Goal: Task Accomplishment & Management: Complete application form

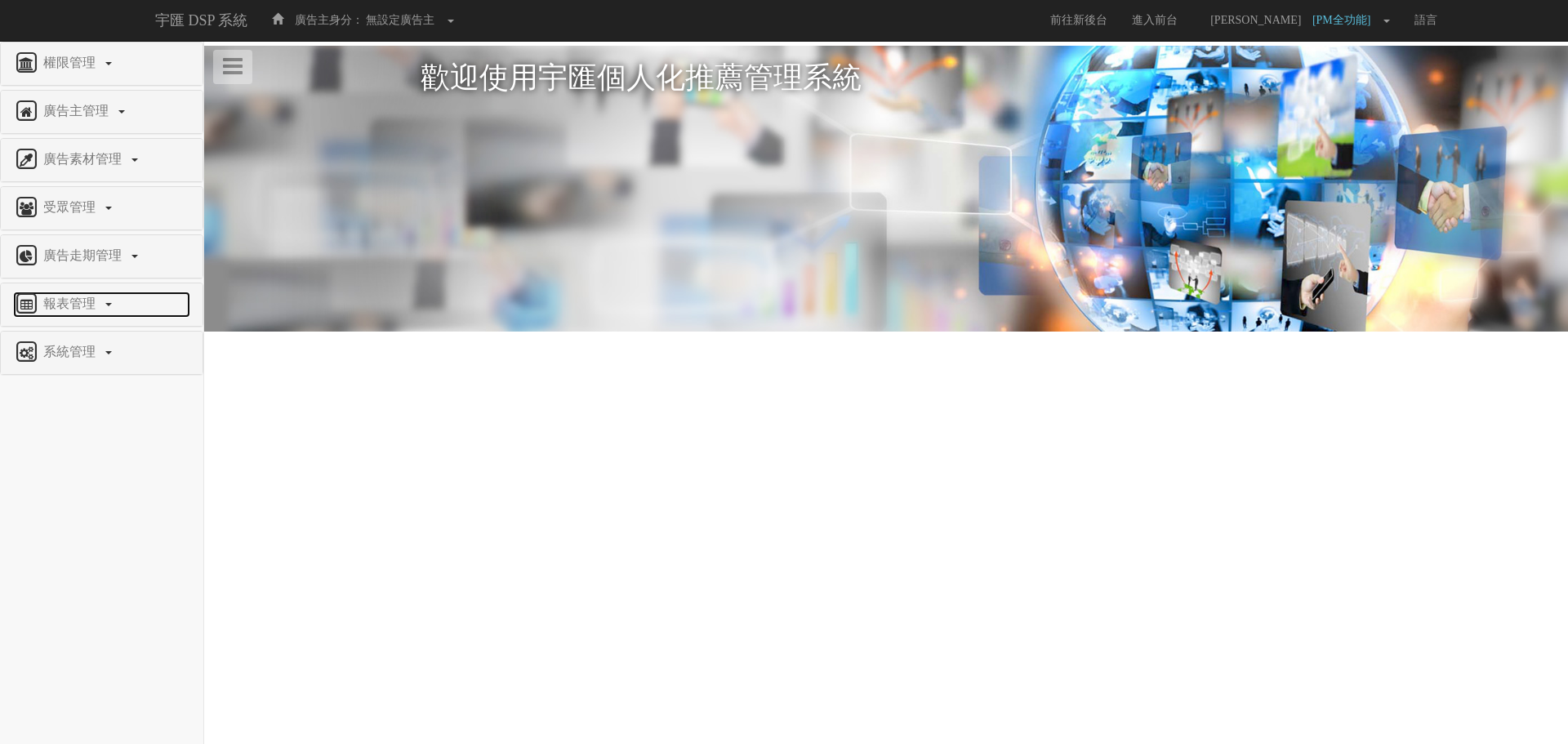
click at [58, 296] on span "報表管理" at bounding box center [71, 303] width 65 height 14
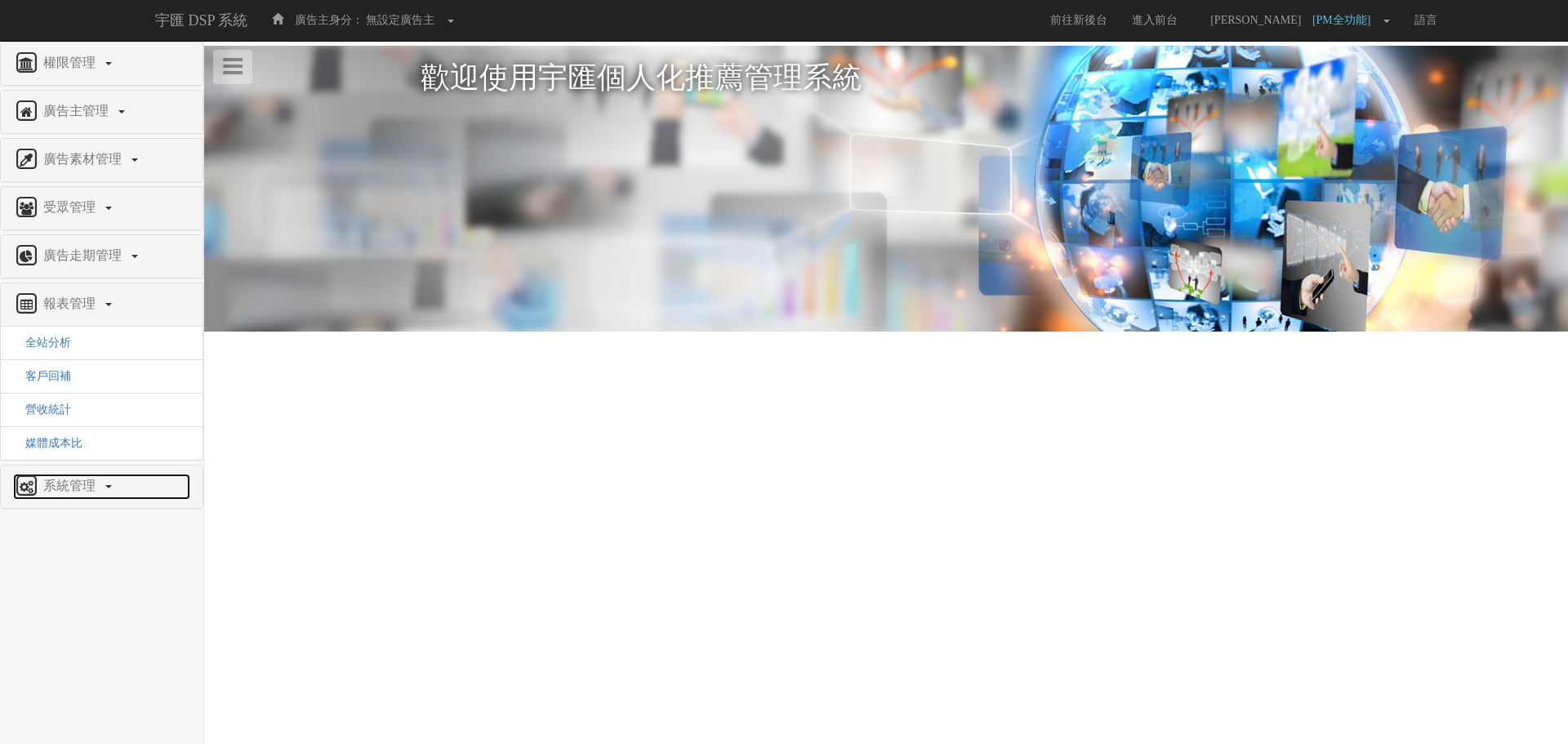
click at [86, 490] on span "系統管理" at bounding box center [71, 485] width 65 height 14
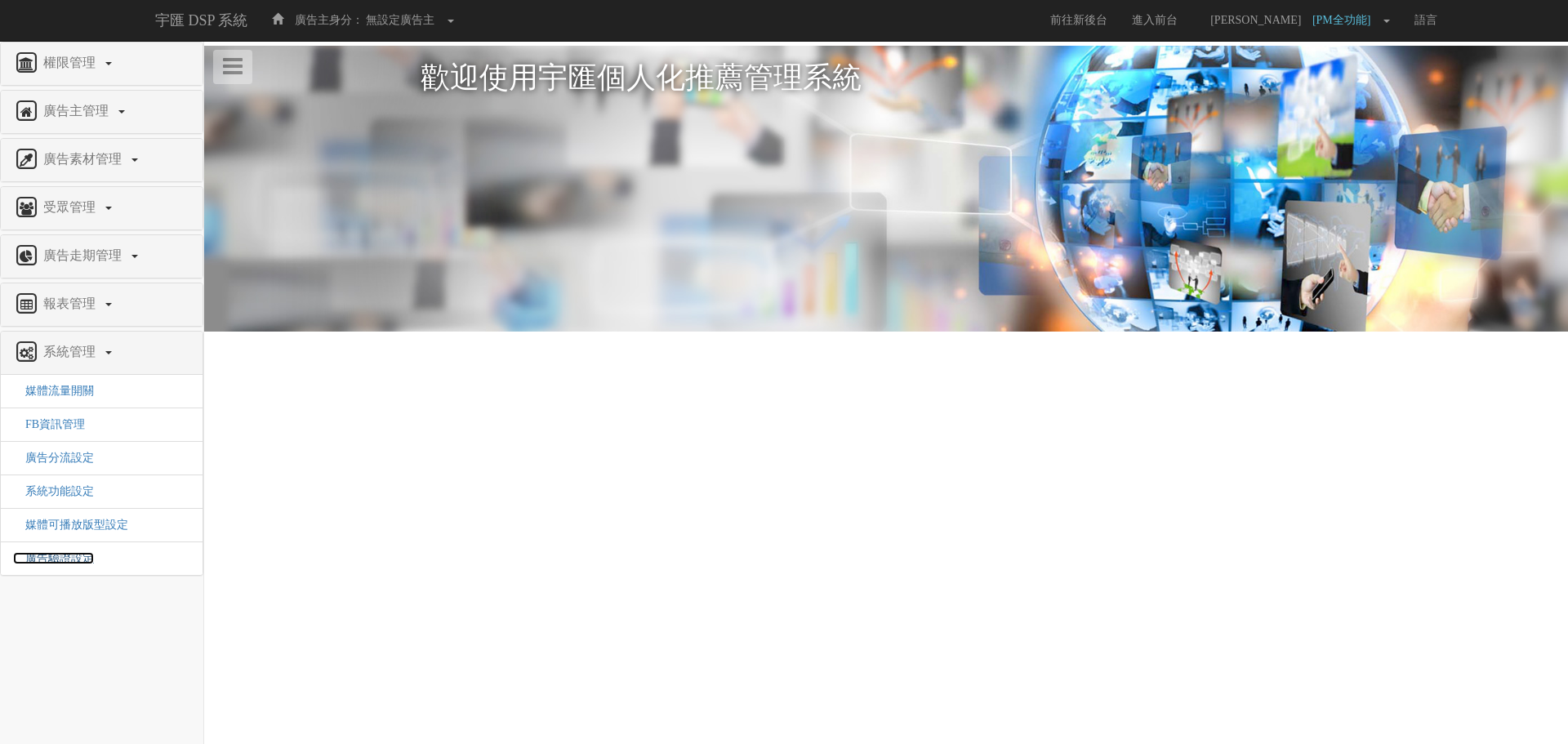
click at [70, 561] on span "廣告驗證設定" at bounding box center [53, 558] width 81 height 12
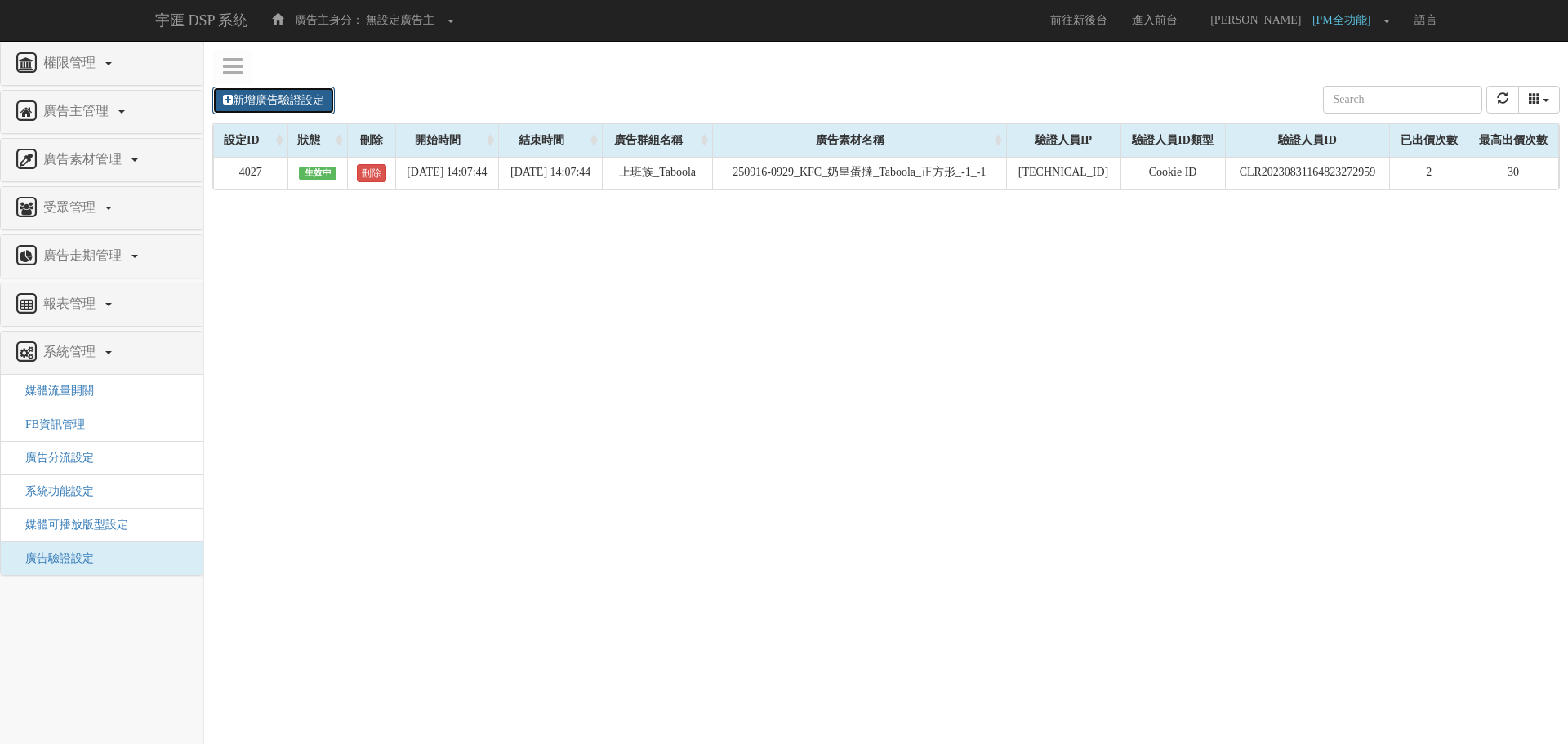
click at [303, 101] on link "新增廣告驗證設定" at bounding box center [273, 100] width 122 height 28
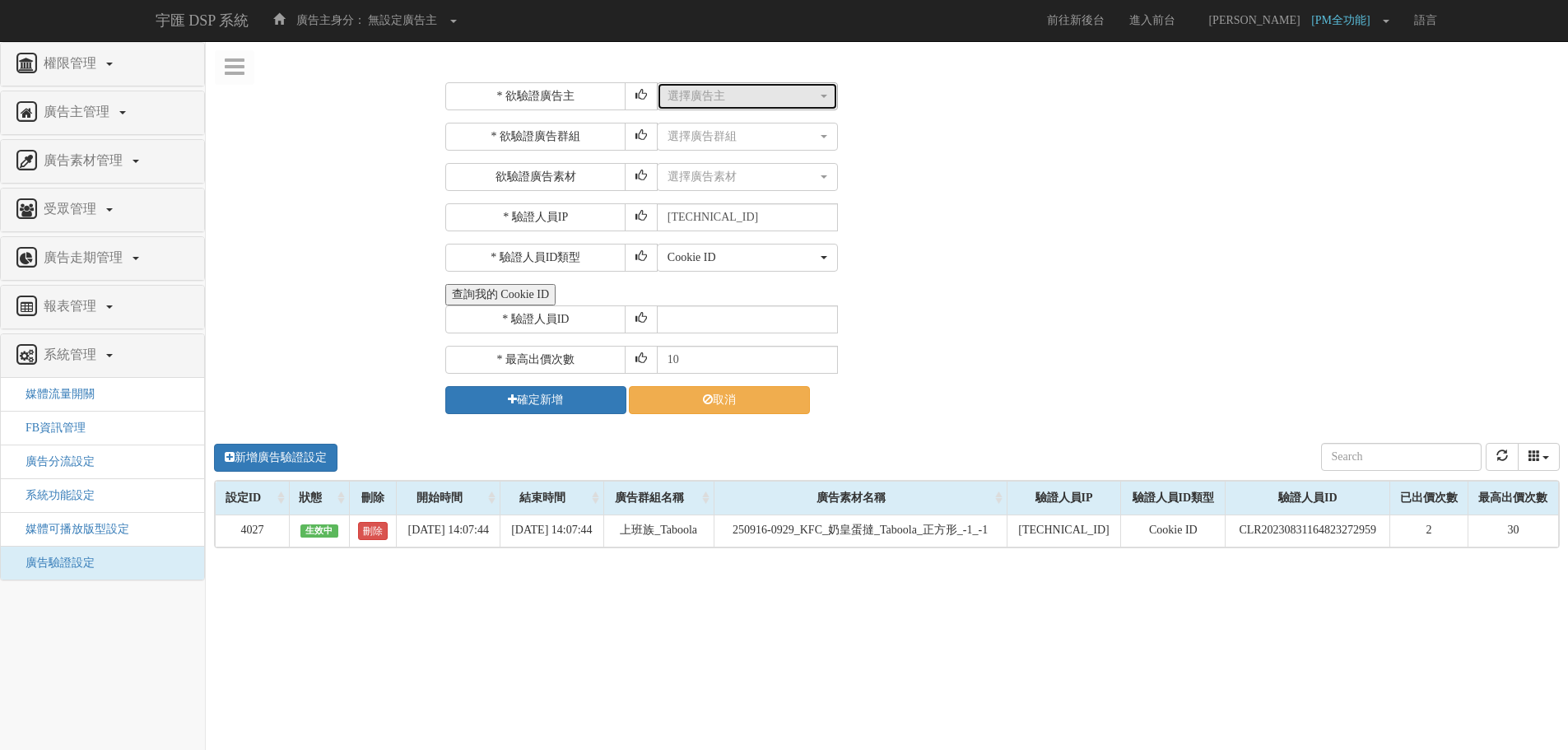
click at [728, 95] on div "選擇廣告主" at bounding box center [742, 96] width 150 height 17
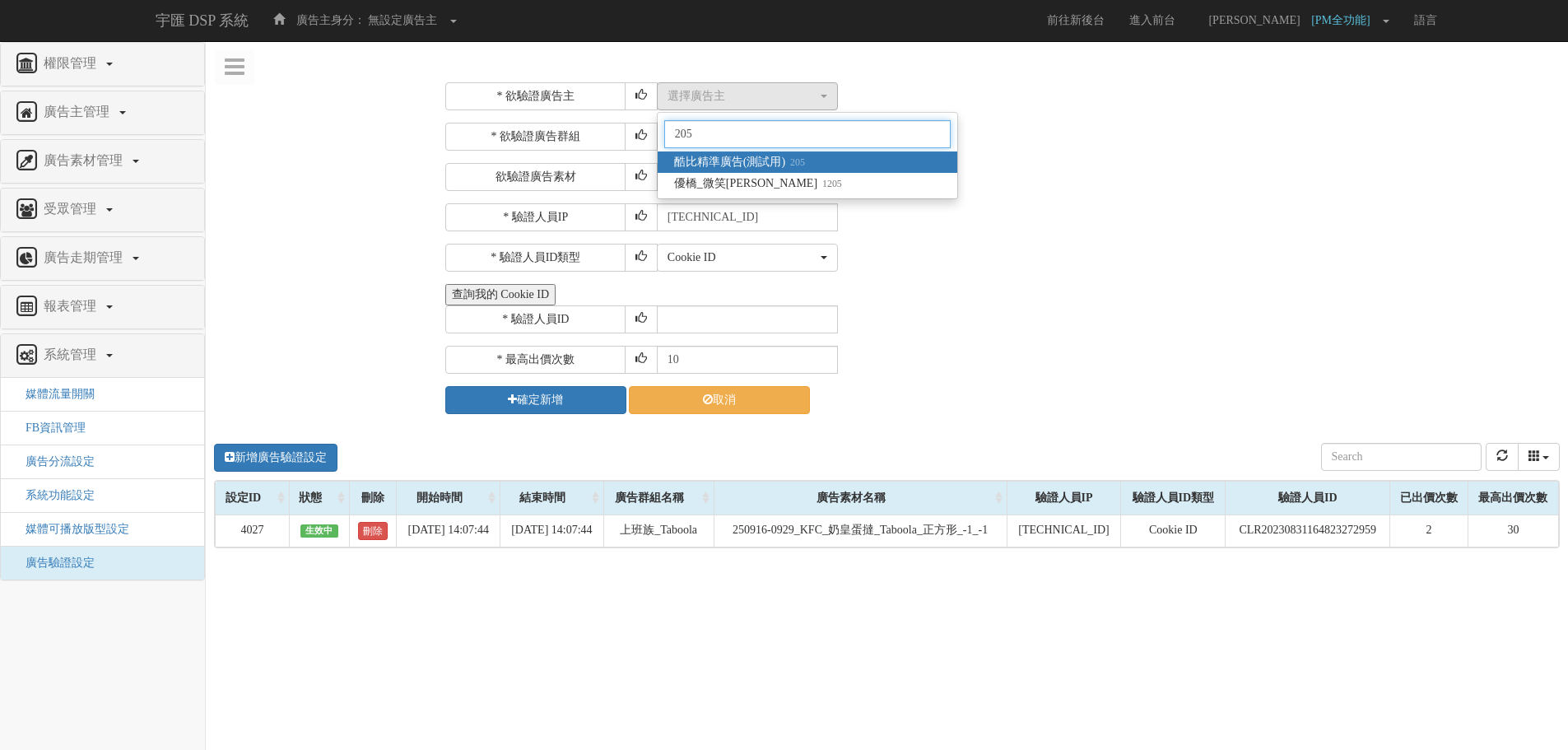
type input "205"
click at [791, 156] on small "205" at bounding box center [794, 162] width 20 height 11
select select "205"
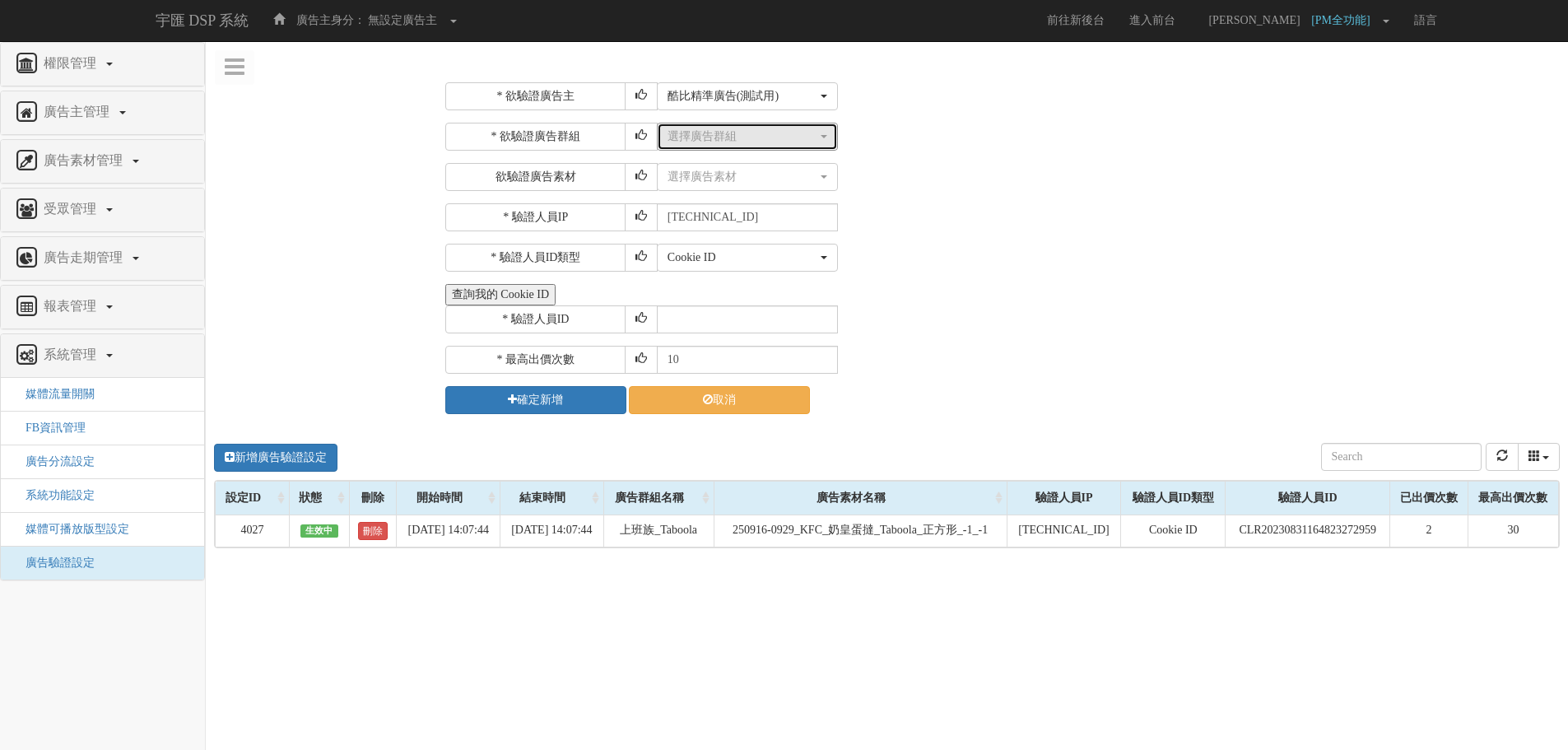
click at [734, 136] on div "選擇廣告群組" at bounding box center [742, 136] width 150 height 17
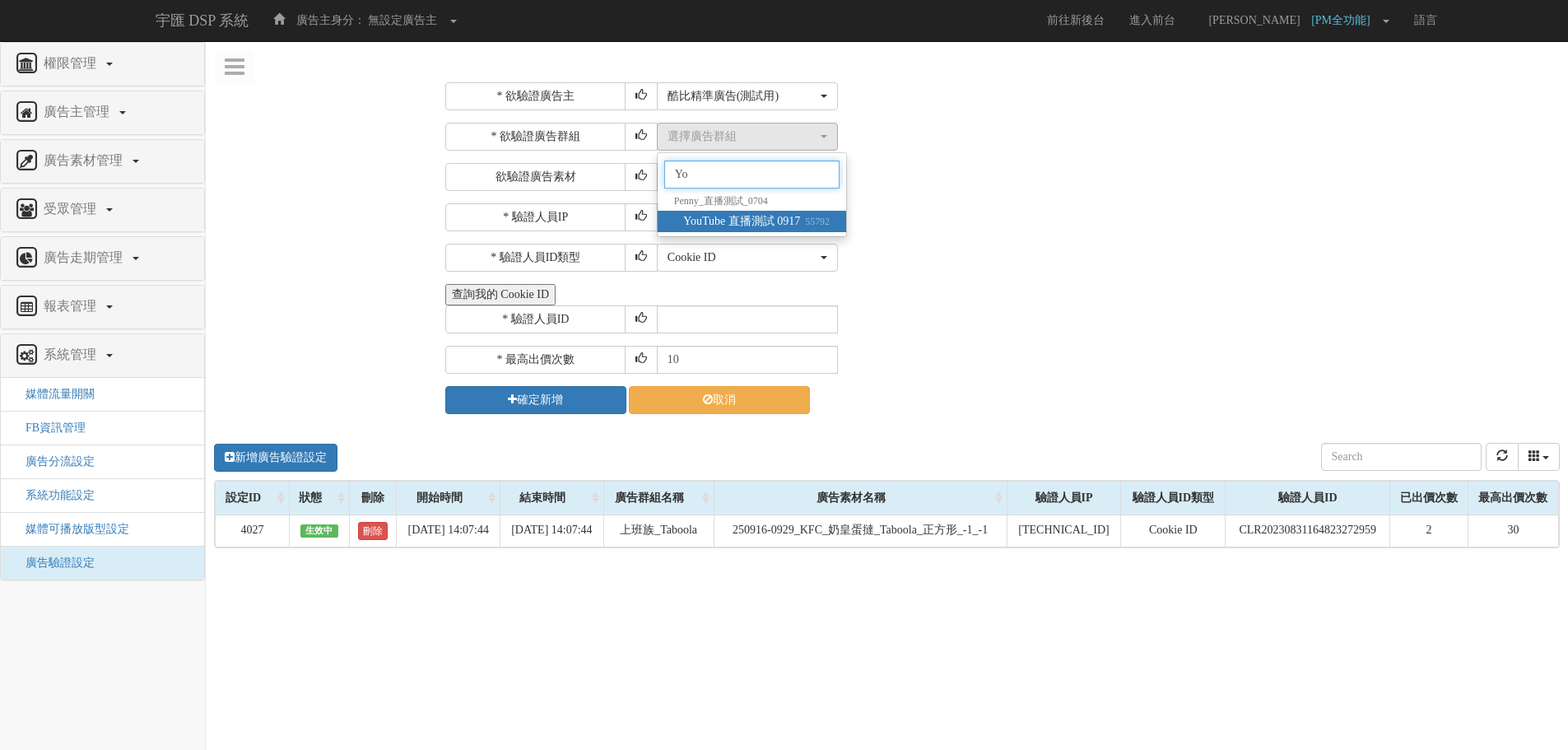
type input "Yo"
click at [749, 225] on span "YouTube 直播測試 0917 55792" at bounding box center [756, 221] width 147 height 17
select select "55792"
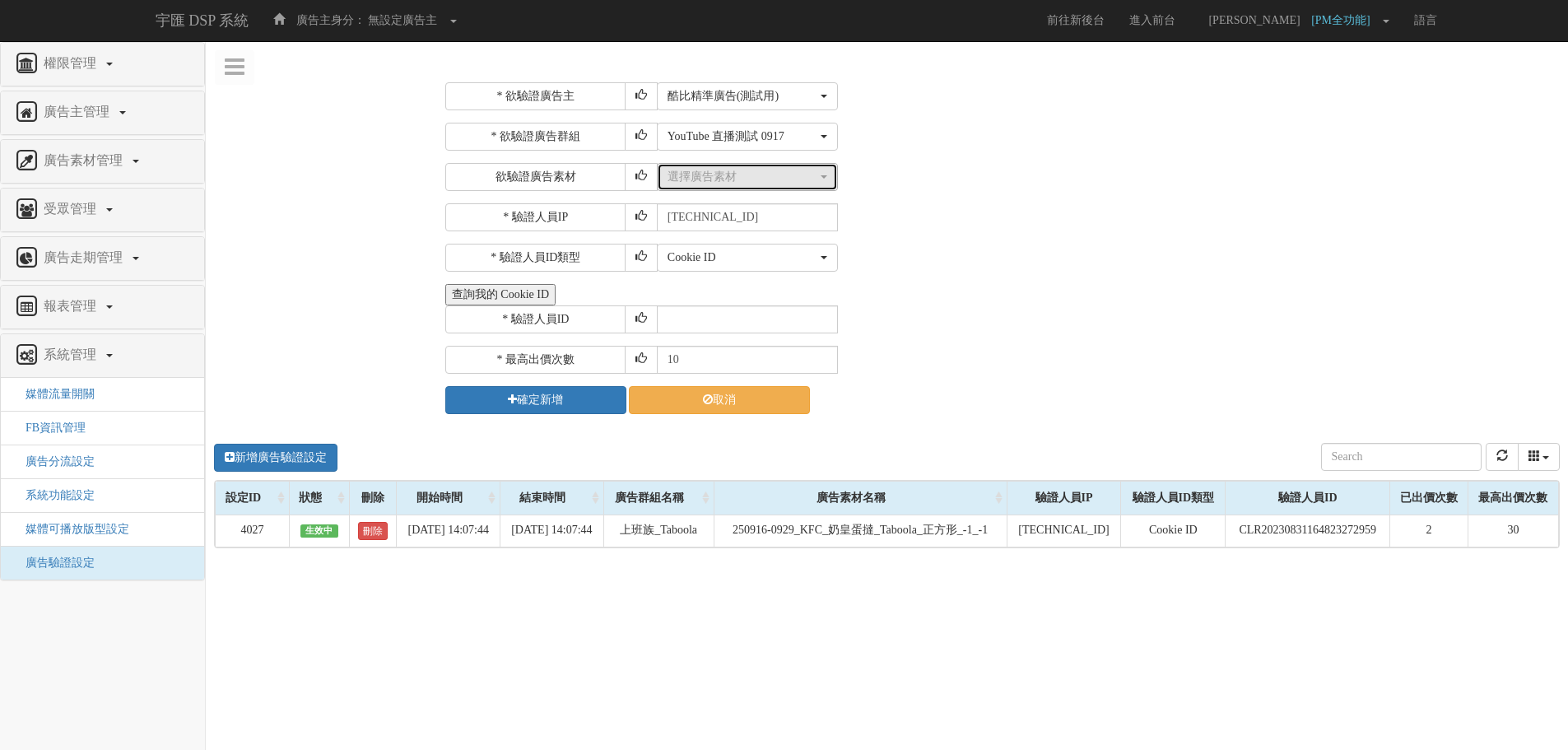
click at [728, 179] on div "選擇廣告素材" at bounding box center [742, 177] width 150 height 17
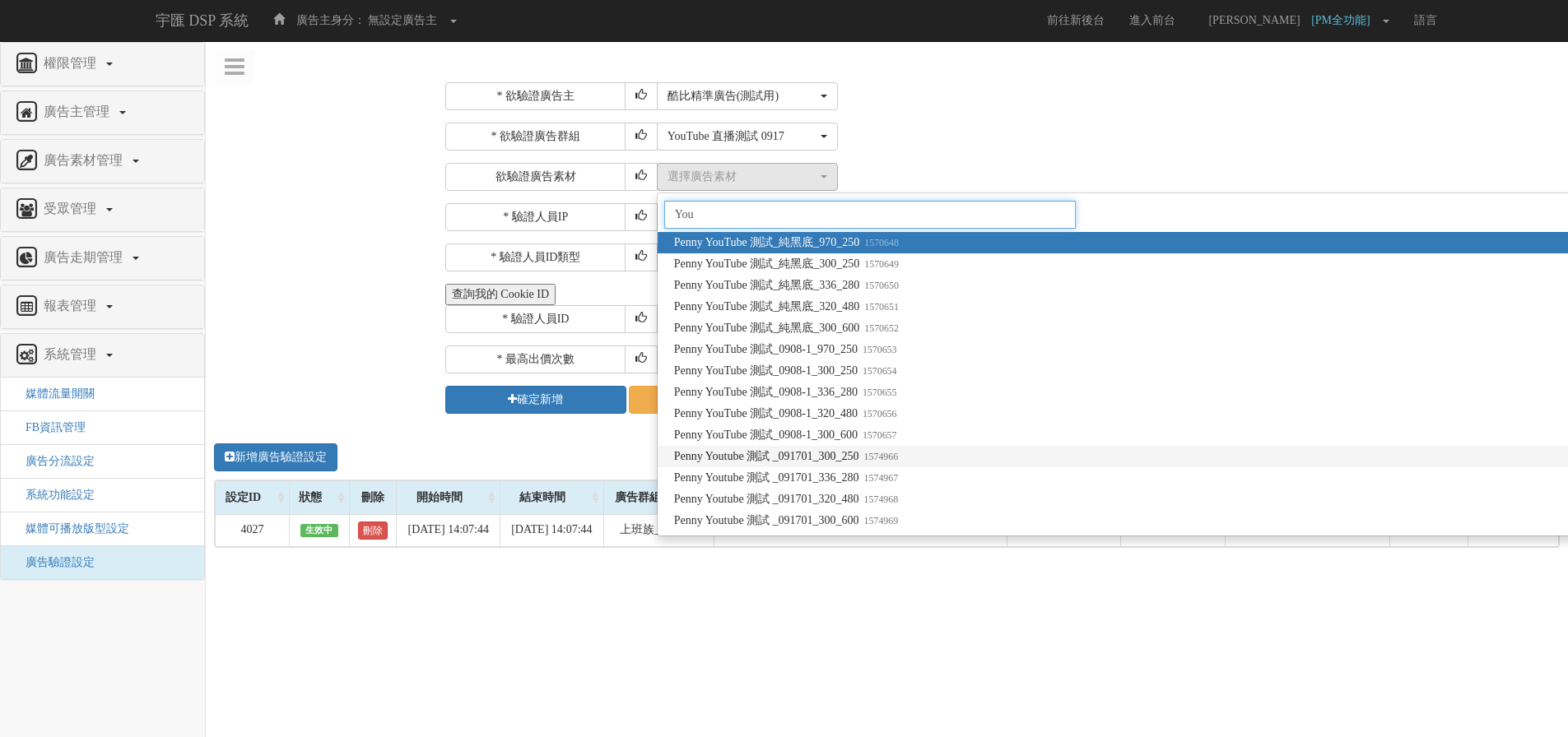
type input "You"
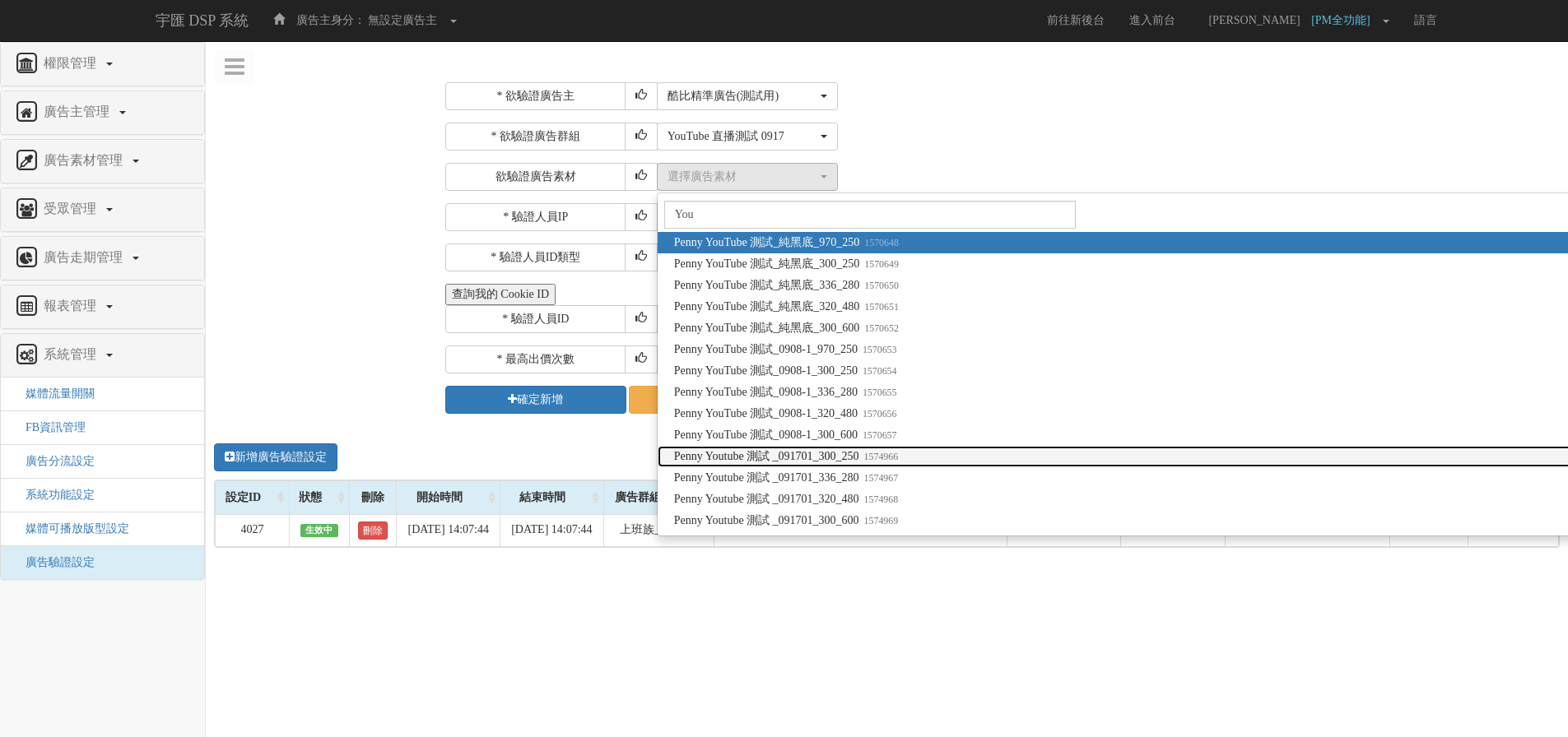
click at [856, 454] on span "Penny Youtube 測試 _091701_300_250 1574966" at bounding box center [787, 457] width 224 height 17
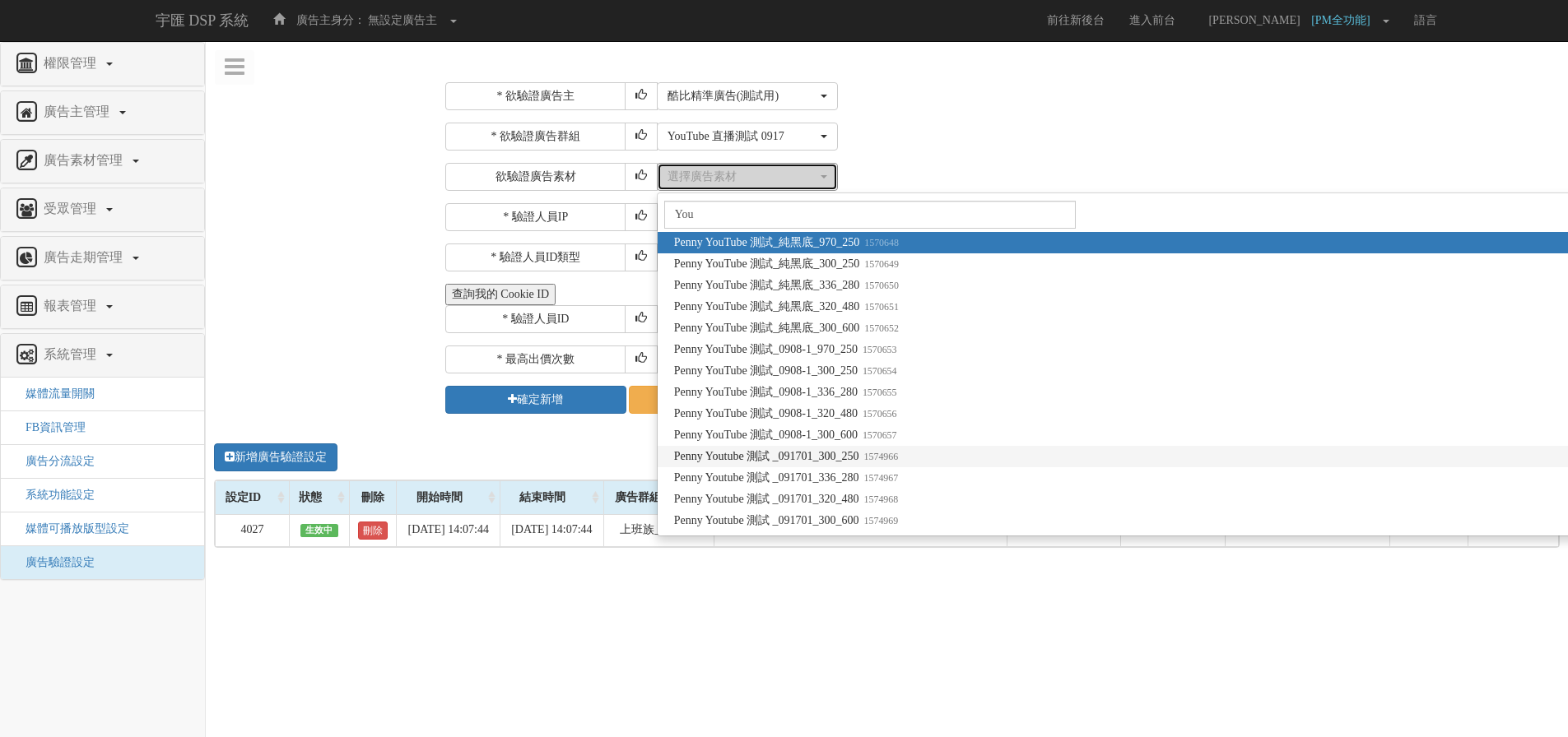
select select "1574966"
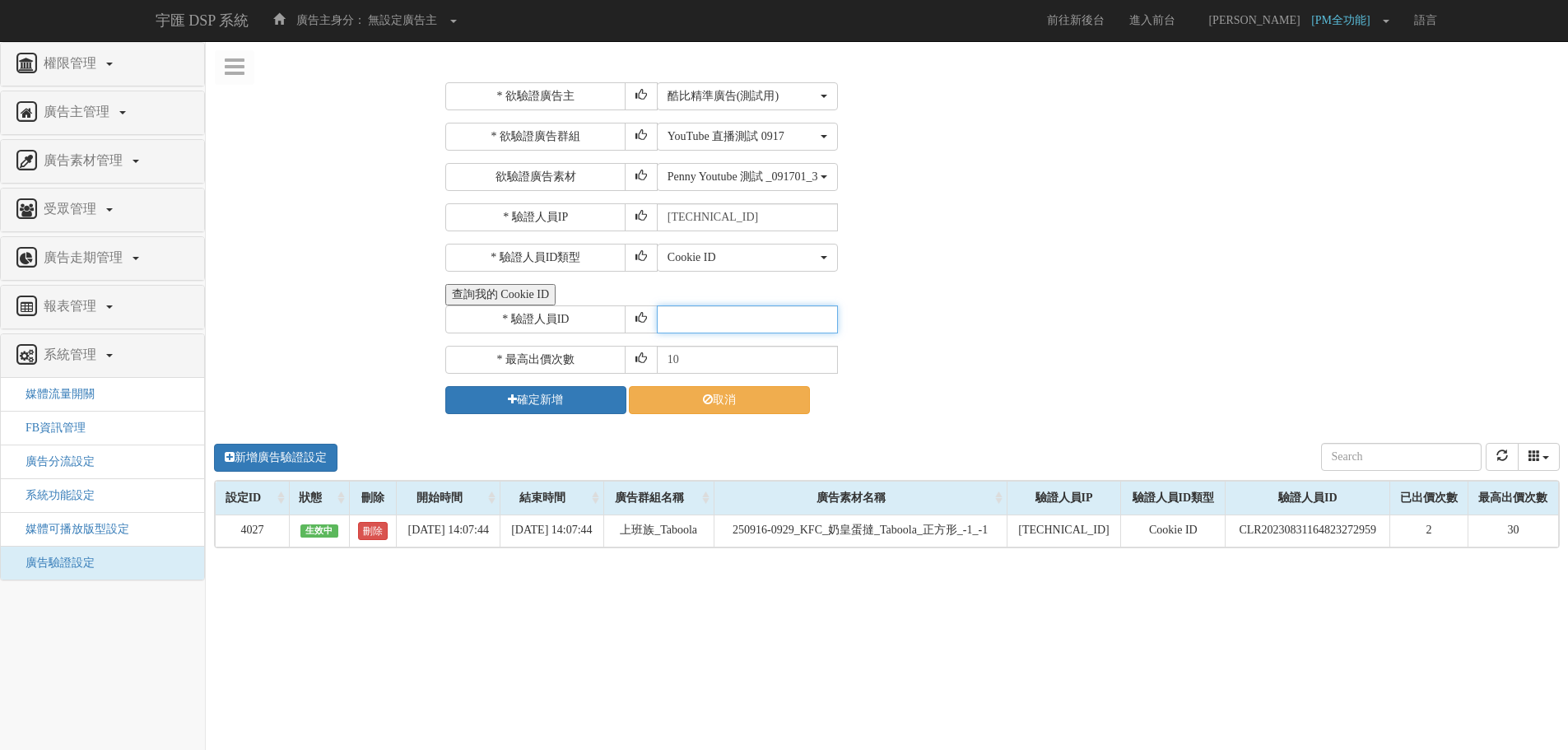
click at [767, 326] on input "text" at bounding box center [748, 319] width 181 height 28
paste input "CLR20250903085032835225"
type input "CLR20250903085032835225"
click at [577, 402] on button "確定新增" at bounding box center [536, 400] width 181 height 28
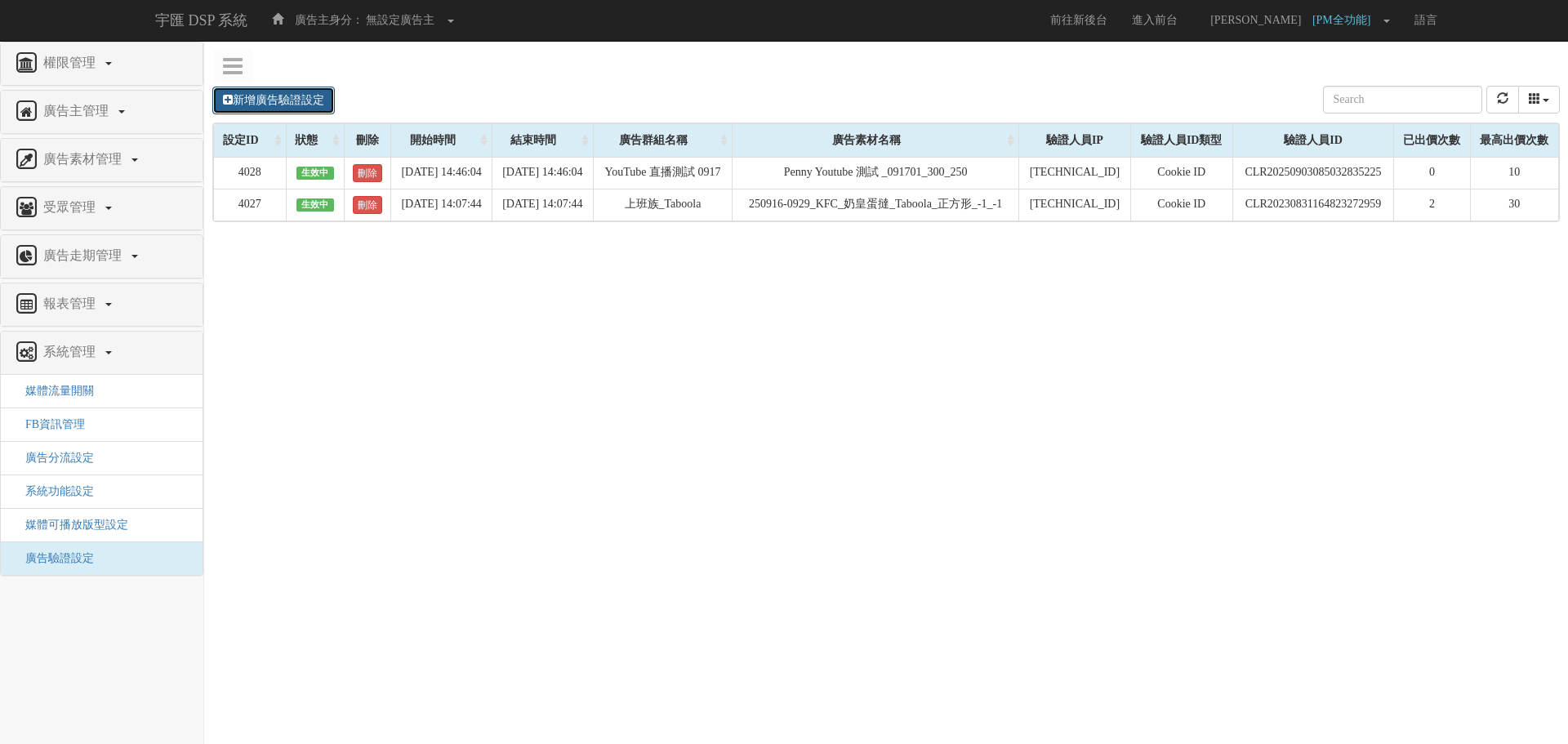
click at [310, 111] on link "新增廣告驗證設定" at bounding box center [273, 100] width 122 height 28
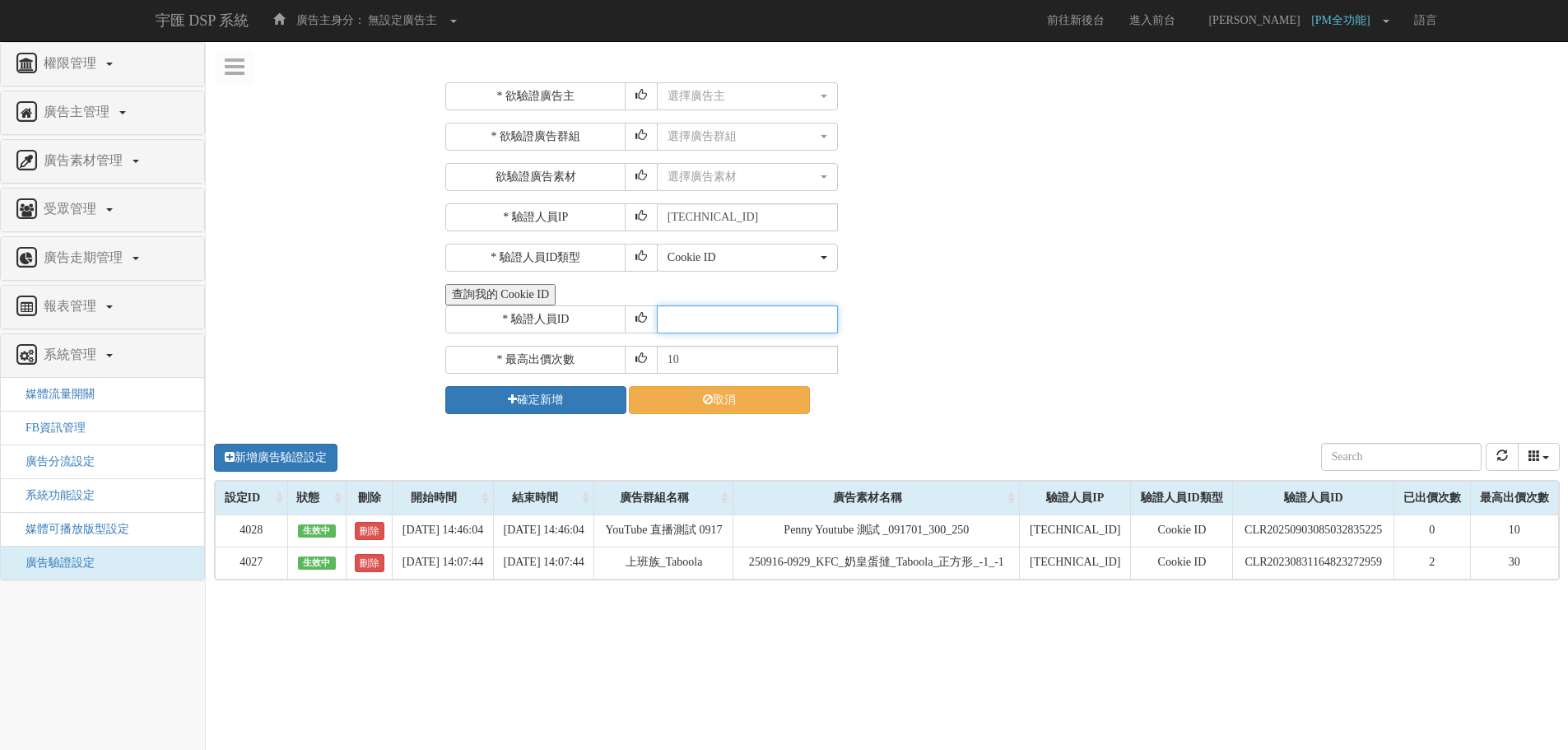
click at [729, 319] on input "text" at bounding box center [748, 319] width 181 height 28
paste input "CLR20250903085032835225"
type input "CLR20250903085032835225"
drag, startPoint x: 977, startPoint y: 244, endPoint x: 967, endPoint y: 241, distance: 10.4
click at [970, 242] on div "* 欲驗證廣告主 選擇廣告主 特力+ 科技紫薇網 Momo Uniqlo EFShop 樂天 屈臣氏[PERSON_NAME] sinyi 信義房屋 S2_B…" at bounding box center [1001, 248] width 1110 height 332
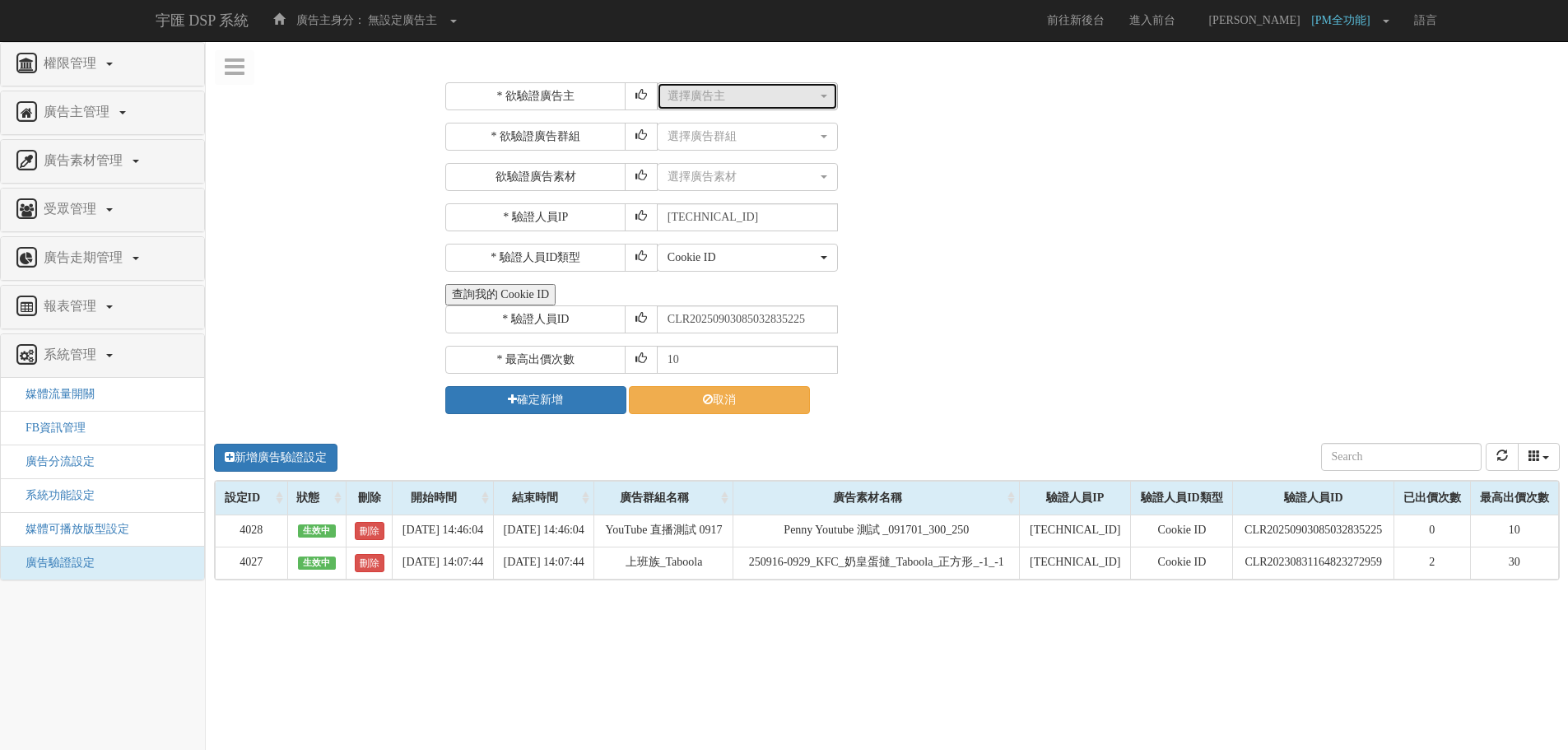
click at [689, 101] on div "選擇廣告主" at bounding box center [742, 96] width 150 height 17
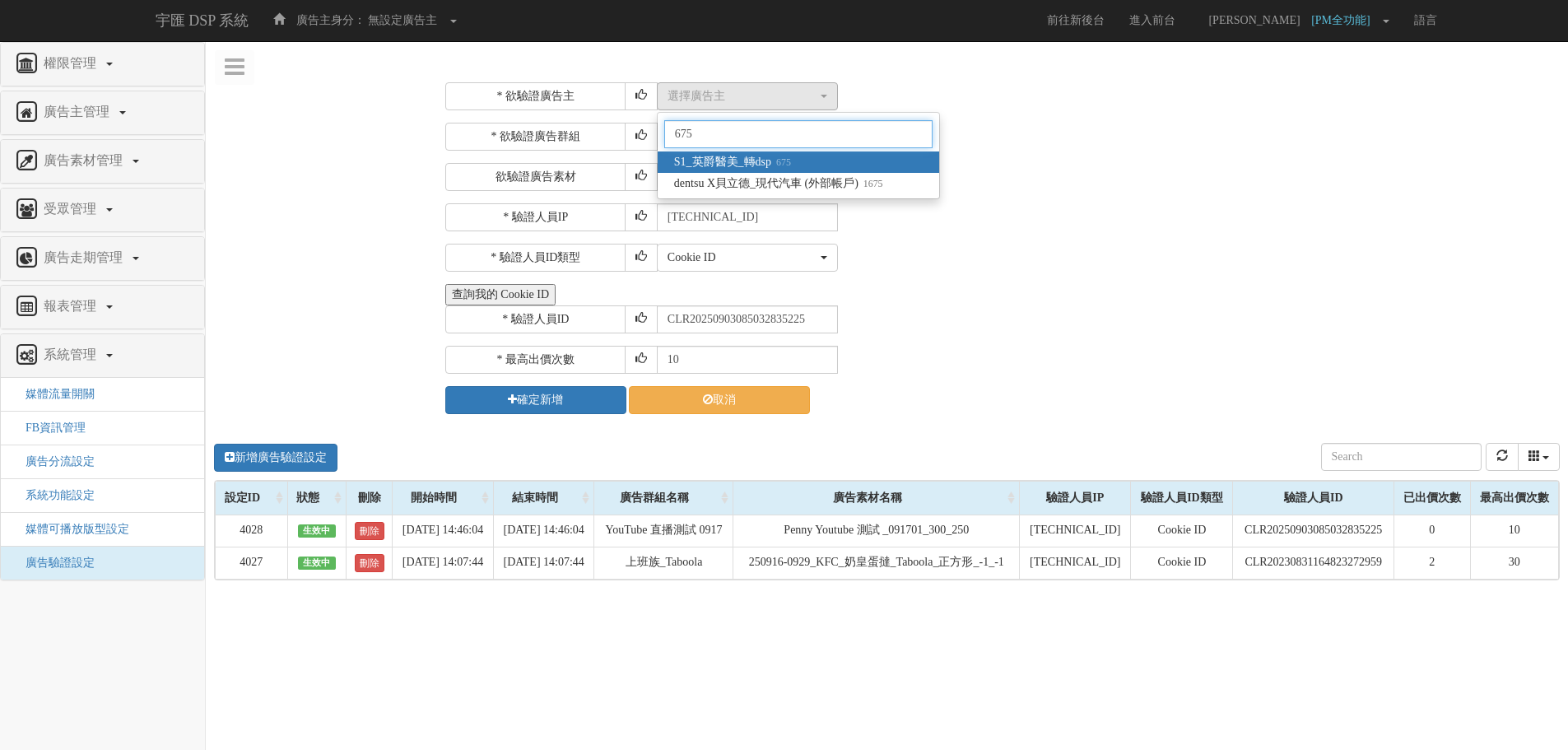
type input "675"
click at [732, 167] on span "S1_英爵醫美_轉dsp 675" at bounding box center [733, 163] width 117 height 17
select select "675"
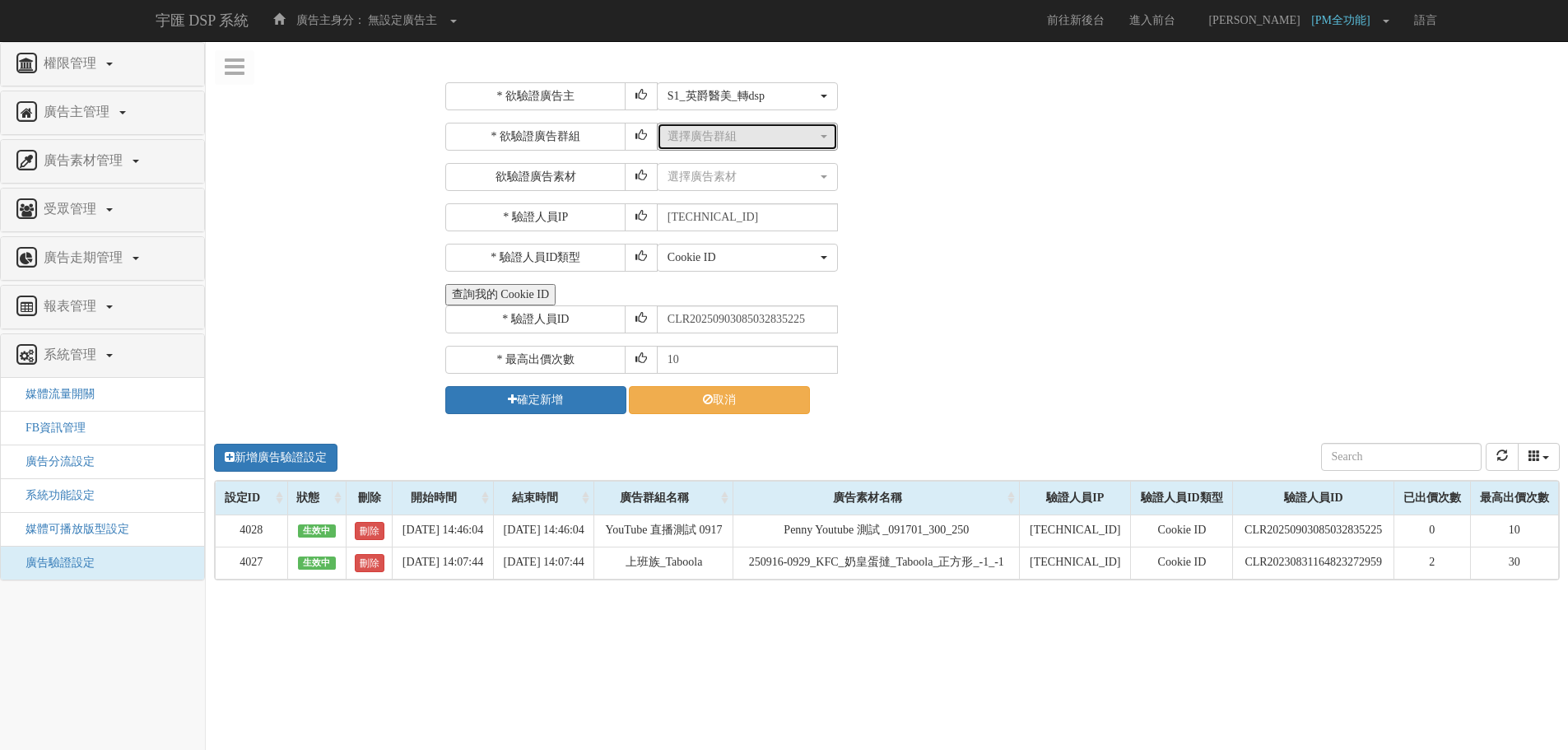
click at [733, 138] on div "選擇廣告群組" at bounding box center [742, 136] width 150 height 17
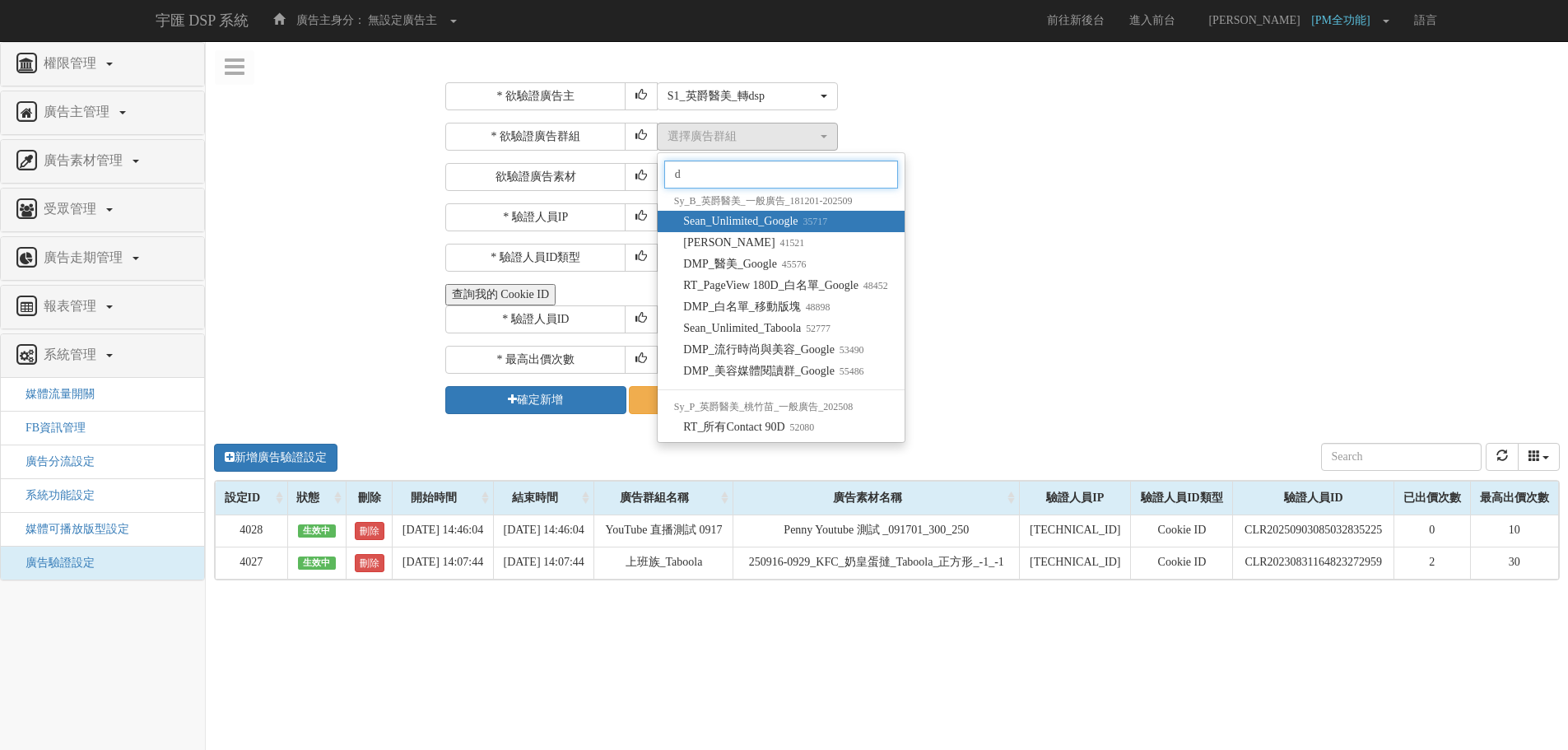
type input "d"
click at [1104, 268] on div "Cookie ID ADID IDFA Cookie ID" at bounding box center [1106, 258] width 899 height 28
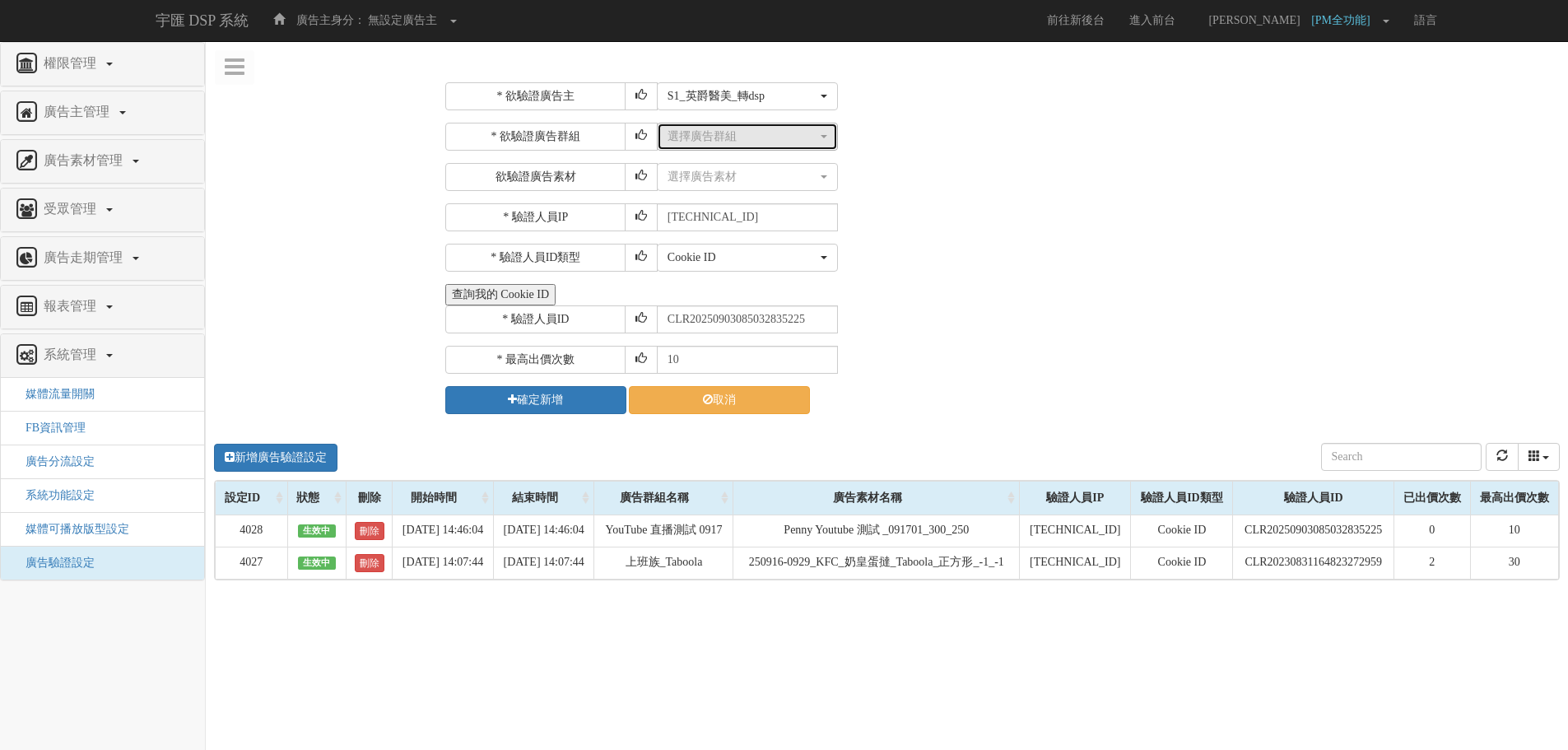
click at [767, 134] on div "選擇廣告群組" at bounding box center [742, 136] width 150 height 17
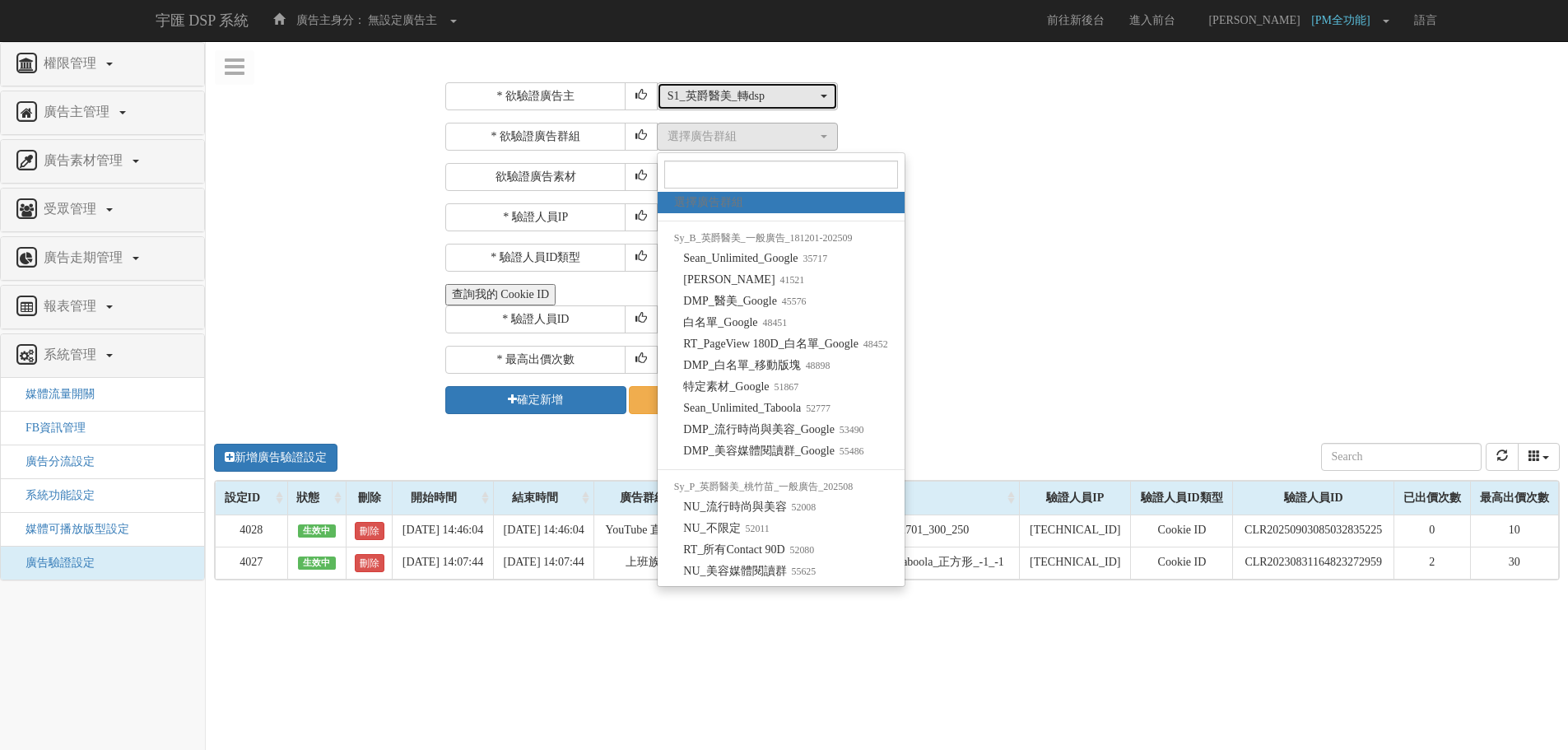
click at [736, 97] on div "S1_英爵醫美_轉dsp" at bounding box center [742, 96] width 150 height 17
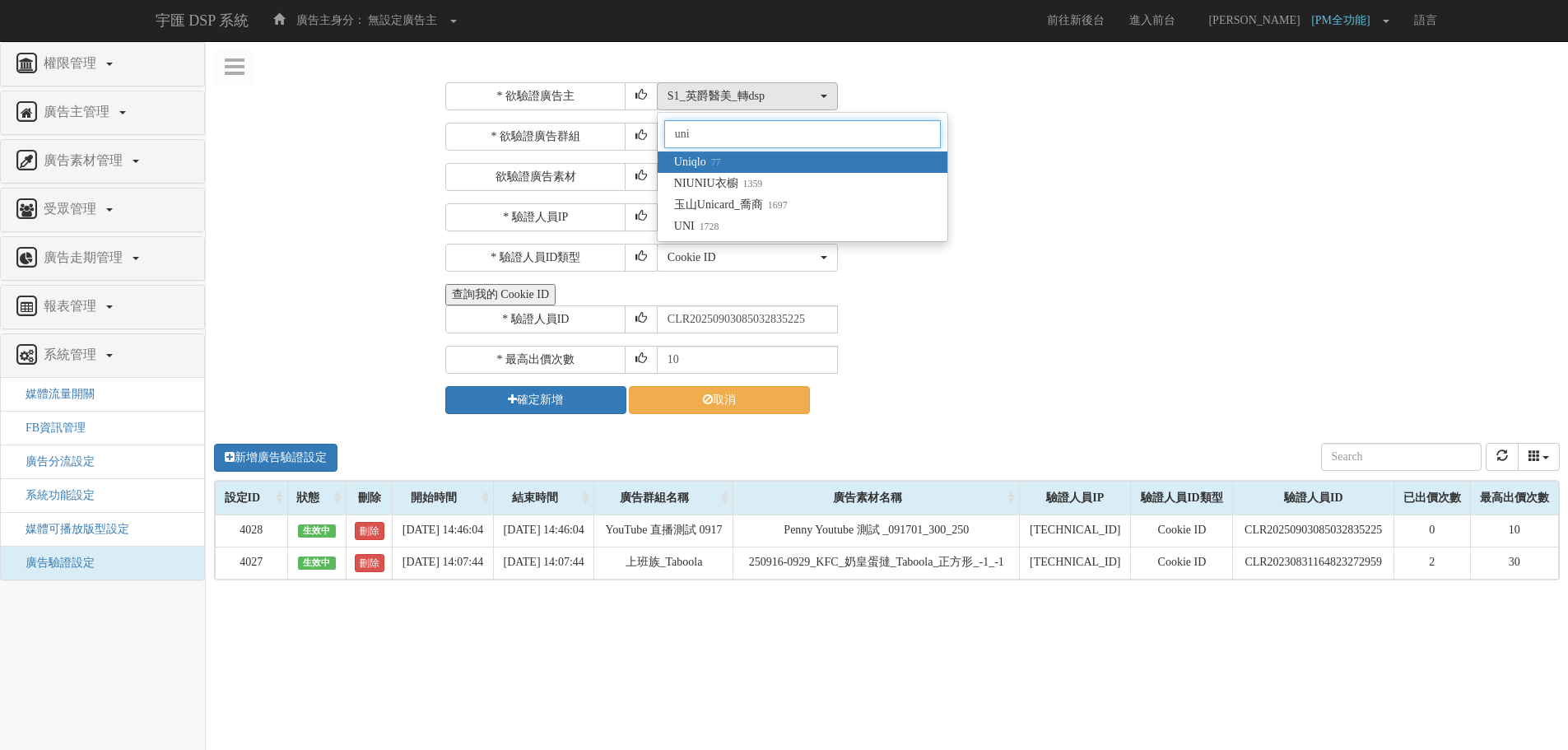
type input "uni"
click at [780, 156] on link "Uniqlo 77" at bounding box center [803, 162] width 290 height 21
select select "77"
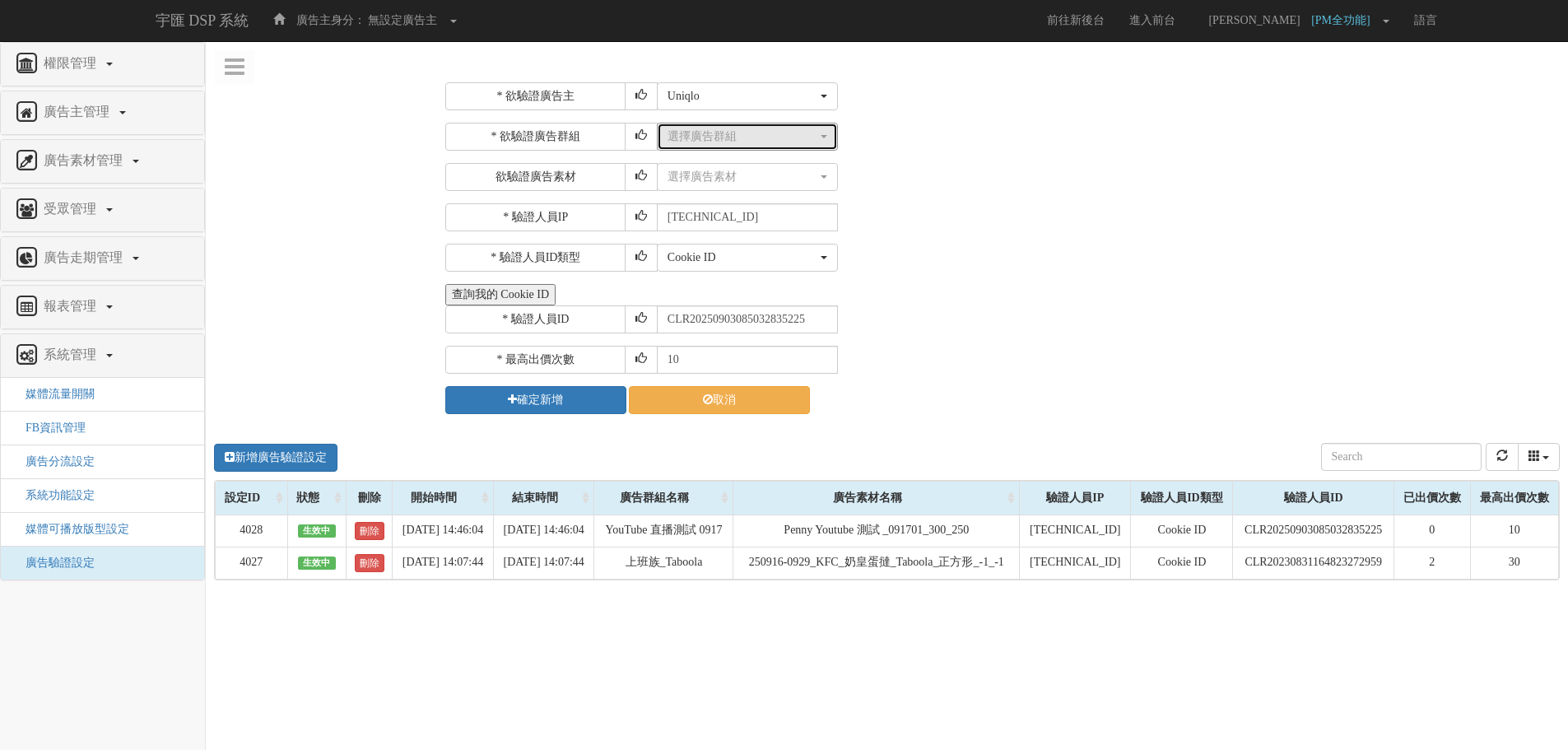
click at [721, 136] on div "選擇廣告群組" at bounding box center [742, 136] width 150 height 17
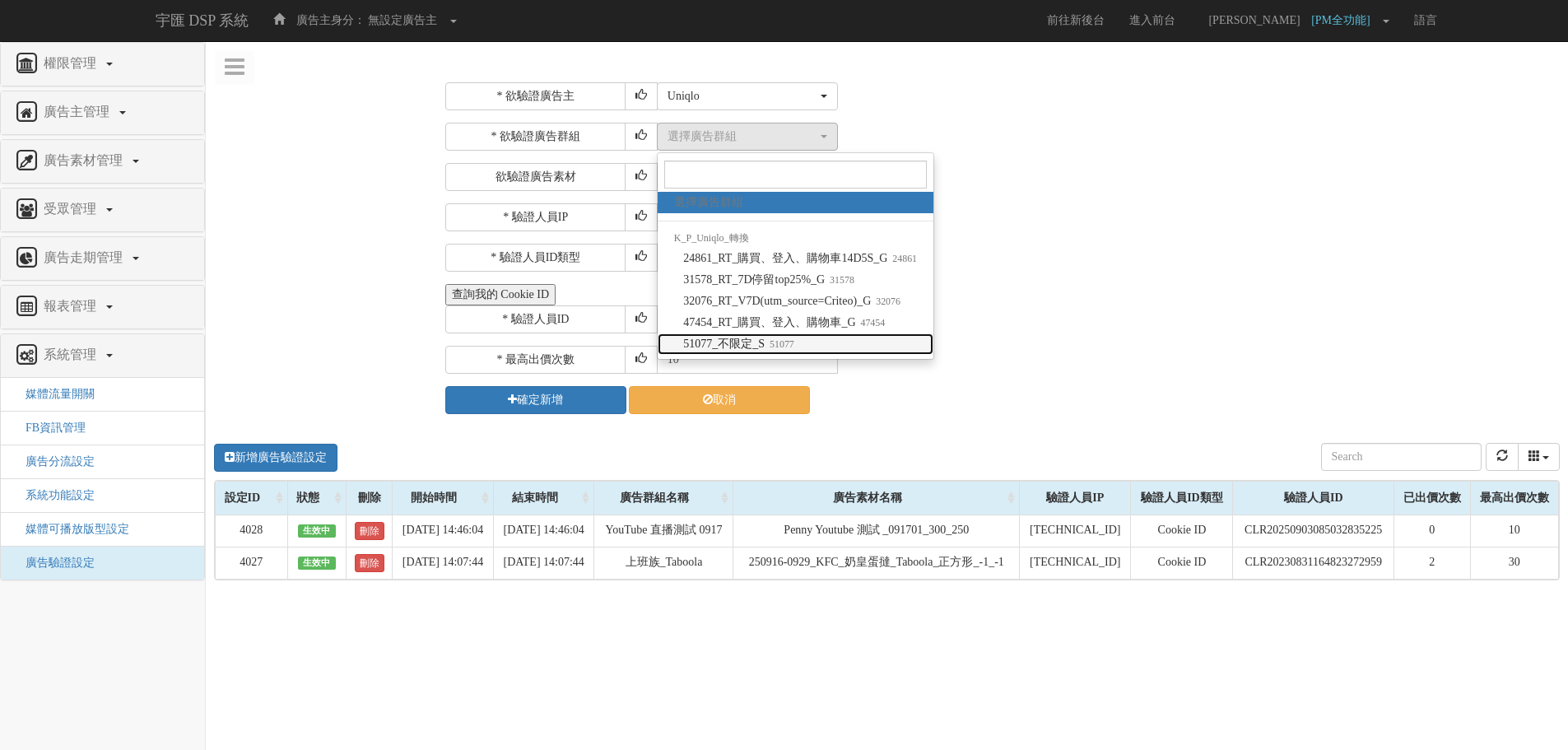
click at [792, 347] on small "51077" at bounding box center [779, 344] width 30 height 11
select select "51077"
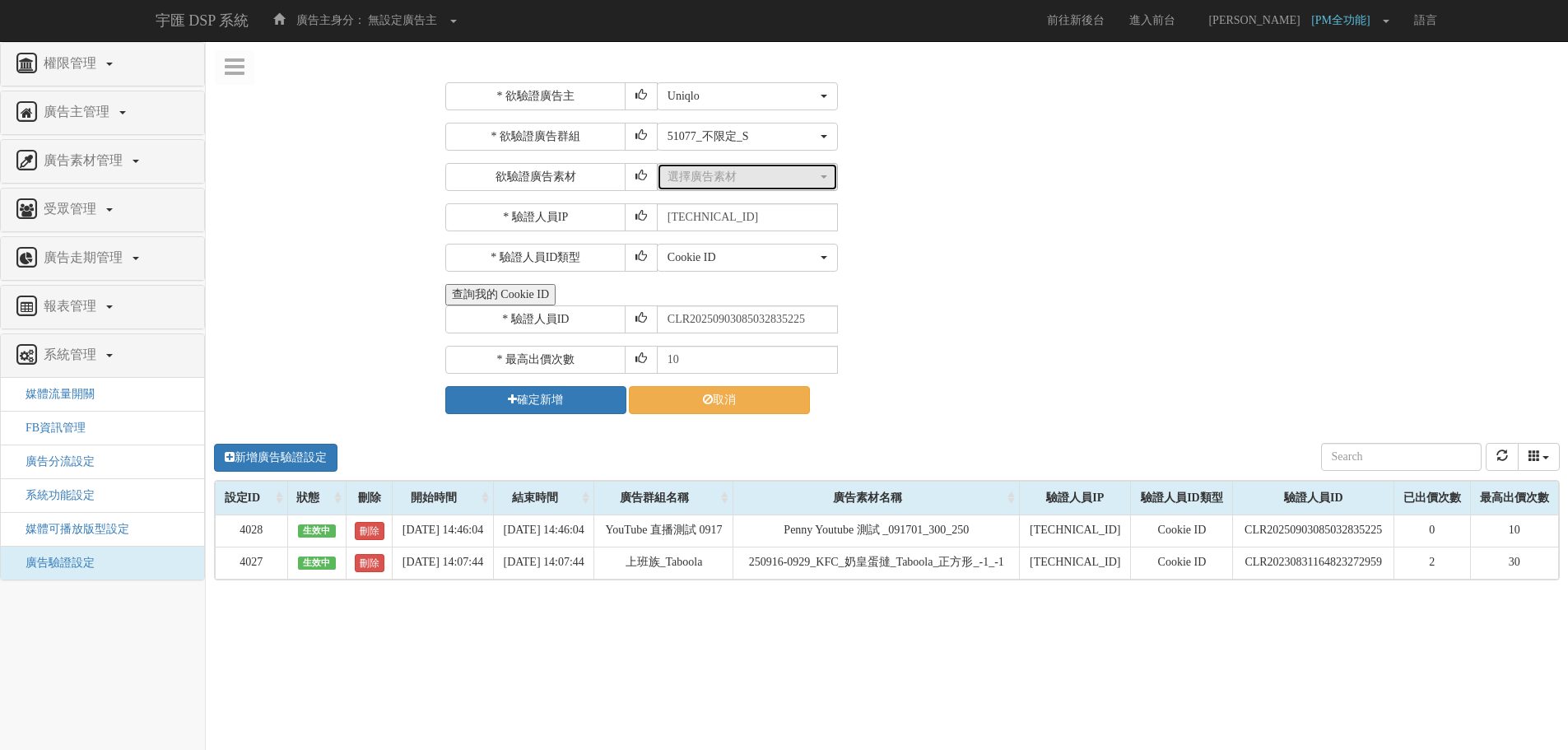
click at [695, 187] on button "選擇廣告素材" at bounding box center [748, 177] width 181 height 28
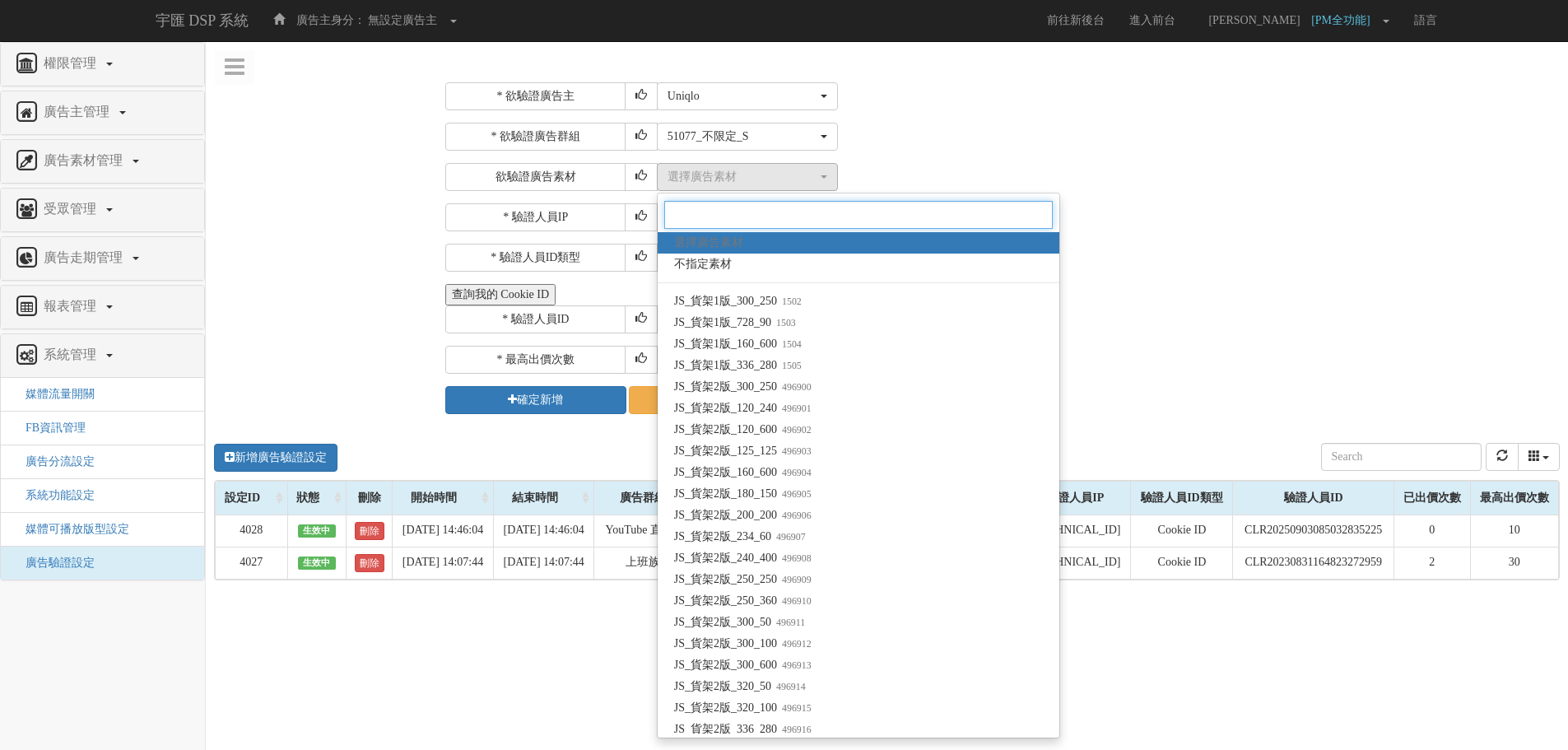
paste input "1001199"
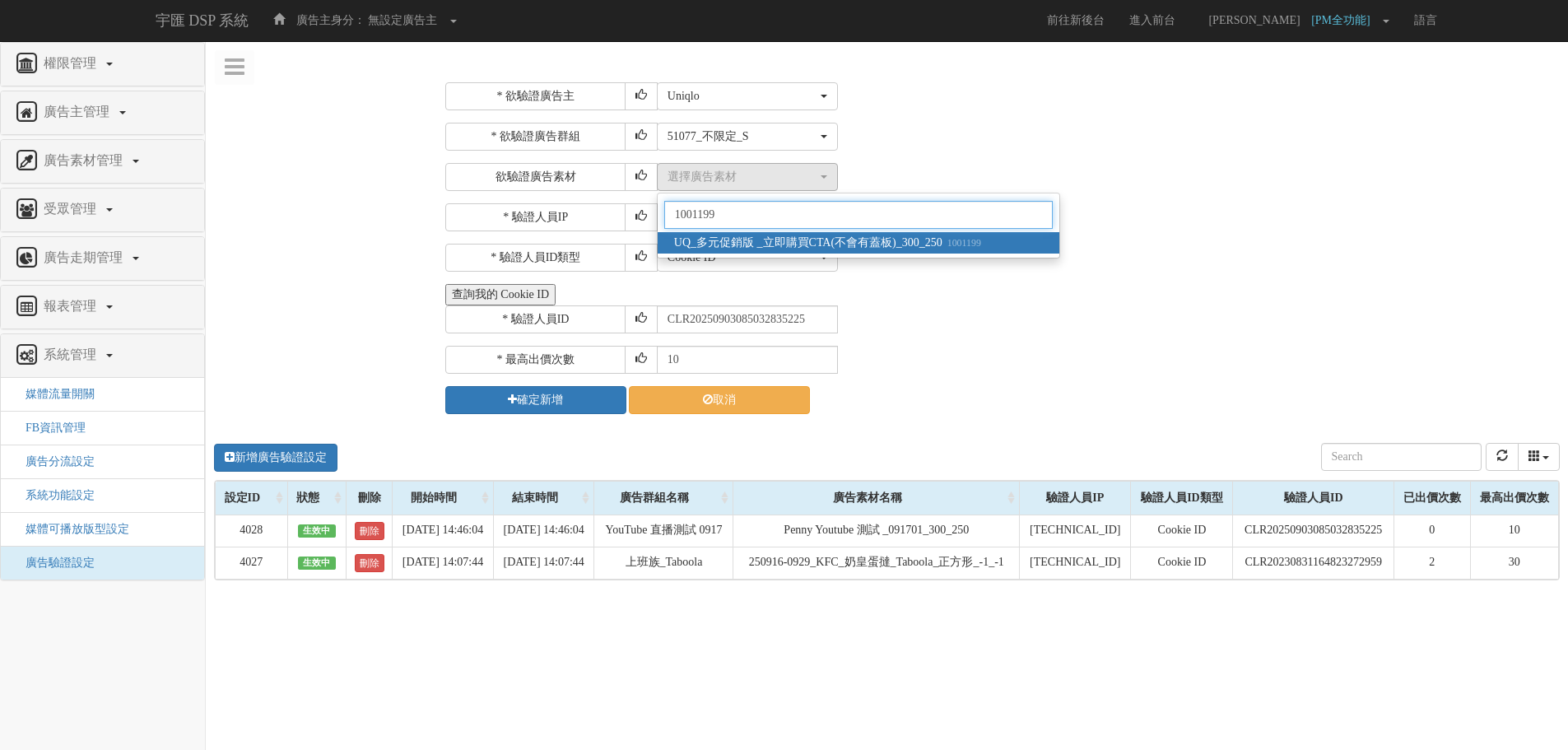
type input "1001199"
click at [833, 245] on span "UQ_多元促銷版 _立即購買CTA(不會有蓋板)_300_250 1001199" at bounding box center [828, 243] width 307 height 17
select select "1001199"
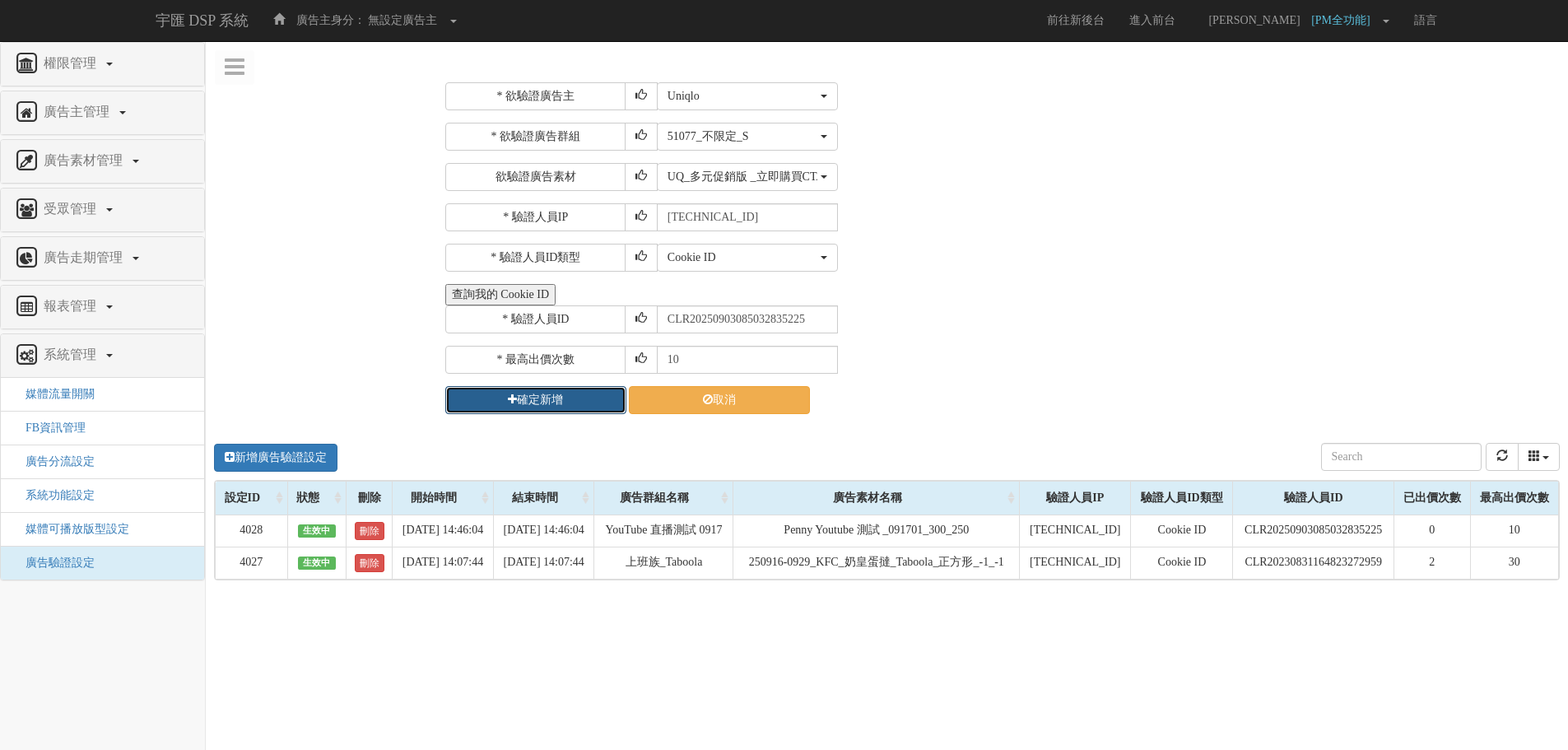
click at [563, 407] on button "確定新增" at bounding box center [536, 400] width 181 height 28
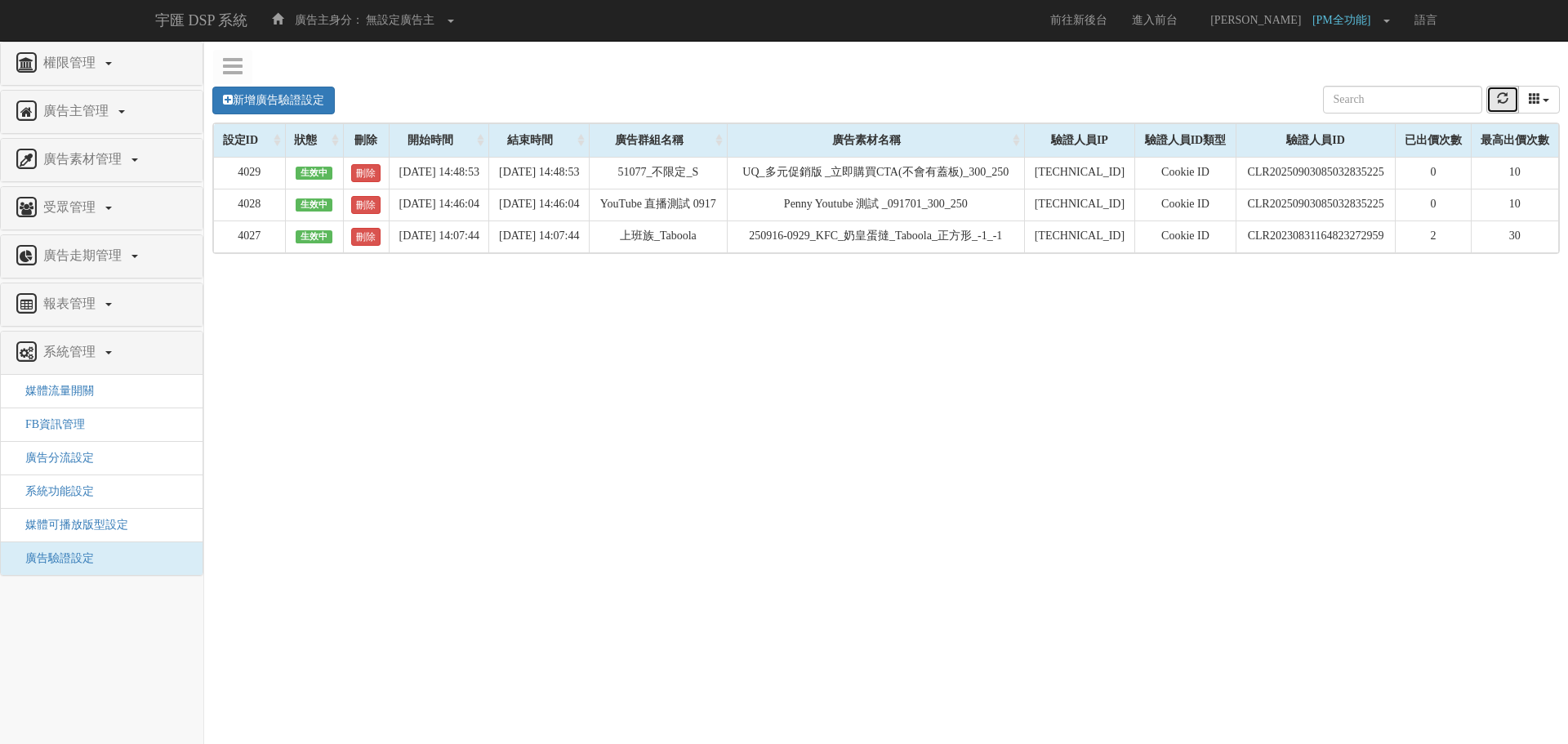
click at [1503, 101] on icon "refresh" at bounding box center [1502, 98] width 11 height 11
click at [1504, 100] on icon "refresh" at bounding box center [1502, 98] width 11 height 11
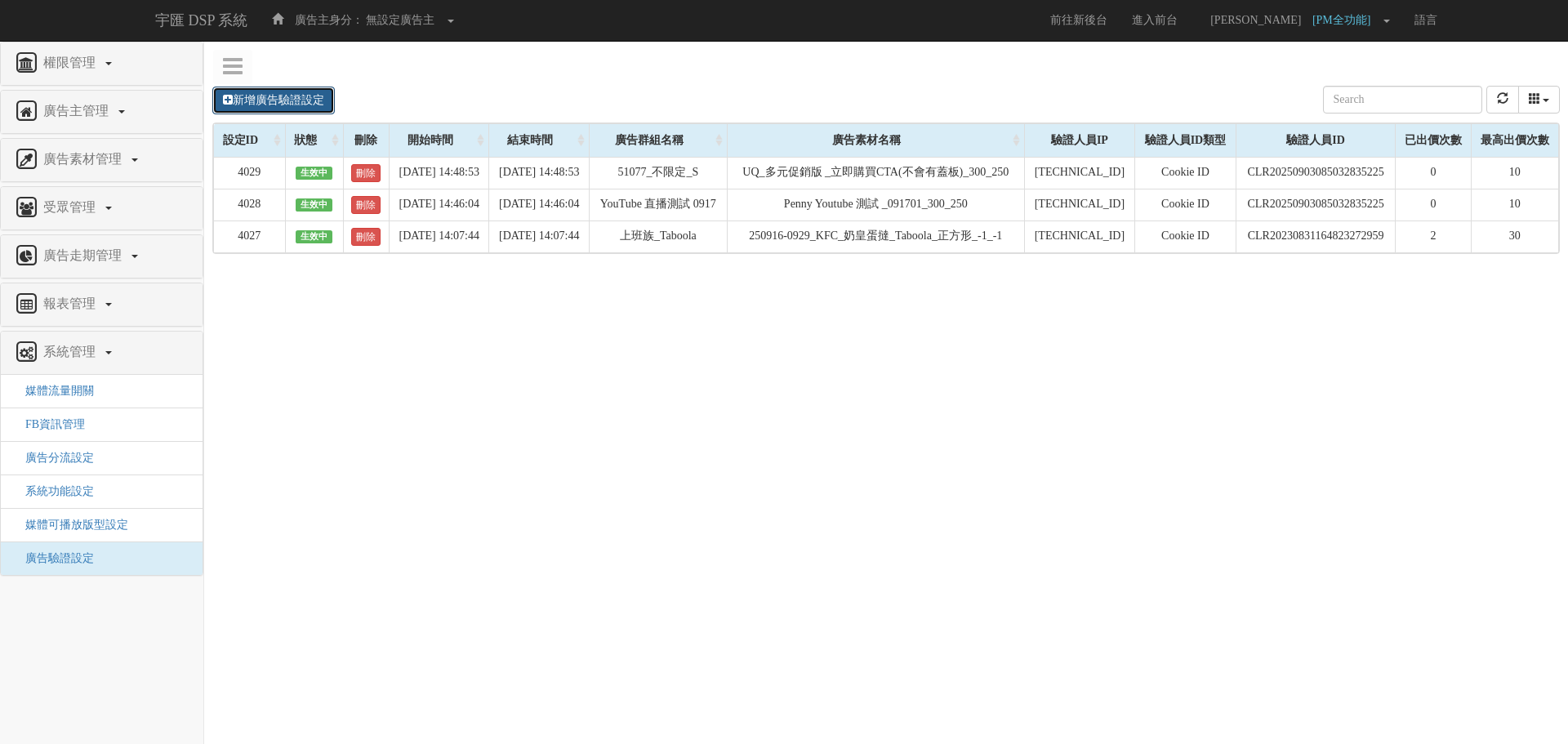
click at [297, 100] on link "新增廣告驗證設定" at bounding box center [273, 100] width 122 height 28
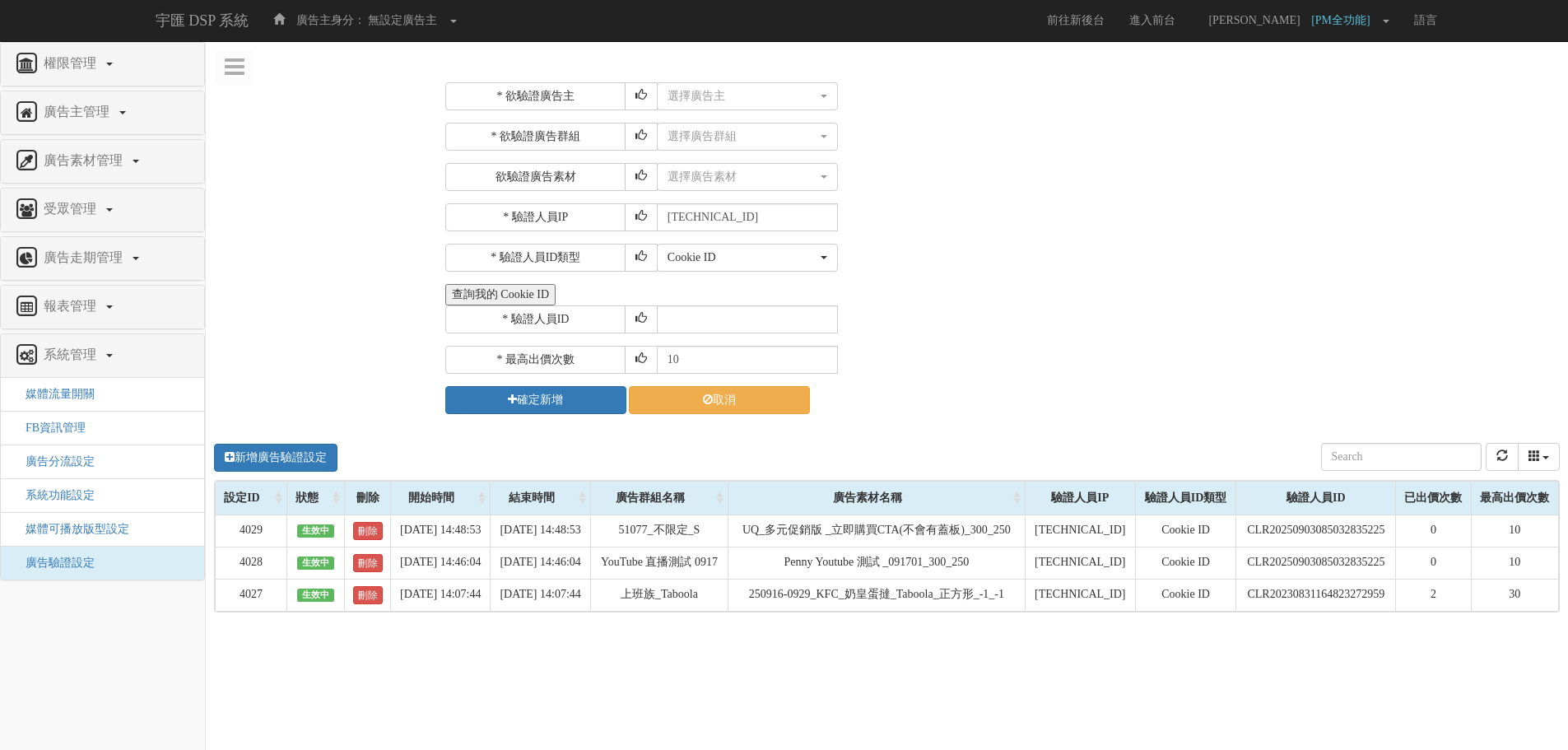
drag, startPoint x: 538, startPoint y: 289, endPoint x: 498, endPoint y: 301, distance: 41.8
click at [498, 301] on button "查詢我的 Cookie ID" at bounding box center [501, 294] width 110 height 21
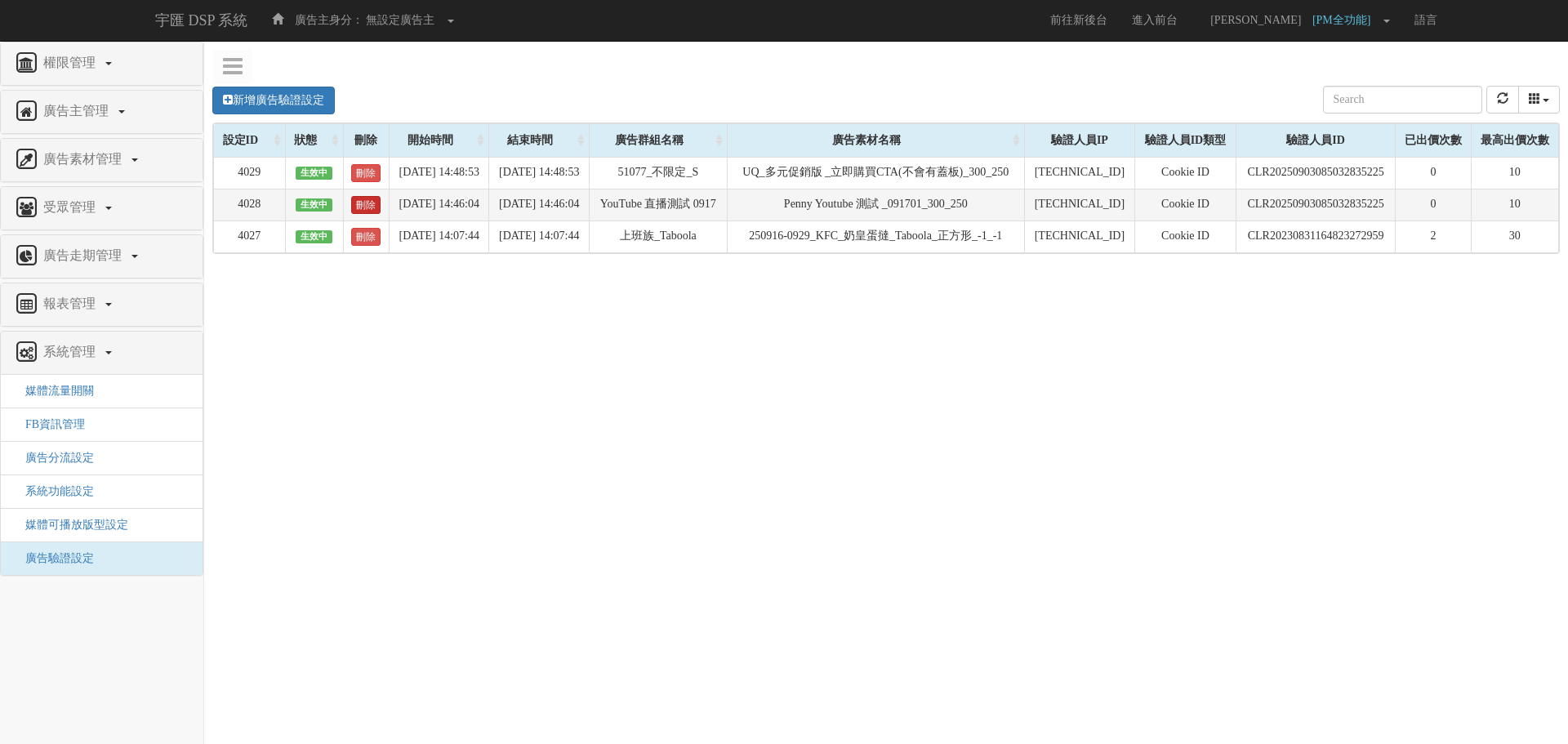
click at [362, 214] on link "刪除" at bounding box center [366, 204] width 30 height 18
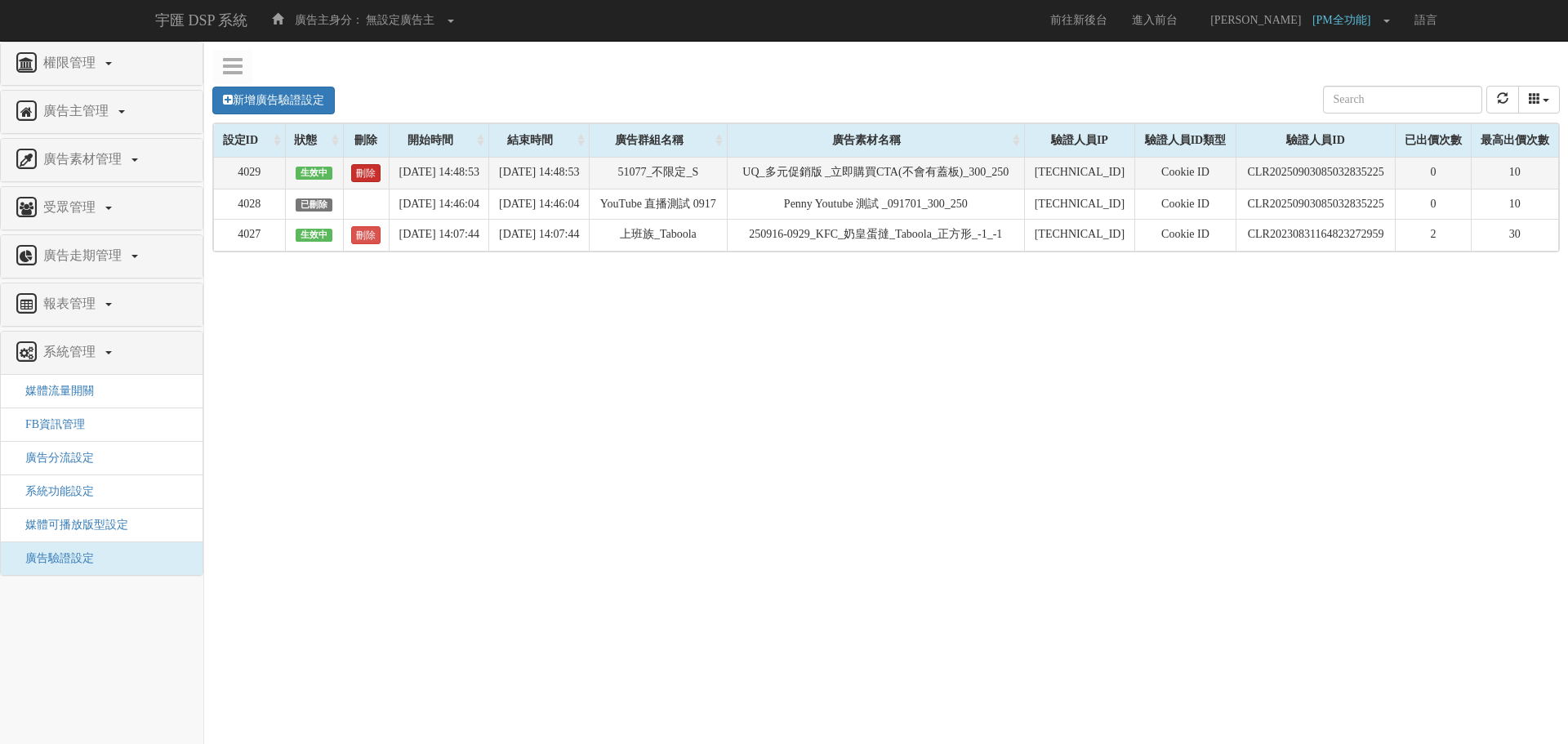
click at [351, 168] on link "刪除" at bounding box center [366, 172] width 30 height 18
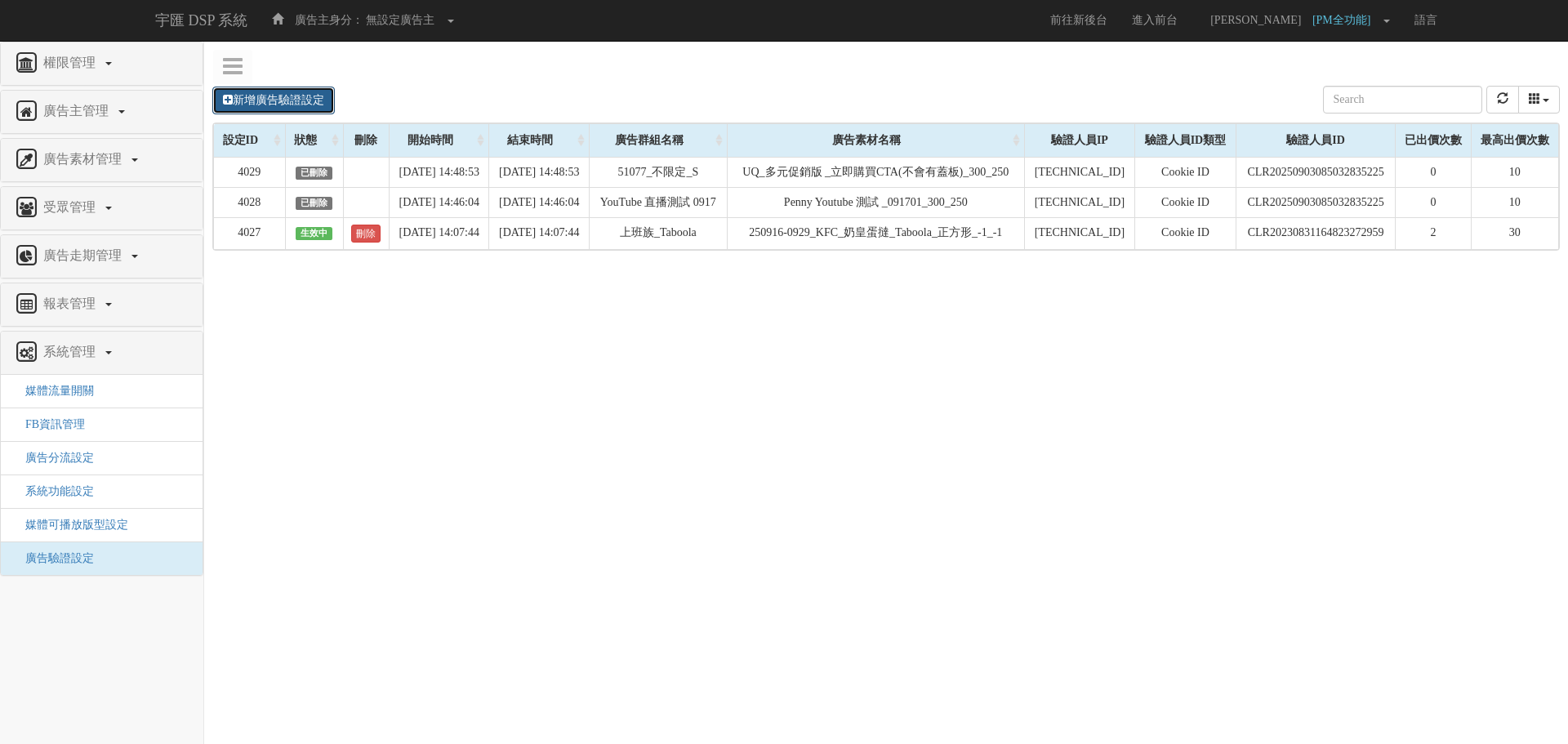
click at [293, 108] on link "新增廣告驗證設定" at bounding box center [273, 100] width 122 height 28
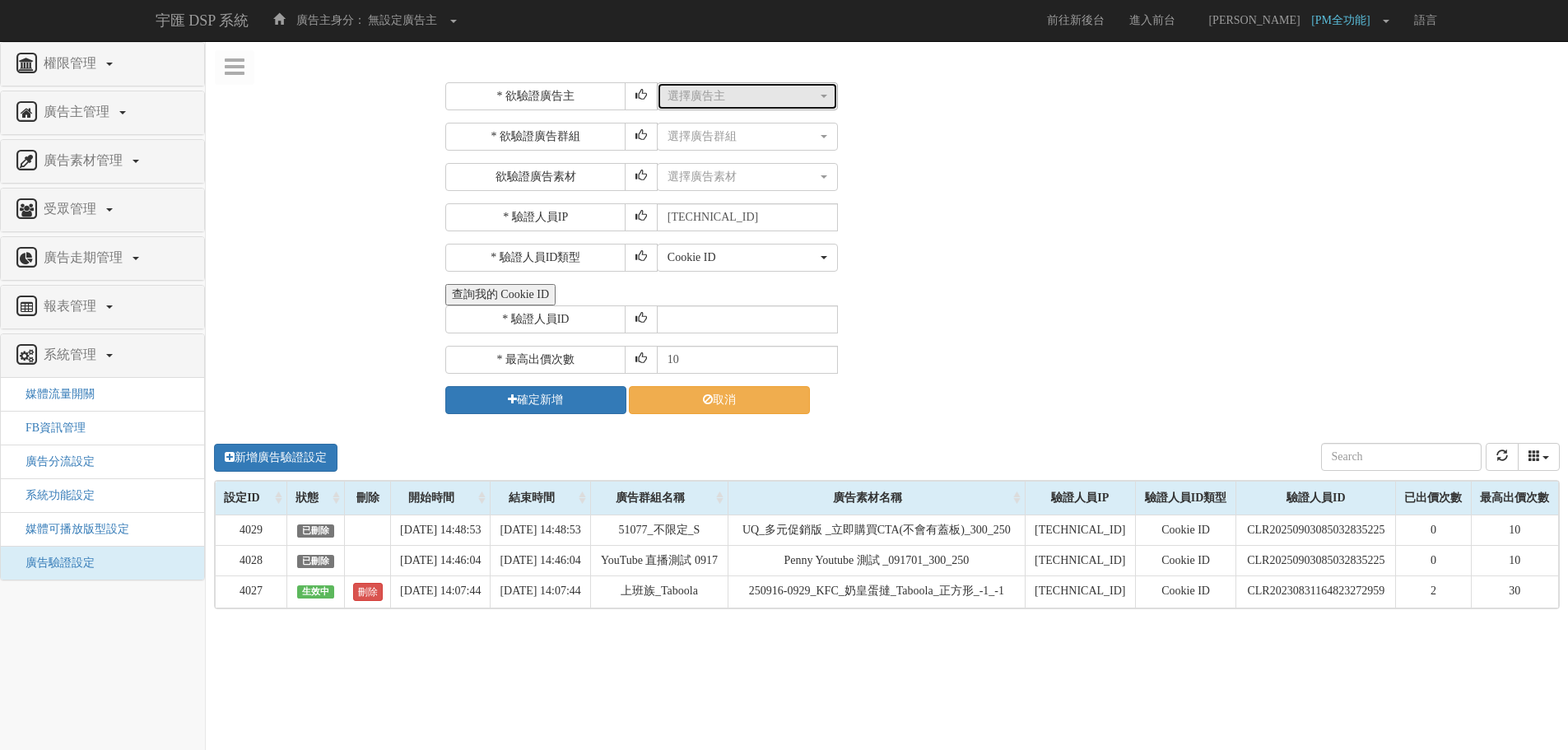
click at [734, 99] on div "選擇廣告主" at bounding box center [742, 96] width 150 height 17
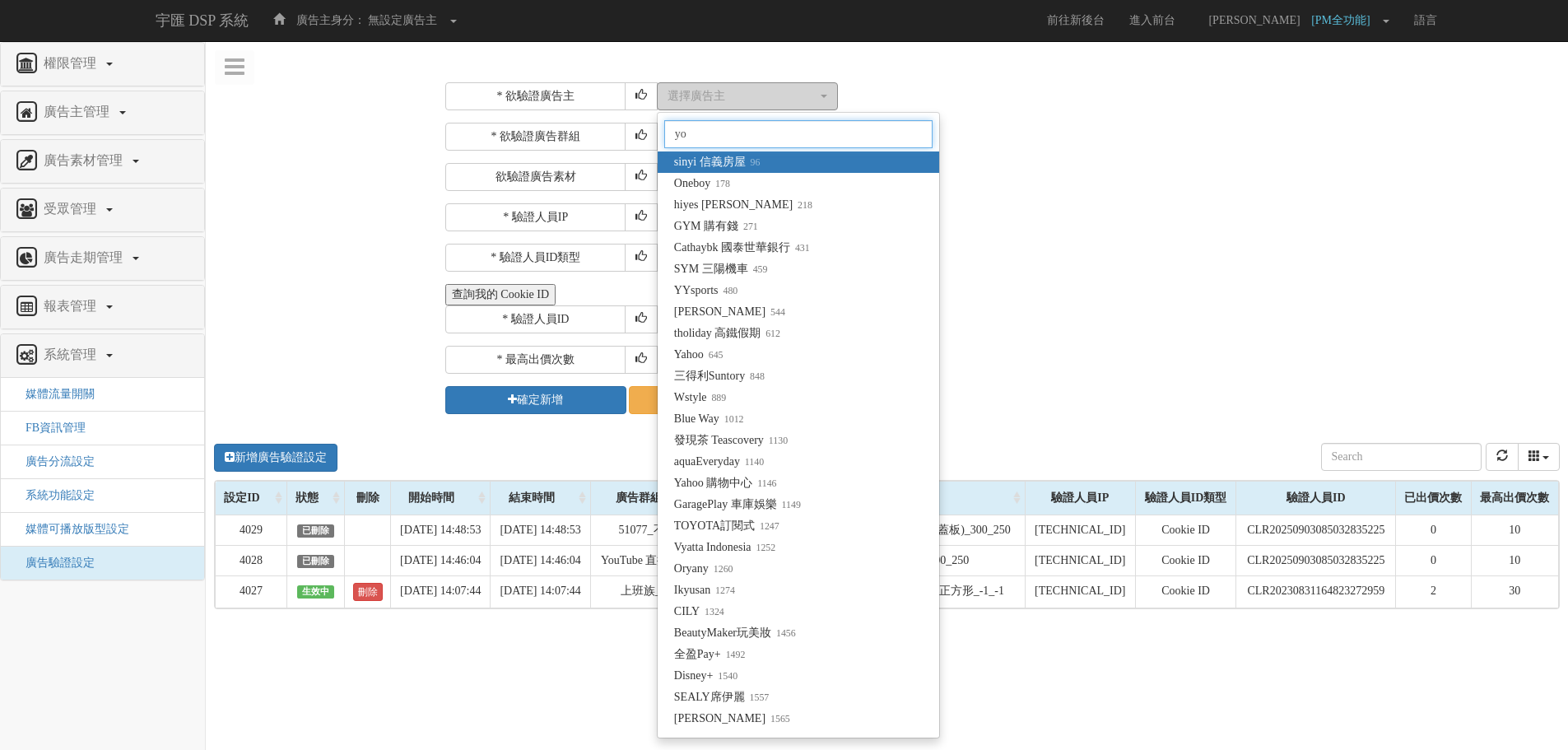
type input "y"
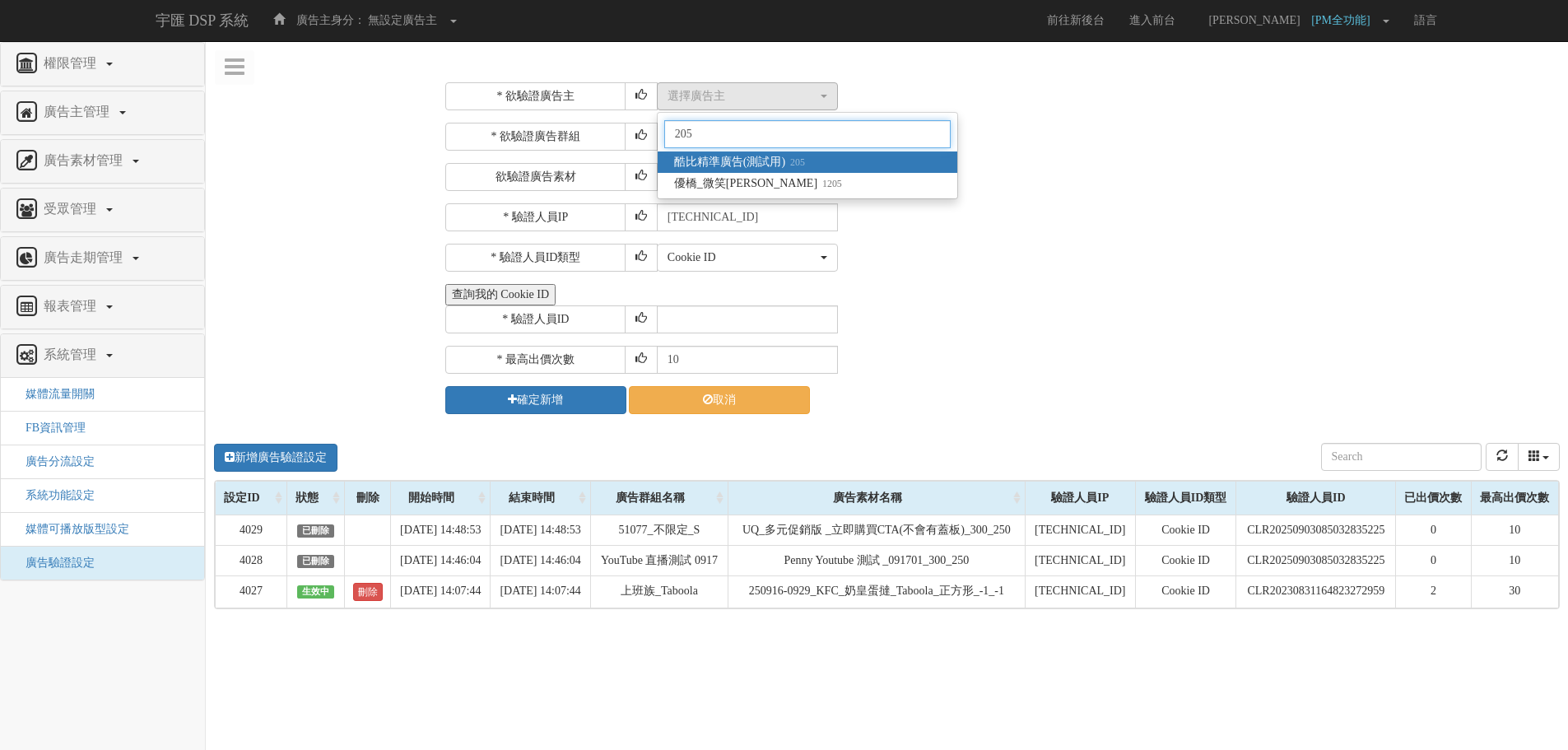
type input "205"
click at [756, 160] on span "酷比精準廣告(測試用) 205" at bounding box center [740, 163] width 131 height 17
select select "205"
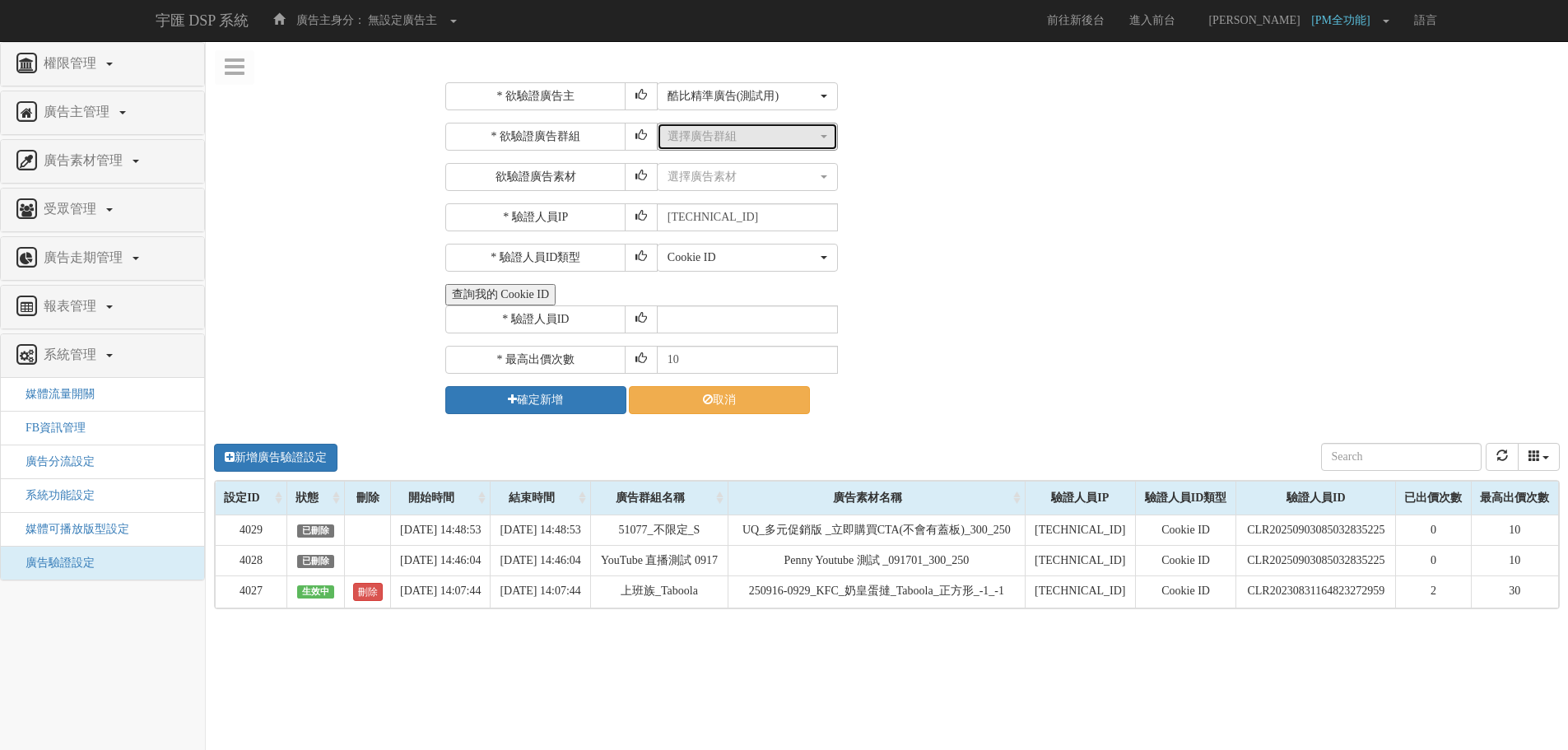
click at [734, 133] on div "選擇廣告群組" at bounding box center [742, 136] width 150 height 17
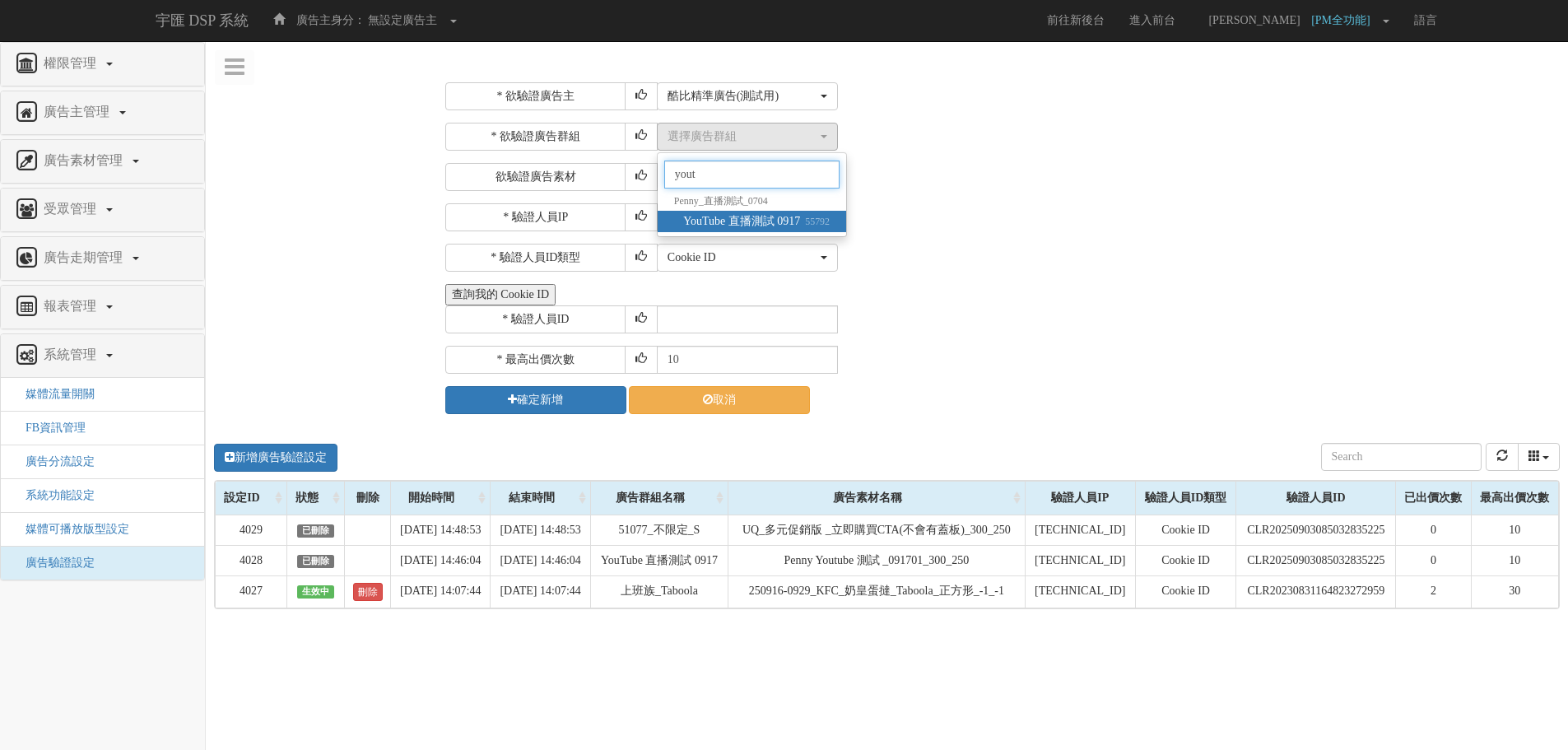
type input "yout"
click at [750, 222] on span "YouTube 直播測試 0917 55792" at bounding box center [756, 221] width 147 height 17
select select "55792"
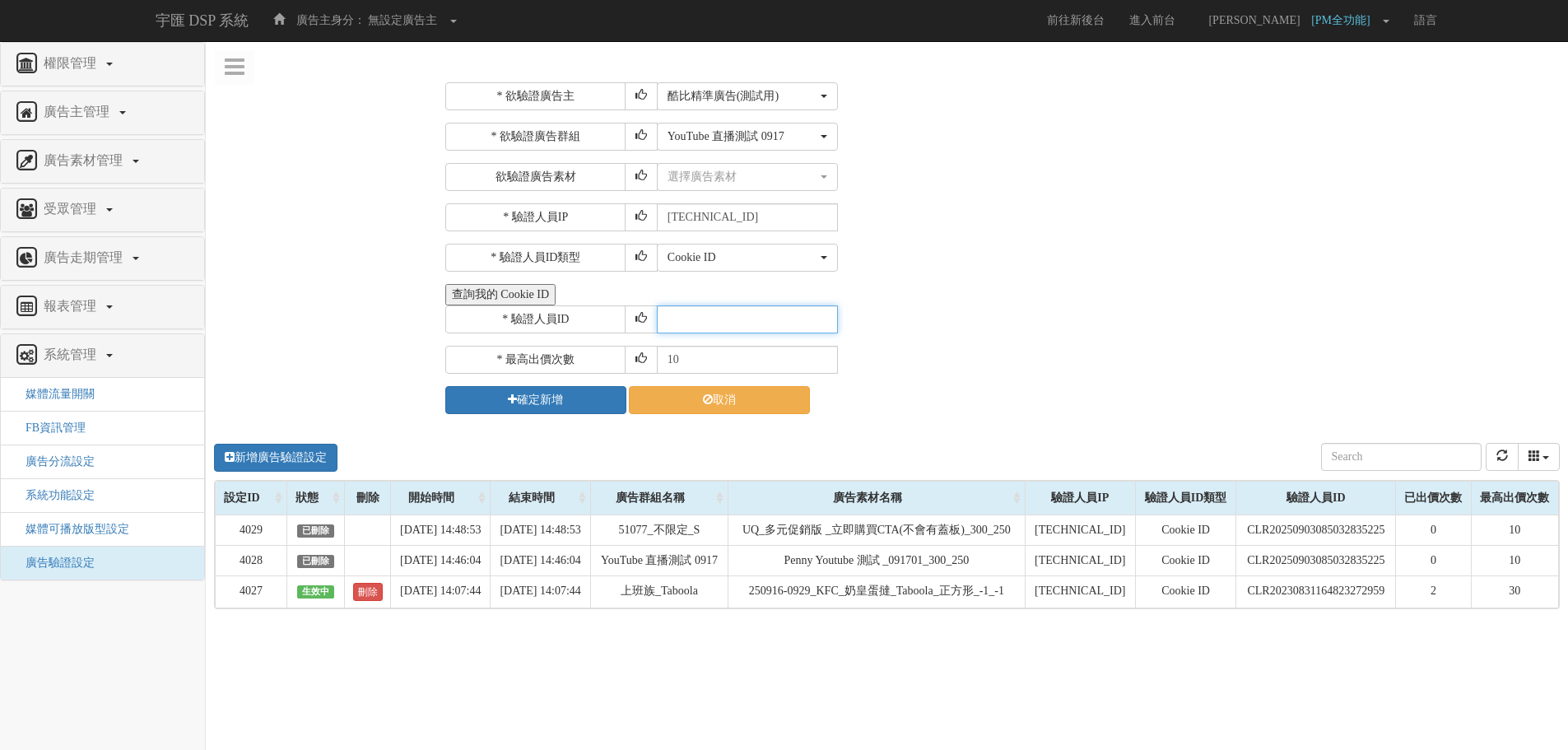
click at [731, 318] on input "text" at bounding box center [748, 319] width 181 height 28
paste input "CXR20250320164412993912"
type input "CXR20250320164412993912"
click at [746, 168] on button "選擇廣告素材" at bounding box center [748, 177] width 181 height 28
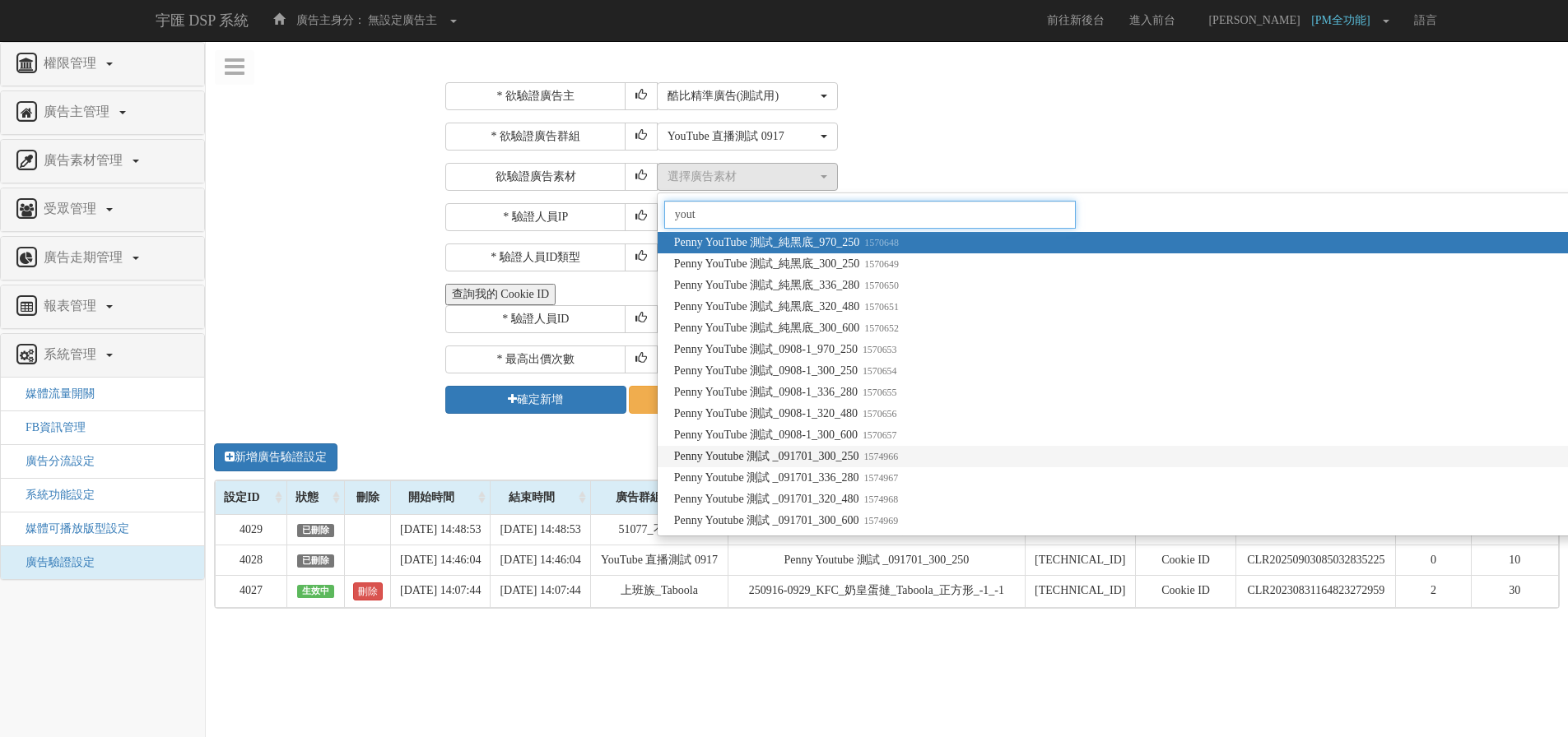
type input "yout"
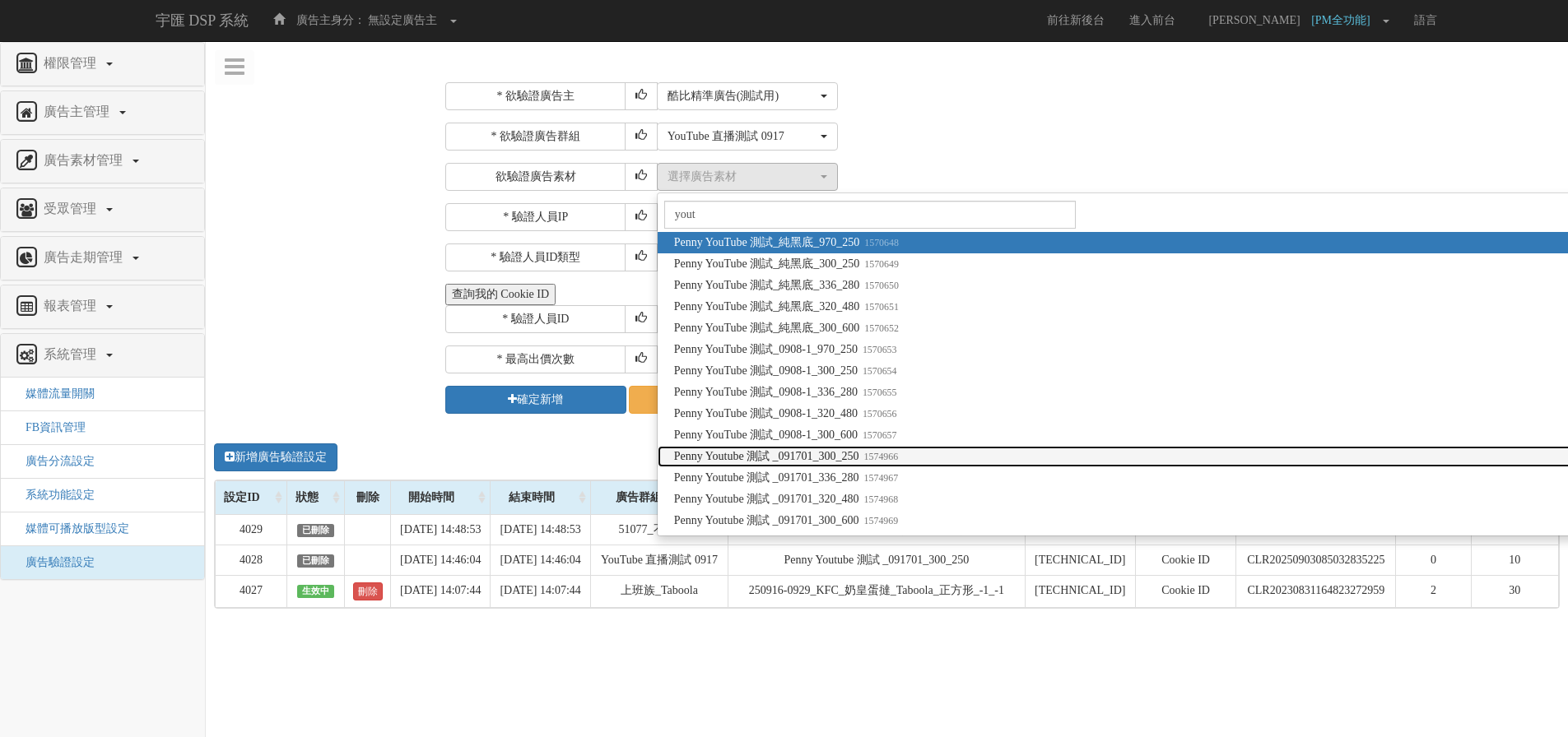
click at [892, 462] on small "1574966" at bounding box center [879, 457] width 39 height 11
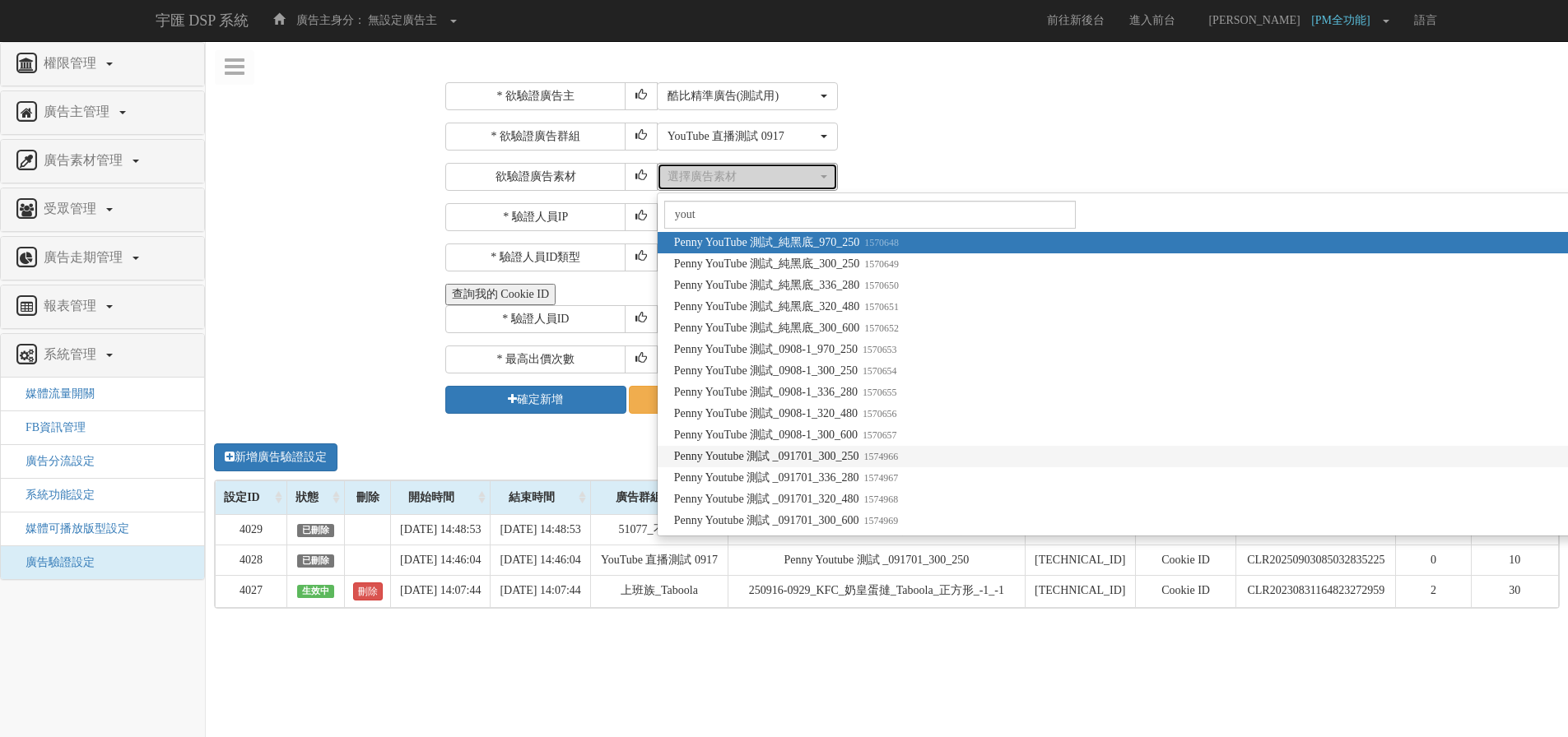
select select "1574966"
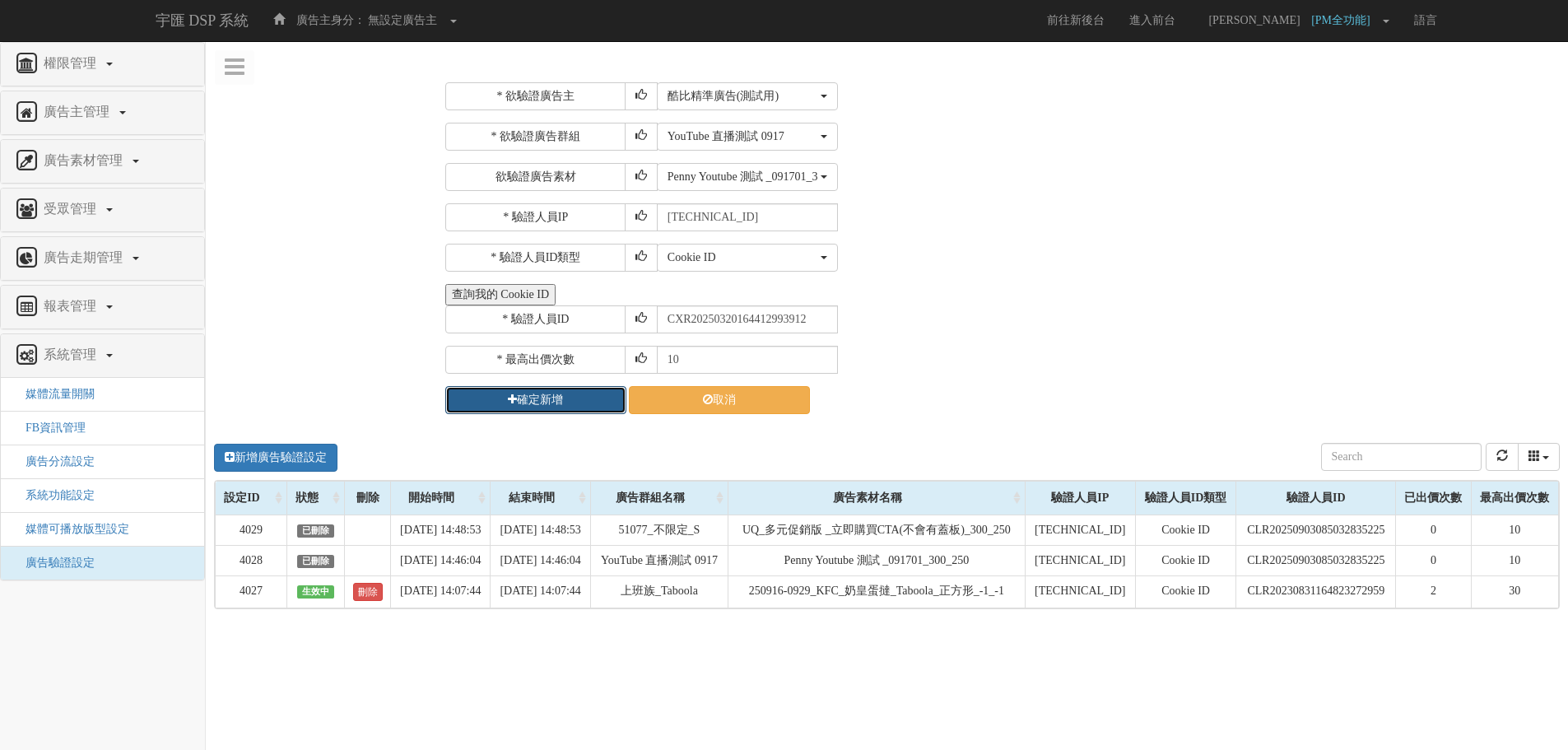
click at [577, 399] on button "確定新增" at bounding box center [536, 400] width 181 height 28
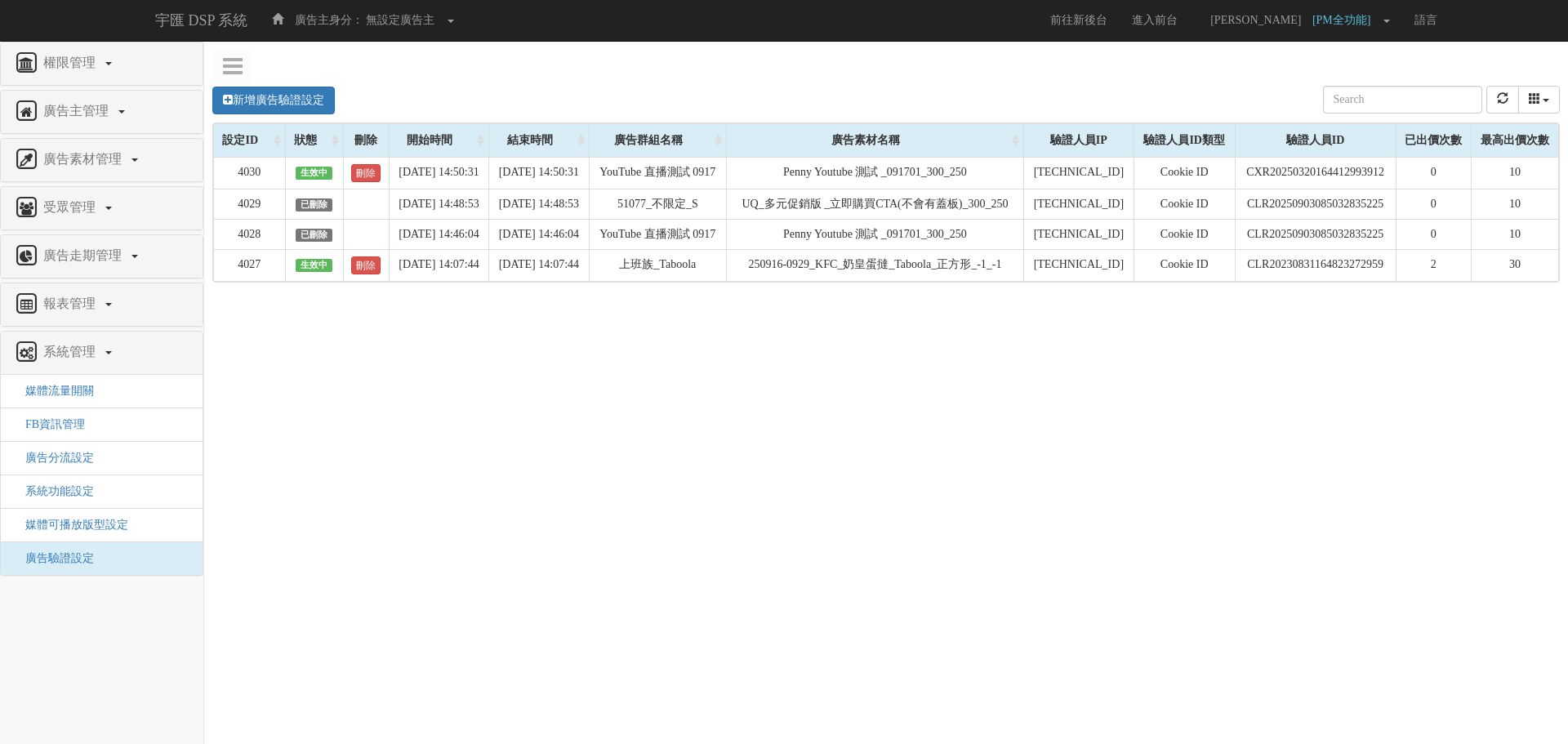
drag, startPoint x: 360, startPoint y: 174, endPoint x: 641, endPoint y: 276, distance: 298.9
click at [360, 174] on link "刪除" at bounding box center [366, 172] width 30 height 18
click at [270, 105] on link "新增廣告驗證設定" at bounding box center [273, 100] width 122 height 28
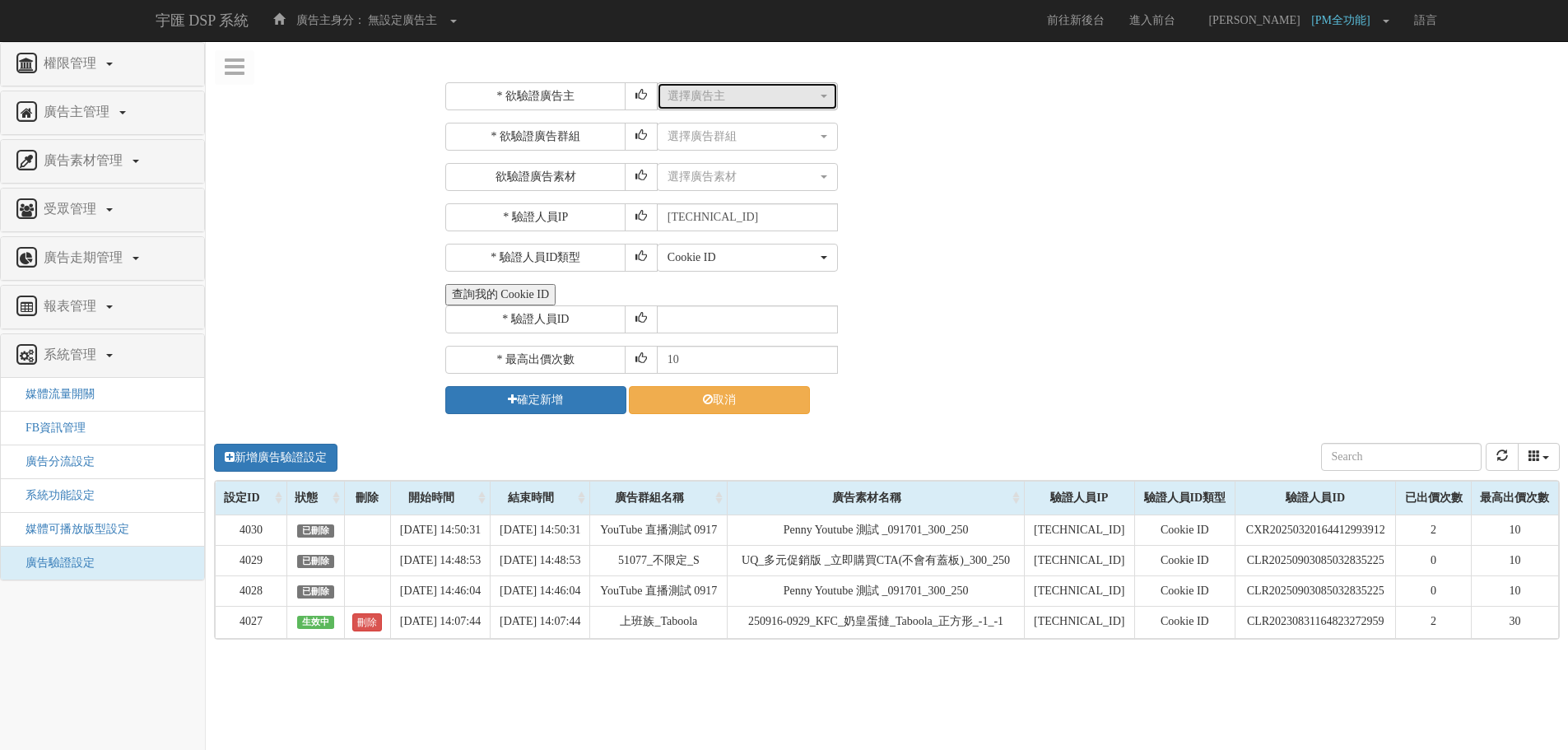
click at [737, 95] on div "選擇廣告主" at bounding box center [742, 96] width 150 height 17
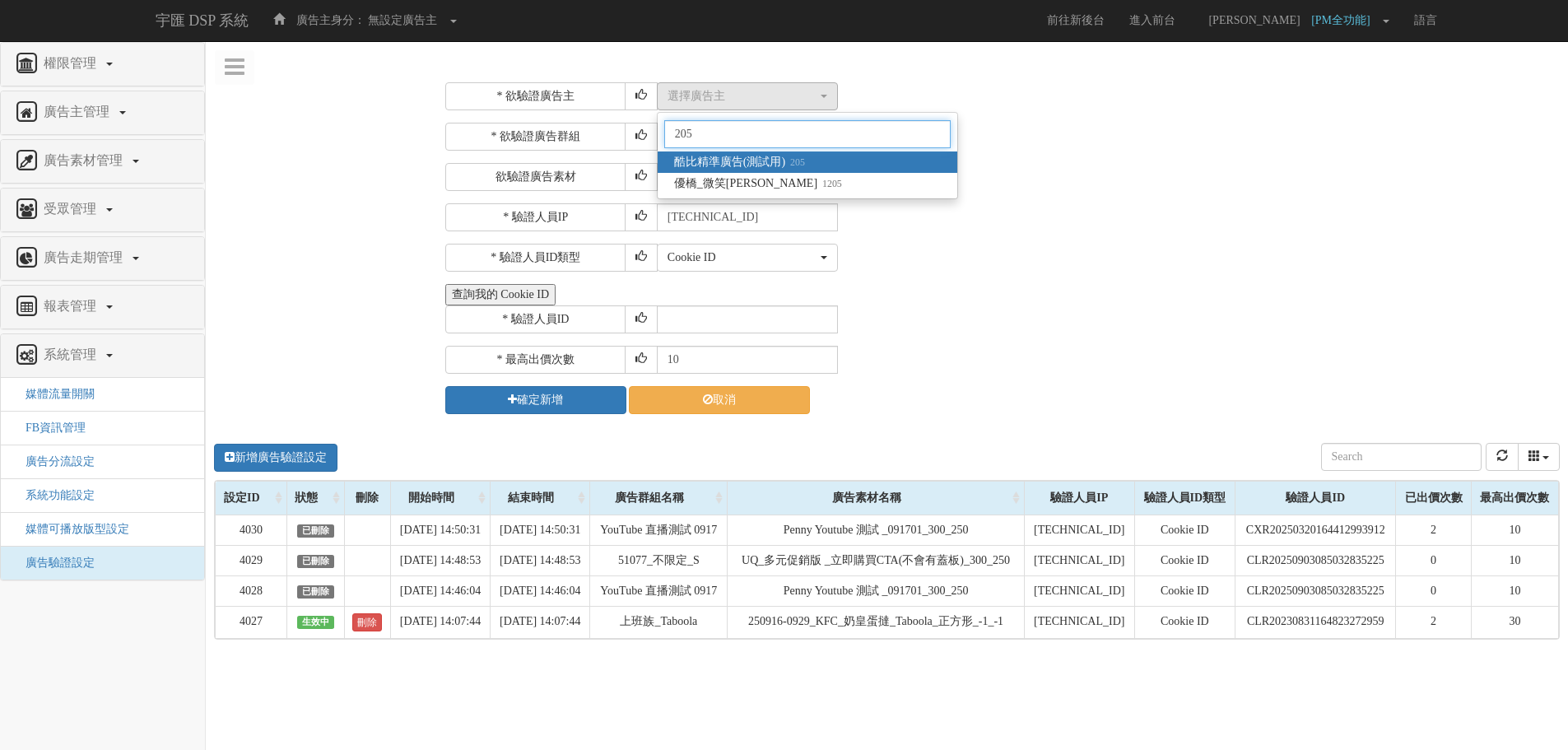
type input "205"
click at [744, 153] on link "酷比精準廣告(測試用) 205" at bounding box center [807, 162] width 300 height 21
select select "205"
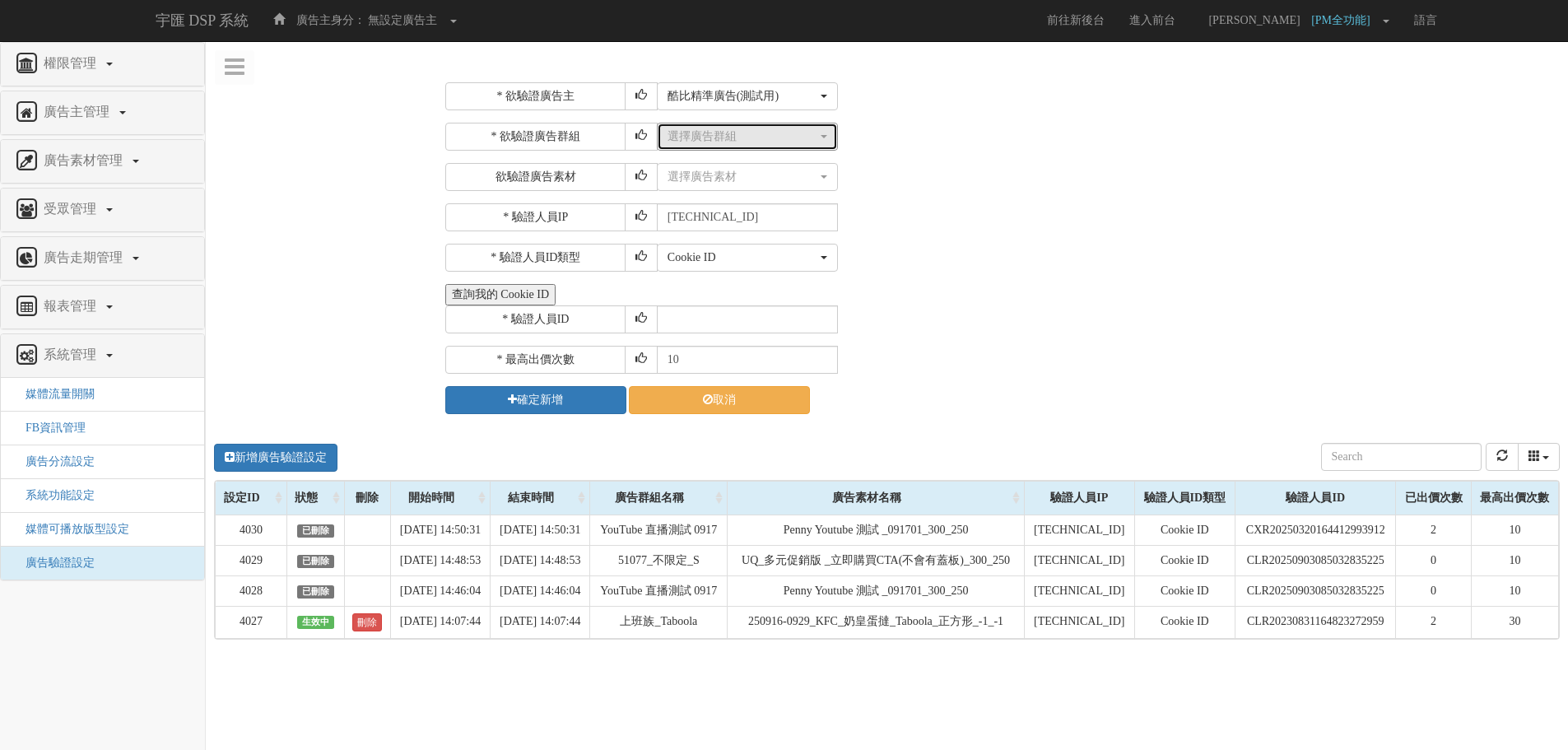
click at [722, 131] on div "選擇廣告群組" at bounding box center [742, 136] width 150 height 17
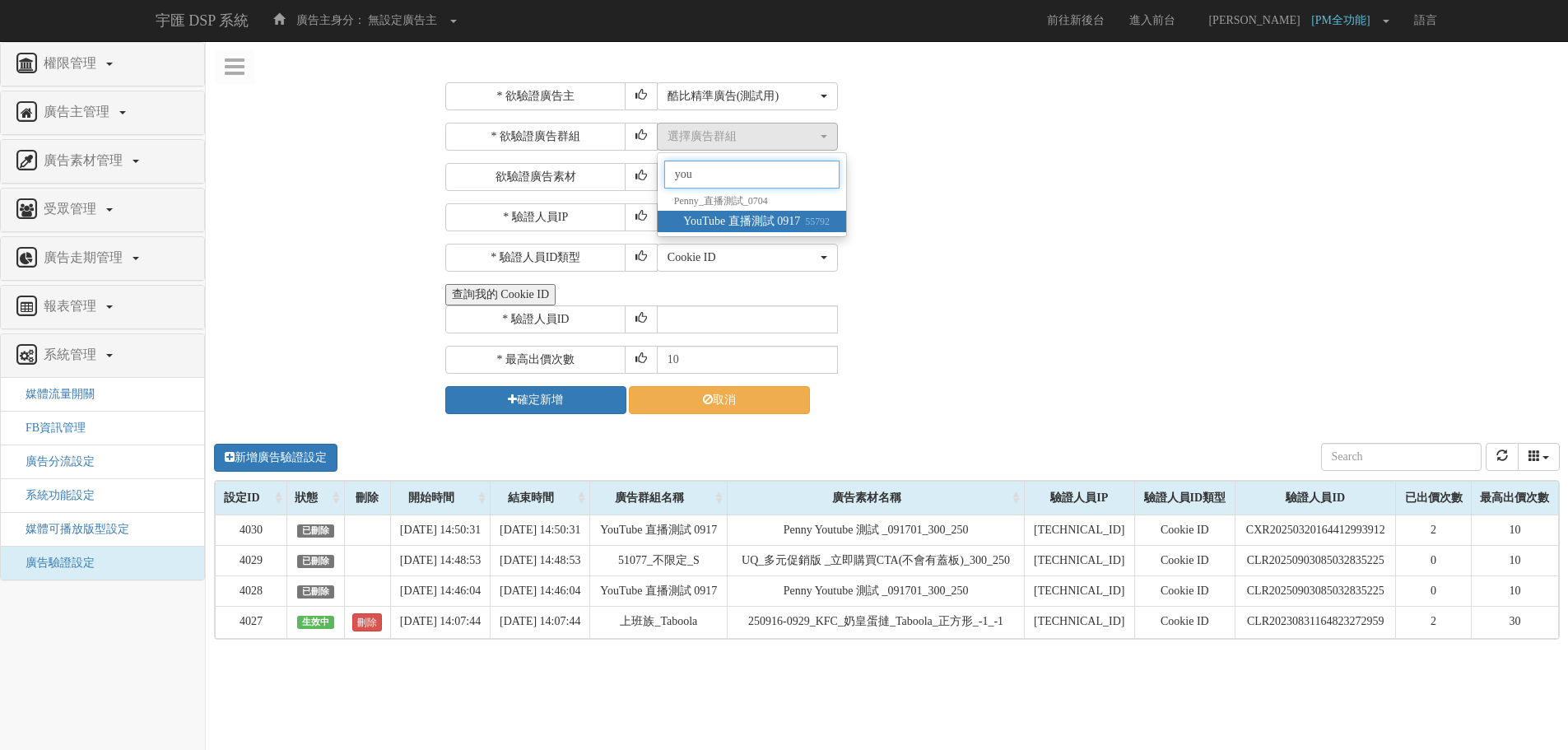
type input "you"
click at [735, 224] on span "YouTube 直播測試 0917 55792" at bounding box center [756, 221] width 147 height 17
select select "55792"
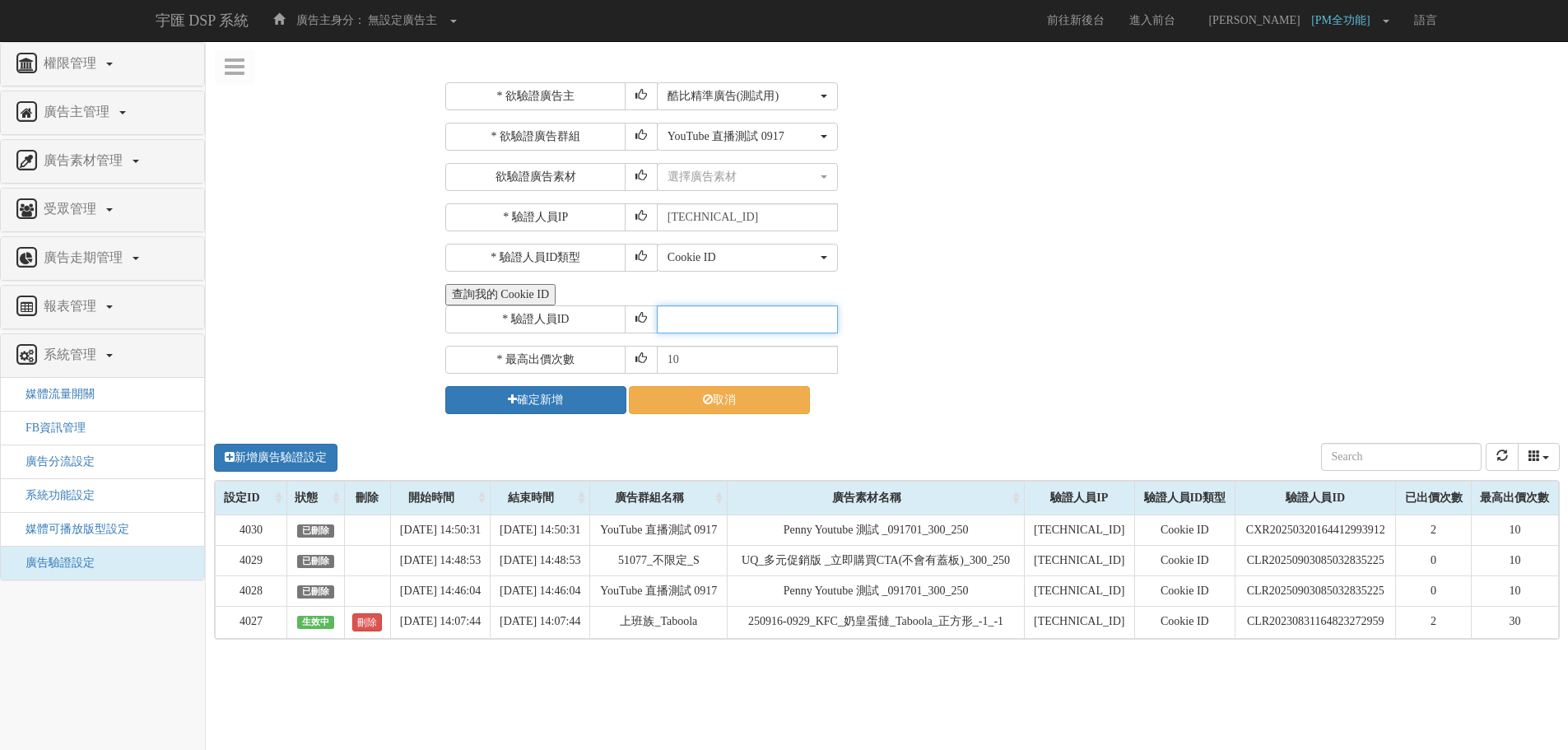
click at [720, 309] on input "text" at bounding box center [748, 319] width 181 height 28
paste input "cookie CZR2022110409493320255"
type input "cookie CZR2022110409493320255"
click at [720, 174] on div "選擇廣告素材" at bounding box center [742, 177] width 150 height 17
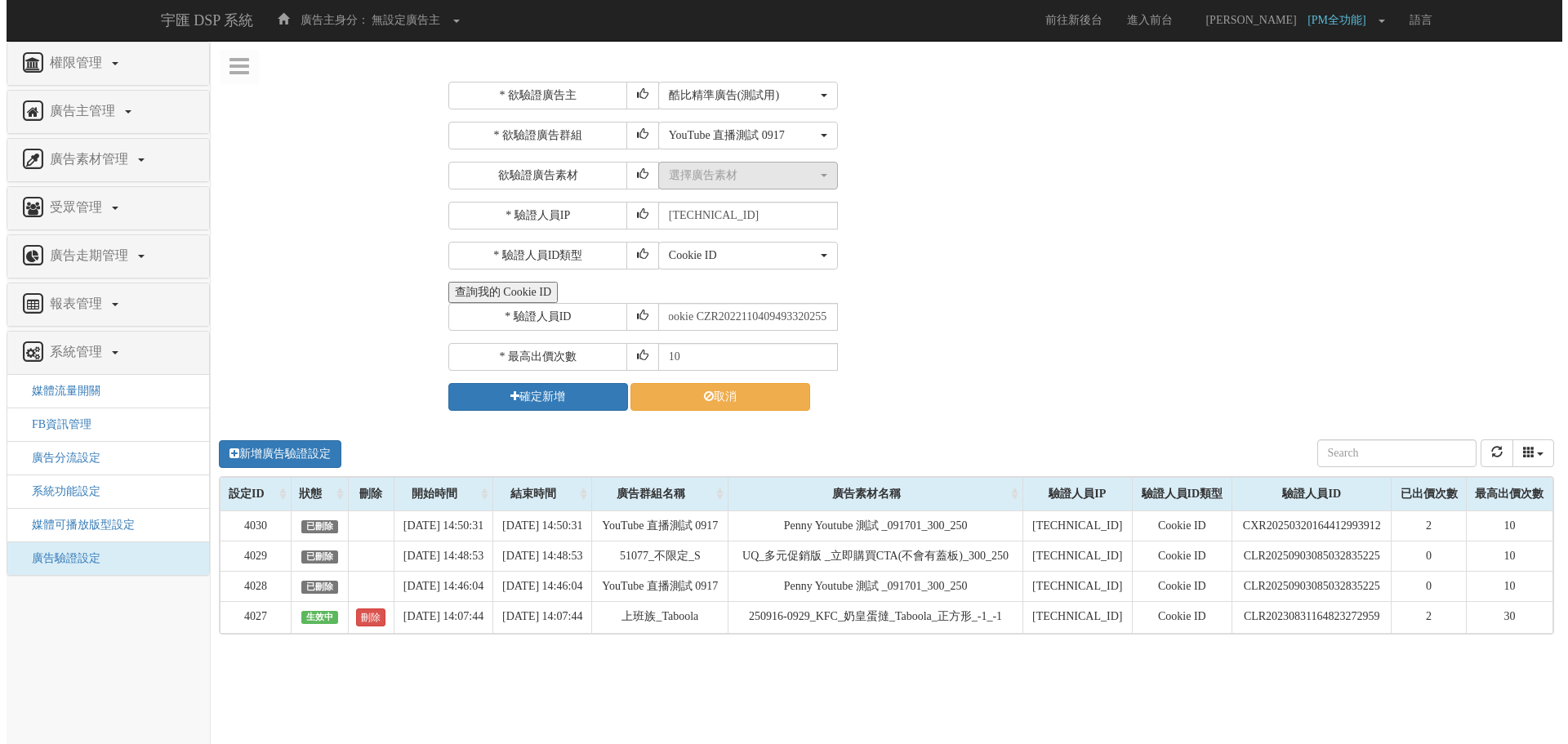
scroll to position [0, 0]
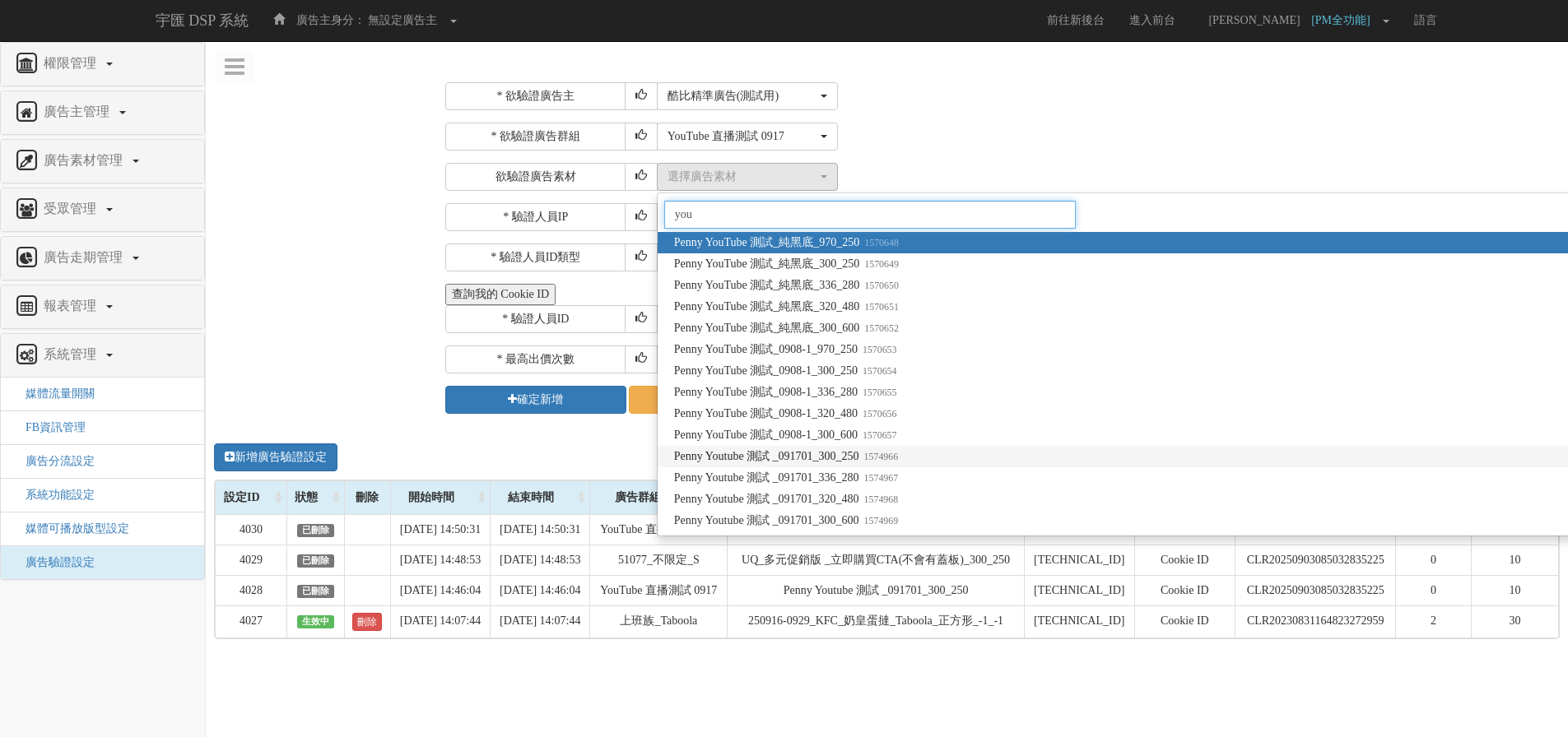
type input "you"
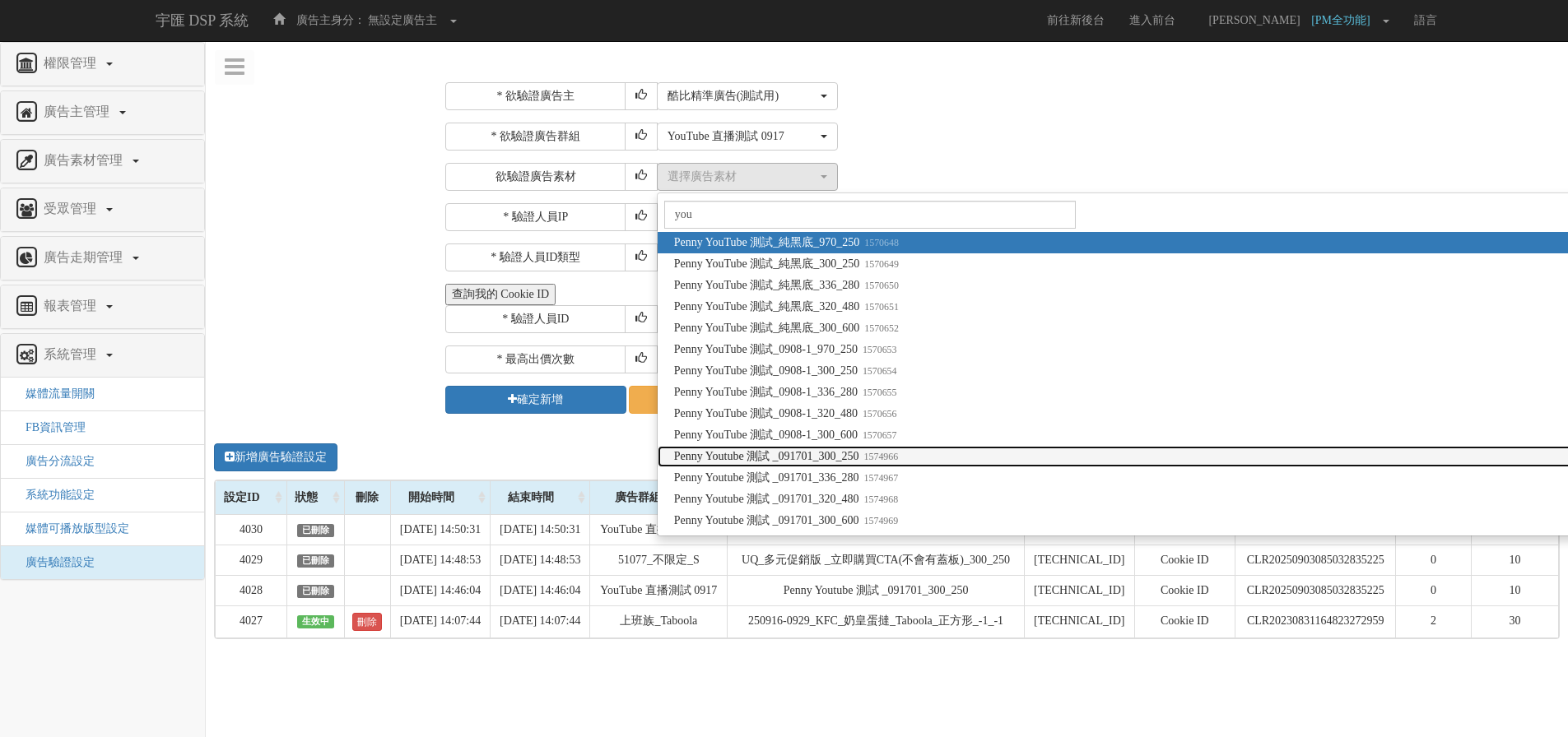
click at [897, 460] on small "1574966" at bounding box center [879, 457] width 39 height 11
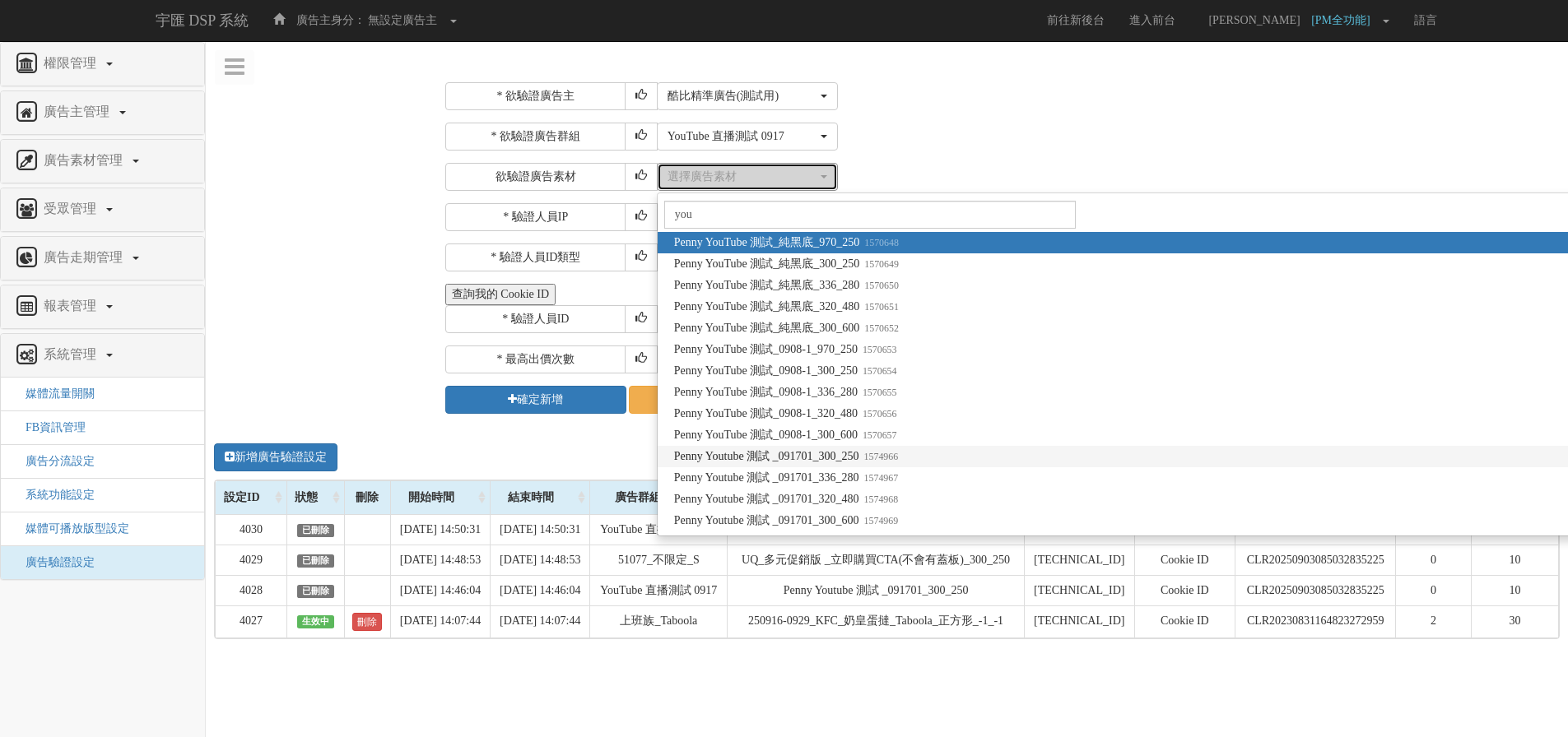
select select "1574966"
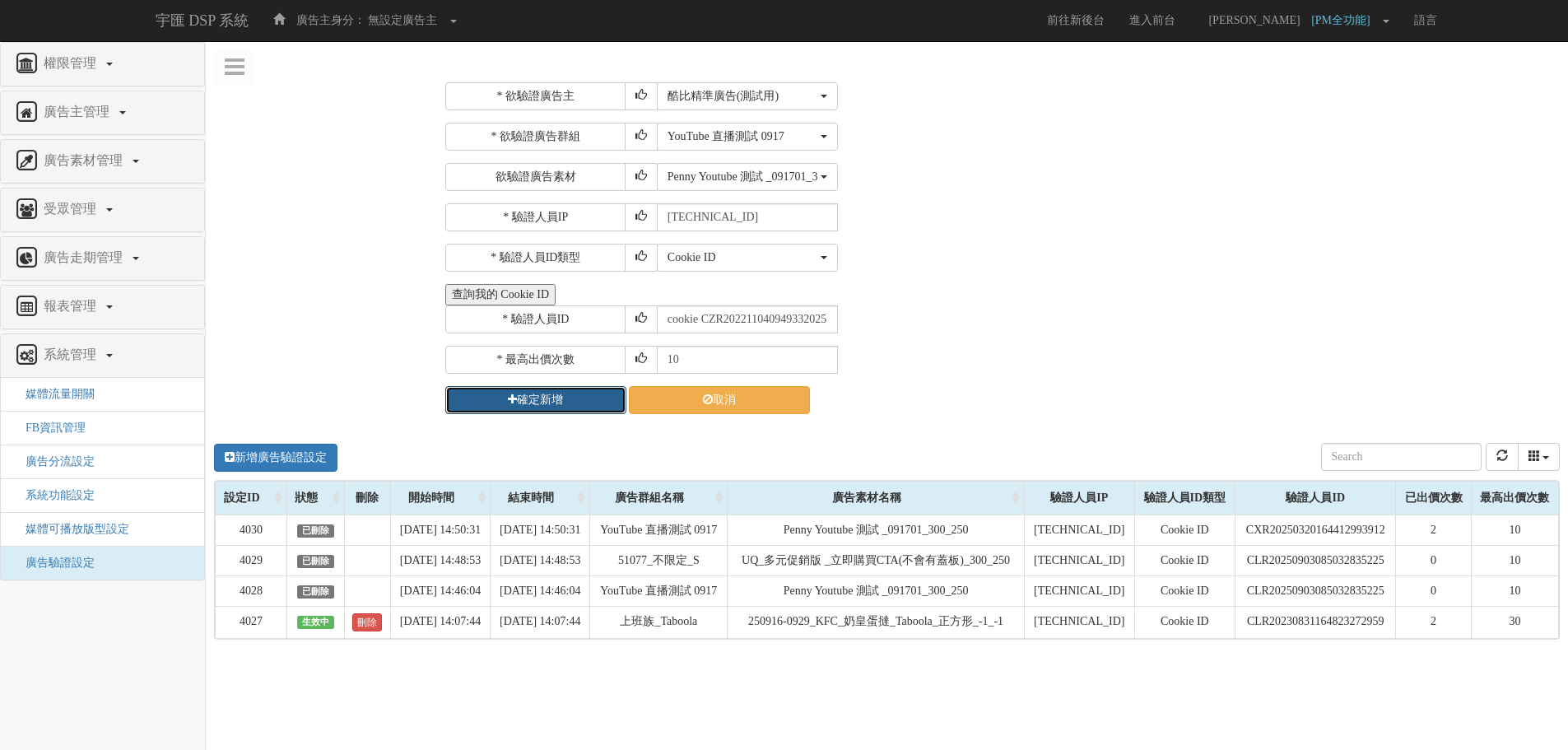
click at [557, 399] on button "確定新增" at bounding box center [536, 400] width 181 height 28
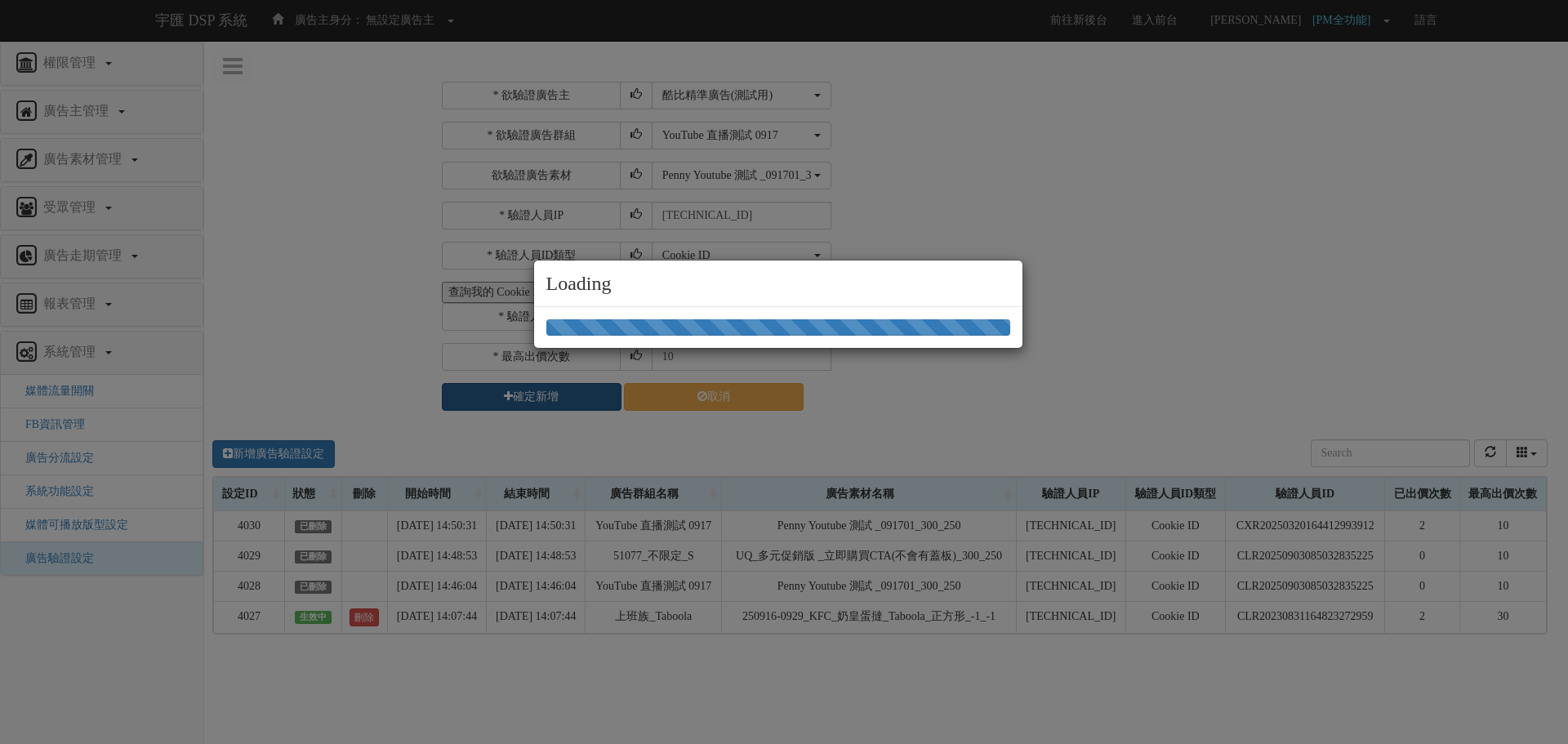
select select "205"
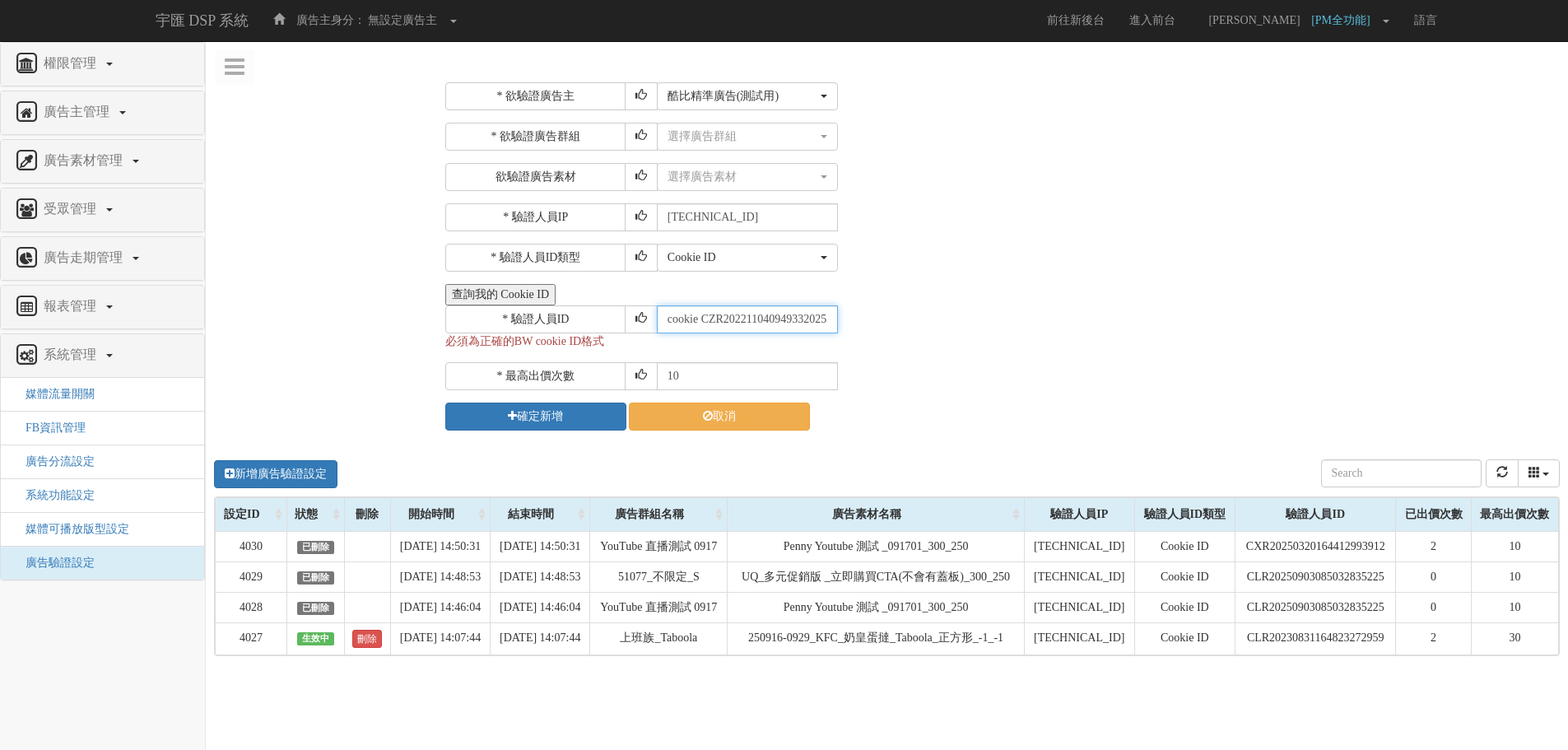
click at [735, 318] on input "cookie CZR2022110409493320255" at bounding box center [748, 319] width 181 height 28
drag, startPoint x: 702, startPoint y: 321, endPoint x: 616, endPoint y: 321, distance: 86.0
click at [615, 321] on div "* 驗證人員ID cookie CZR2022110409493320255" at bounding box center [1001, 319] width 1110 height 28
type input "CZR2022110409493320255"
click at [563, 415] on button "確定新增" at bounding box center [536, 417] width 181 height 28
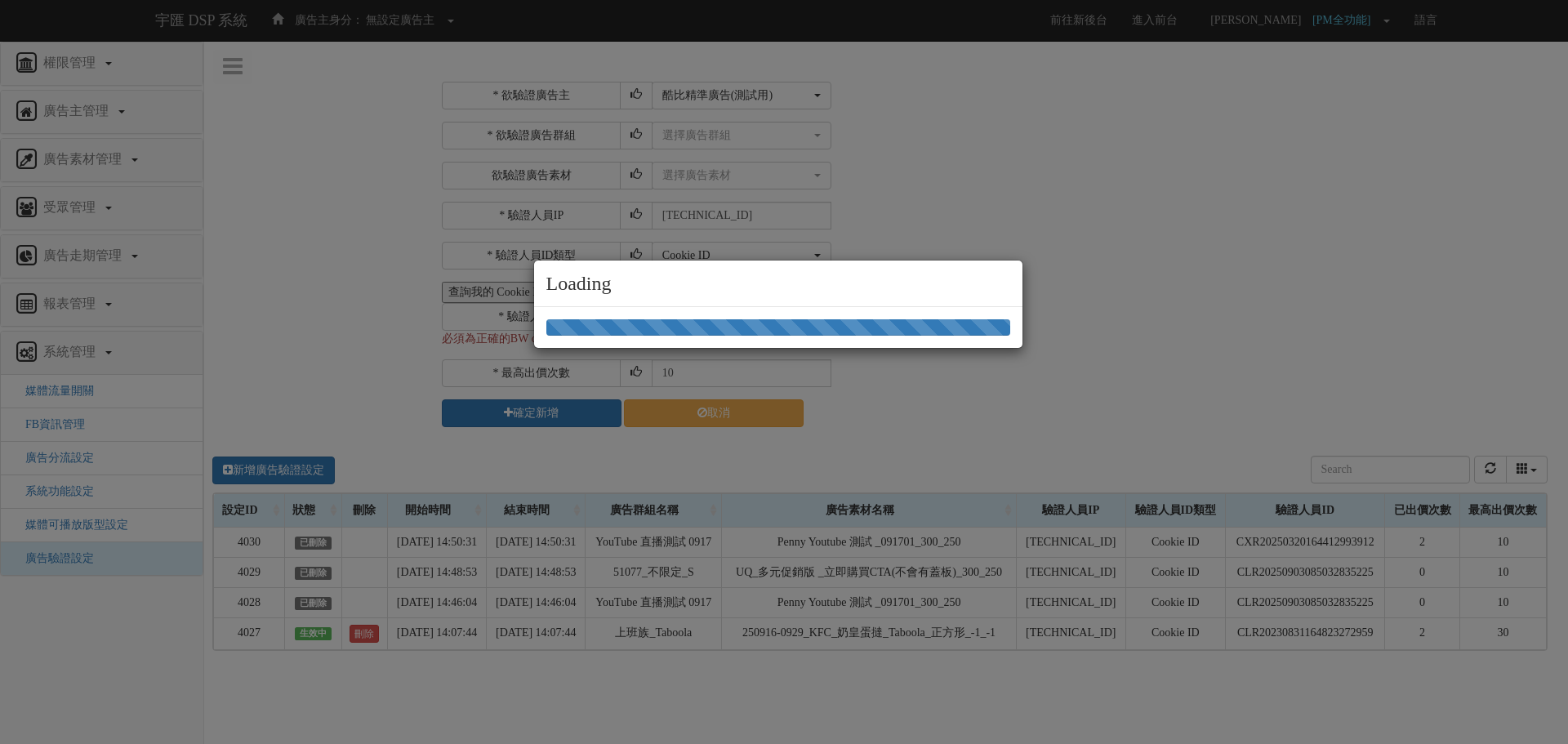
select select "205"
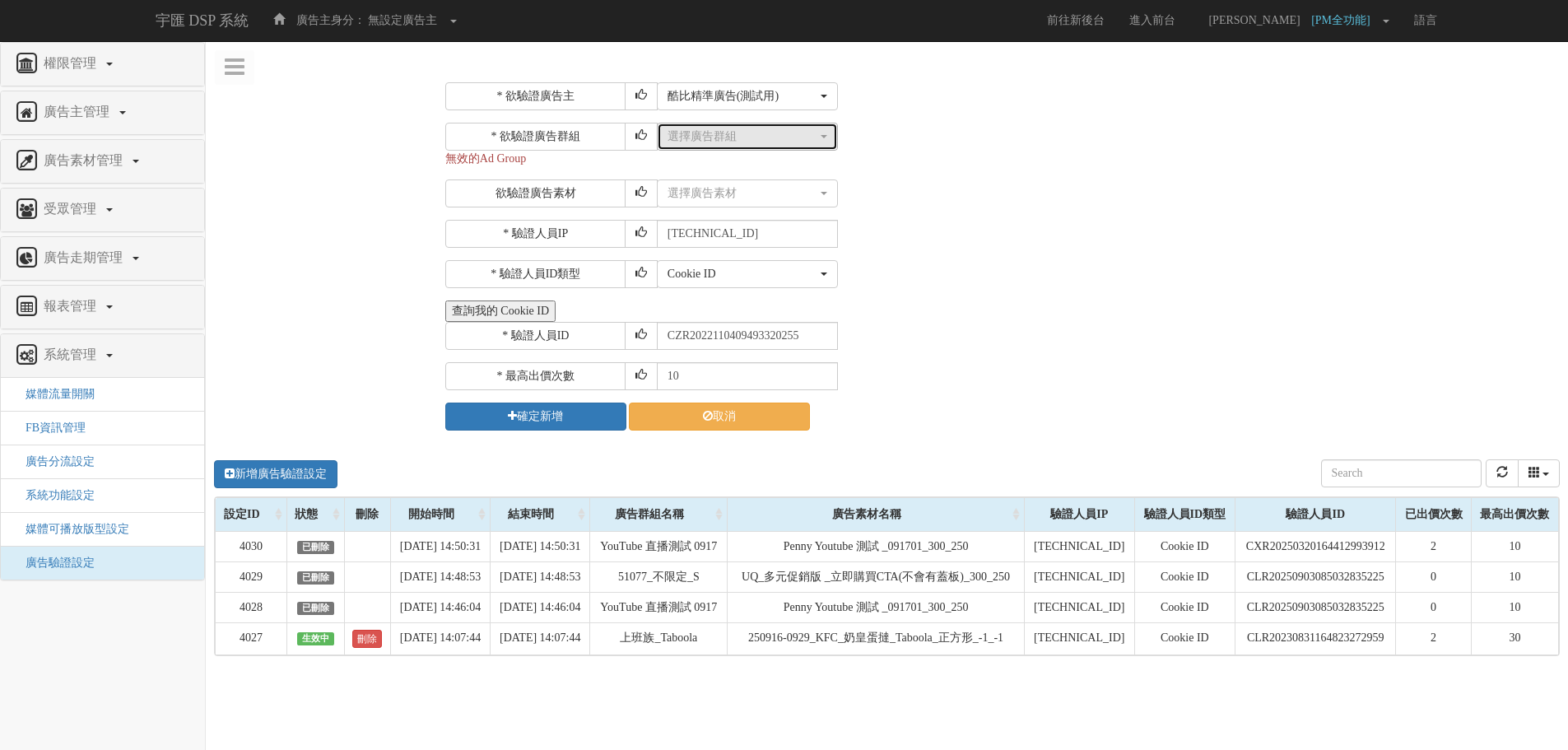
click at [743, 134] on div "選擇廣告群組" at bounding box center [742, 136] width 150 height 17
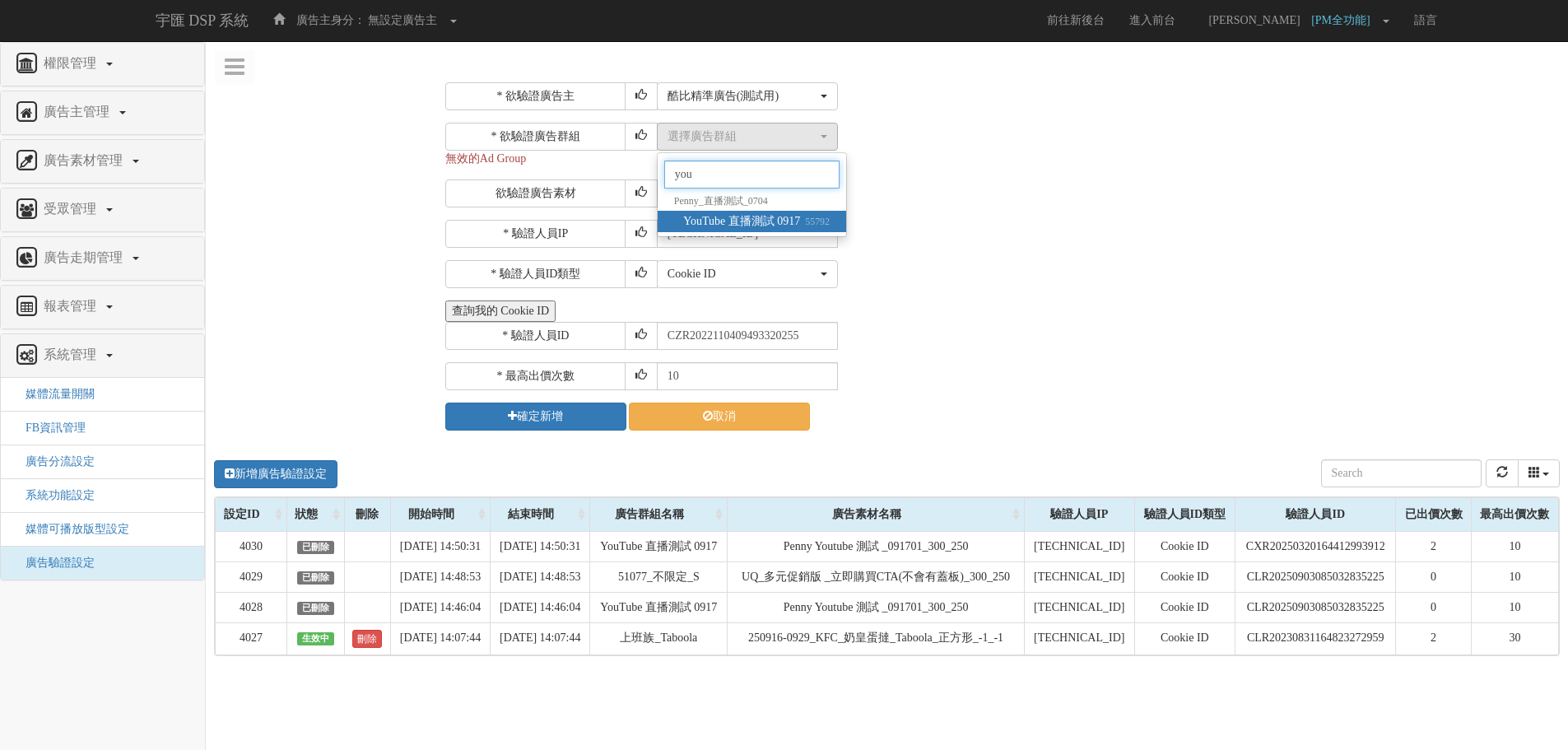
type input "you"
click at [752, 220] on span "YouTube 直播測試 0917 55792" at bounding box center [756, 221] width 147 height 17
select select "55792"
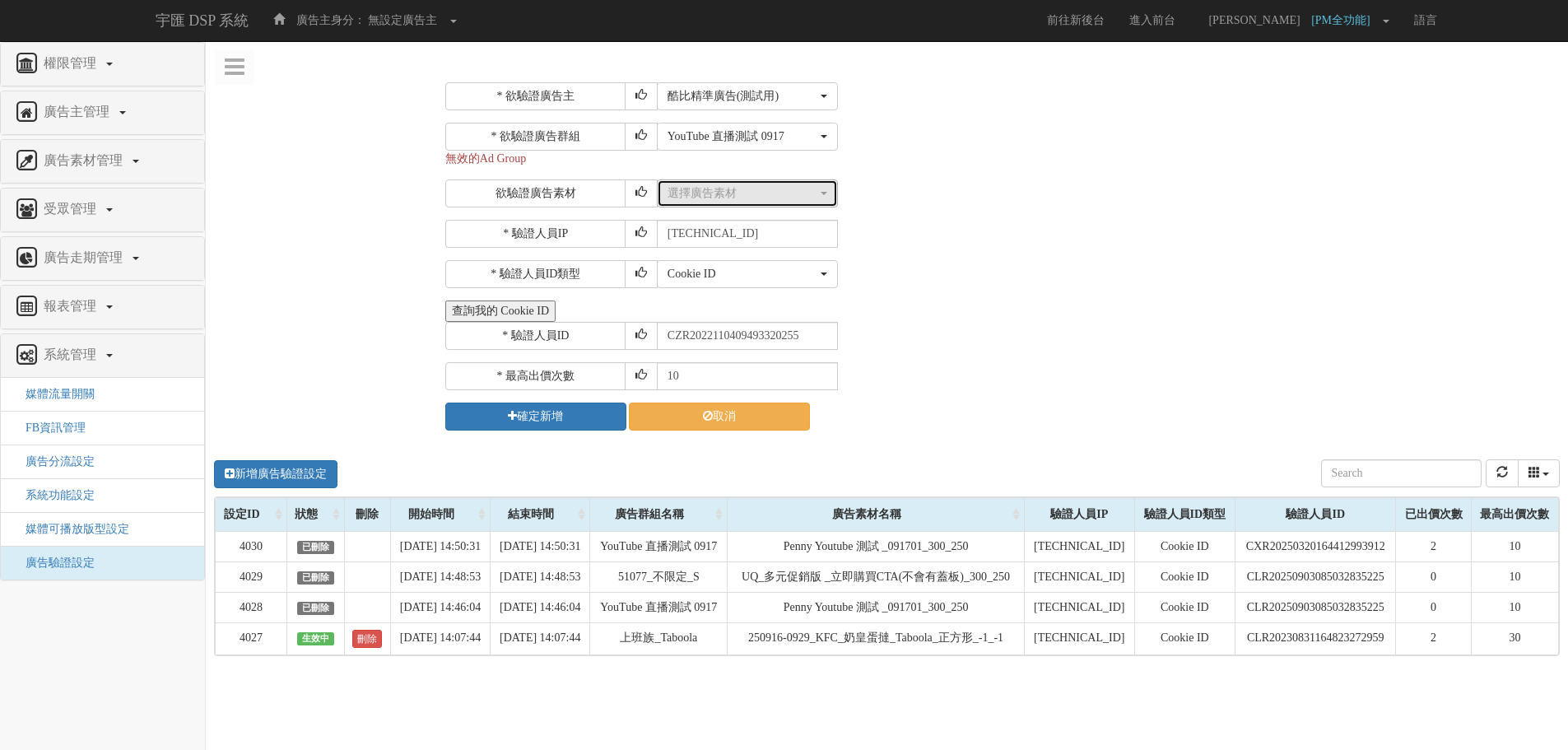
click at [730, 196] on div "選擇廣告素材" at bounding box center [742, 193] width 150 height 17
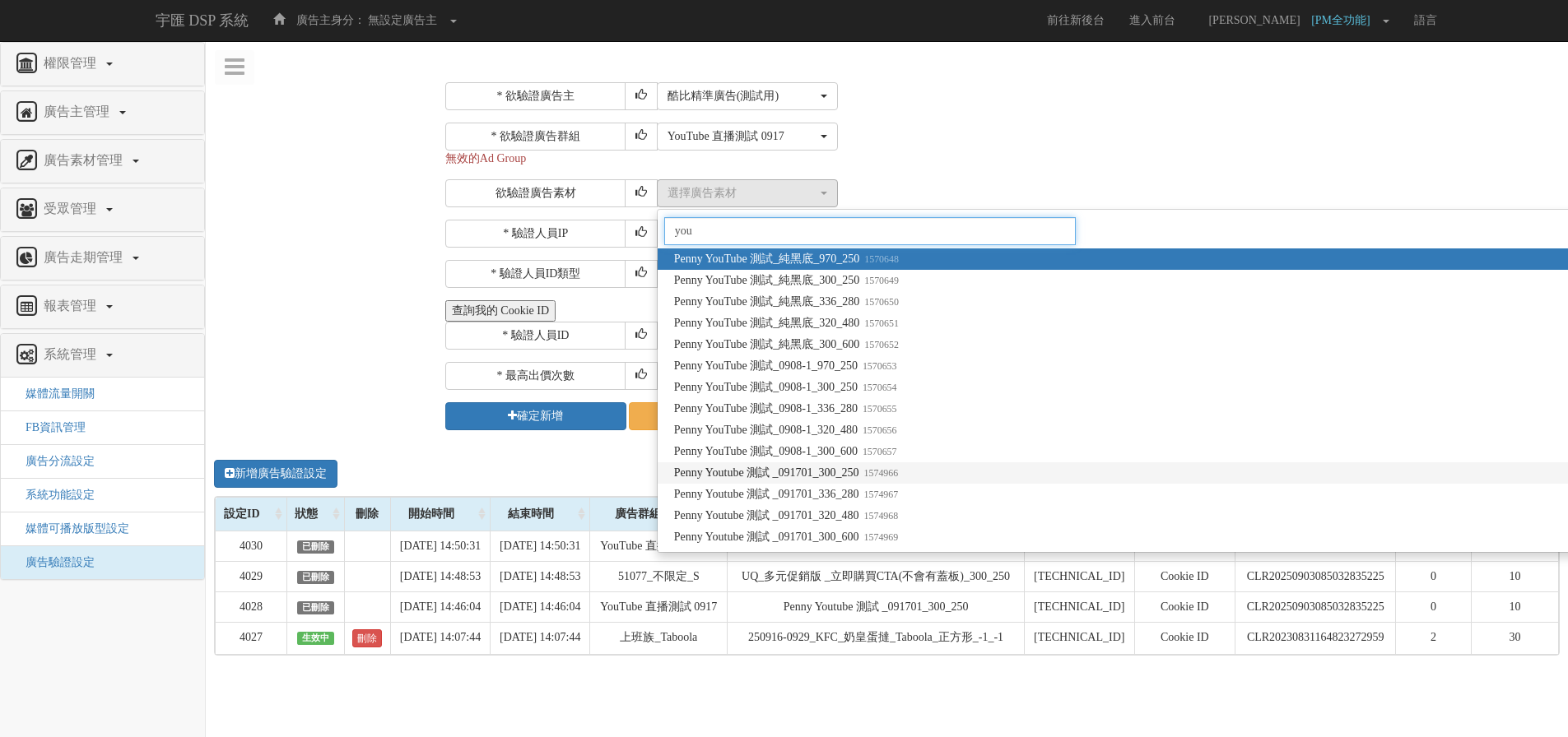
type input "you"
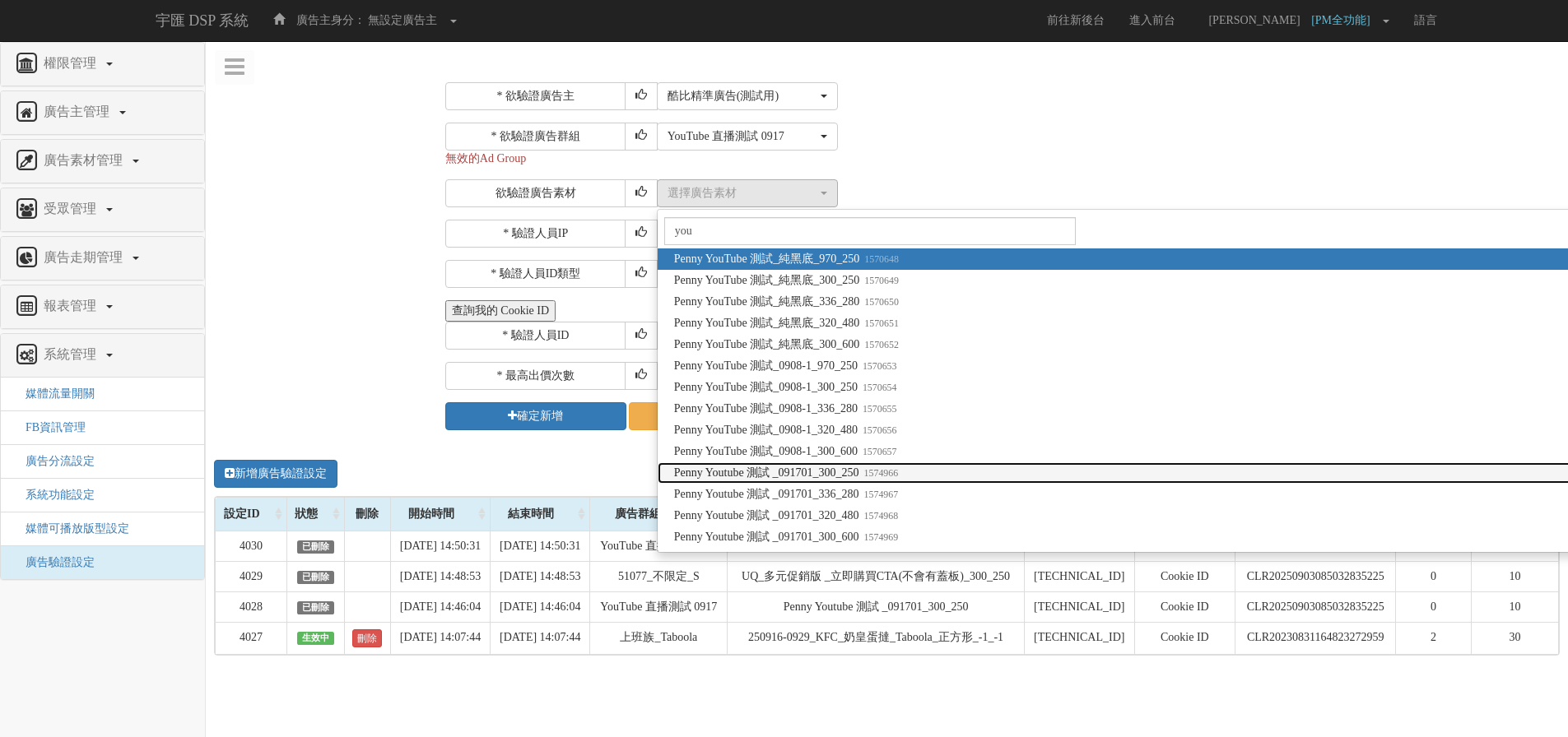
click at [827, 474] on span "Penny Youtube 測試 _091701_300_250 1574966" at bounding box center [787, 474] width 224 height 17
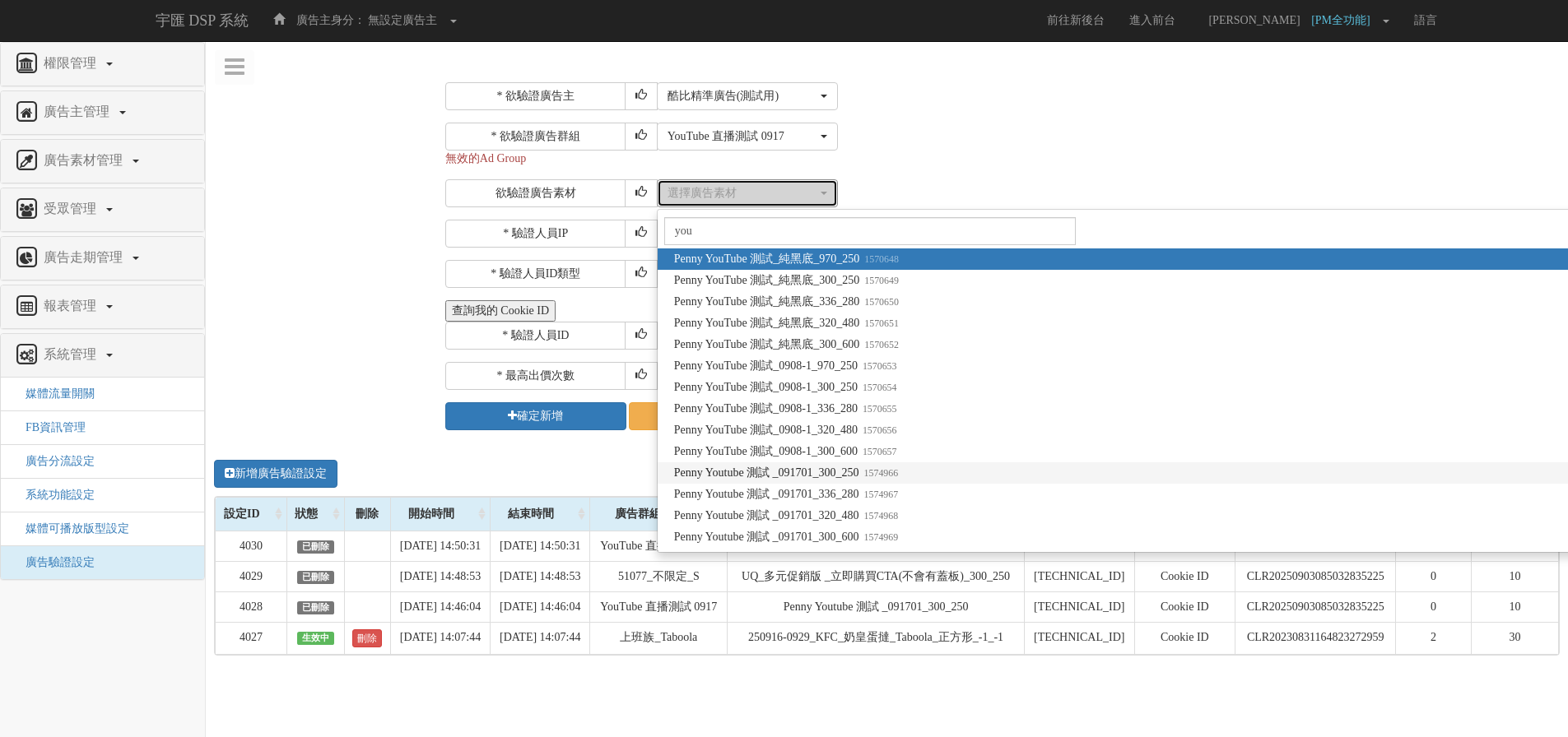
select select "1574966"
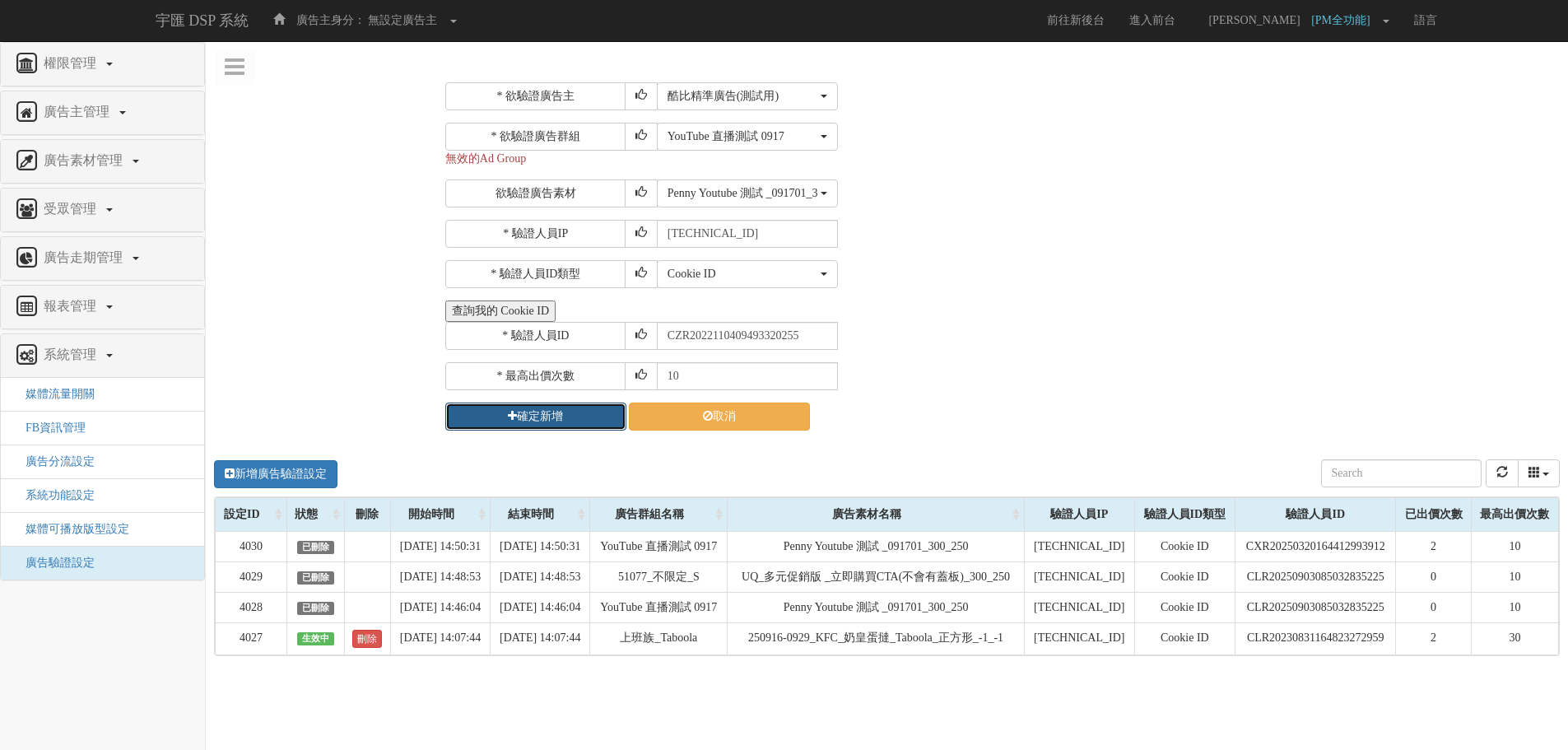
click at [592, 412] on button "確定新增" at bounding box center [536, 417] width 181 height 28
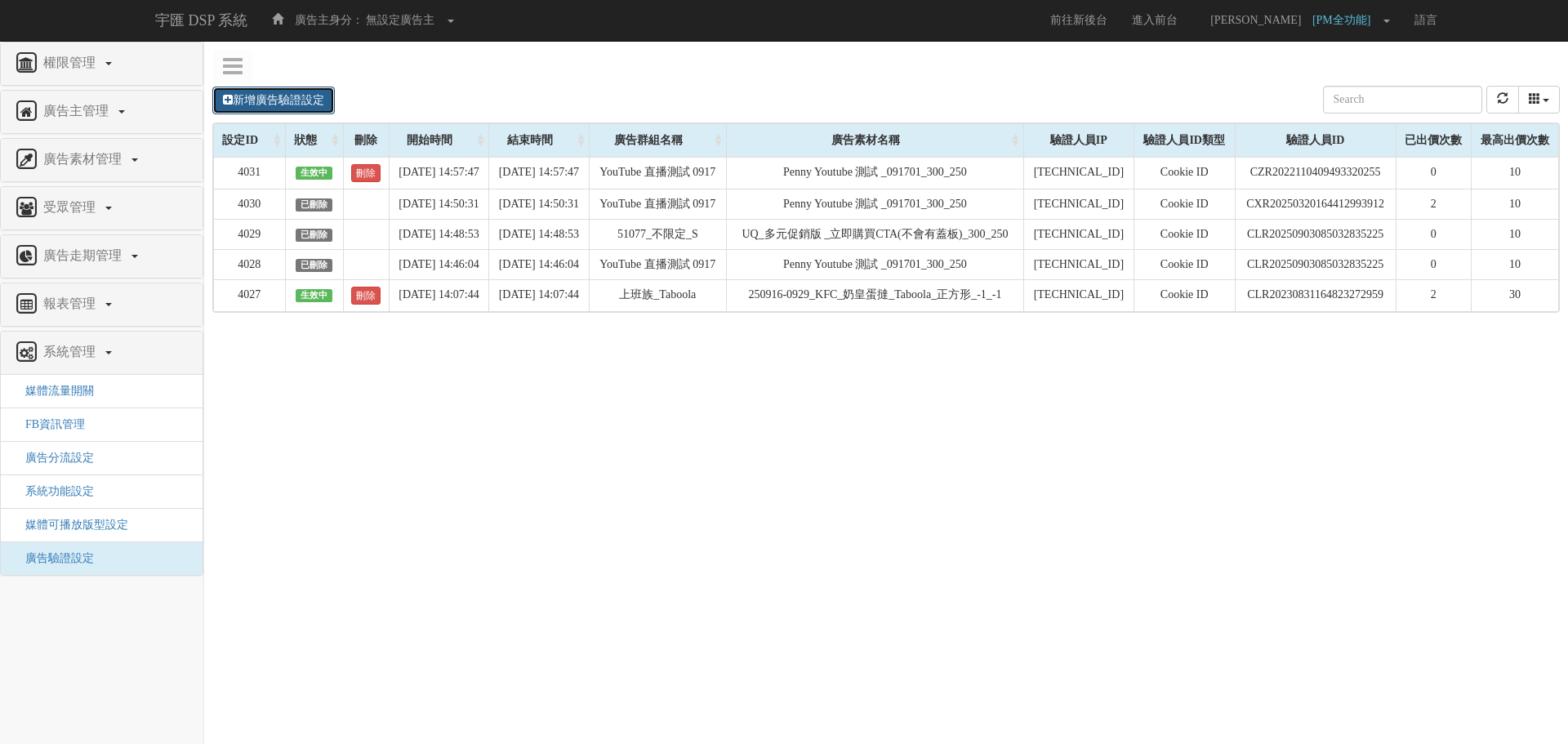
click at [278, 98] on link "新增廣告驗證設定" at bounding box center [273, 100] width 122 height 28
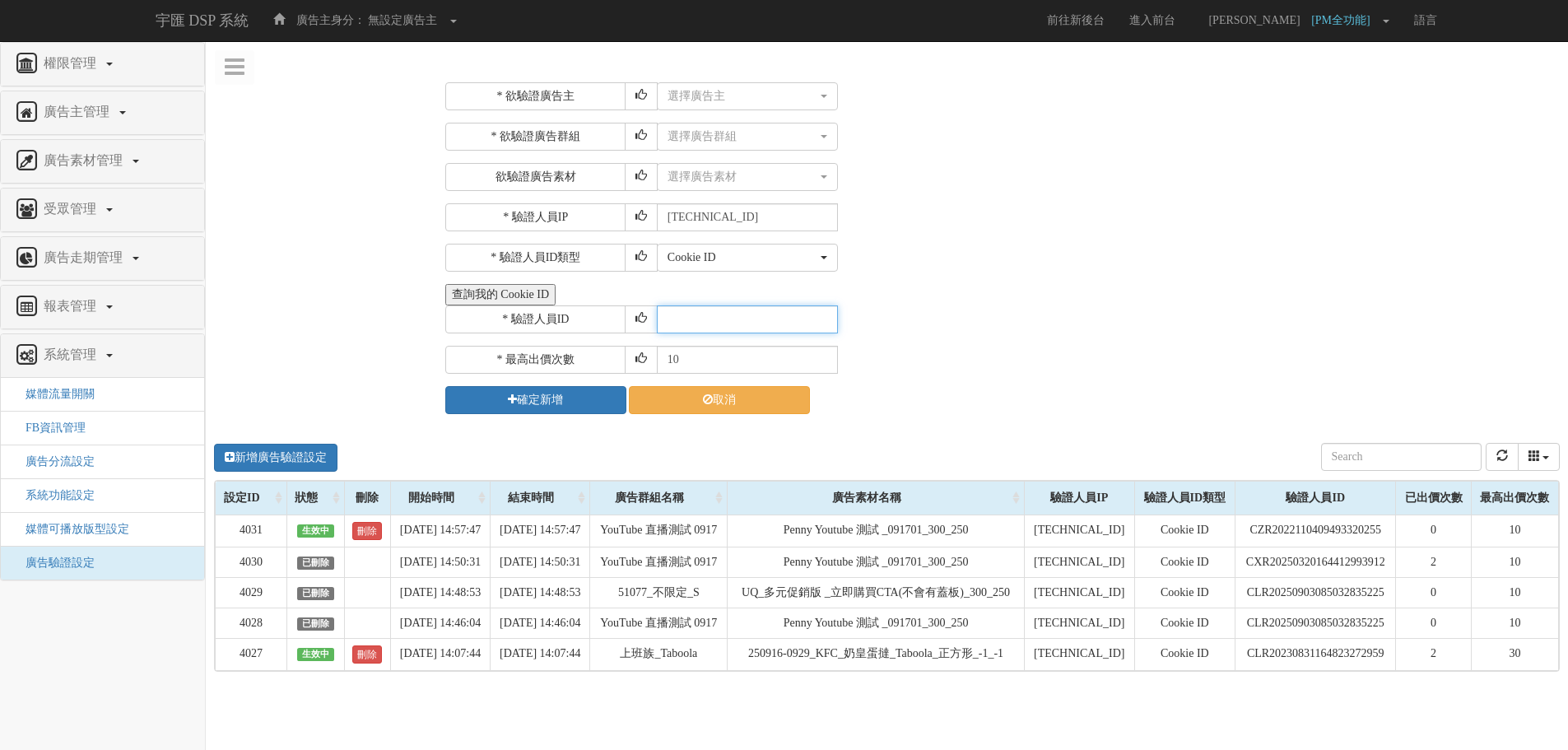
click at [749, 315] on input "text" at bounding box center [748, 319] width 181 height 28
paste input "CEL20221214140932163487"
type input "CEL20221214140932163487"
click at [777, 100] on div "選擇廣告主" at bounding box center [742, 96] width 150 height 17
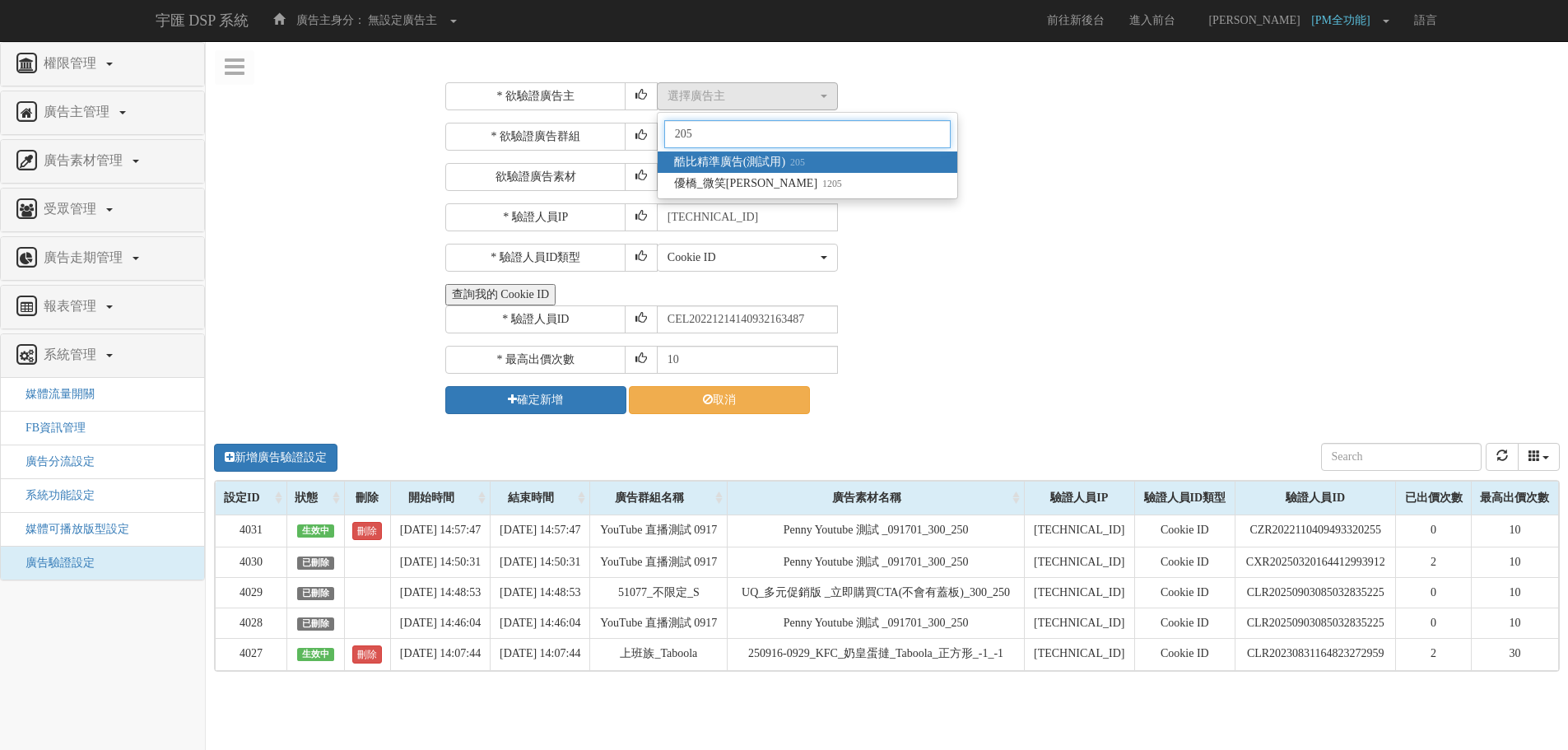
type input "205"
click at [813, 169] on link "酷比精準廣告(測試用) 205" at bounding box center [807, 162] width 300 height 21
select select "205"
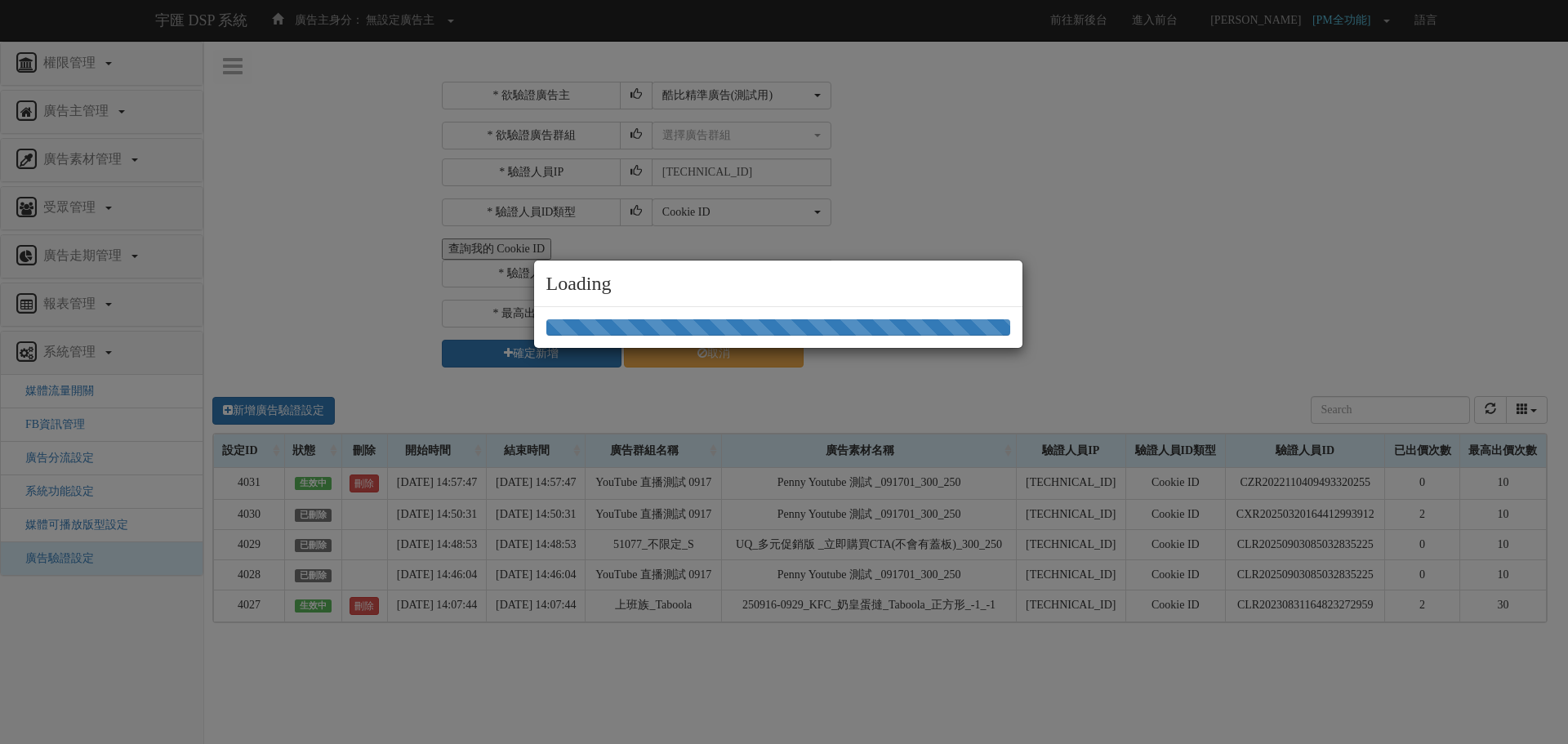
click at [779, 128] on div "Loading" at bounding box center [784, 372] width 1568 height 744
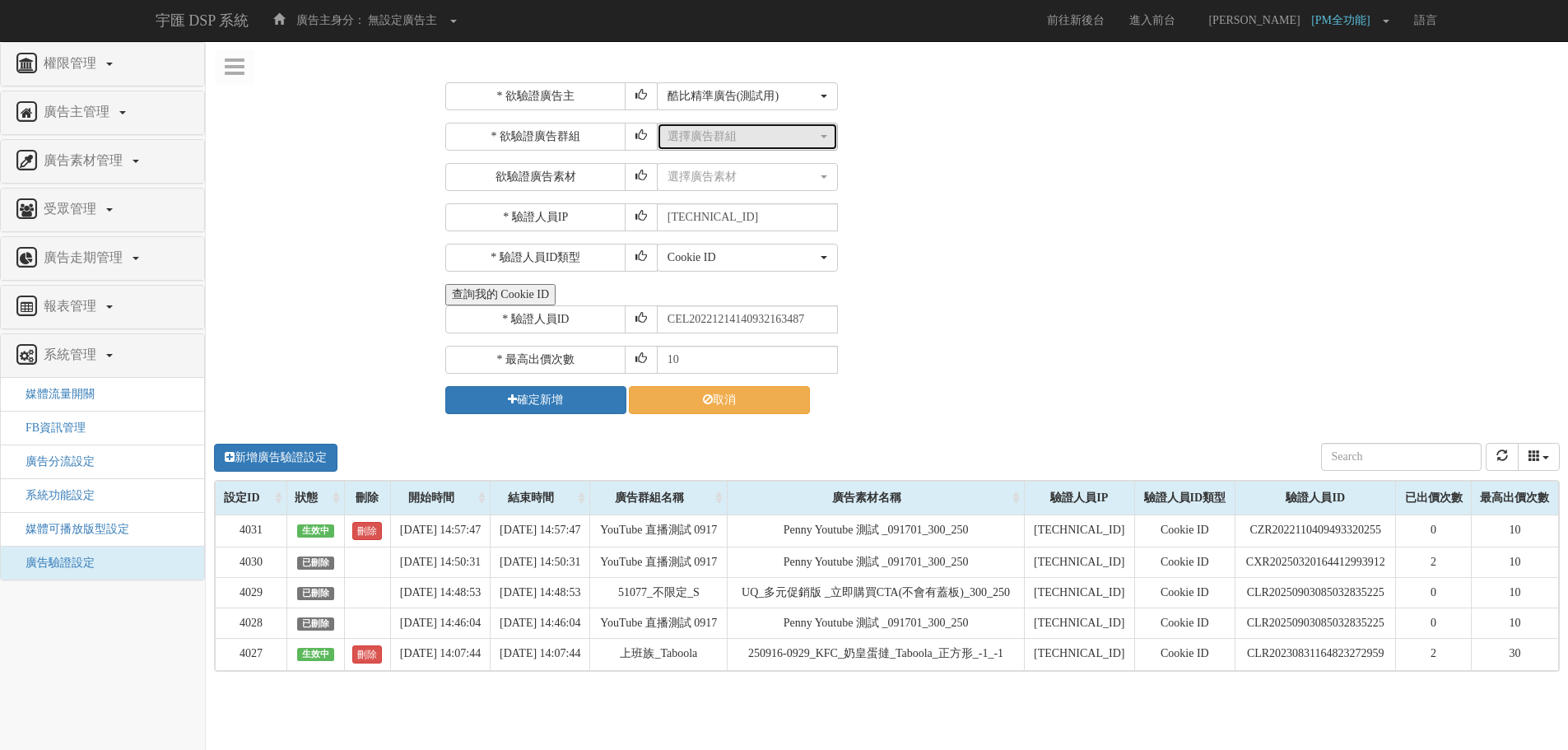
click at [785, 143] on div "選擇廣告群組" at bounding box center [742, 136] width 150 height 17
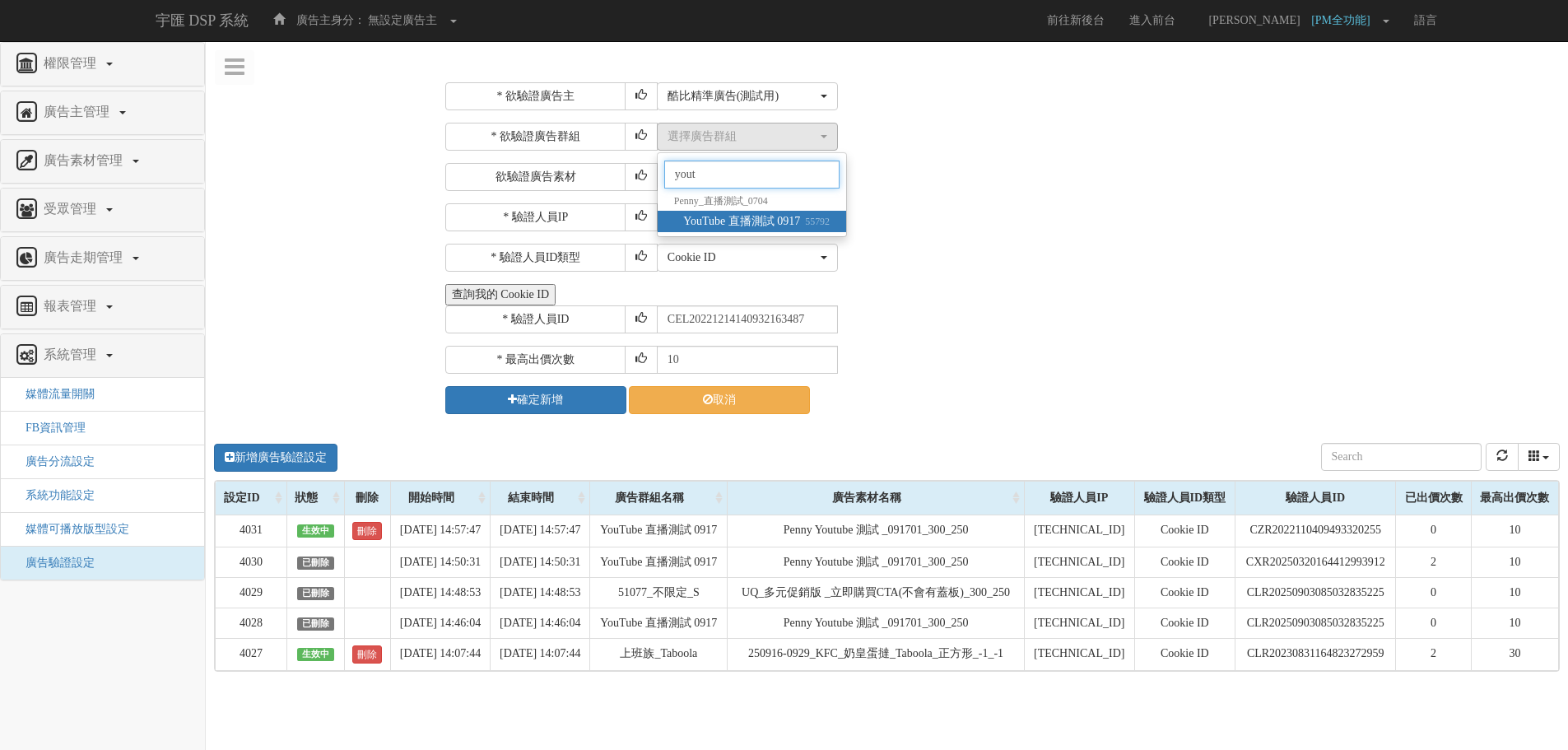
type input "yout"
click at [805, 225] on span "YouTube 直播測試 0917 55792" at bounding box center [756, 221] width 147 height 17
select select "55792"
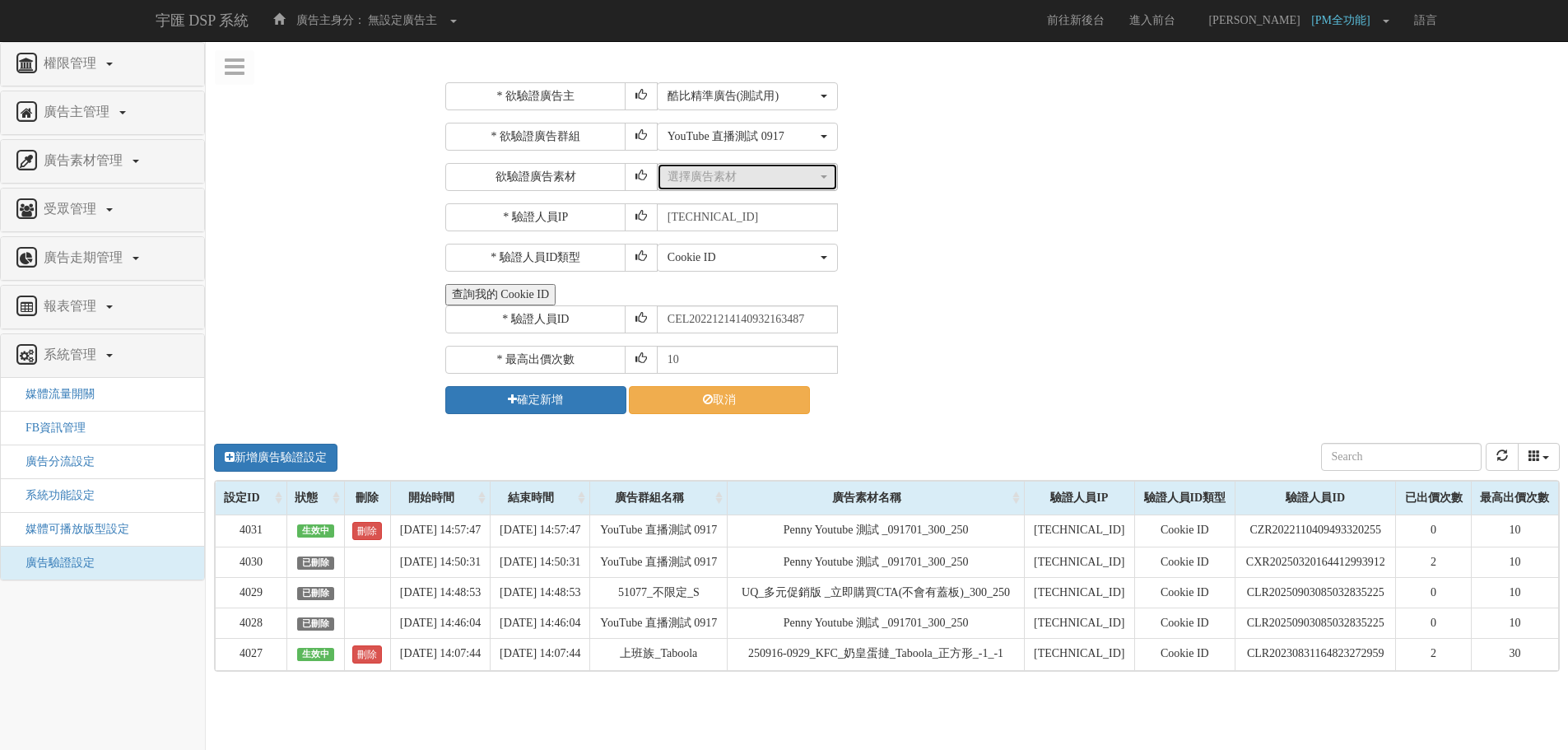
click at [780, 188] on button "選擇廣告素材" at bounding box center [748, 177] width 181 height 28
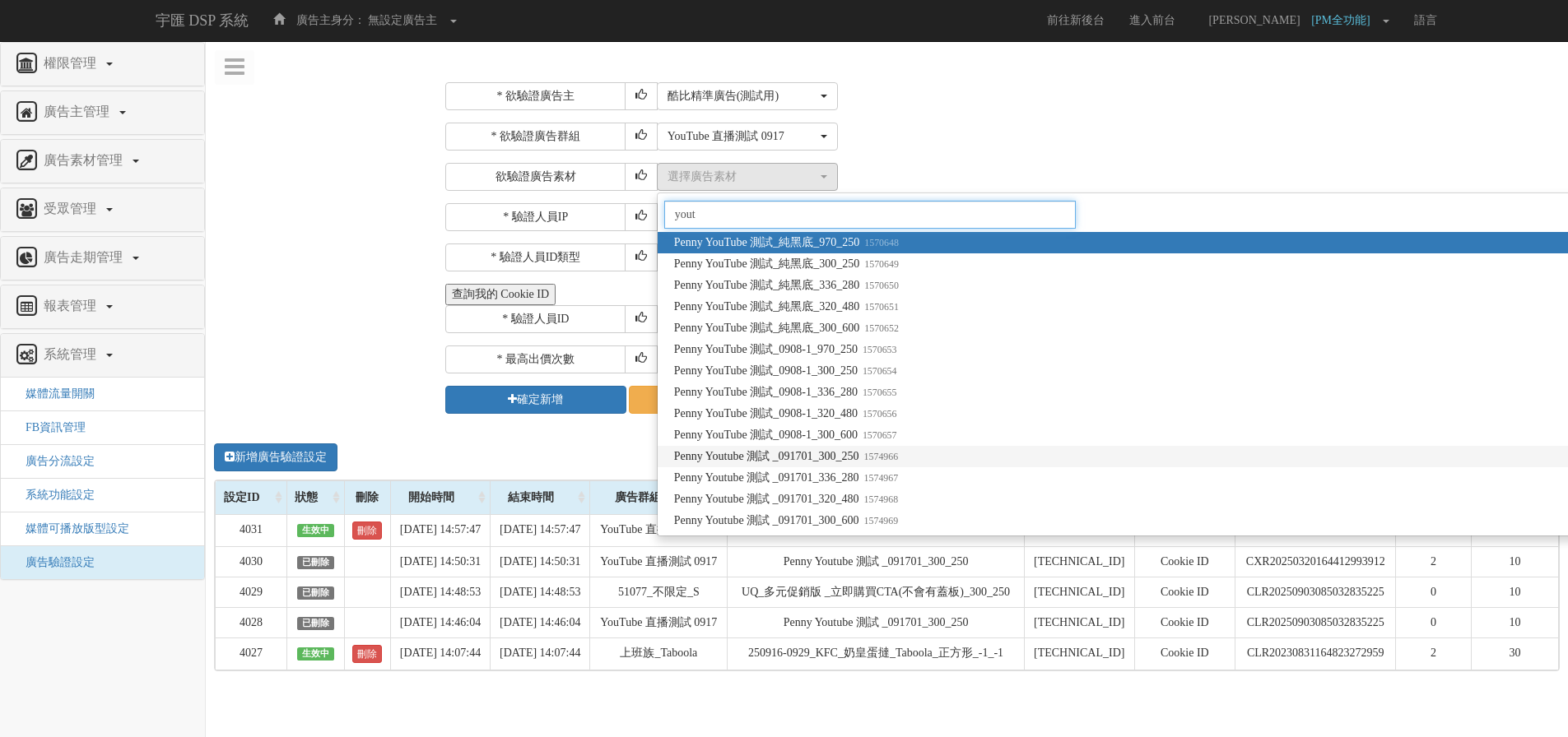
type input "yout"
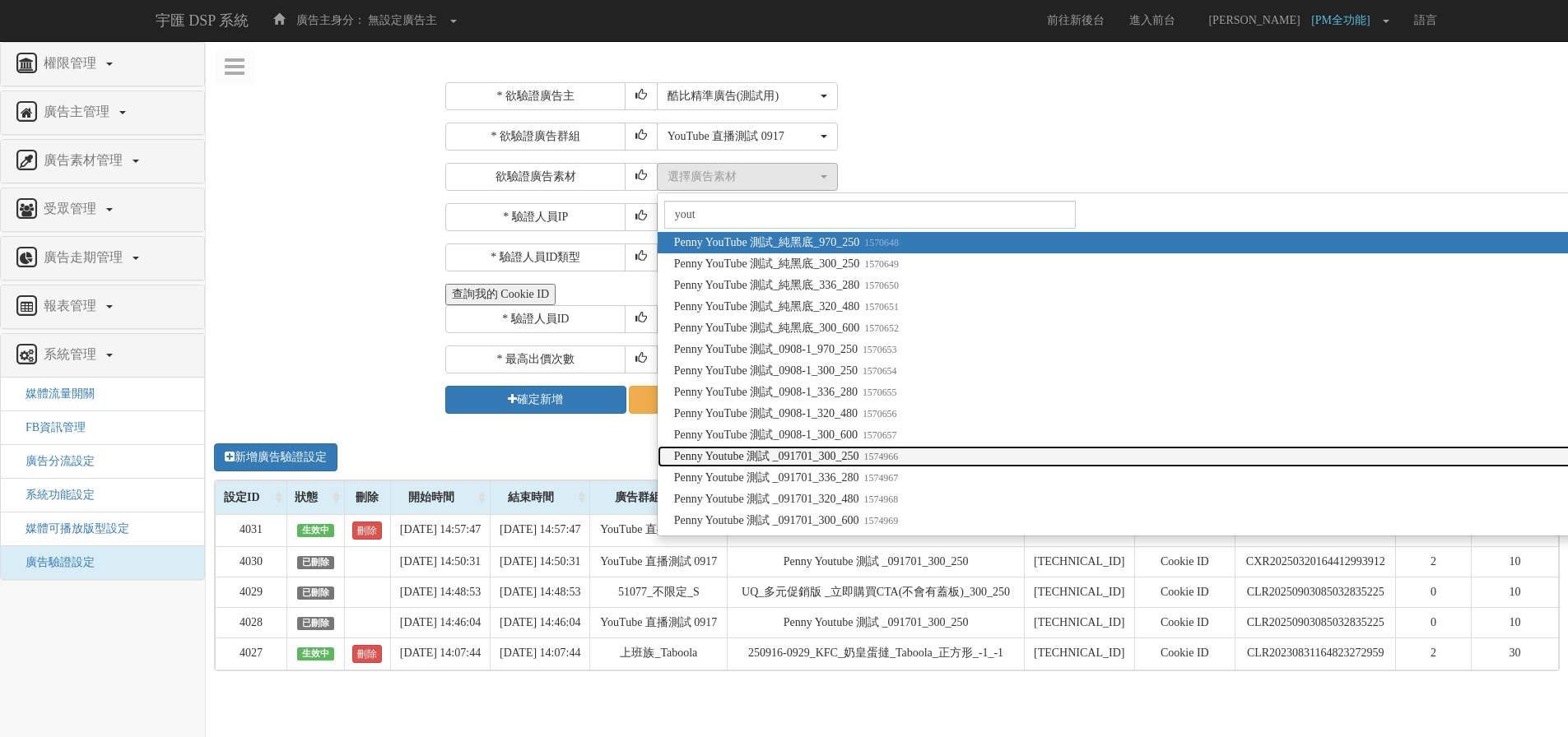
click at [896, 457] on small "1574966" at bounding box center [879, 457] width 39 height 11
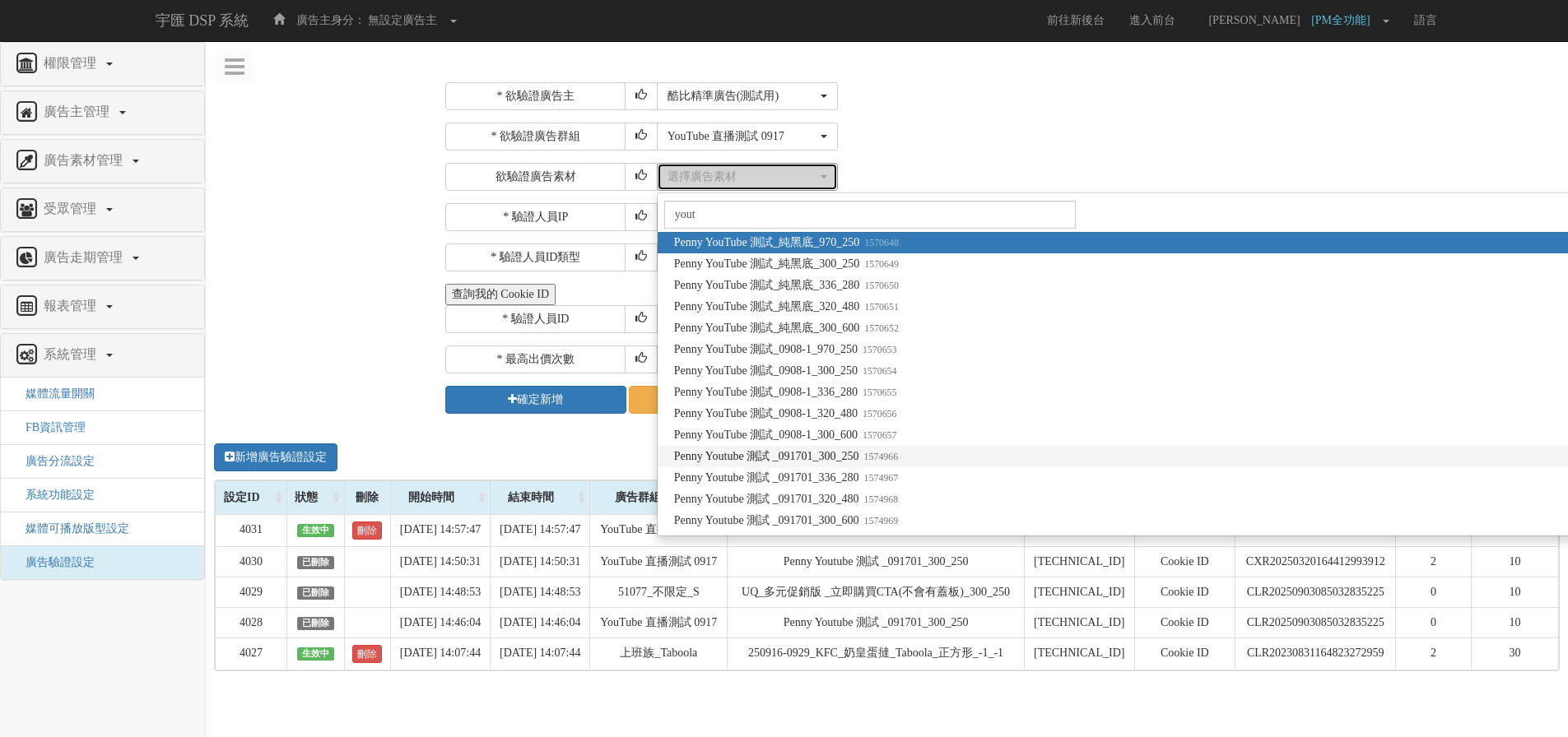
select select "1574966"
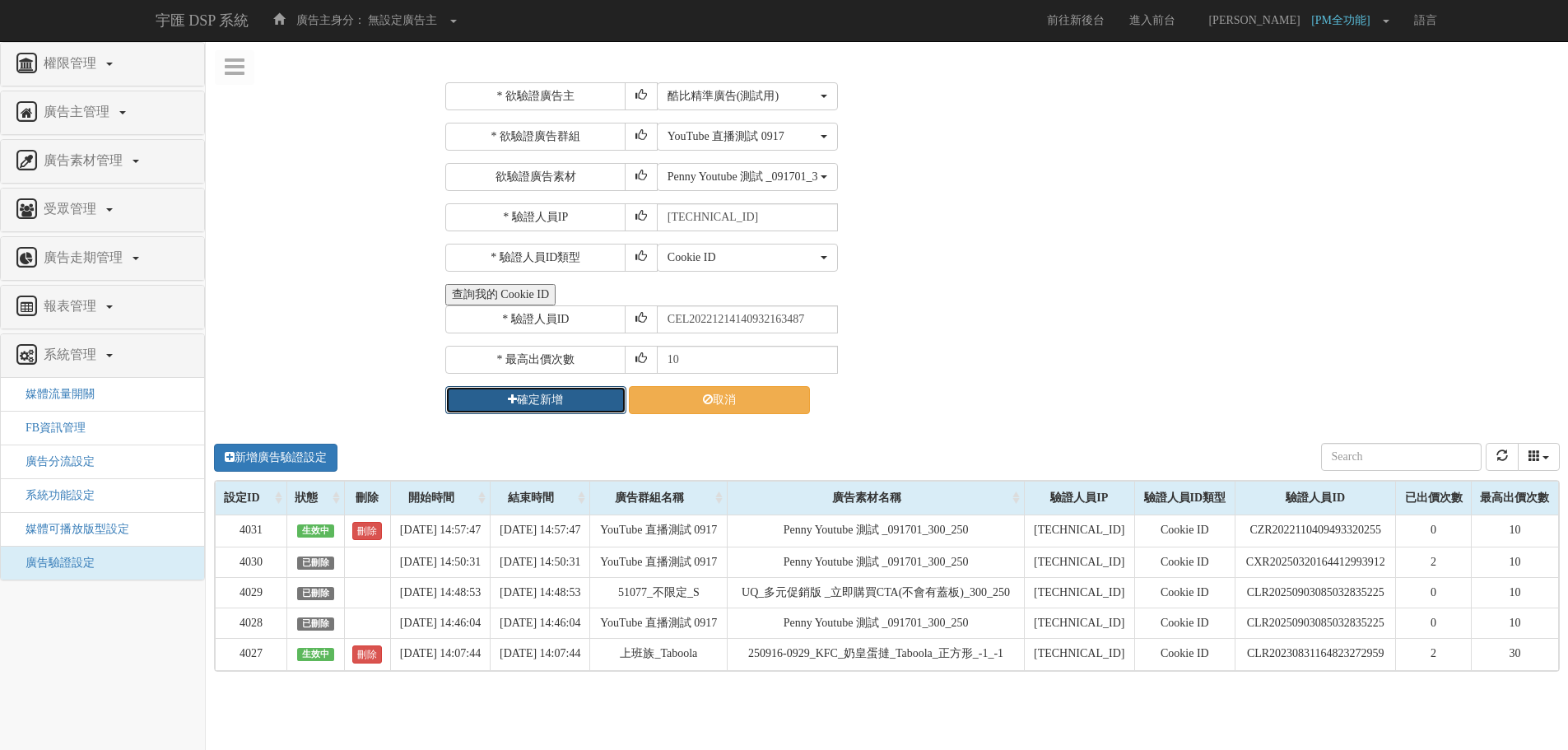
click at [519, 390] on button "確定新增" at bounding box center [536, 400] width 181 height 28
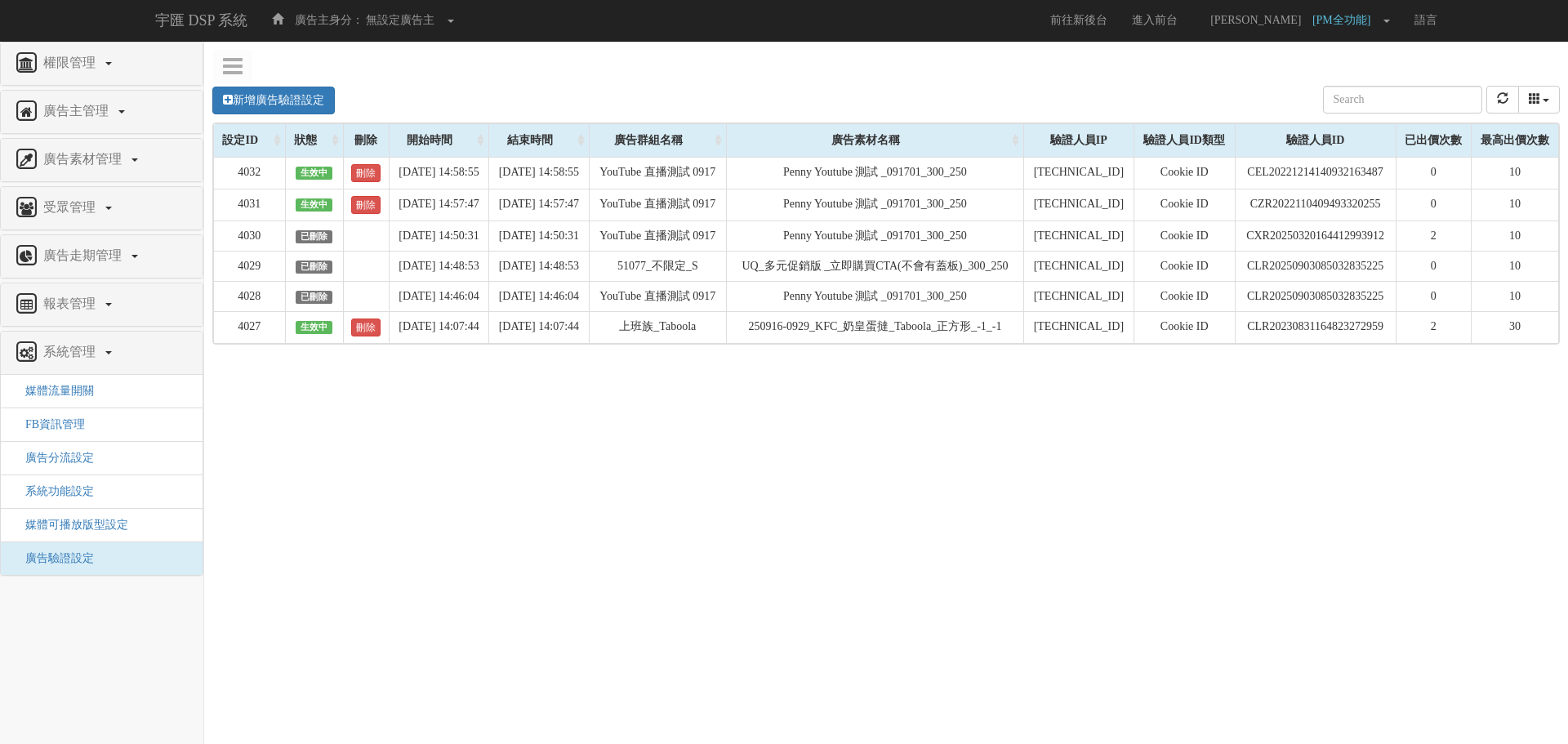
drag, startPoint x: 367, startPoint y: 170, endPoint x: 439, endPoint y: 250, distance: 107.6
click at [367, 170] on link "刪除" at bounding box center [366, 172] width 30 height 18
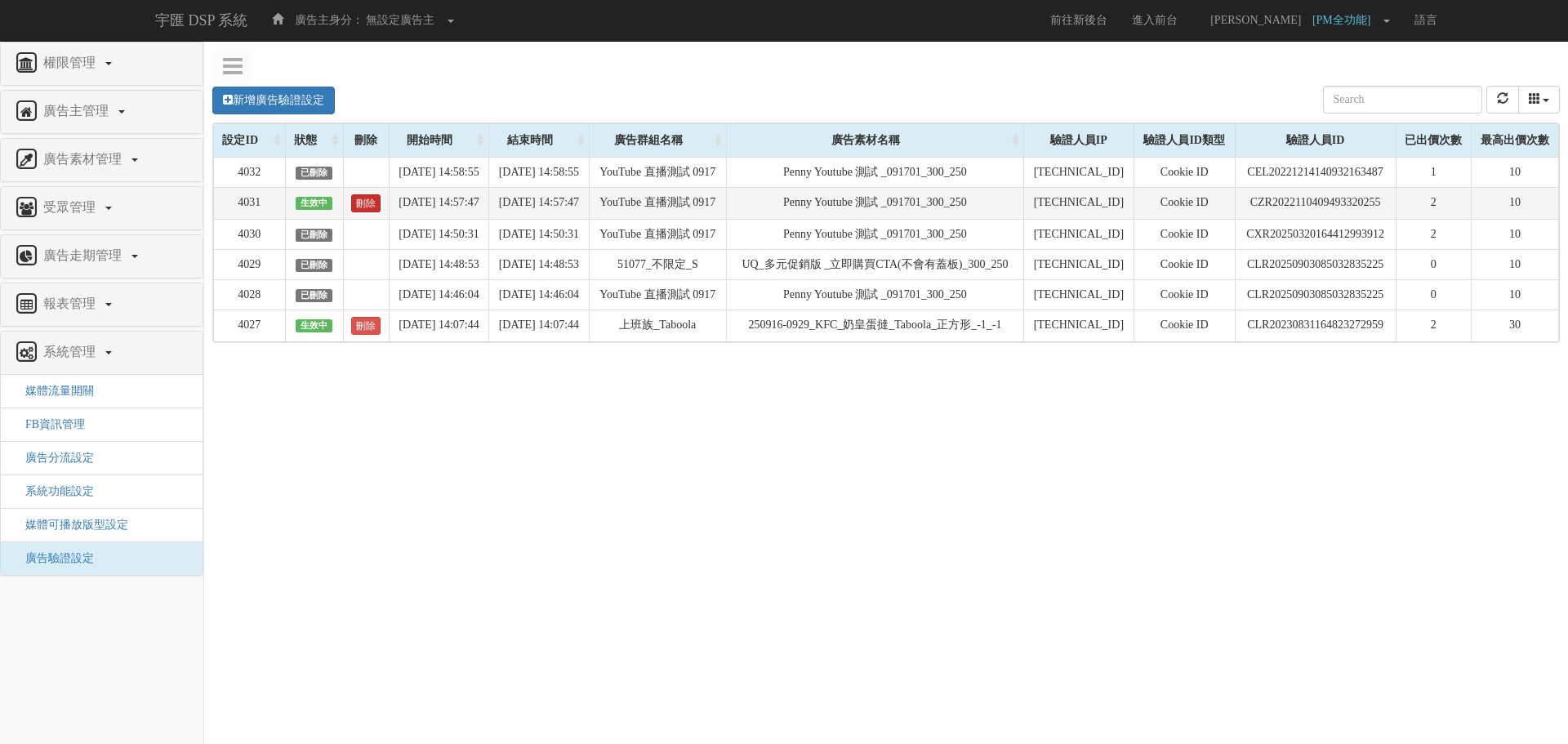
click at [367, 212] on link "刪除" at bounding box center [366, 203] width 30 height 18
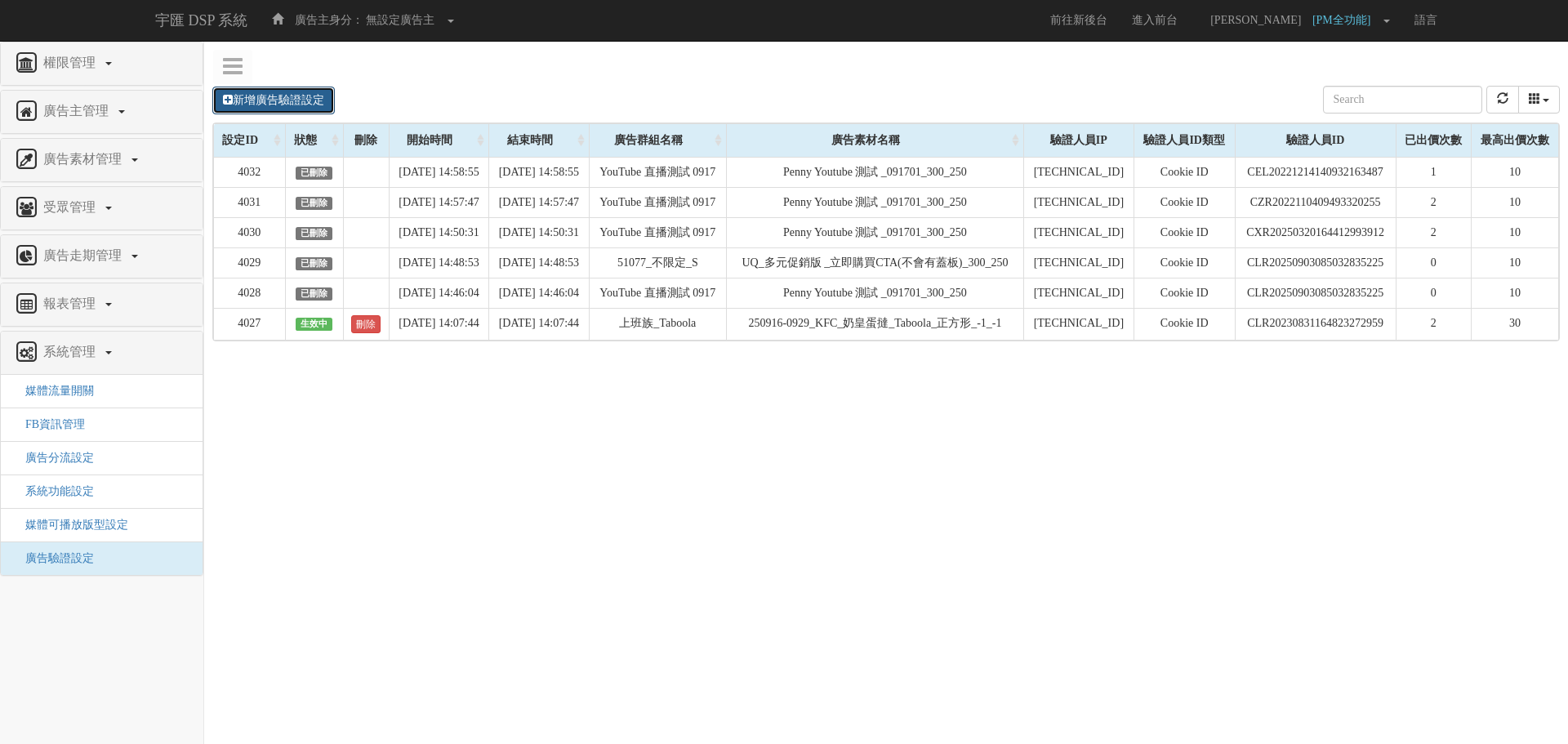
click at [314, 114] on link "新增廣告驗證設定" at bounding box center [273, 100] width 122 height 28
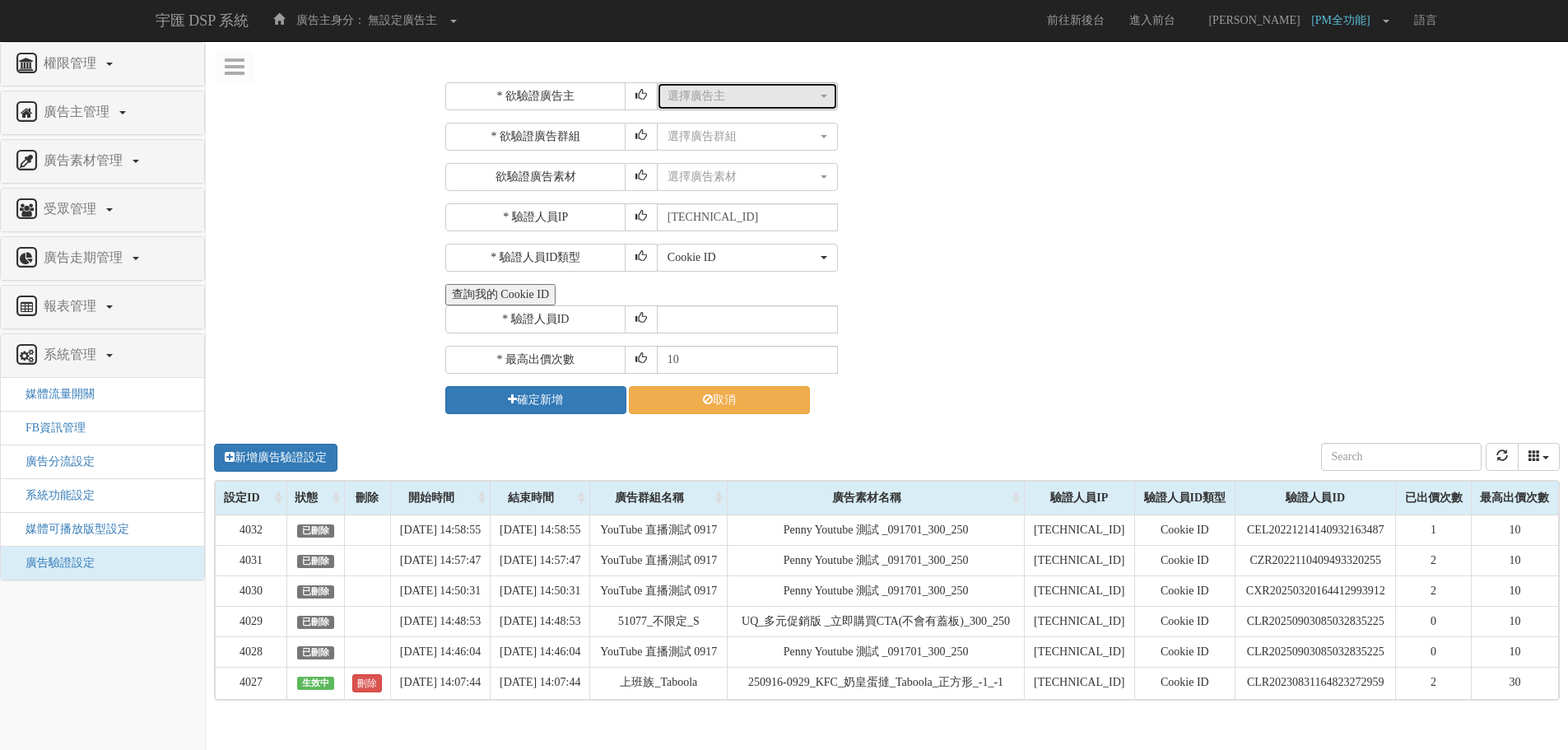
click at [721, 92] on div "選擇廣告主" at bounding box center [742, 96] width 150 height 17
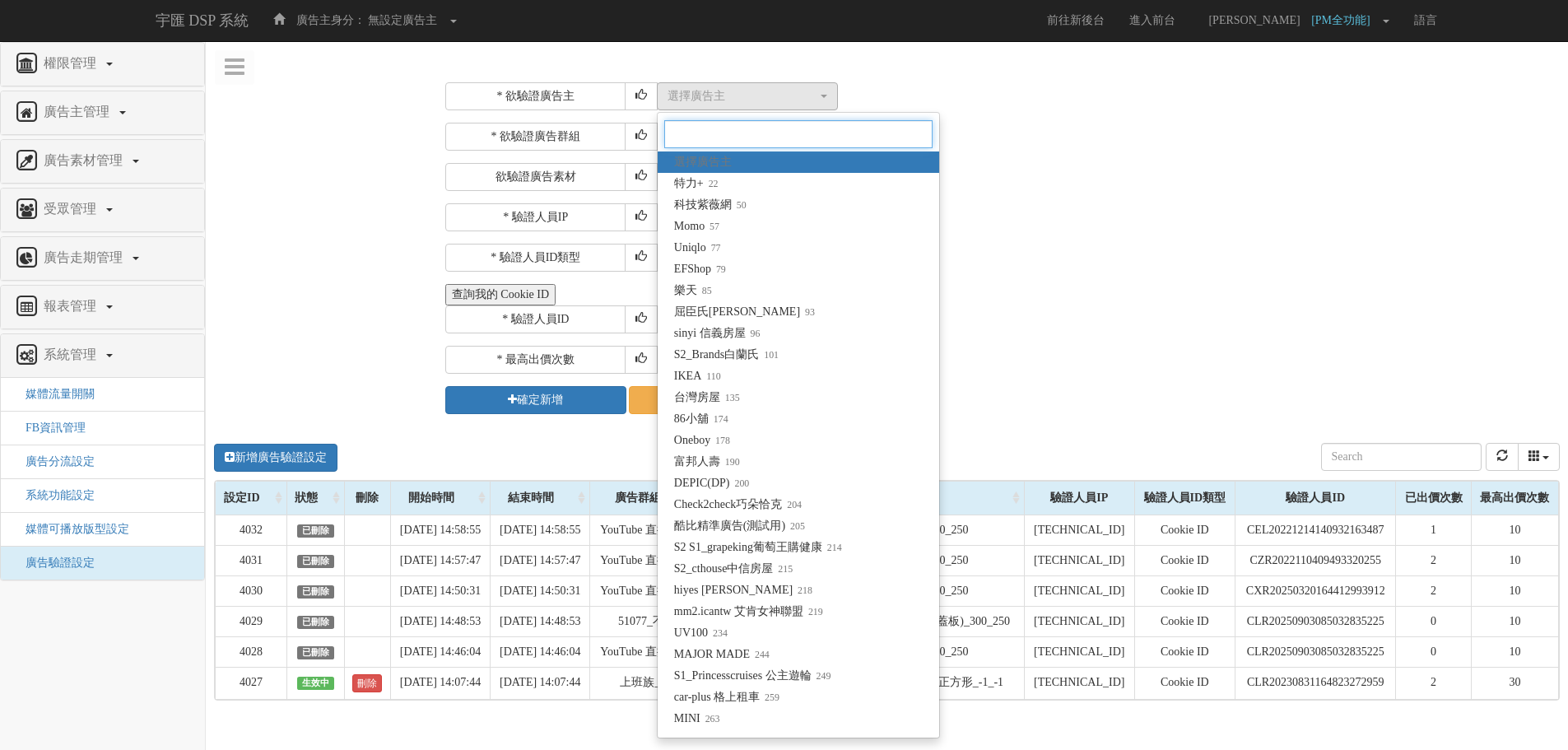
type input "y"
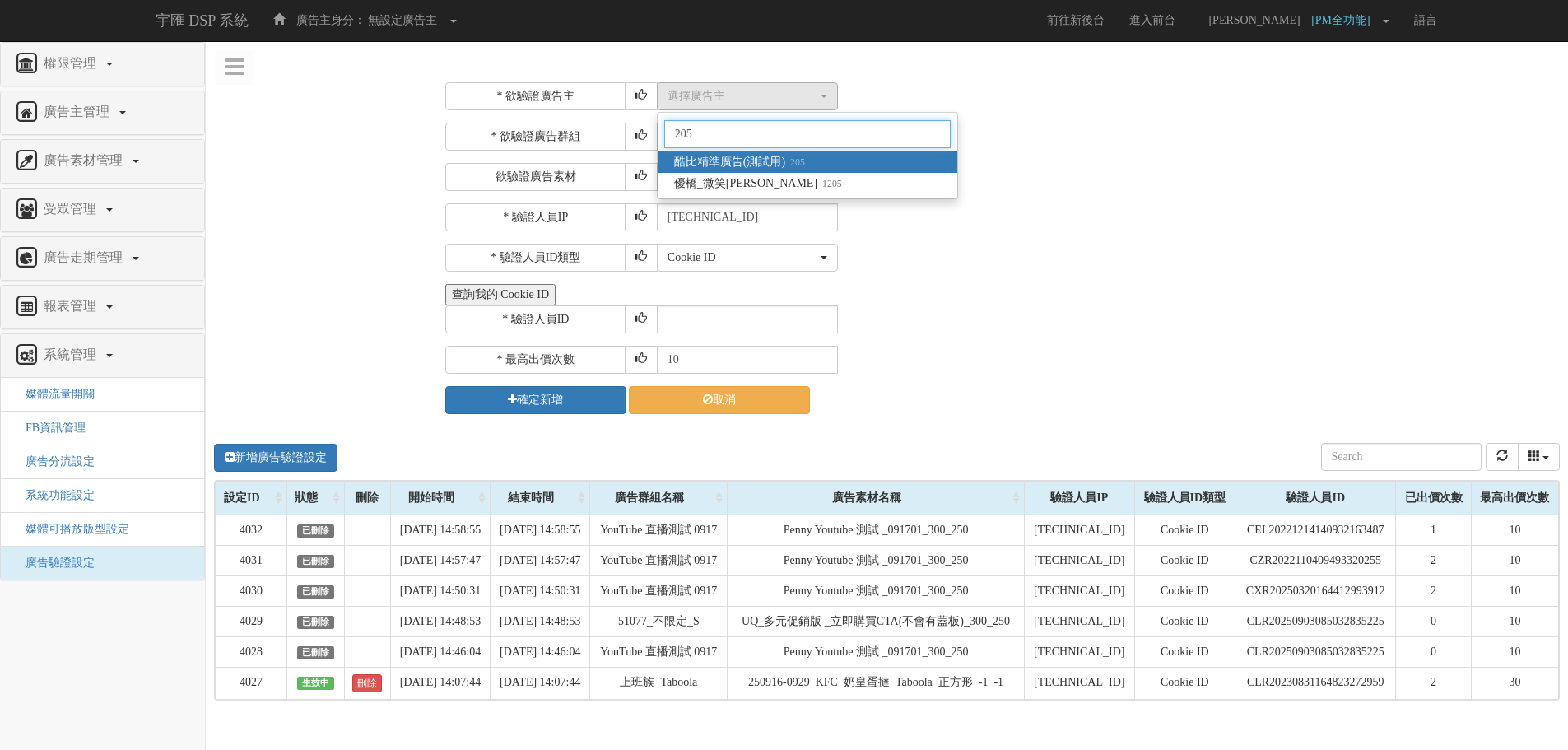
type input "205"
click at [785, 169] on span "酷比精準廣告(測試用) 205" at bounding box center [740, 163] width 131 height 17
select select "205"
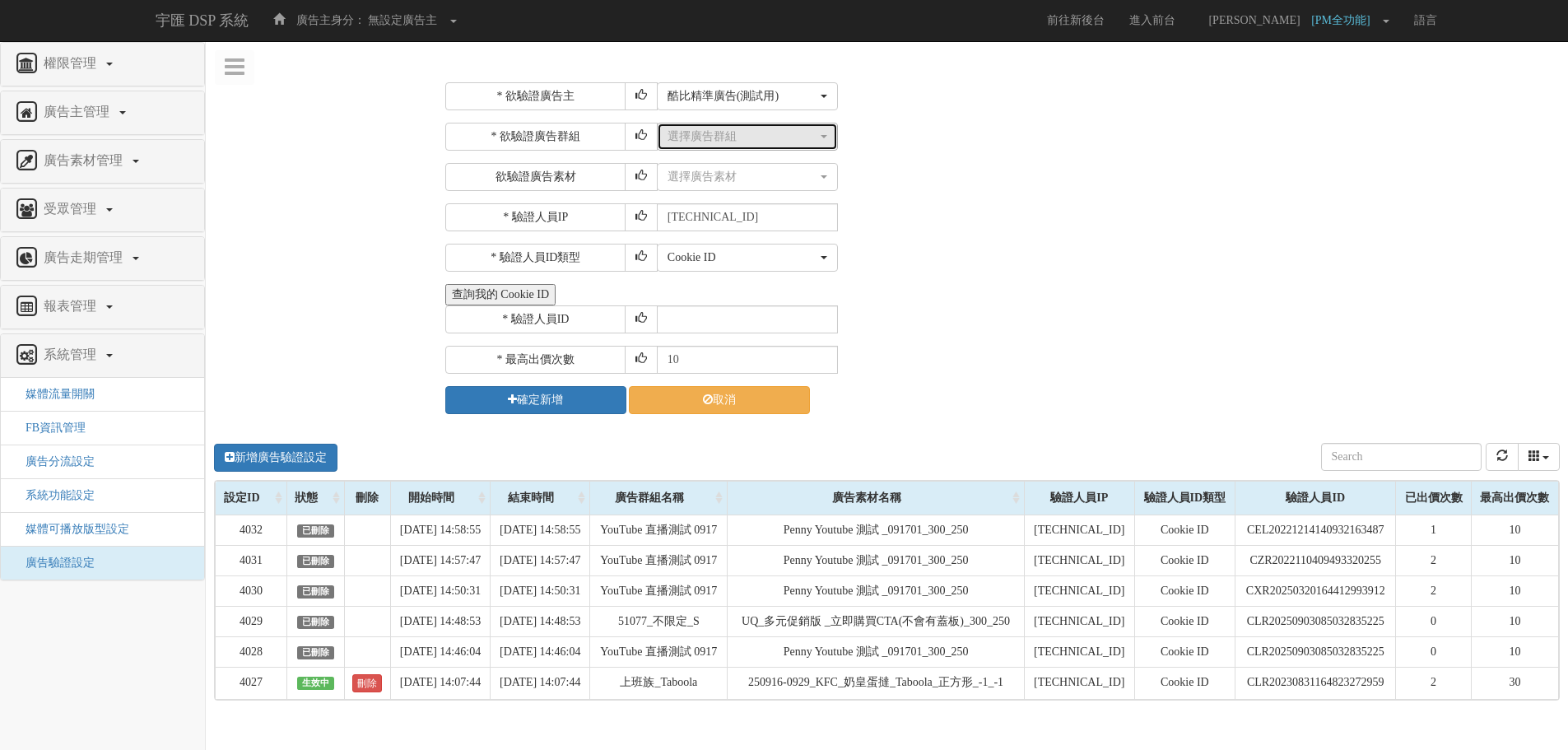
click at [783, 132] on div "選擇廣告群組" at bounding box center [742, 136] width 150 height 17
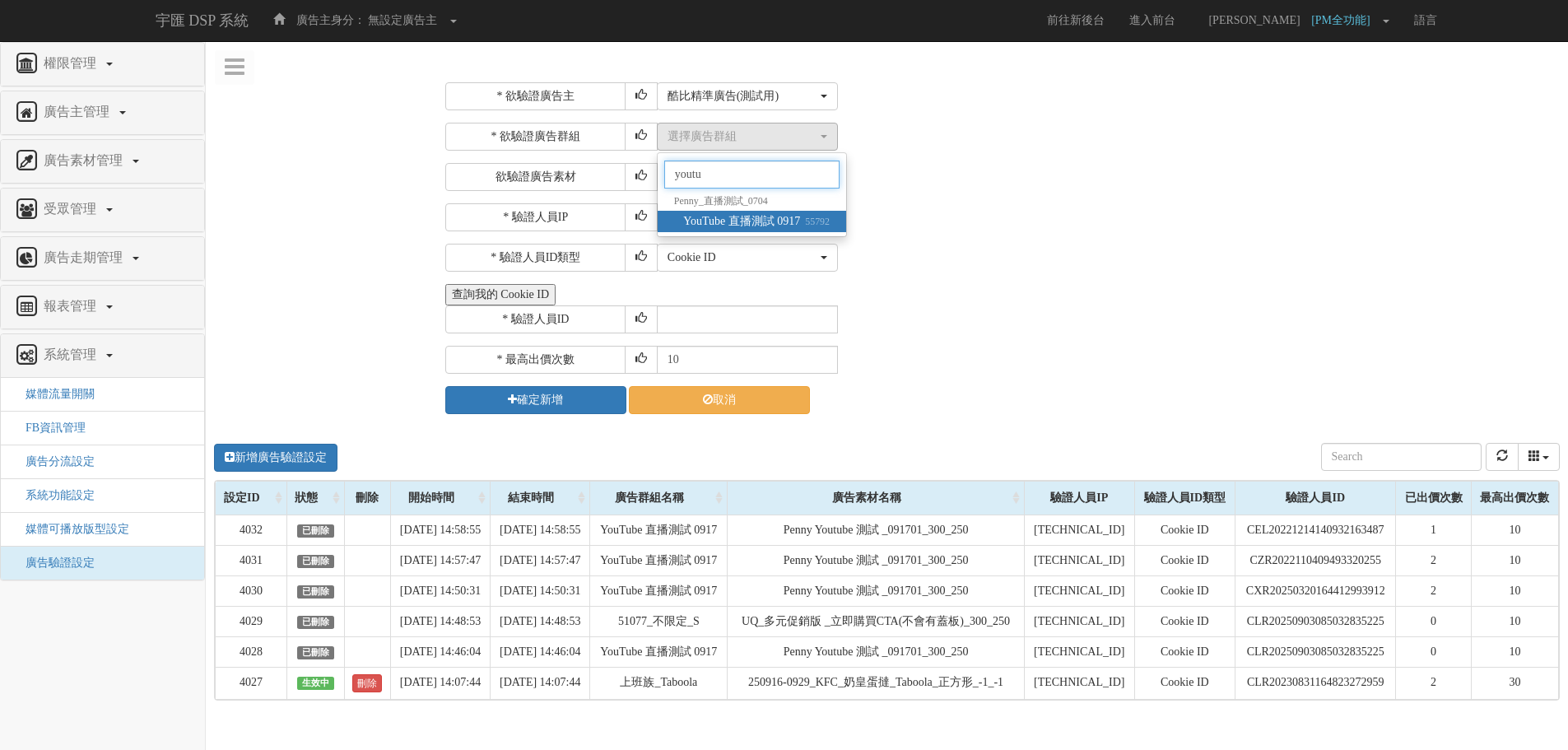
type input "youtu"
click at [803, 218] on span "YouTube 直播測試 0917 55792" at bounding box center [756, 221] width 147 height 17
select select "55792"
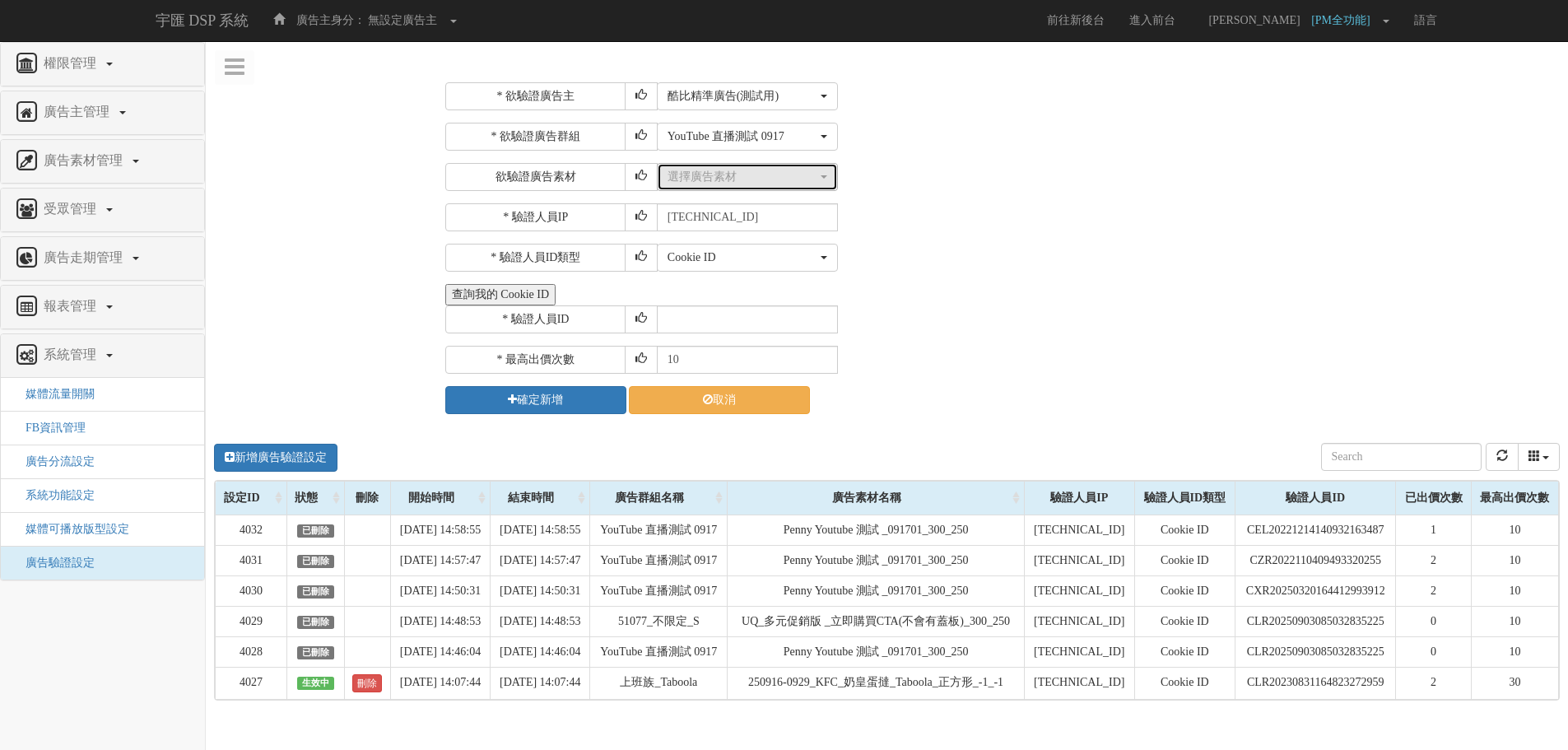
click at [785, 183] on div "選擇廣告素材" at bounding box center [742, 177] width 150 height 17
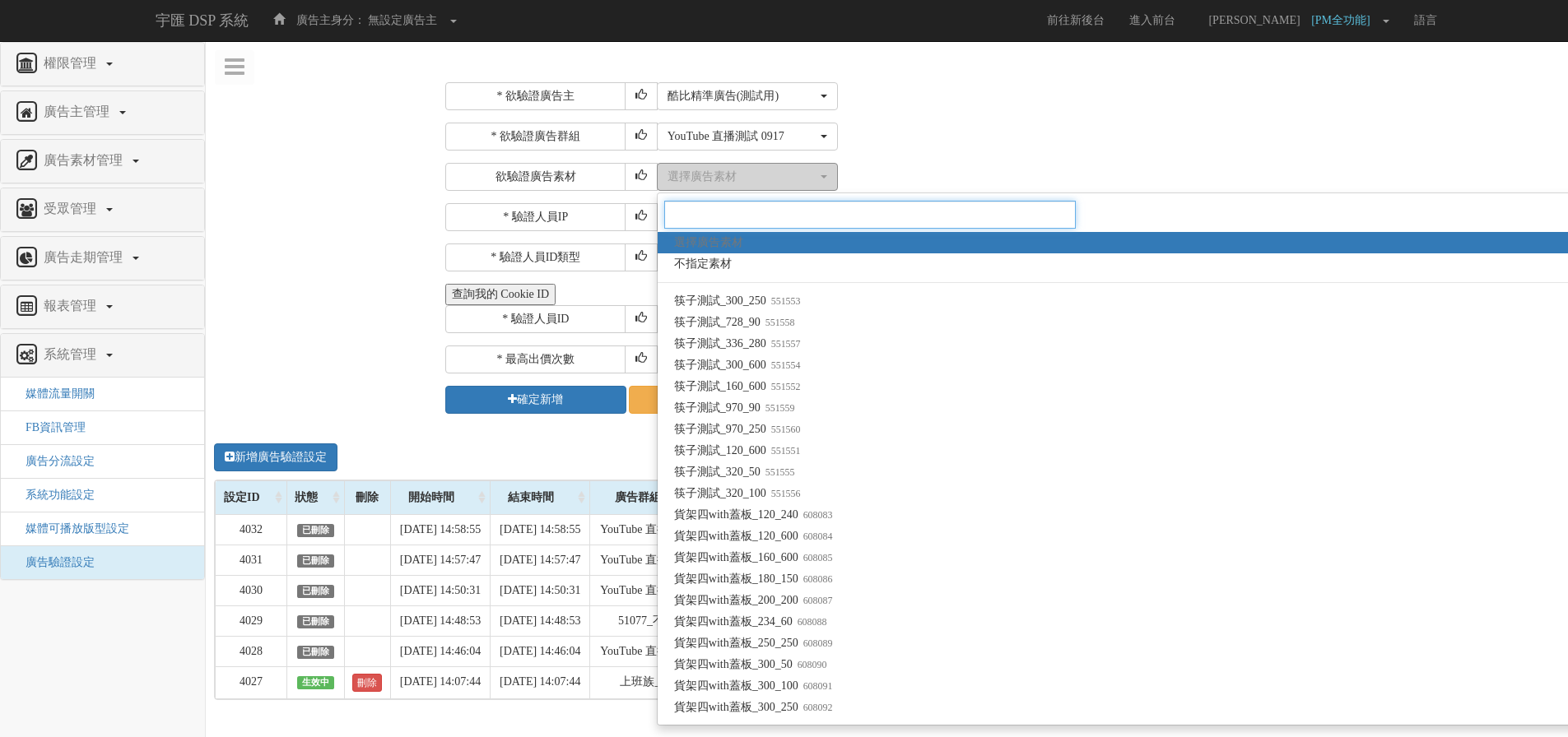
type input "1"
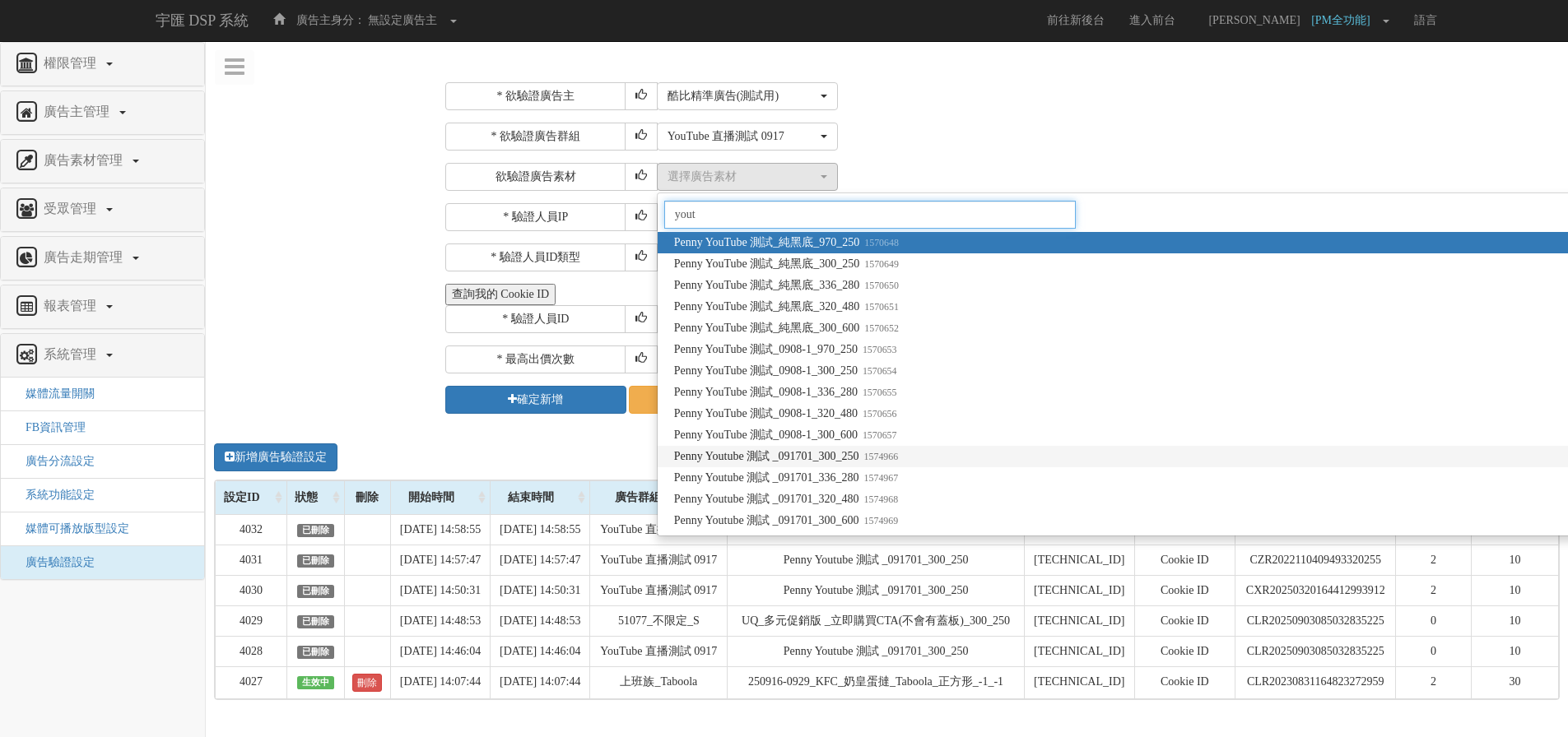
type input "yout"
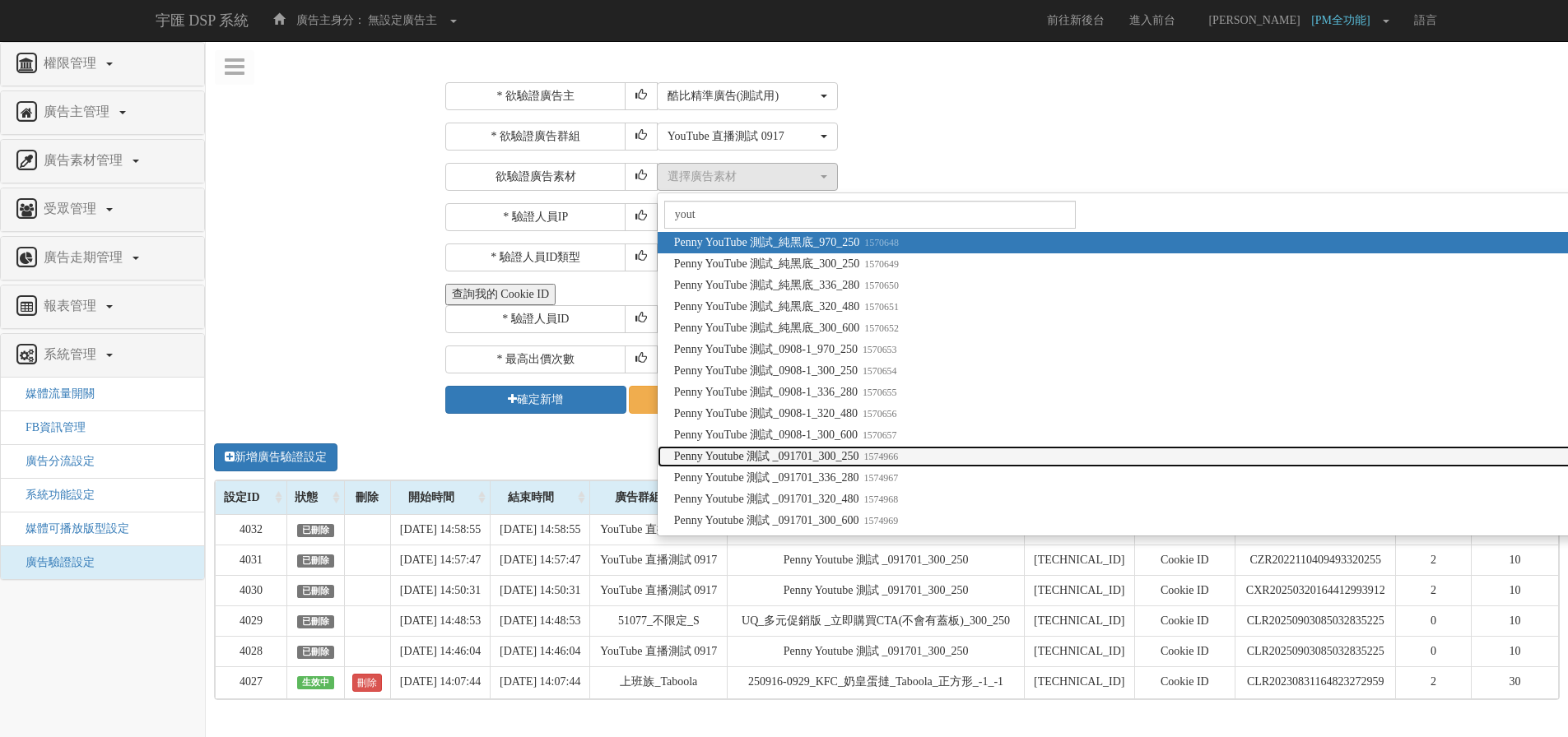
click at [862, 460] on span "Penny Youtube 測試 _091701_300_250 1574966" at bounding box center [787, 457] width 224 height 17
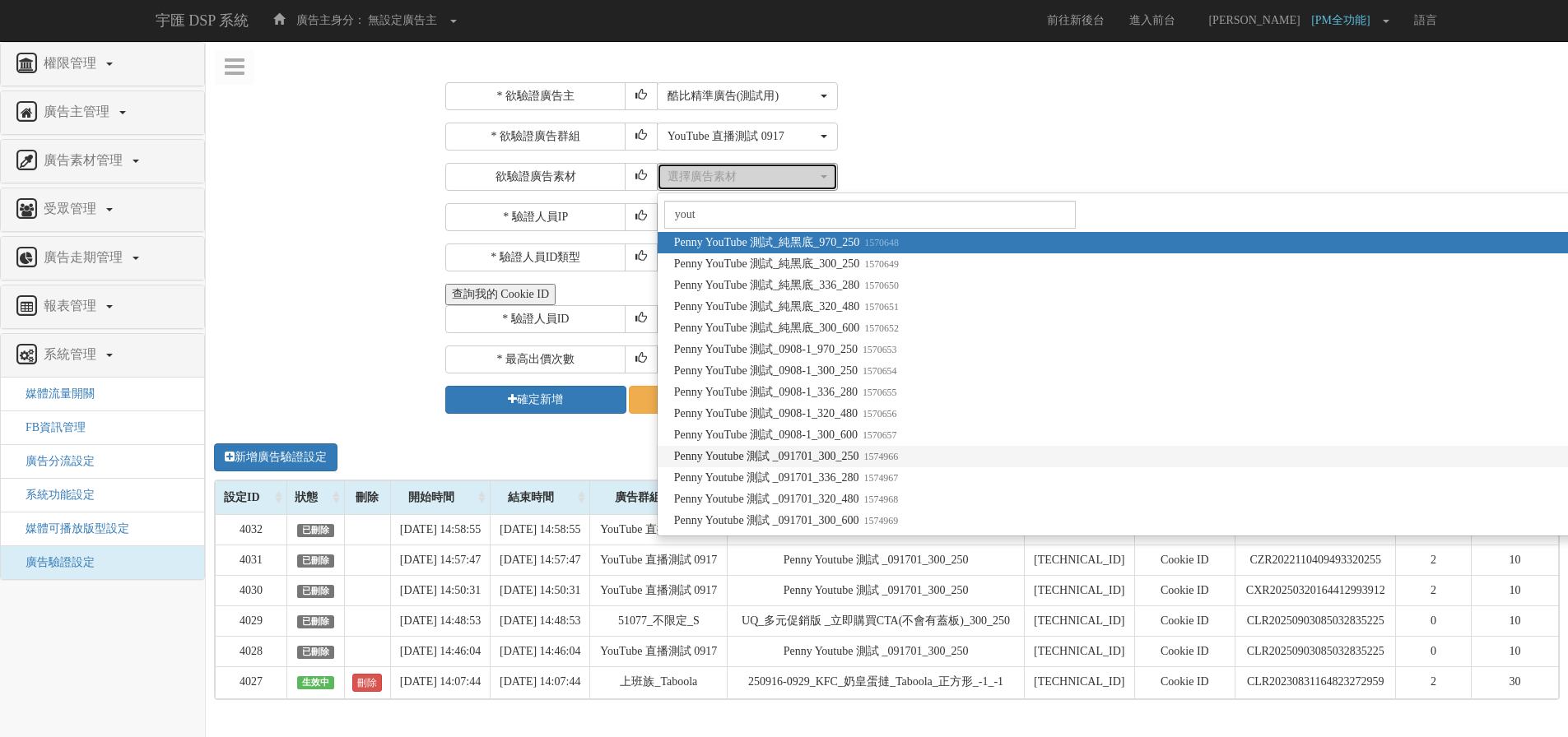
select select "1574966"
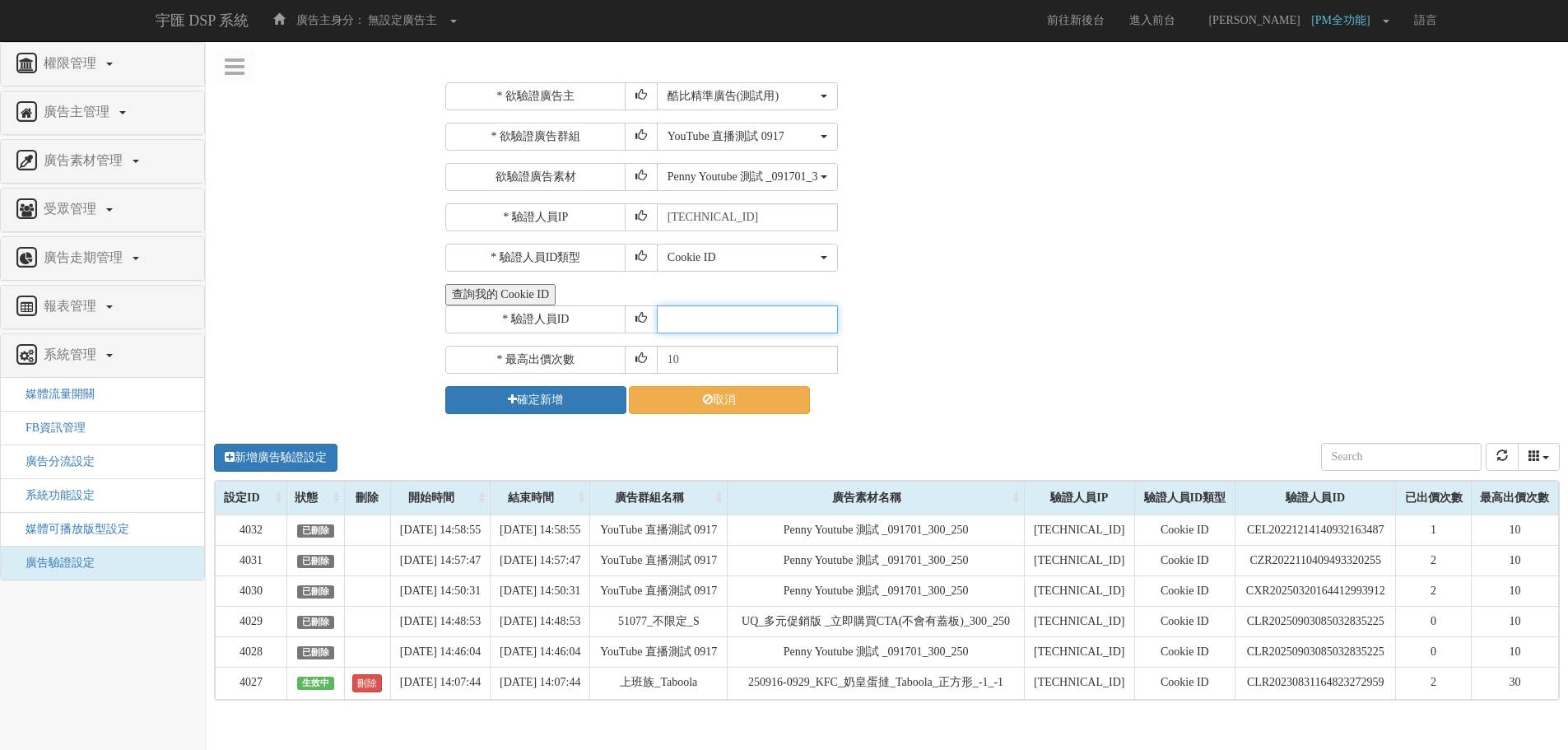
click at [747, 319] on input "text" at bounding box center [748, 319] width 181 height 28
paste input "CSR20241204170951003703"
type input "CSR20241204170951003703"
click at [1008, 289] on div "查詢我的 Cookie ID" at bounding box center [1001, 294] width 1110 height 21
click at [482, 410] on button "確定新增" at bounding box center [536, 400] width 181 height 28
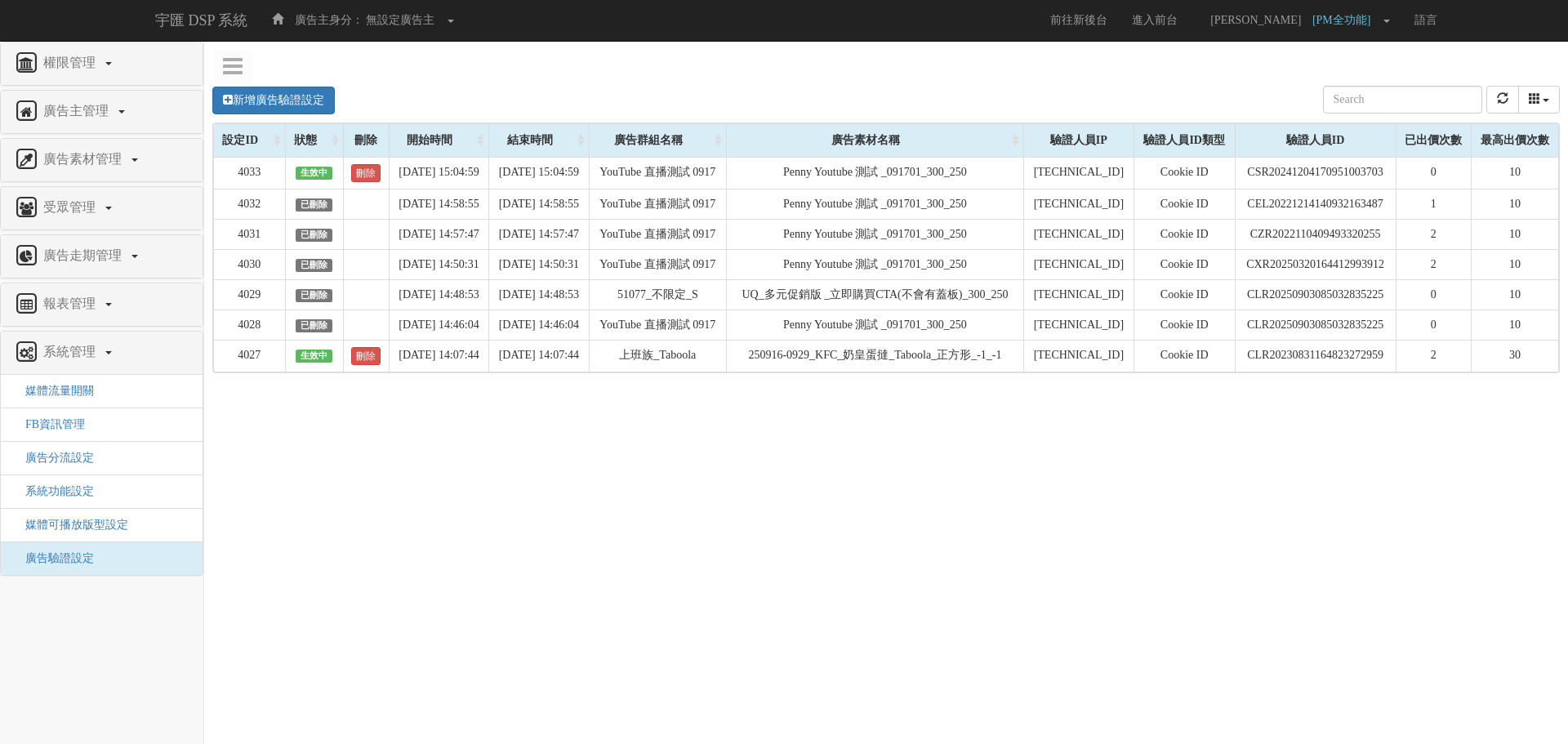
drag, startPoint x: 364, startPoint y: 172, endPoint x: 444, endPoint y: 163, distance: 80.5
click at [364, 172] on link "刪除" at bounding box center [366, 172] width 30 height 18
click at [279, 101] on link "新增廣告驗證設定" at bounding box center [273, 100] width 122 height 28
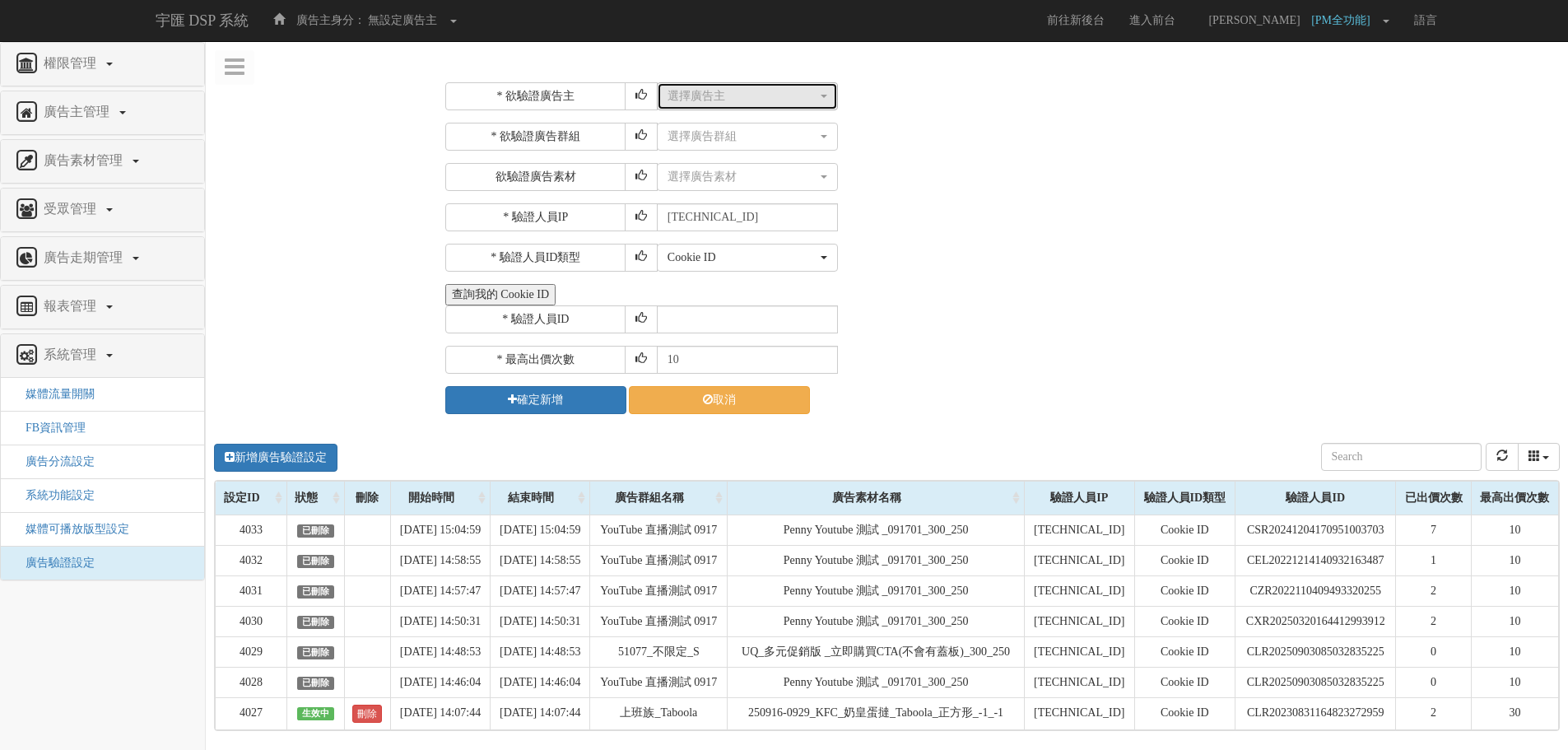
click at [712, 105] on button "選擇廣告主" at bounding box center [748, 96] width 181 height 28
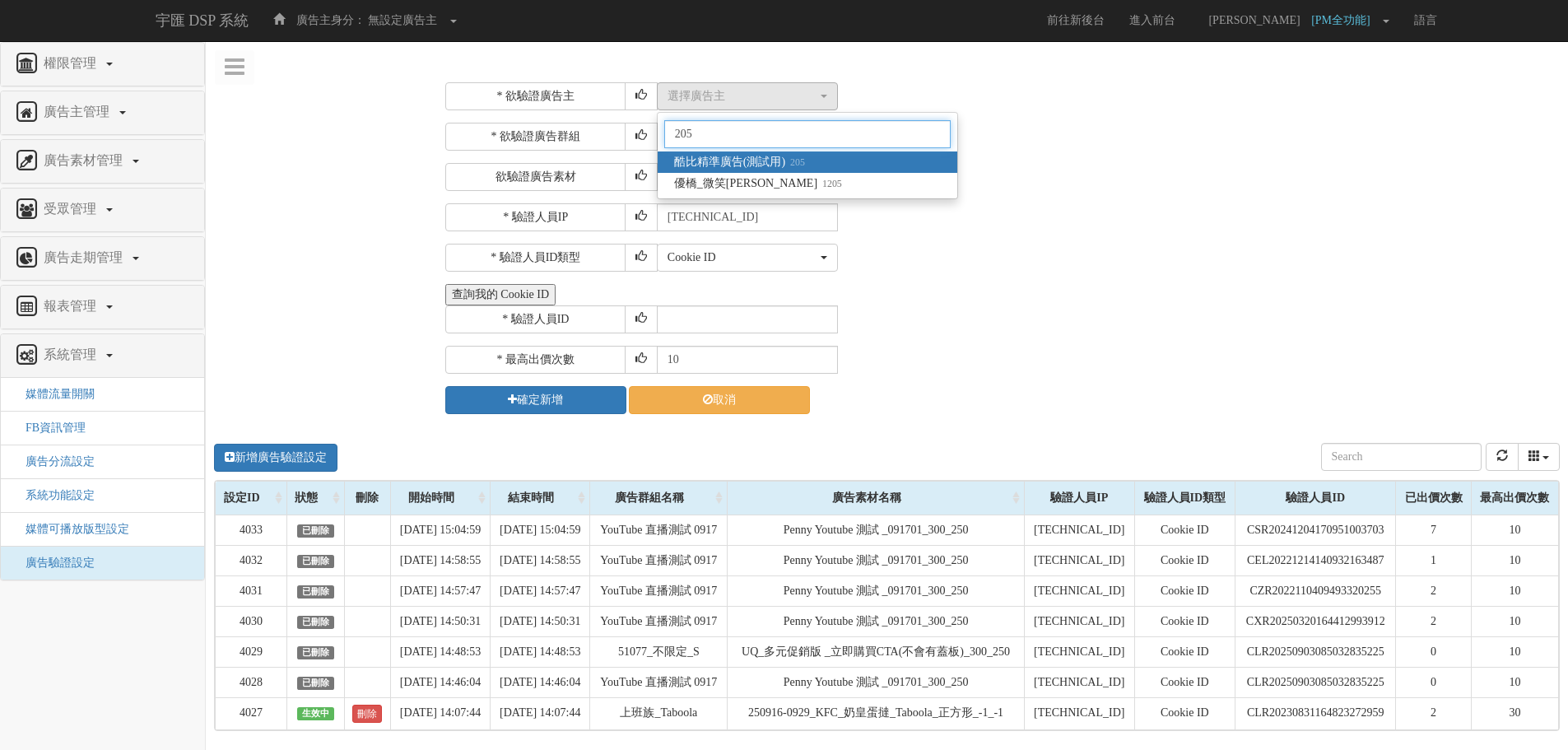
type input "205"
click at [762, 153] on link "酷比精準廣告(測試用) 205" at bounding box center [807, 162] width 300 height 21
select select "205"
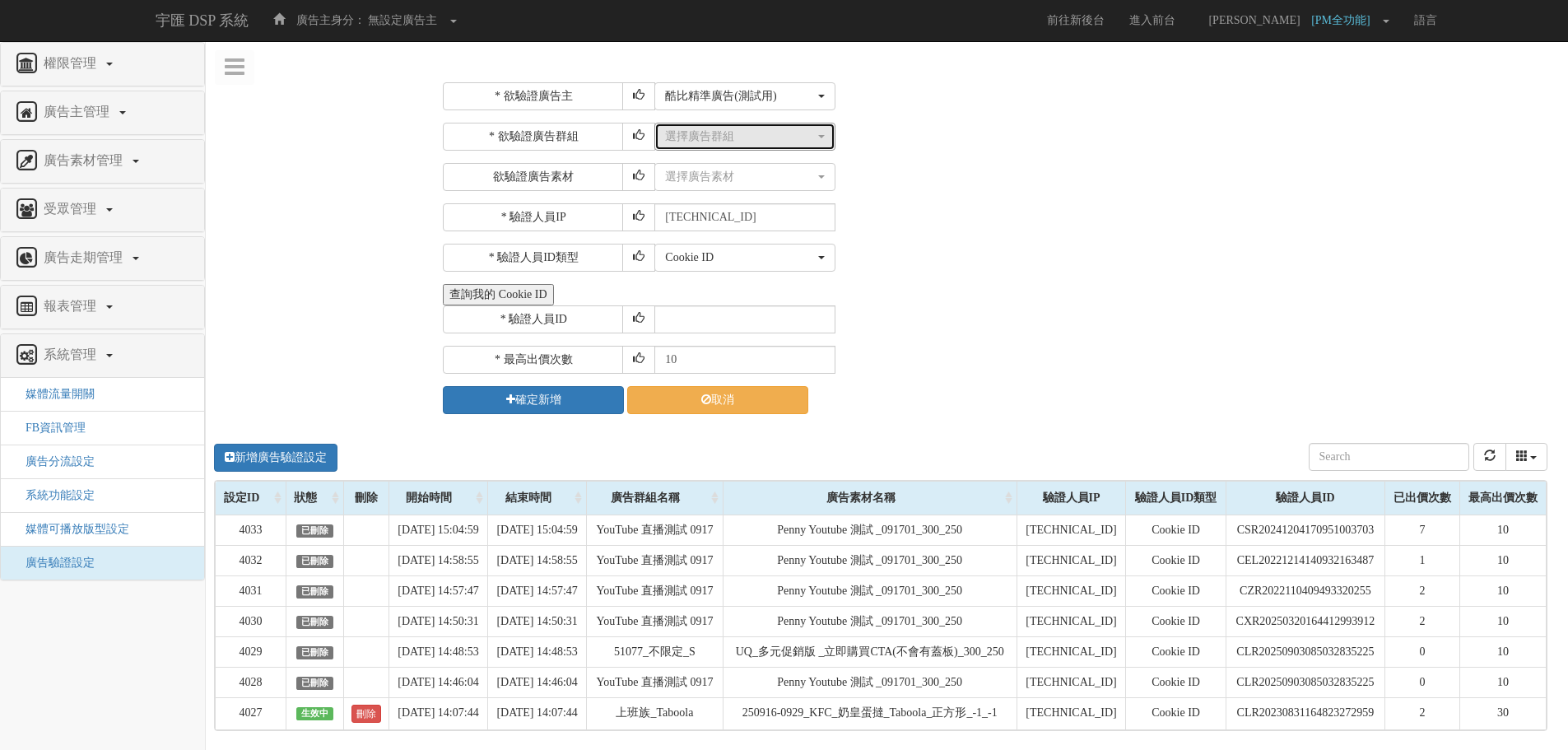
click at [760, 135] on div "選擇廣告群組" at bounding box center [740, 136] width 150 height 17
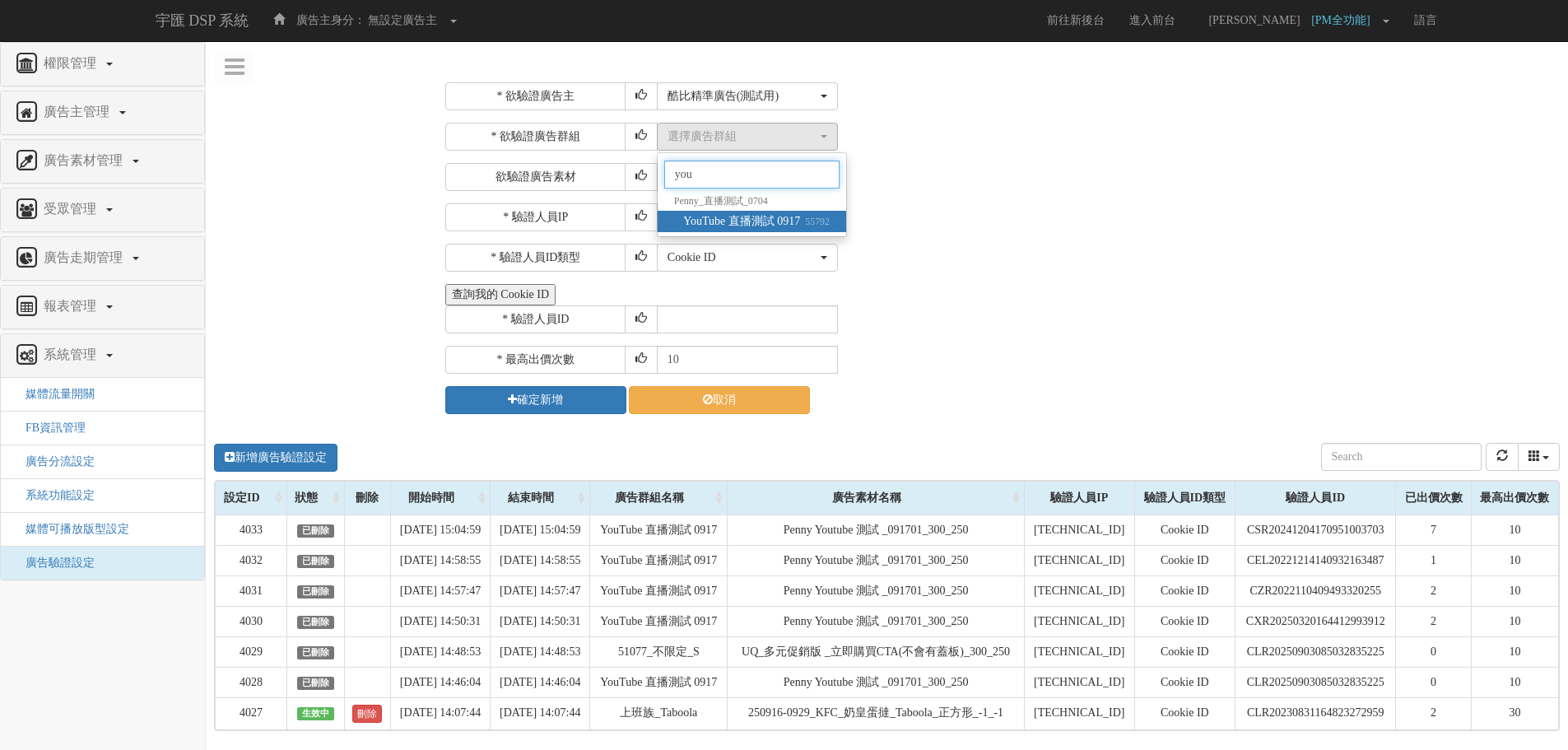
type input "you"
click at [760, 215] on span "YouTube 直播測試 0917 55792" at bounding box center [756, 221] width 147 height 17
select select "55792"
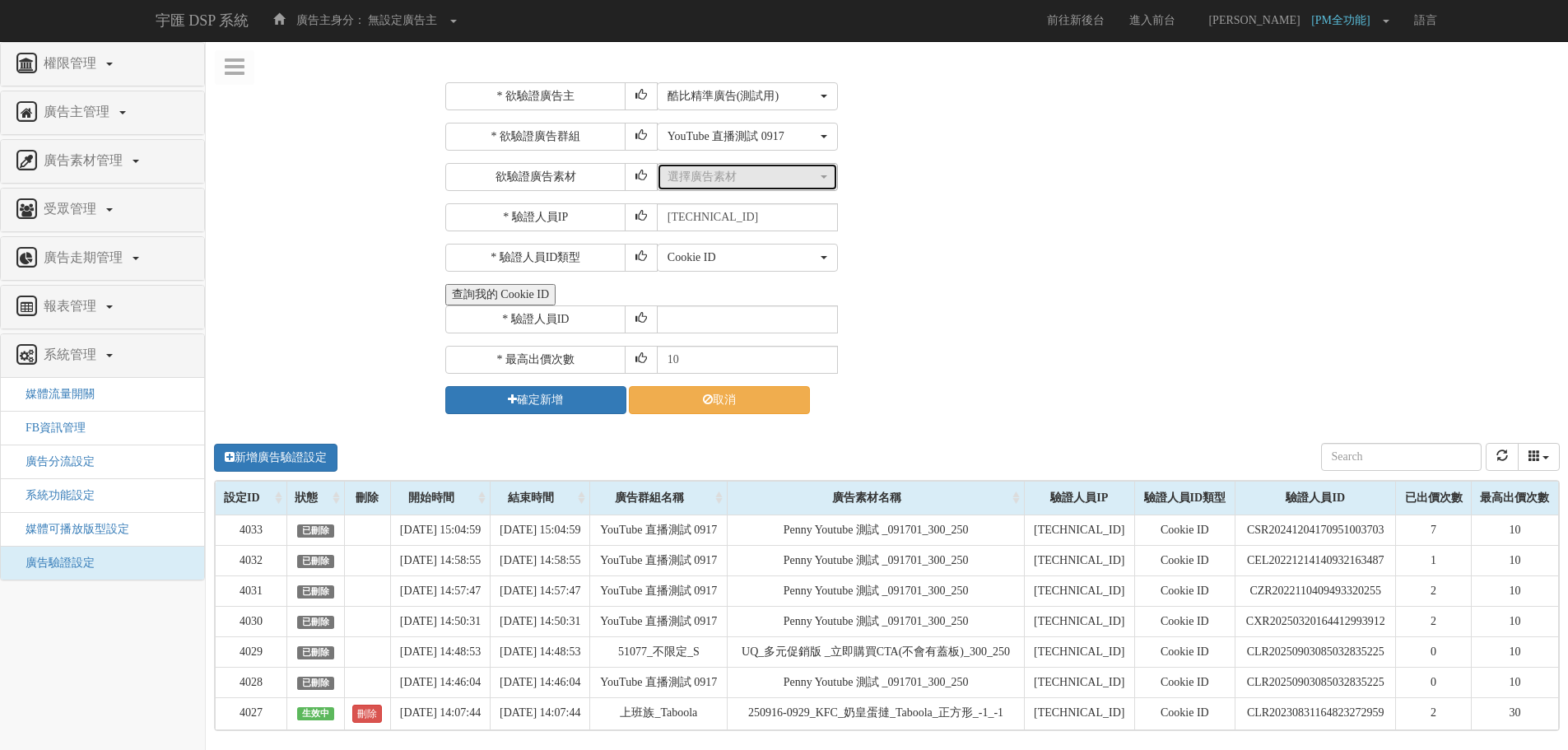
click at [755, 177] on div "選擇廣告素材" at bounding box center [742, 177] width 150 height 17
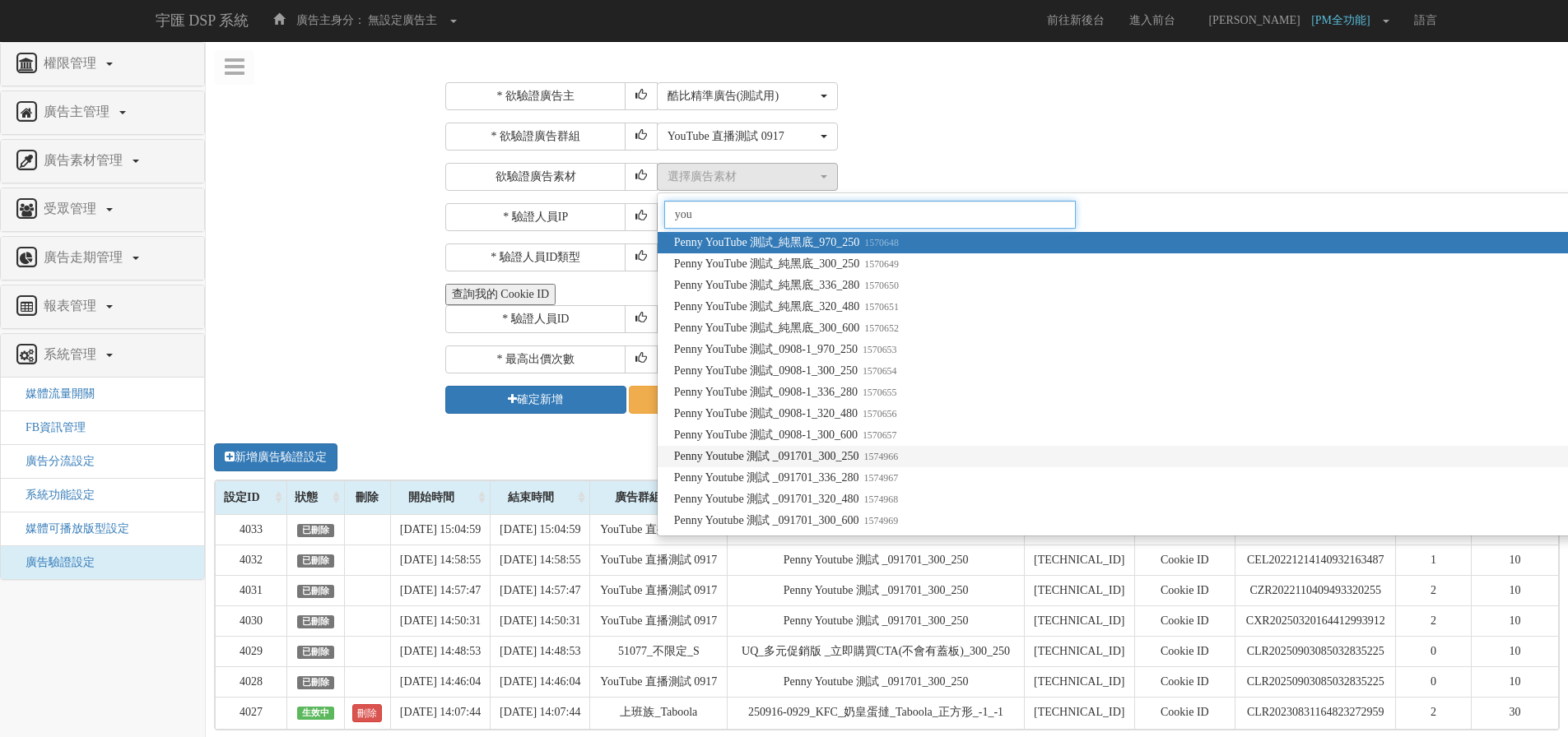
type input "you"
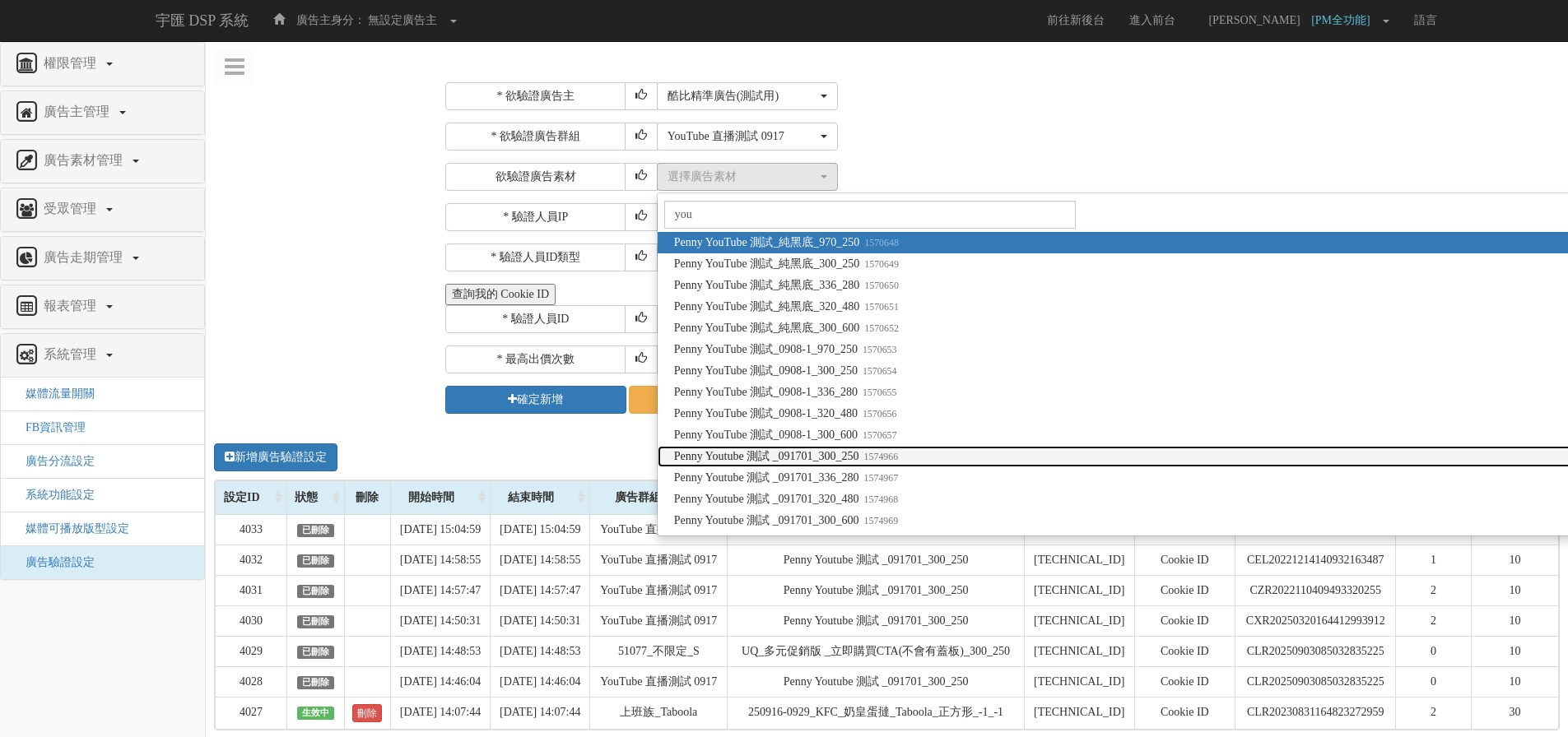
click at [885, 464] on span "Penny Youtube 測試 _091701_300_250 1574966" at bounding box center [787, 457] width 224 height 17
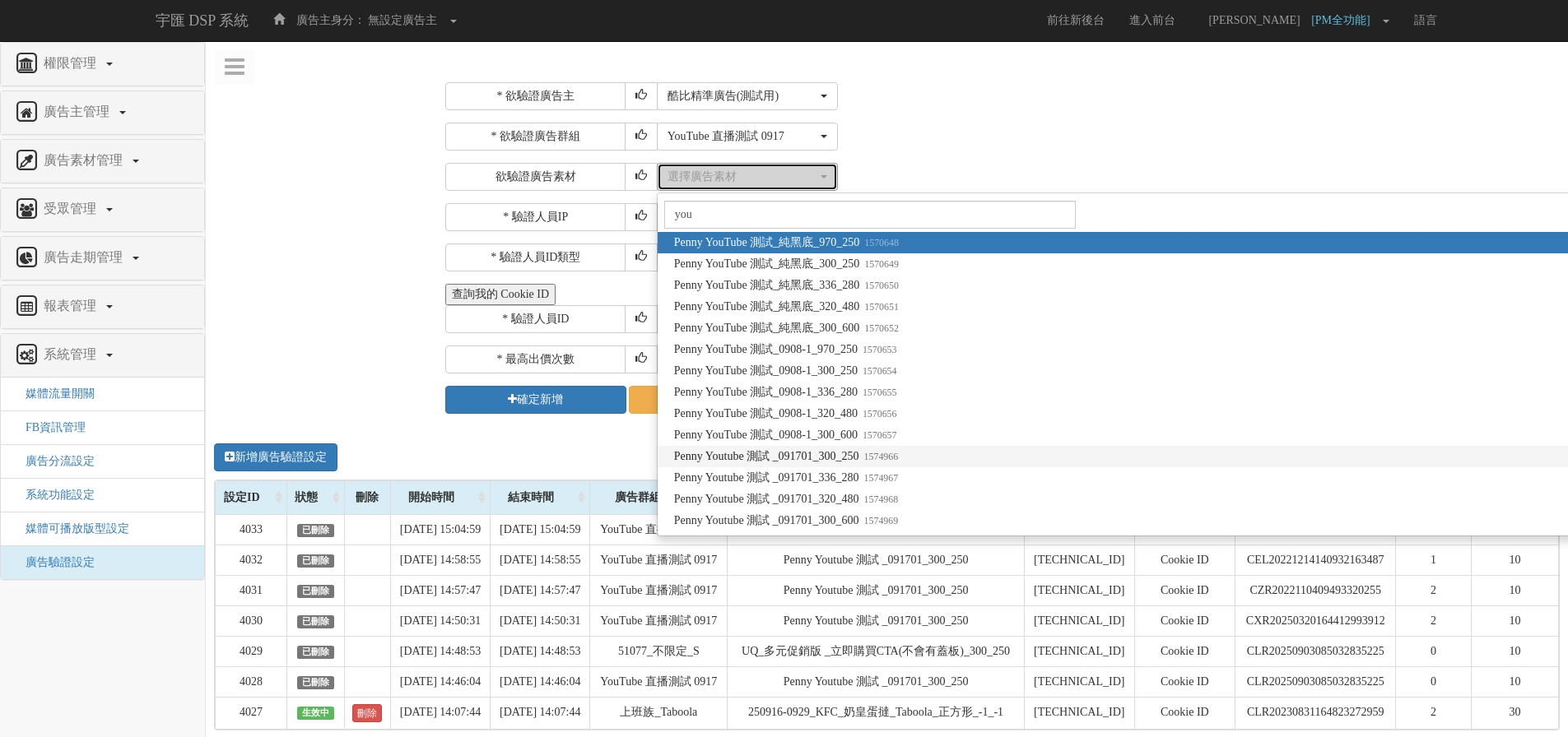
select select "1574966"
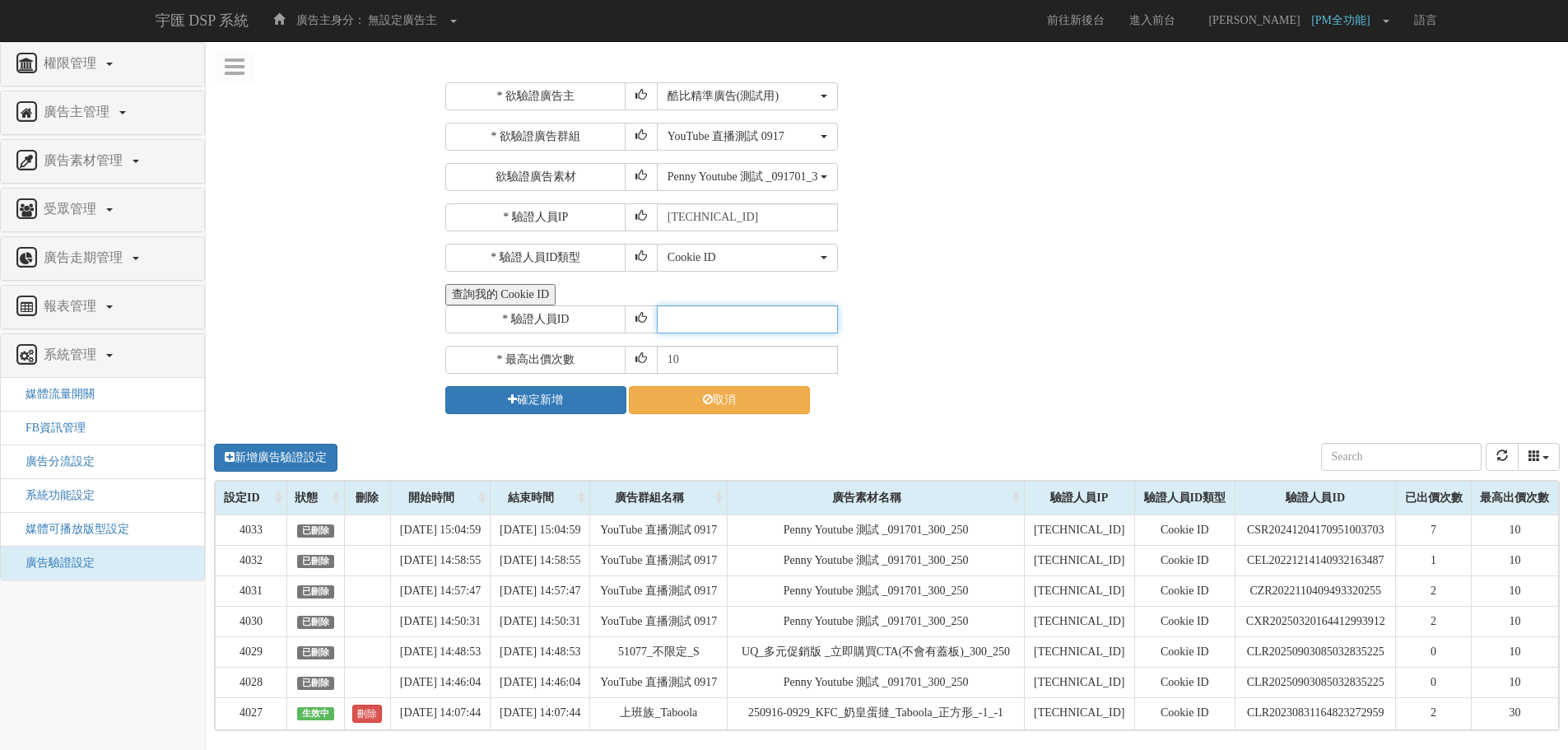
click at [756, 317] on input "text" at bounding box center [748, 319] width 181 height 28
paste input "CDR20241212165640466470"
type input "CDR20241212165640466470"
drag, startPoint x: 829, startPoint y: 320, endPoint x: 897, endPoint y: 321, distance: 68.0
click at [897, 321] on div "* 驗證人員ID CDR20241212165640466470" at bounding box center [1001, 319] width 1110 height 28
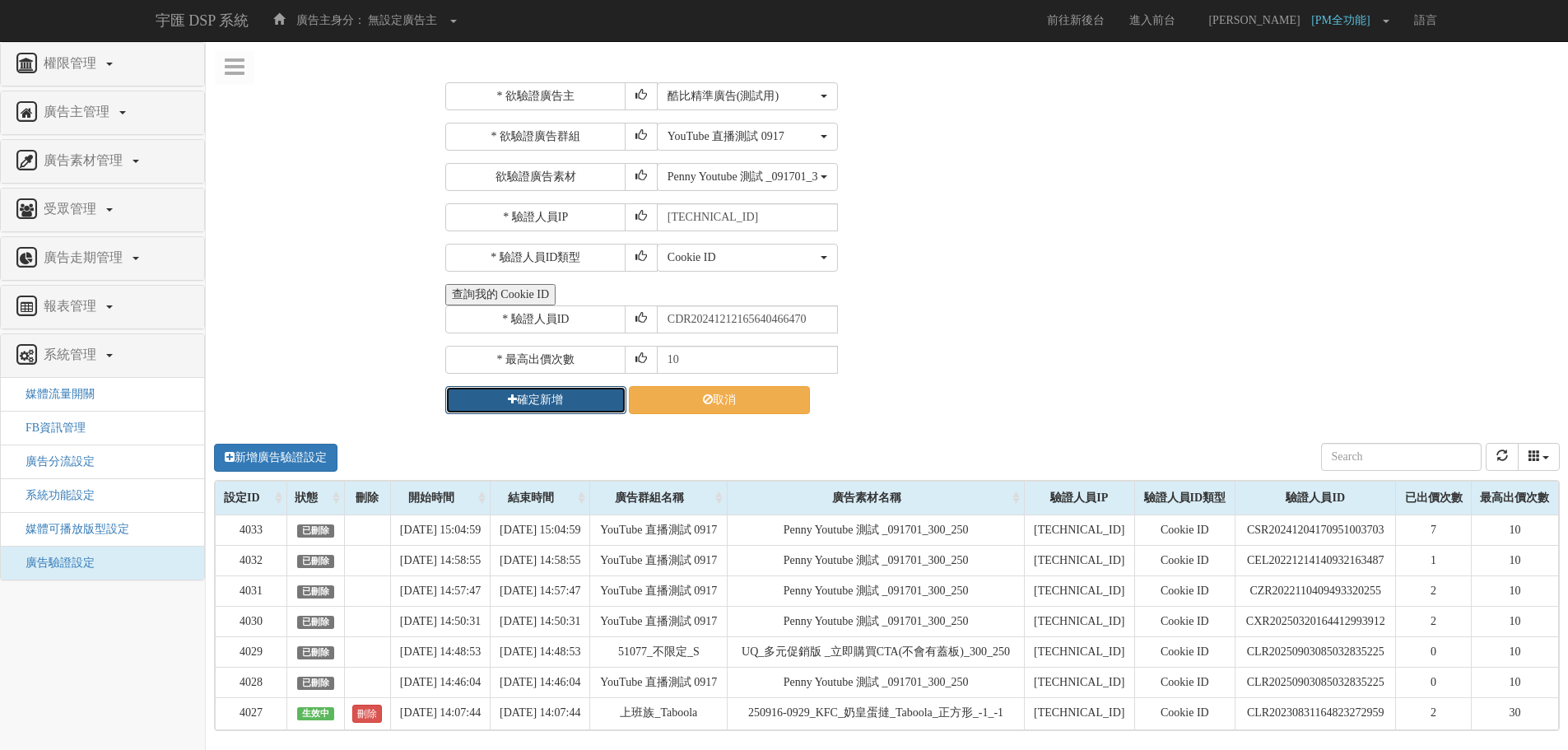
click at [544, 406] on button "確定新增" at bounding box center [536, 400] width 181 height 28
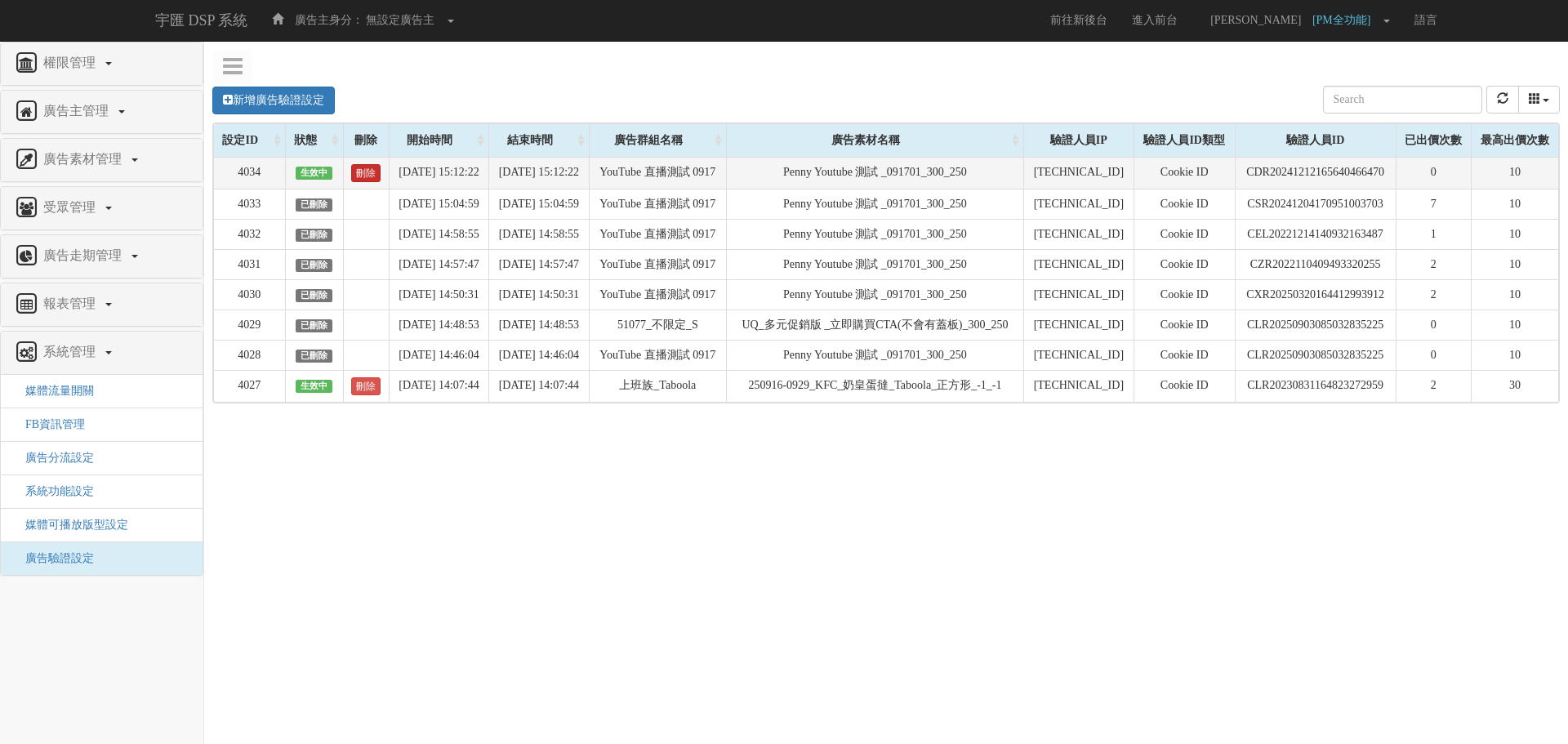
click at [356, 171] on link "刪除" at bounding box center [366, 172] width 30 height 18
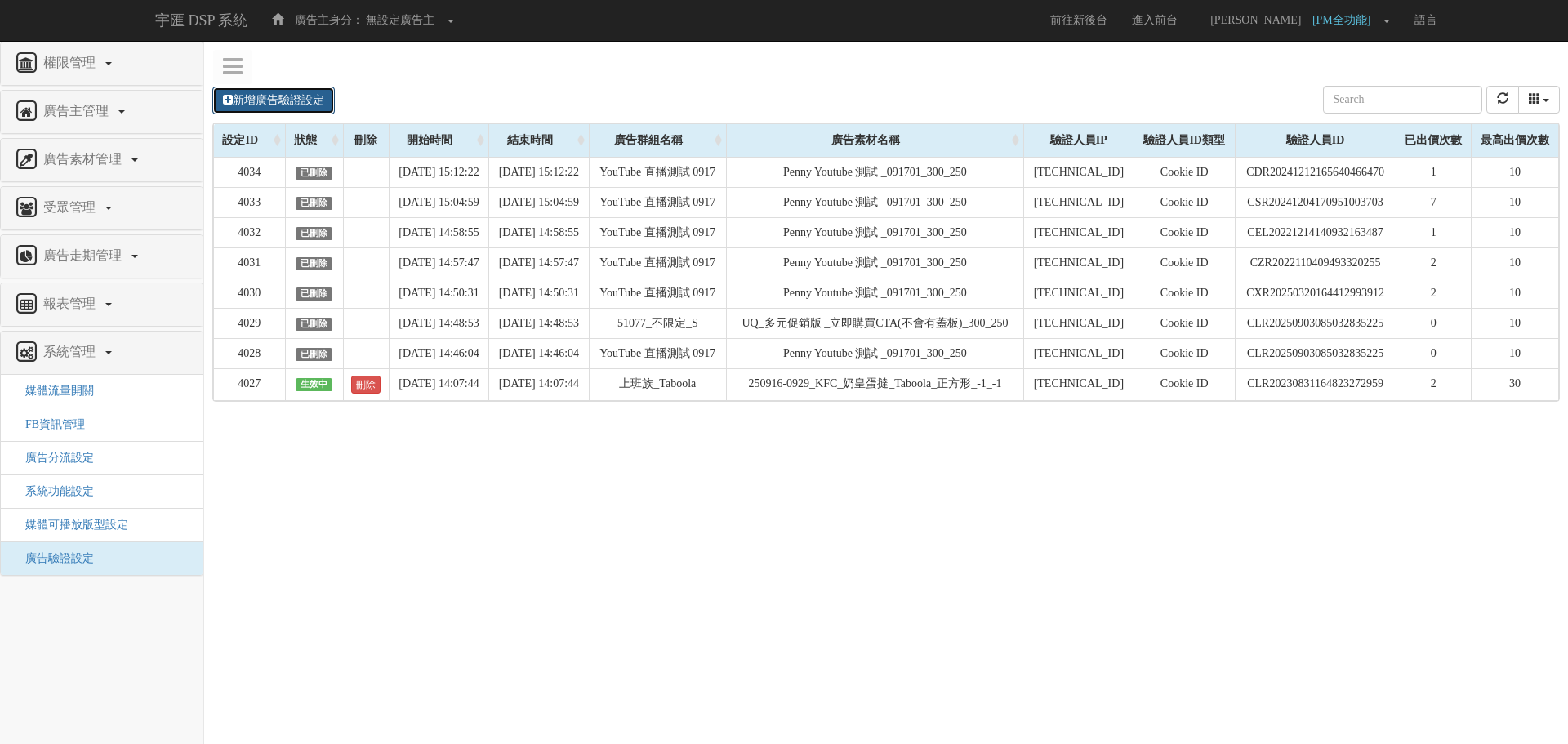
click at [282, 98] on link "新增廣告驗證設定" at bounding box center [273, 100] width 122 height 28
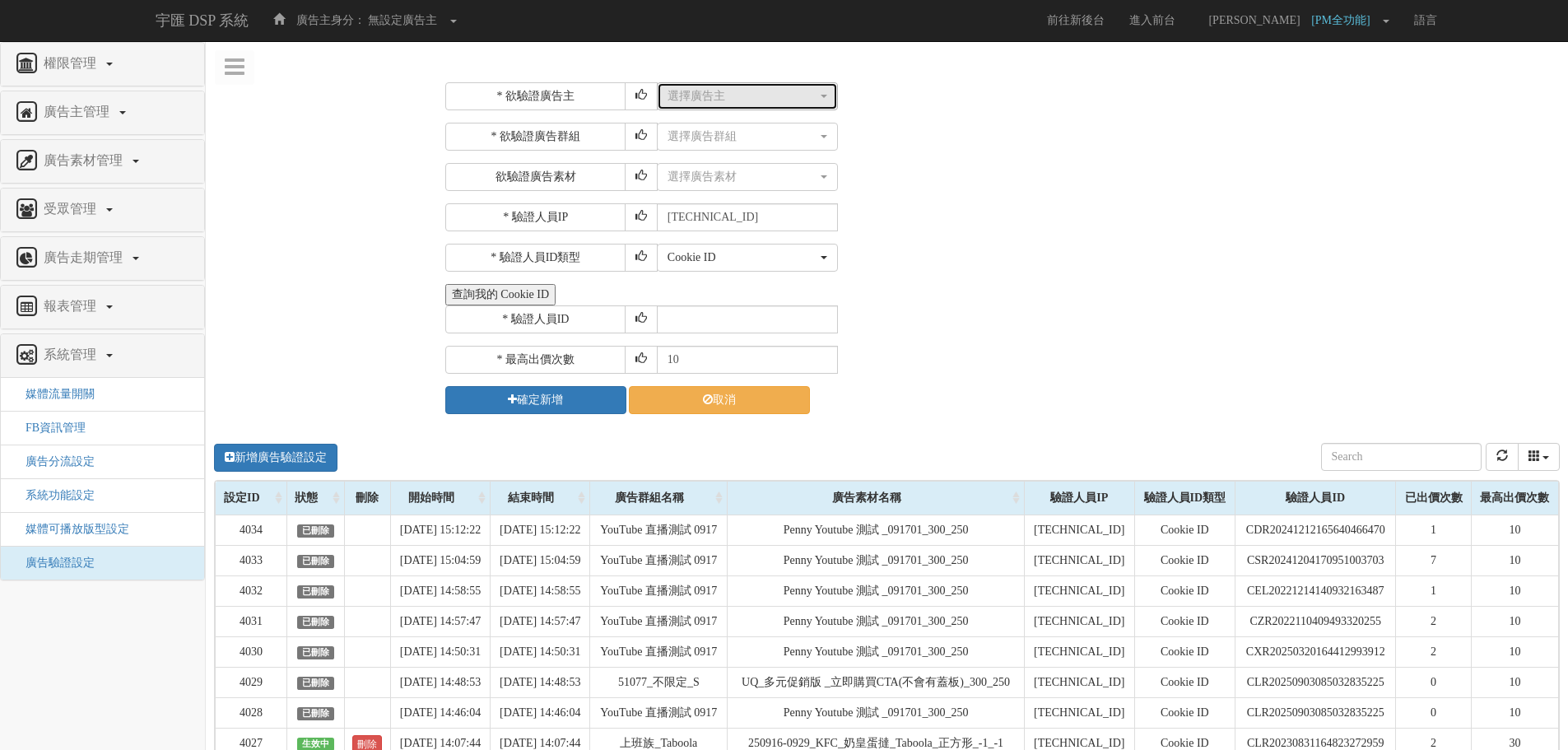
click at [717, 98] on div "選擇廣告主" at bounding box center [742, 96] width 150 height 17
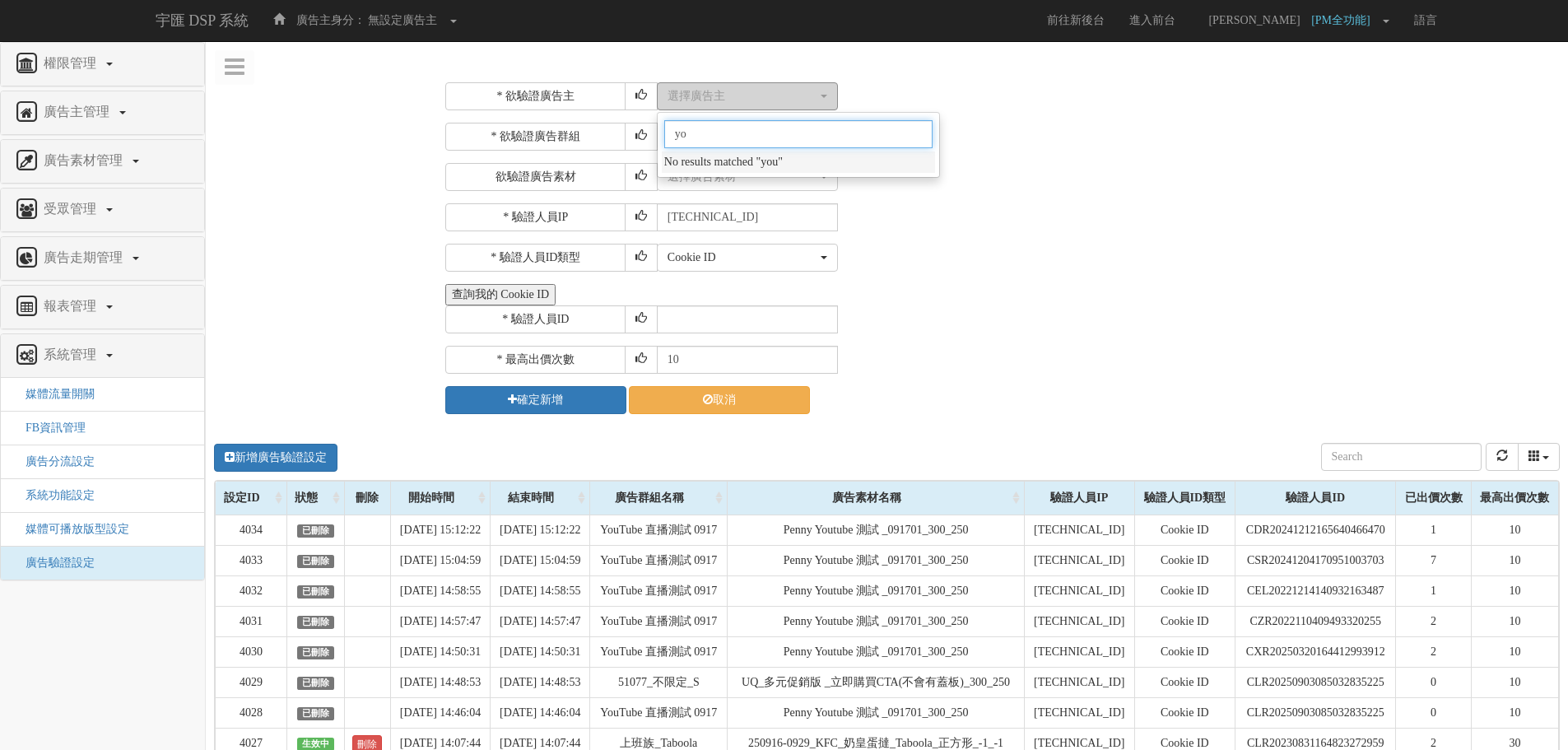
type input "y"
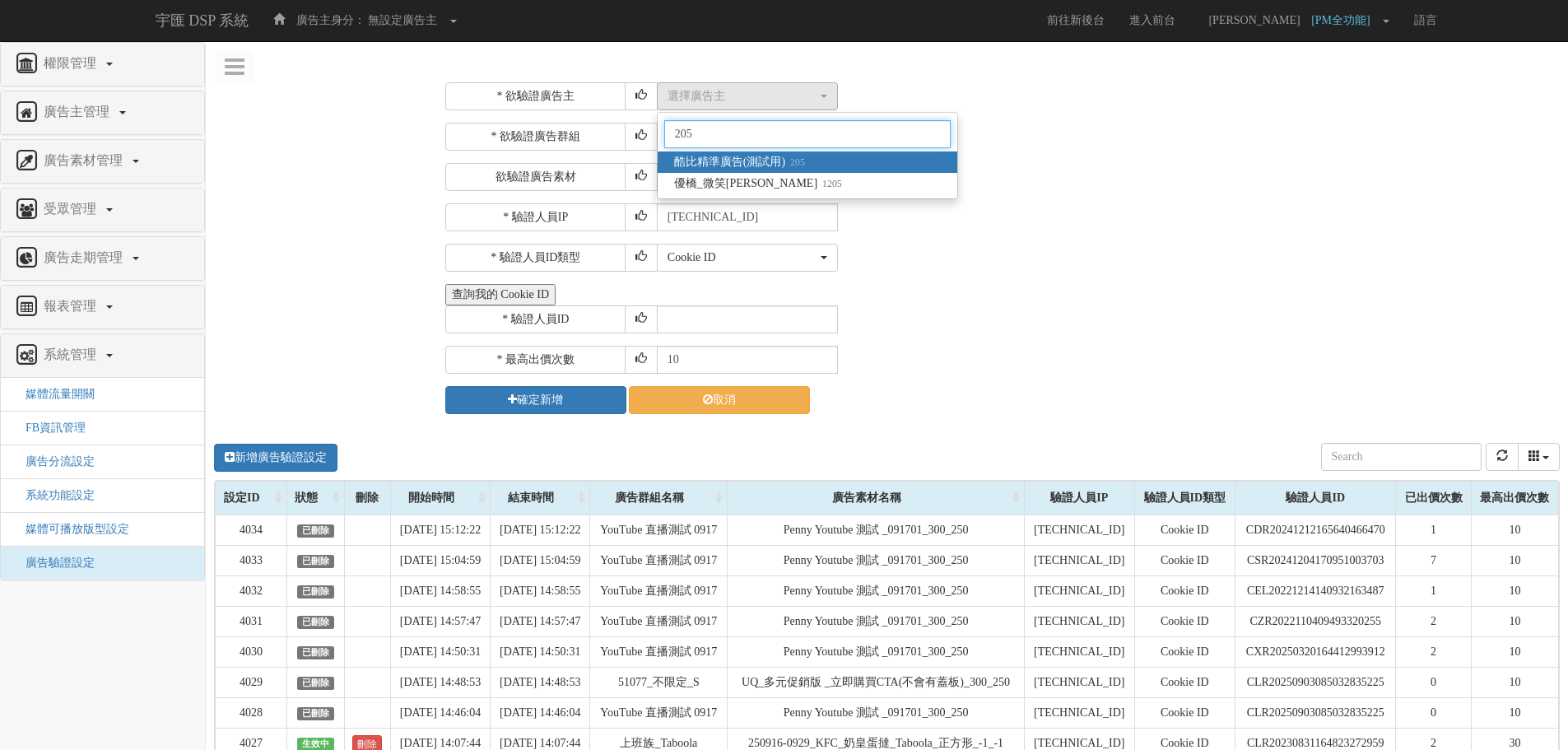
type input "205"
click at [757, 163] on span "酷比精準廣告(測試用) 205" at bounding box center [740, 163] width 131 height 17
select select "205"
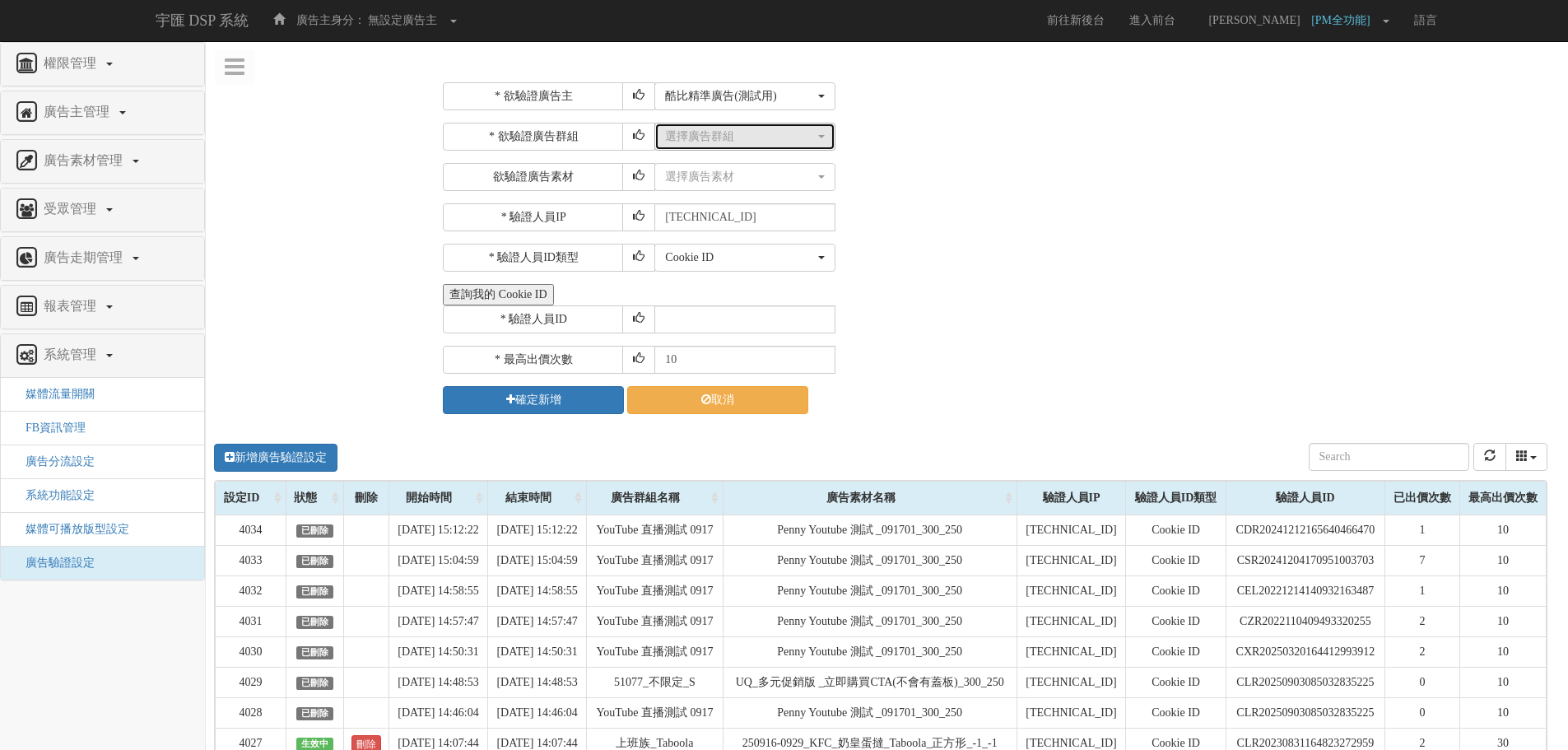
click at [734, 135] on div "選擇廣告群組" at bounding box center [740, 136] width 150 height 17
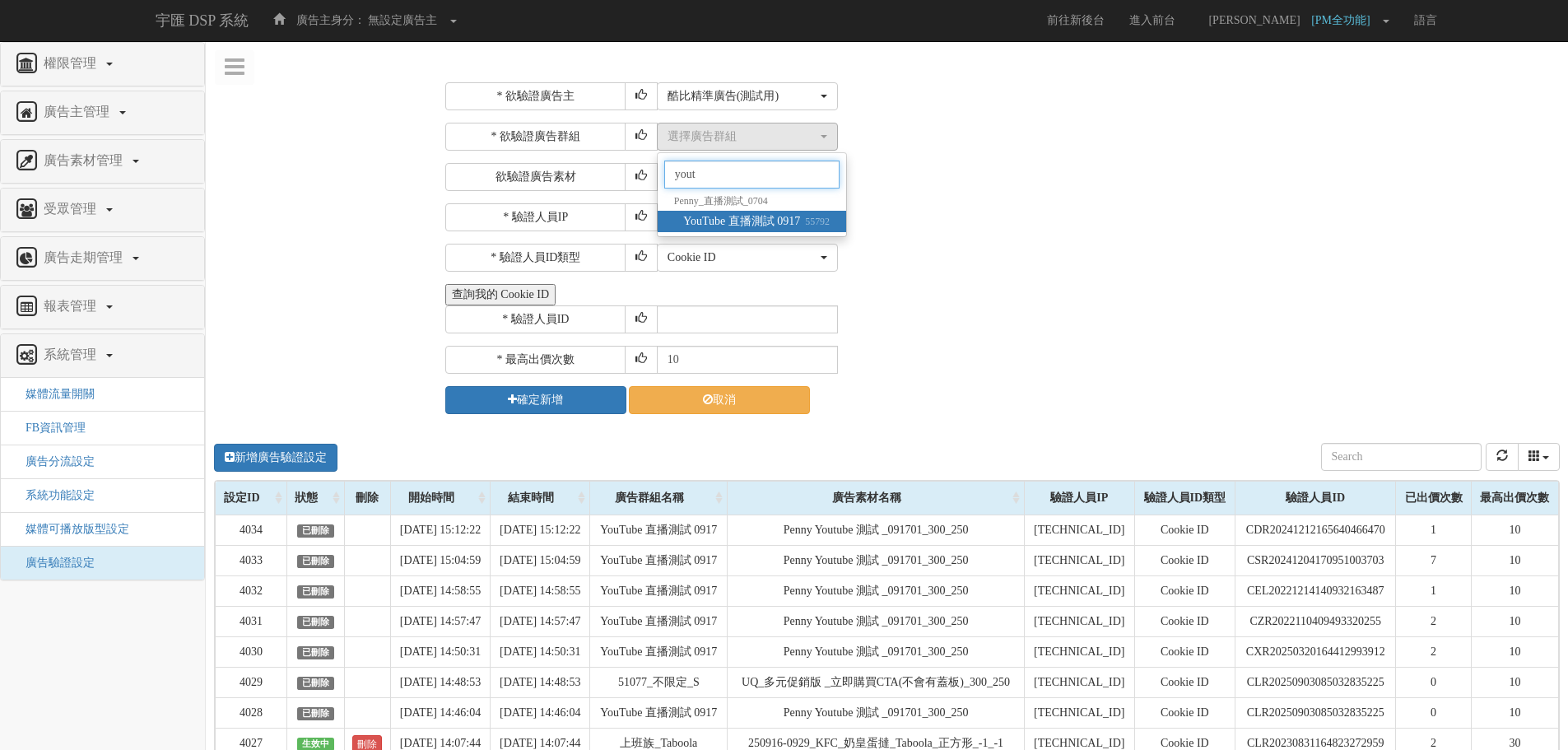
type input "yout"
click at [783, 220] on span "YouTube 直播測試 0917 55792" at bounding box center [756, 221] width 147 height 17
select select "55792"
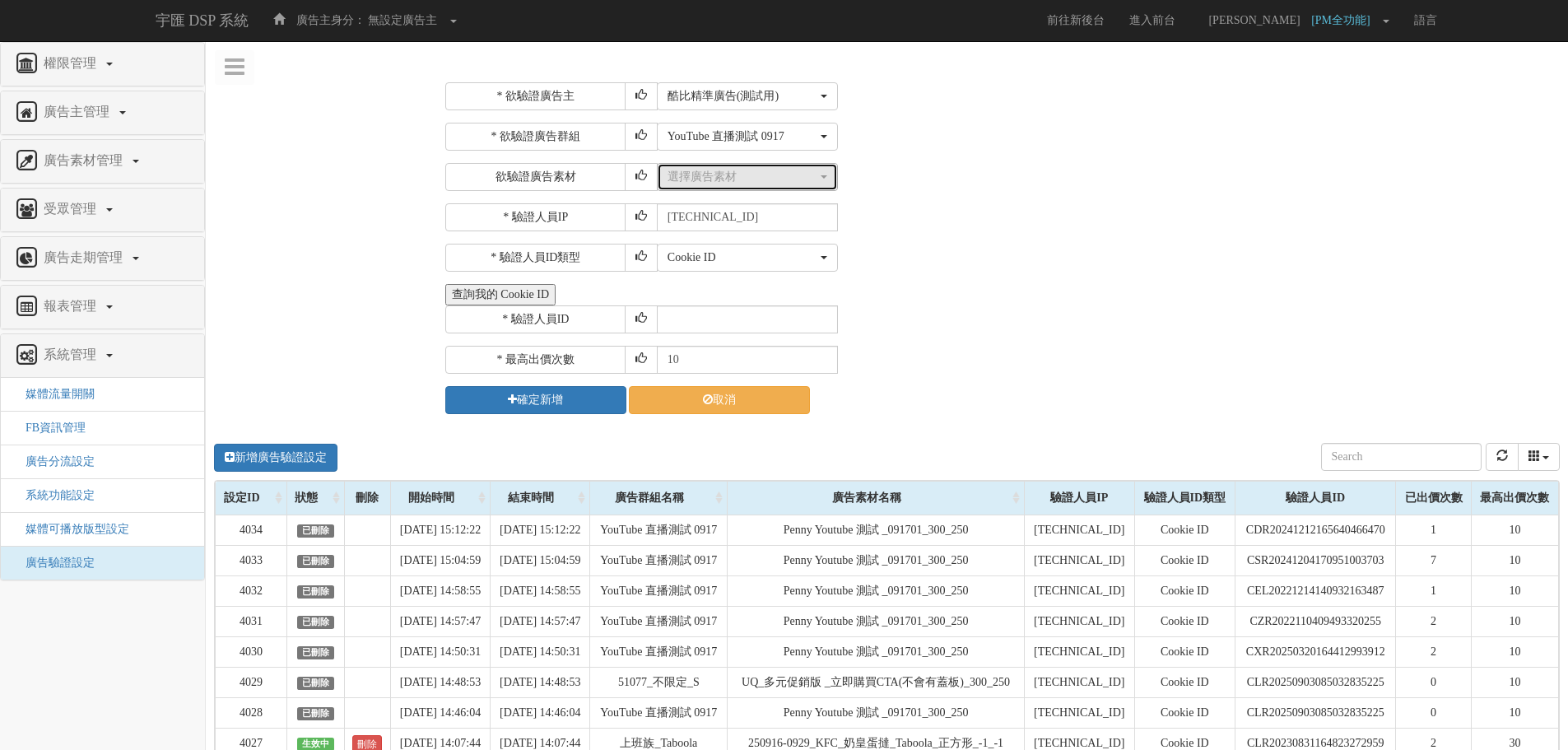
click at [735, 177] on div "選擇廣告素材" at bounding box center [742, 177] width 150 height 17
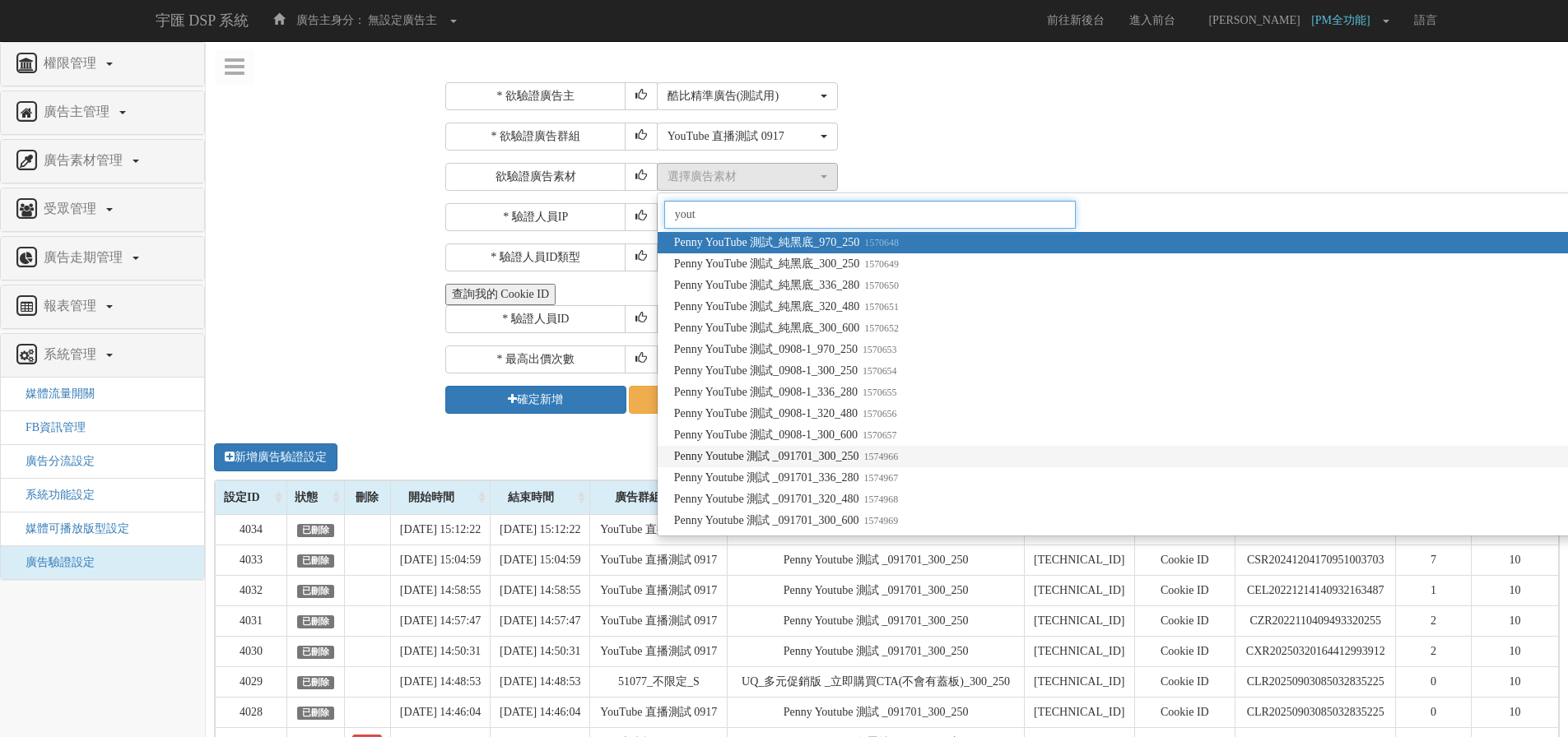
type input "yout"
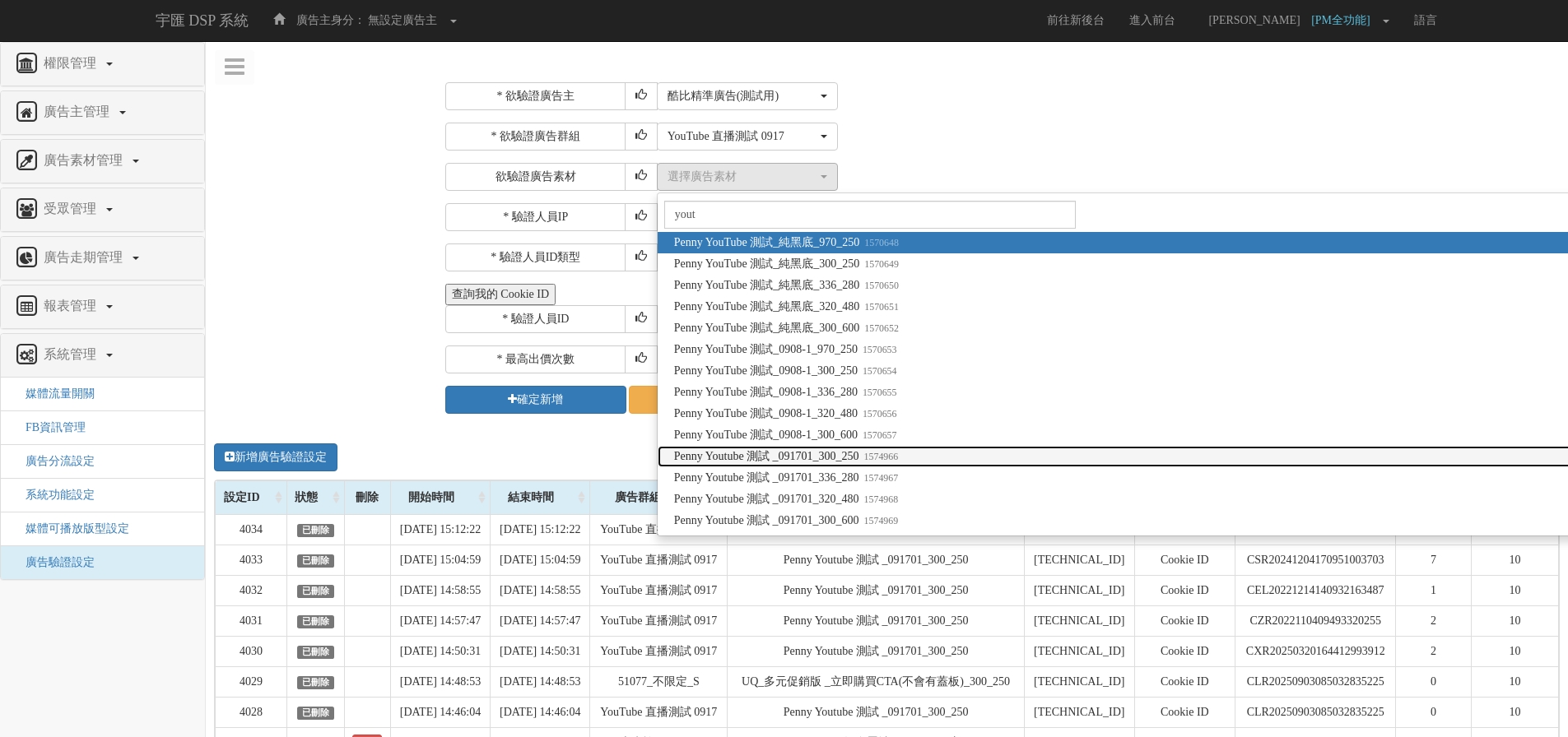
click at [862, 453] on span "Penny Youtube 測試 _091701_300_250 1574966" at bounding box center [787, 457] width 224 height 17
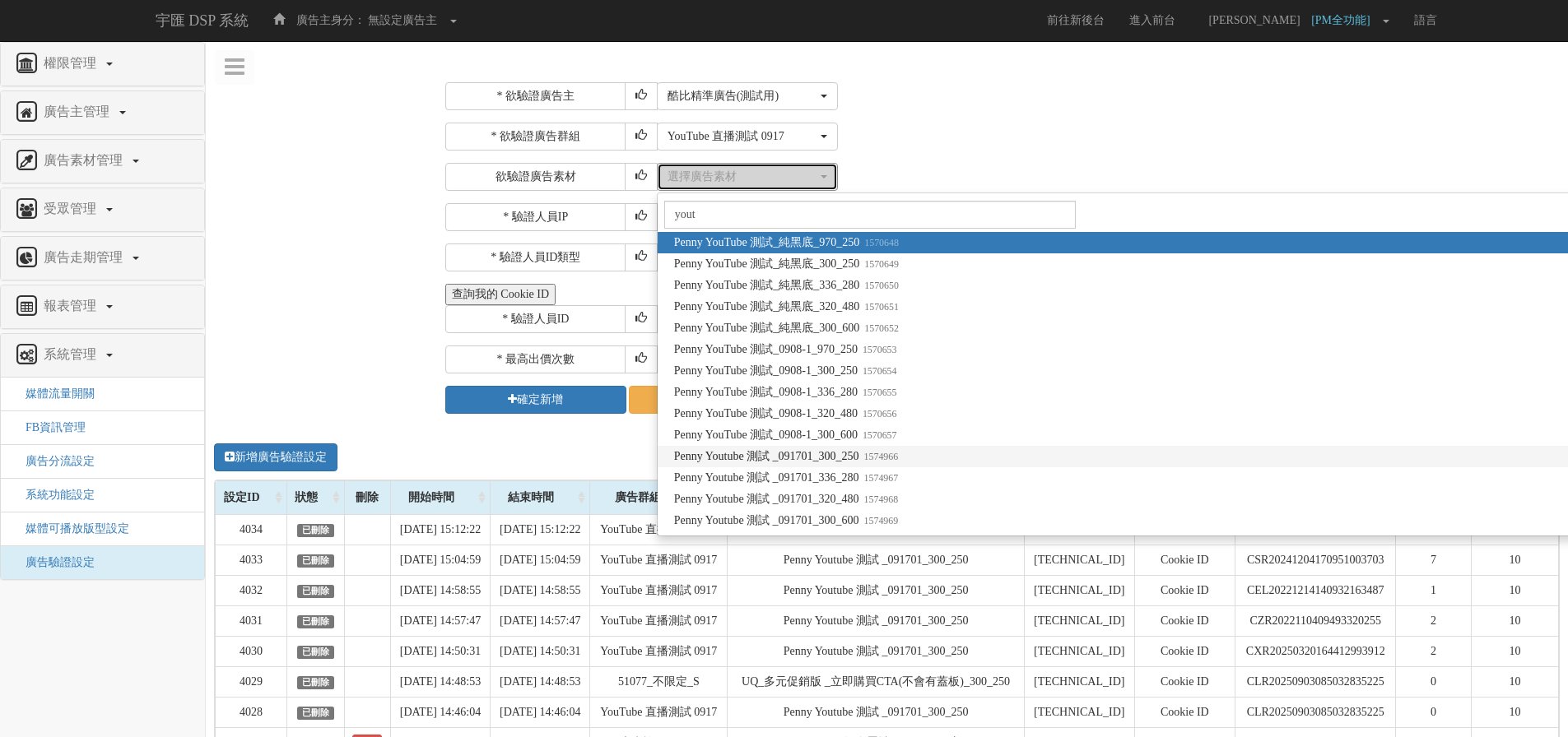
select select "1574966"
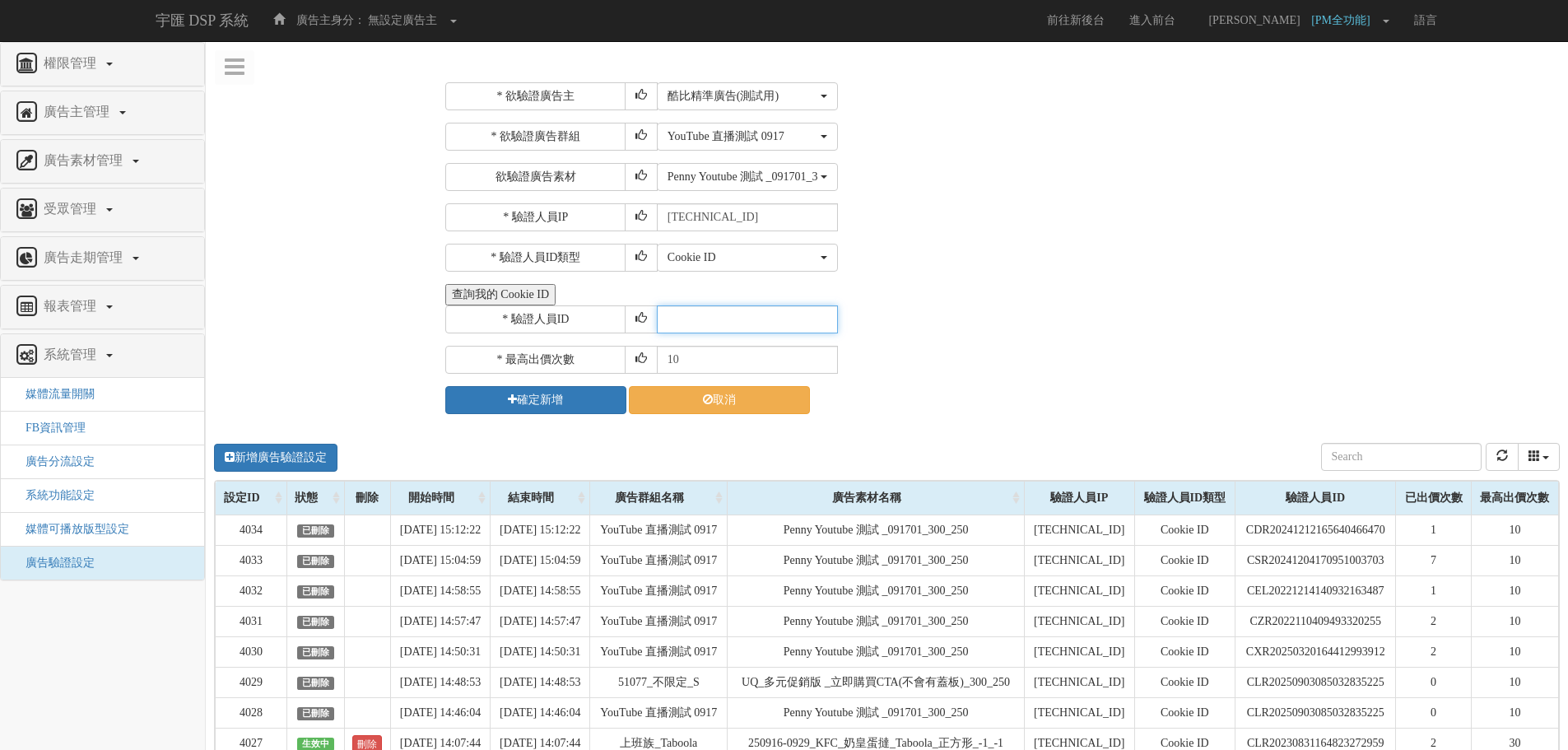
click at [750, 310] on input "text" at bounding box center [748, 319] width 181 height 28
paste input "CGR20241018164154940831"
type input "CGR20241018164154940831"
click at [528, 399] on button "確定新增" at bounding box center [536, 400] width 181 height 28
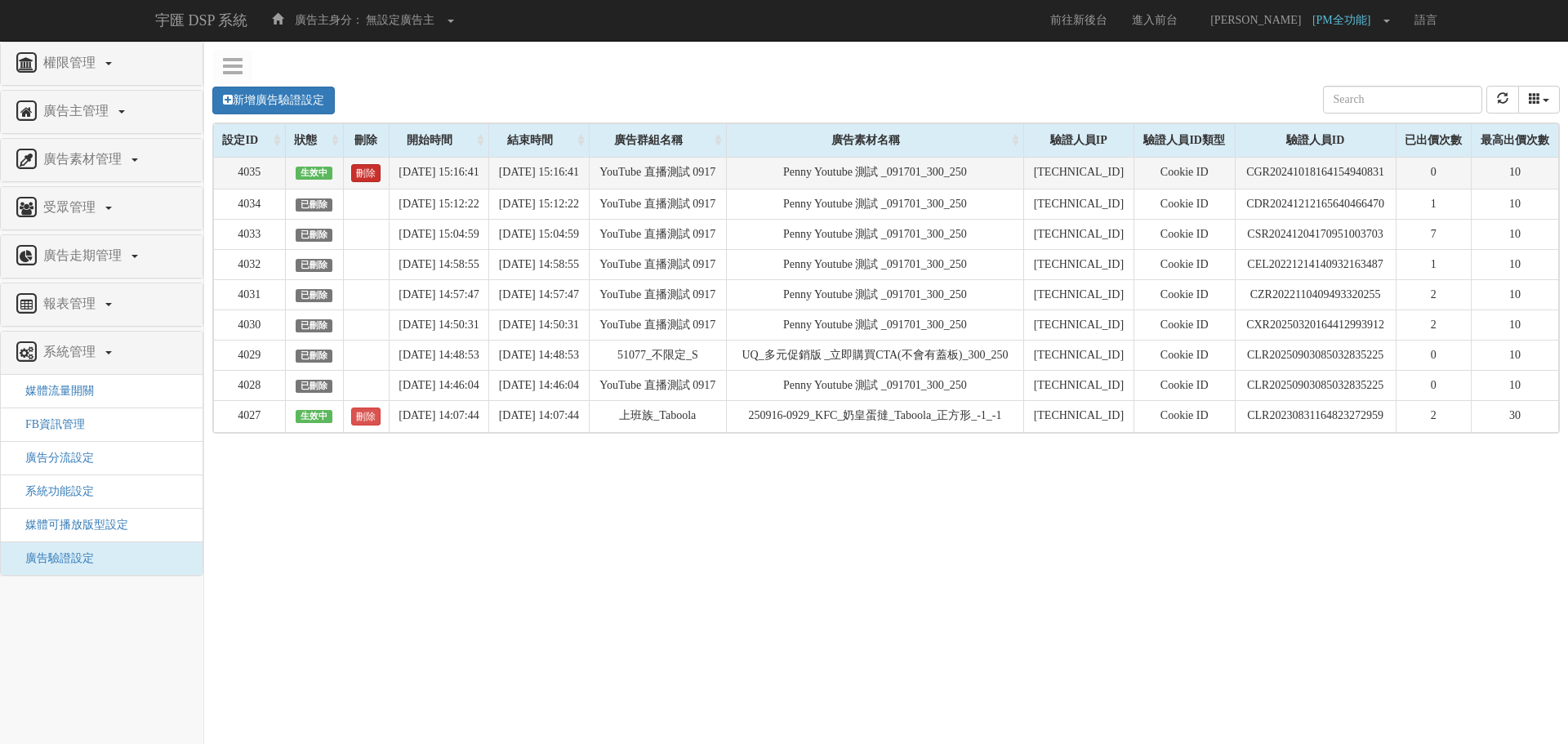
click at [371, 168] on link "刪除" at bounding box center [366, 172] width 30 height 18
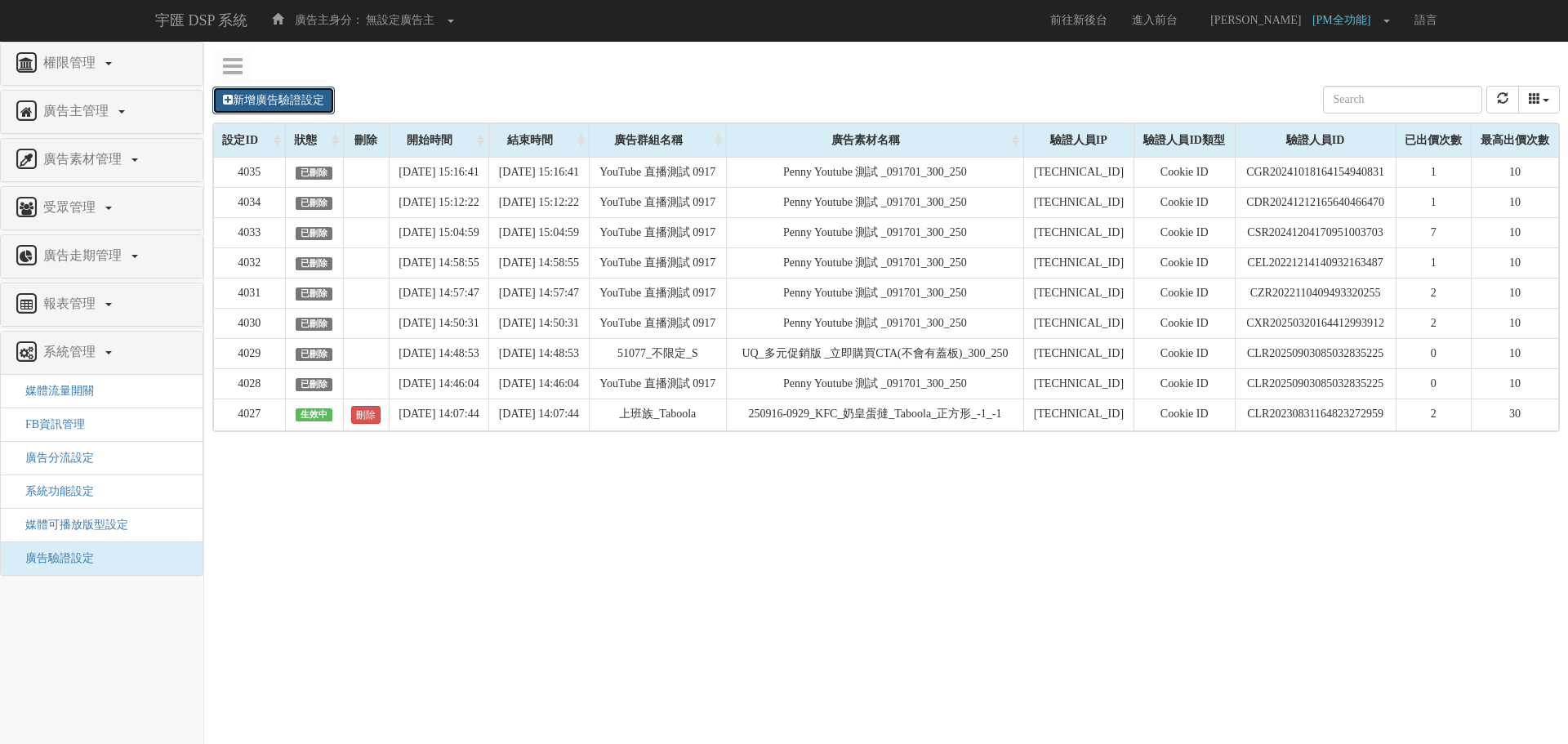
click at [300, 99] on link "新增廣告驗證設定" at bounding box center [273, 100] width 122 height 28
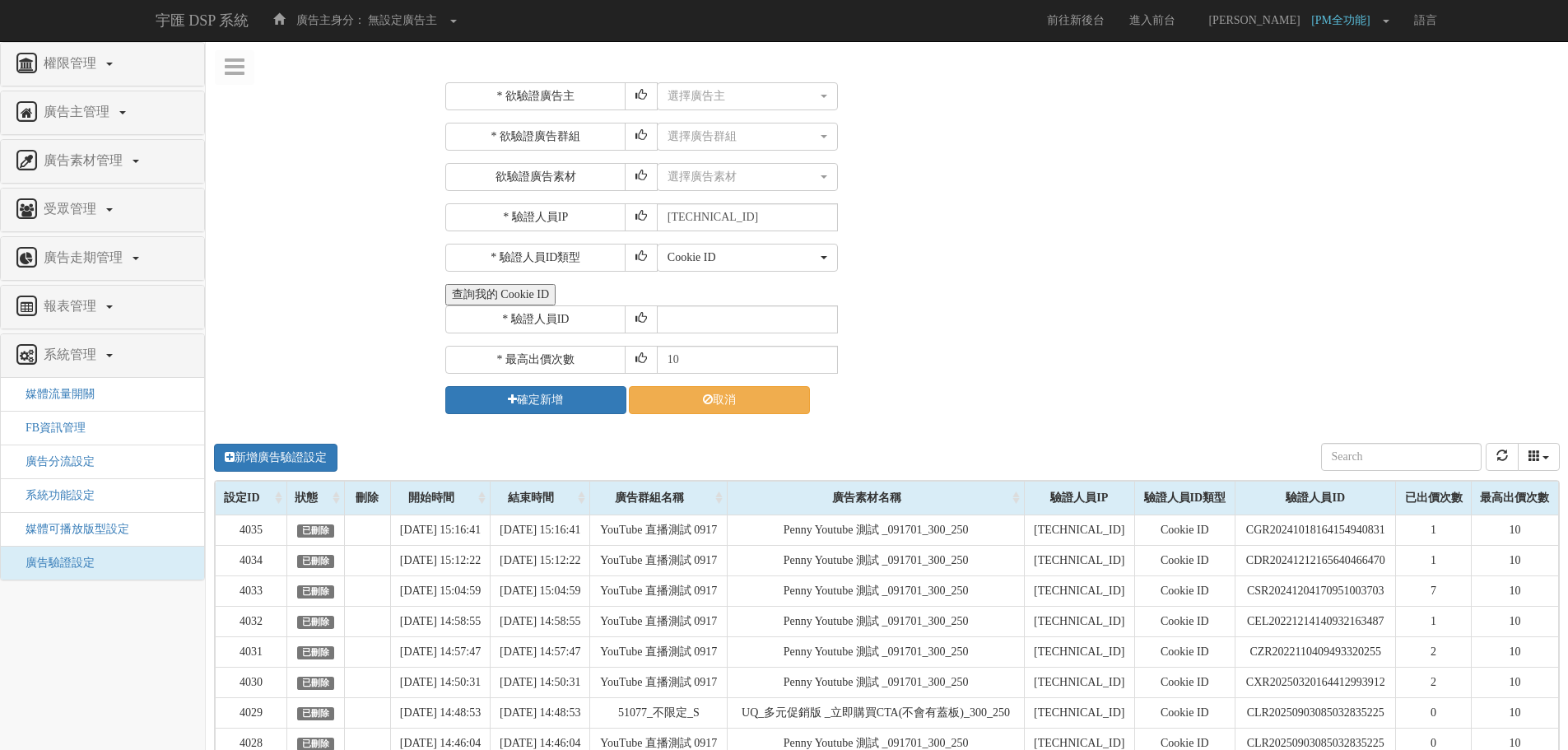
click at [705, 114] on div "* 欲驗證廣告主 選擇廣告主 特力+ 科技紫薇網 Momo Uniqlo EFShop 樂天 屈臣氏[PERSON_NAME] sinyi 信義房屋 S2_B…" at bounding box center [1001, 248] width 1110 height 332
click at [705, 106] on button "選擇廣告主" at bounding box center [748, 96] width 181 height 28
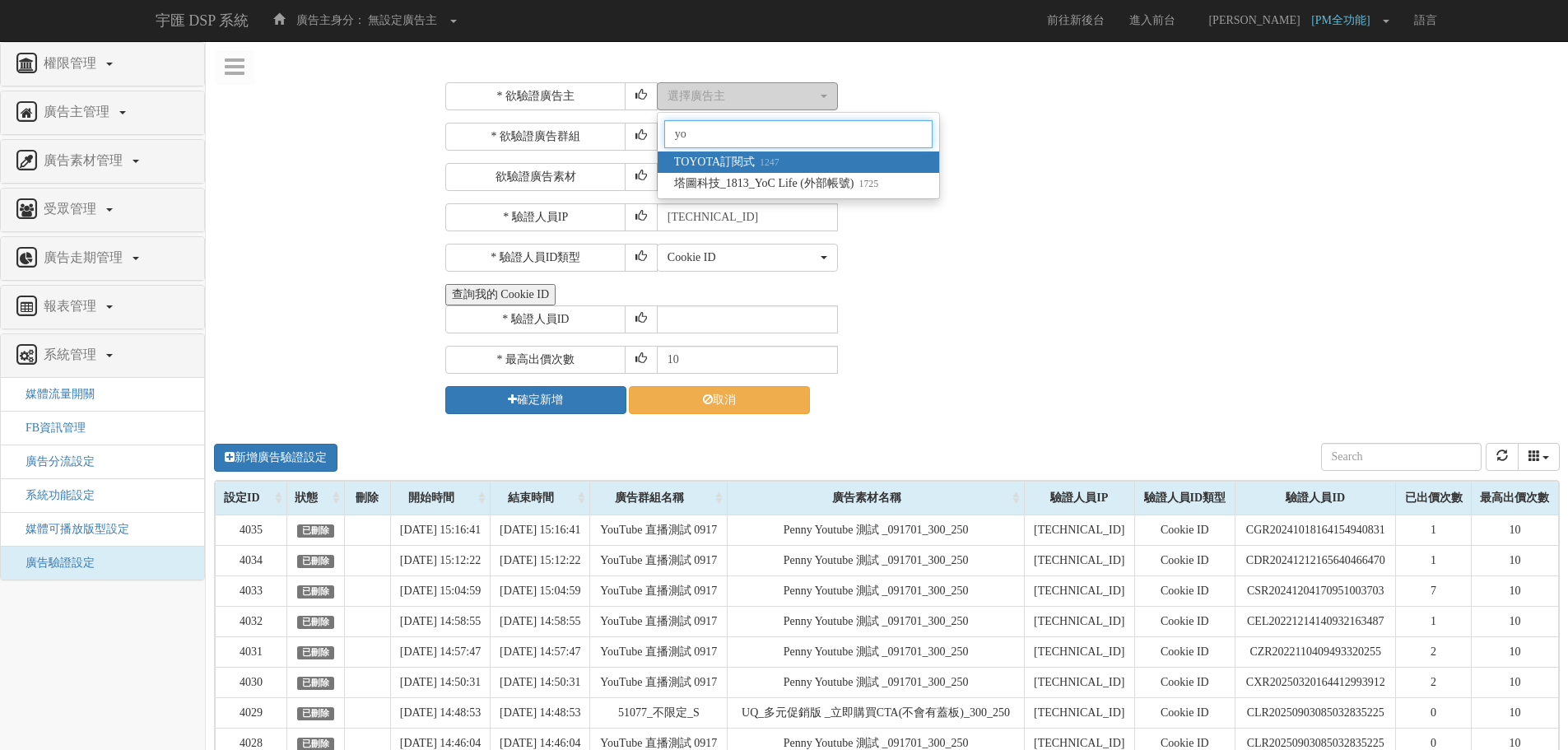
type input "y"
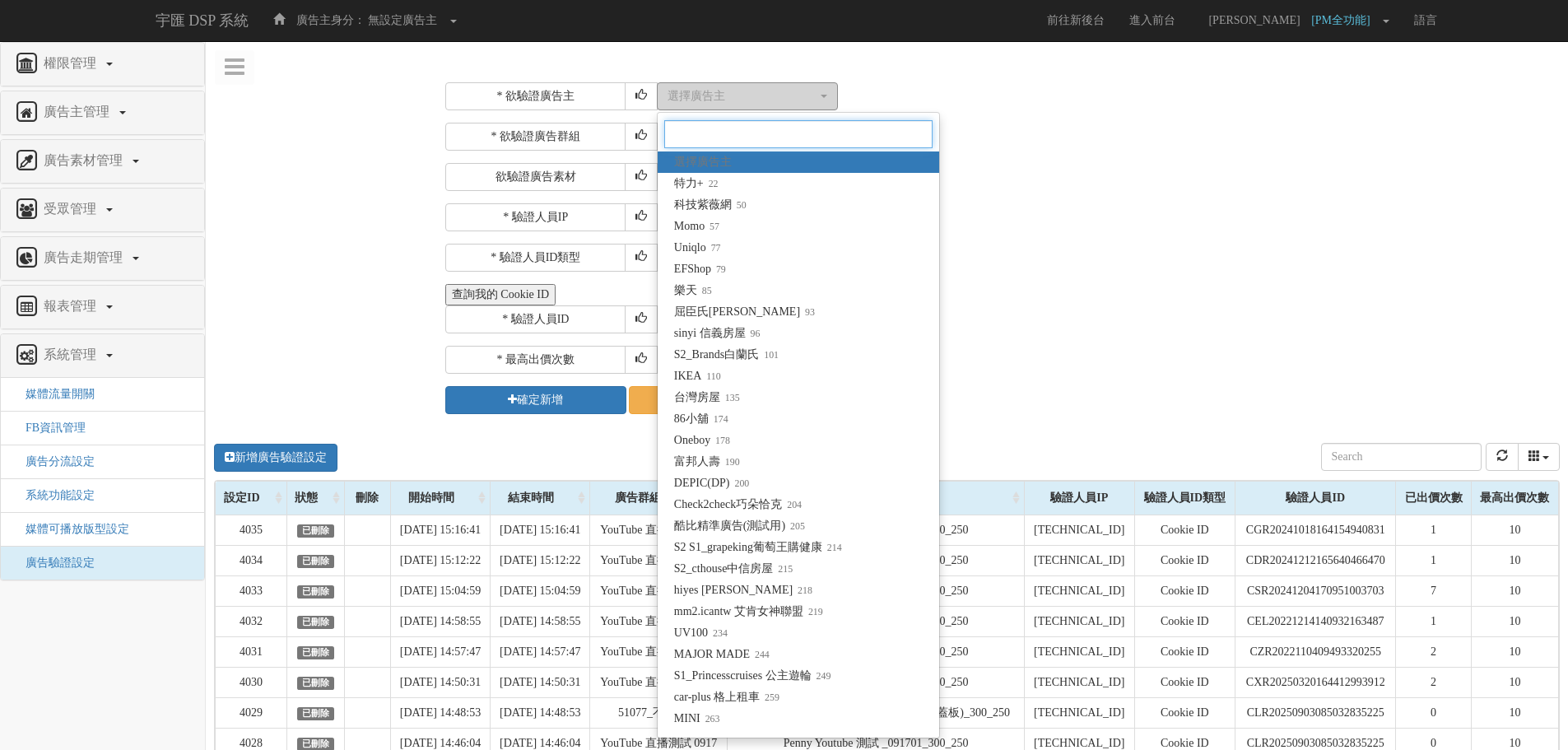
type input "0"
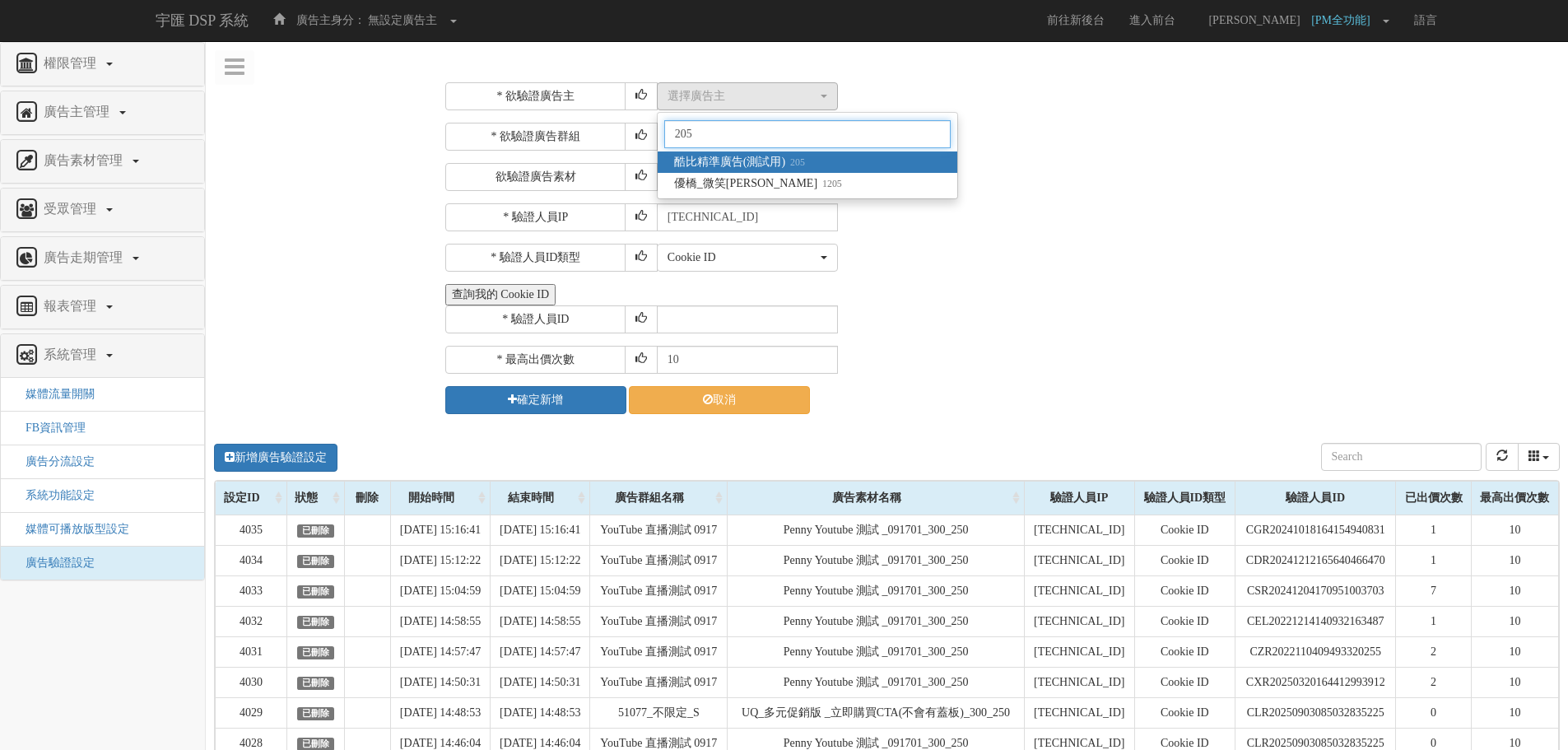
type input "205"
click at [751, 163] on span "酷比精準廣告(測試用) 205" at bounding box center [740, 163] width 131 height 17
select select "205"
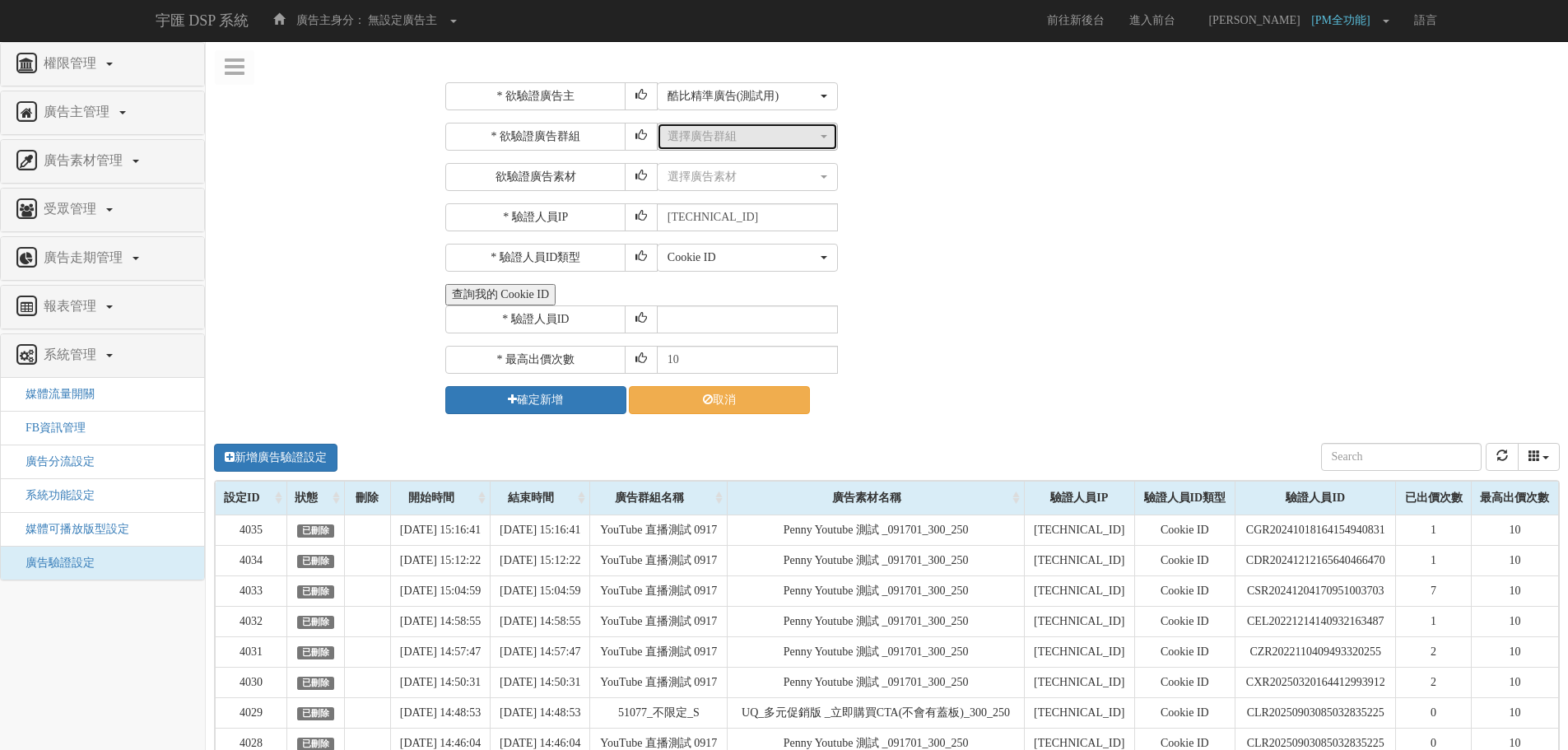
click at [754, 148] on button "選擇廣告群組" at bounding box center [748, 136] width 181 height 28
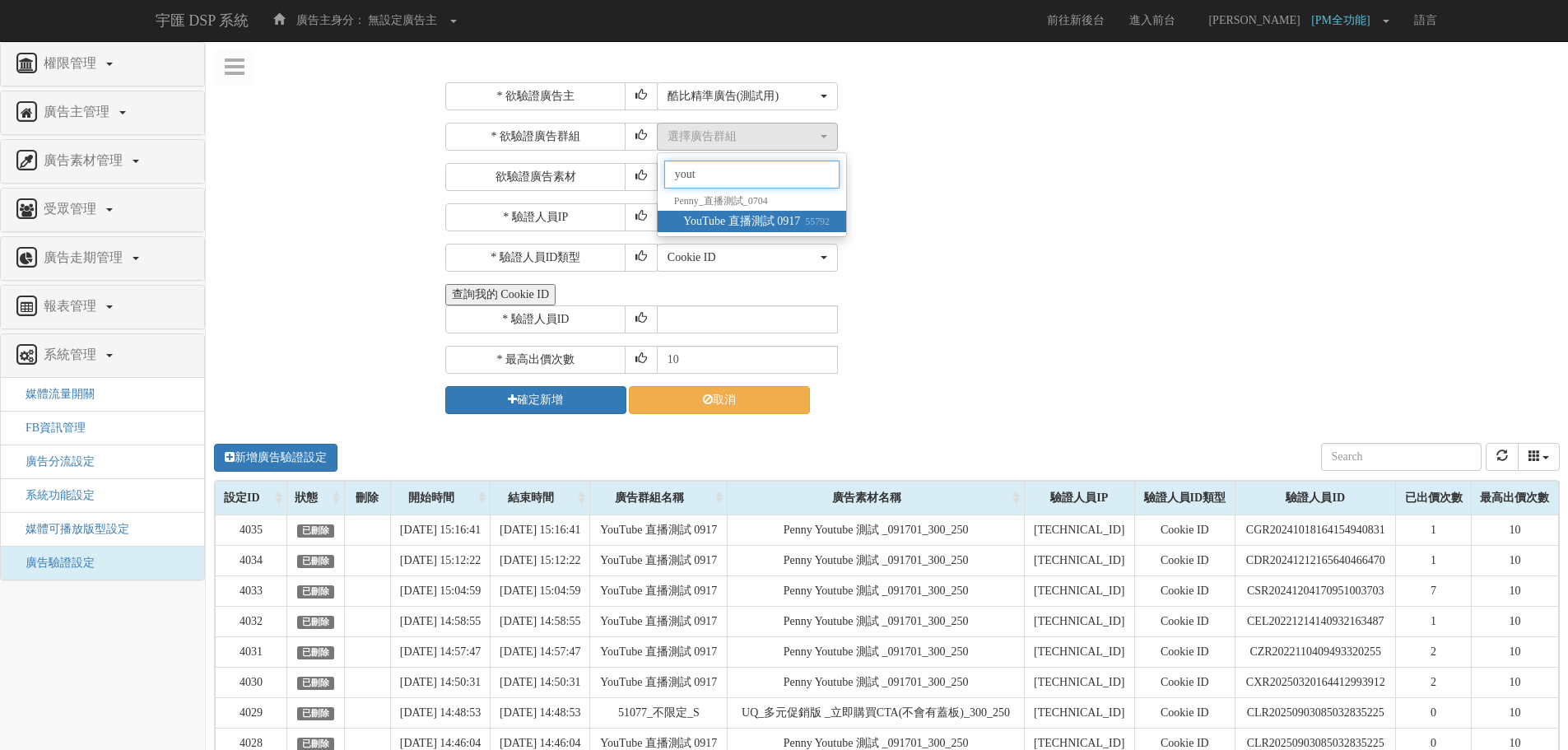
type input "yout"
click at [776, 220] on span "YouTube 直播測試 0917 55792" at bounding box center [756, 221] width 147 height 17
select select "55792"
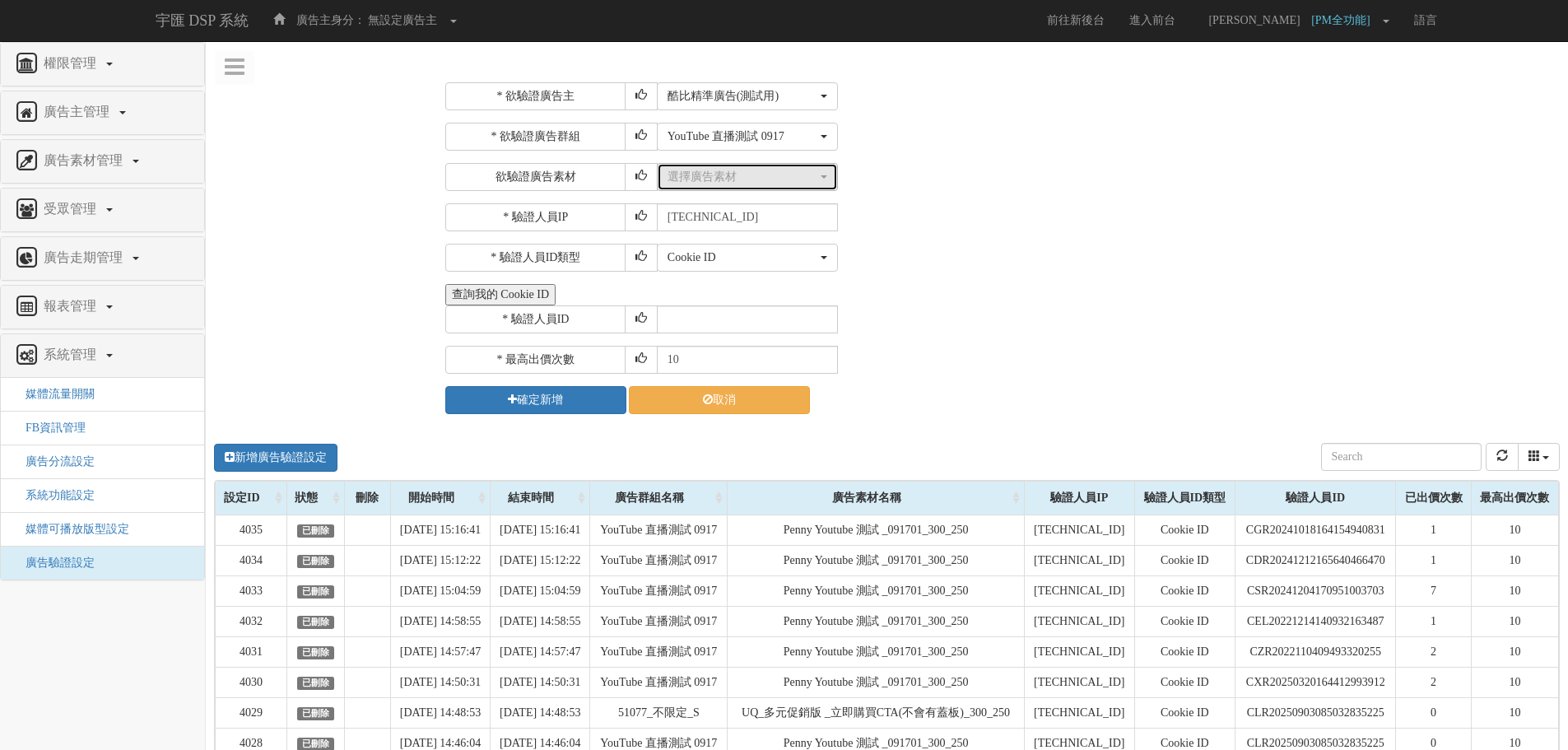
click at [726, 187] on button "選擇廣告素材" at bounding box center [748, 177] width 181 height 28
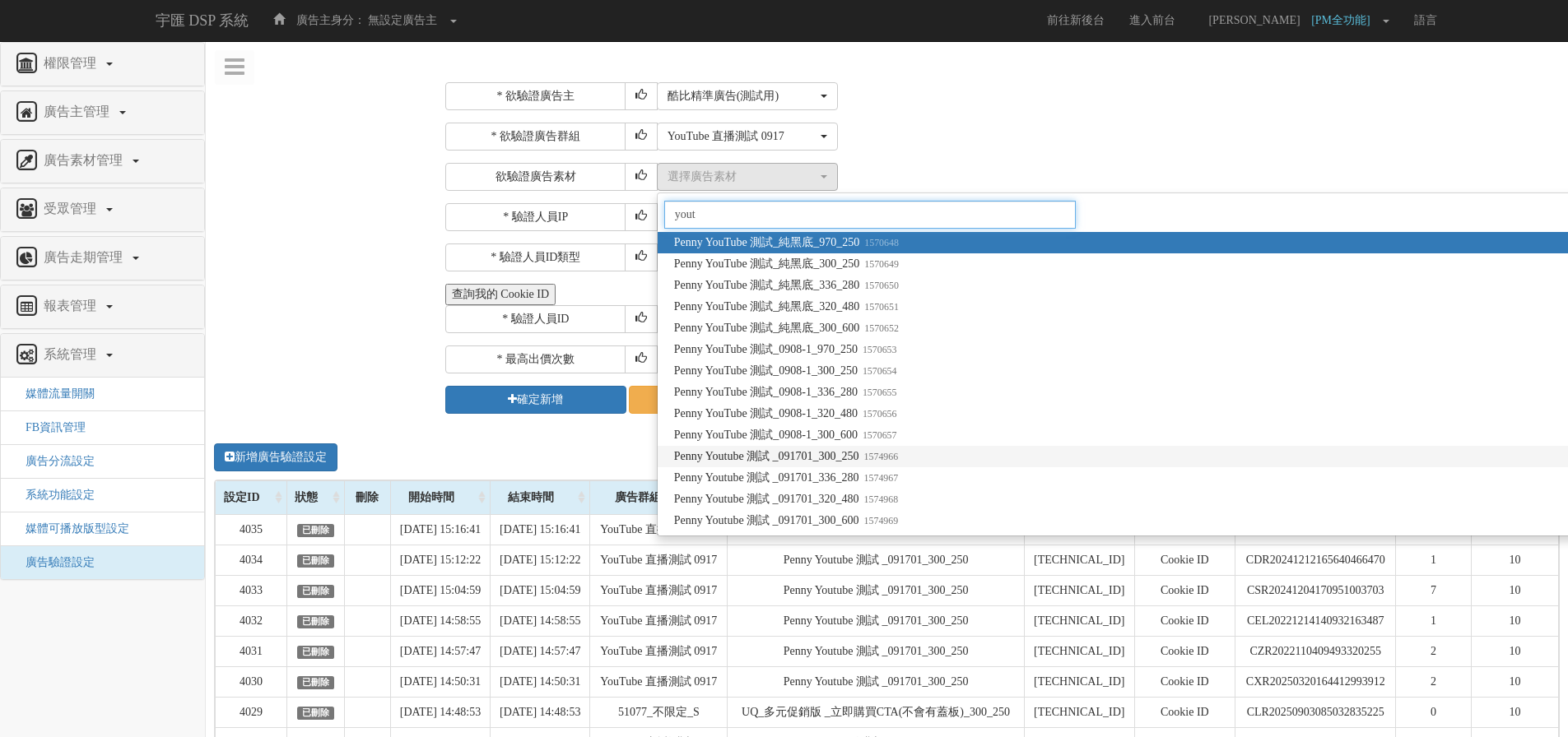
type input "yout"
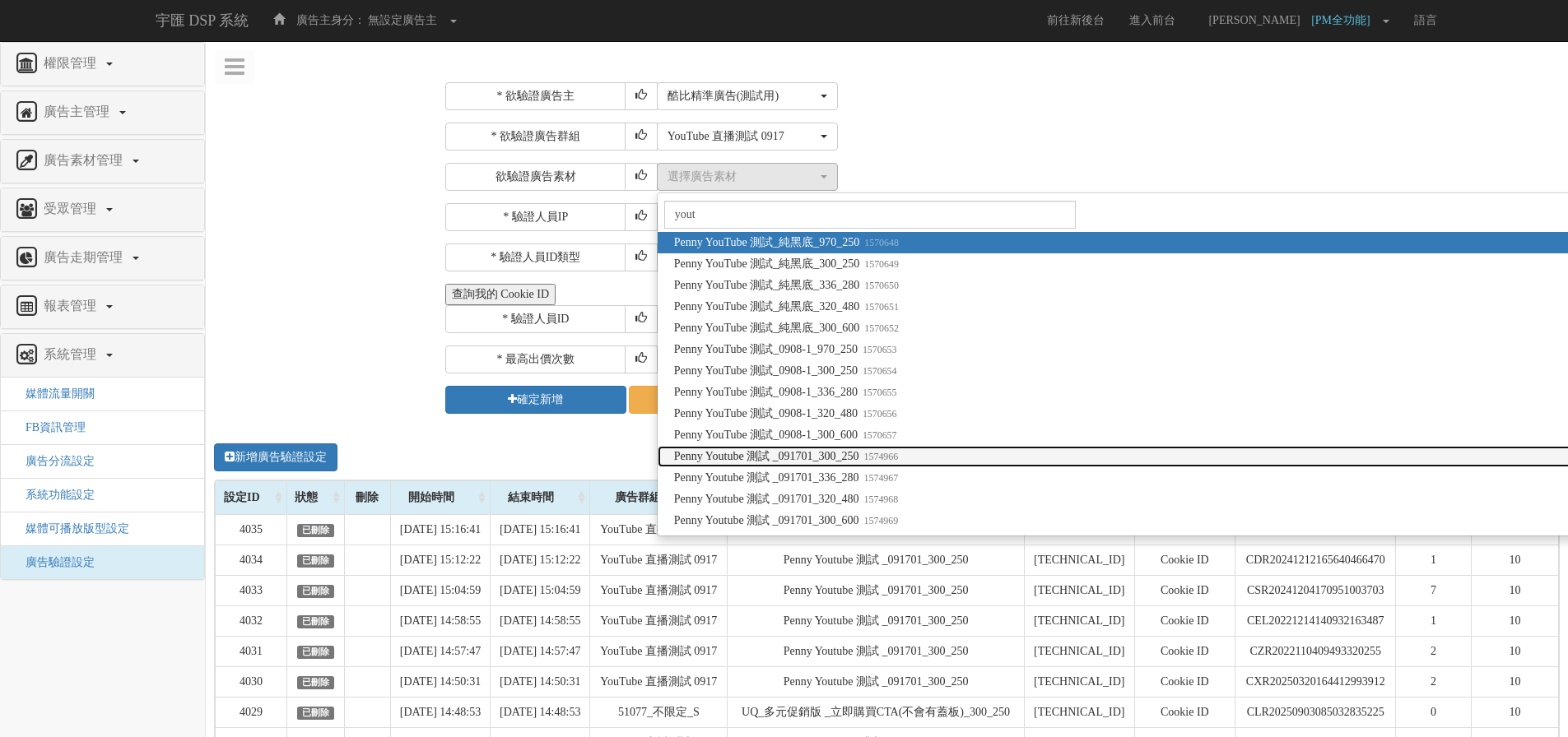
click at [835, 456] on span "Penny Youtube 測試 _091701_300_250 1574966" at bounding box center [787, 457] width 224 height 17
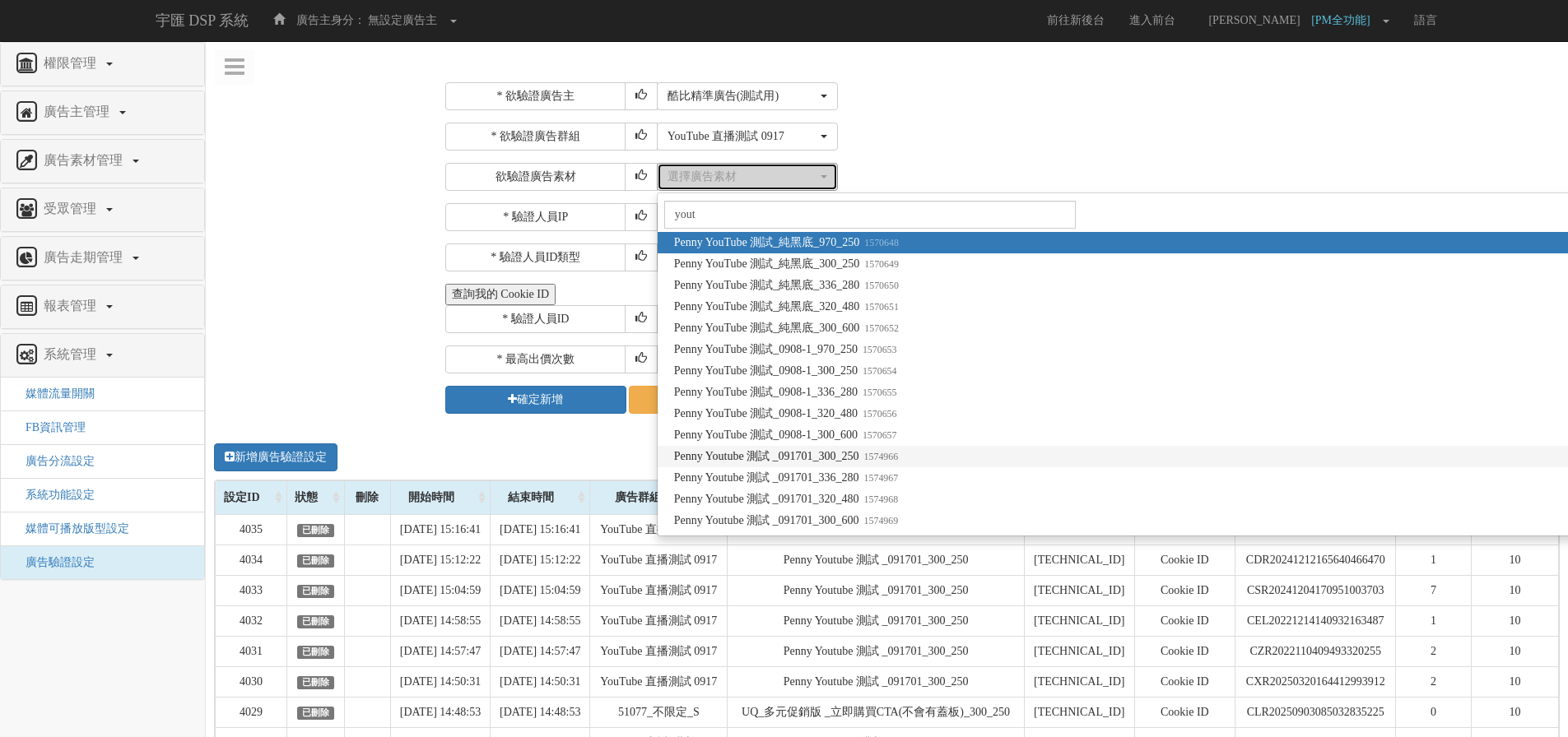
select select "1574966"
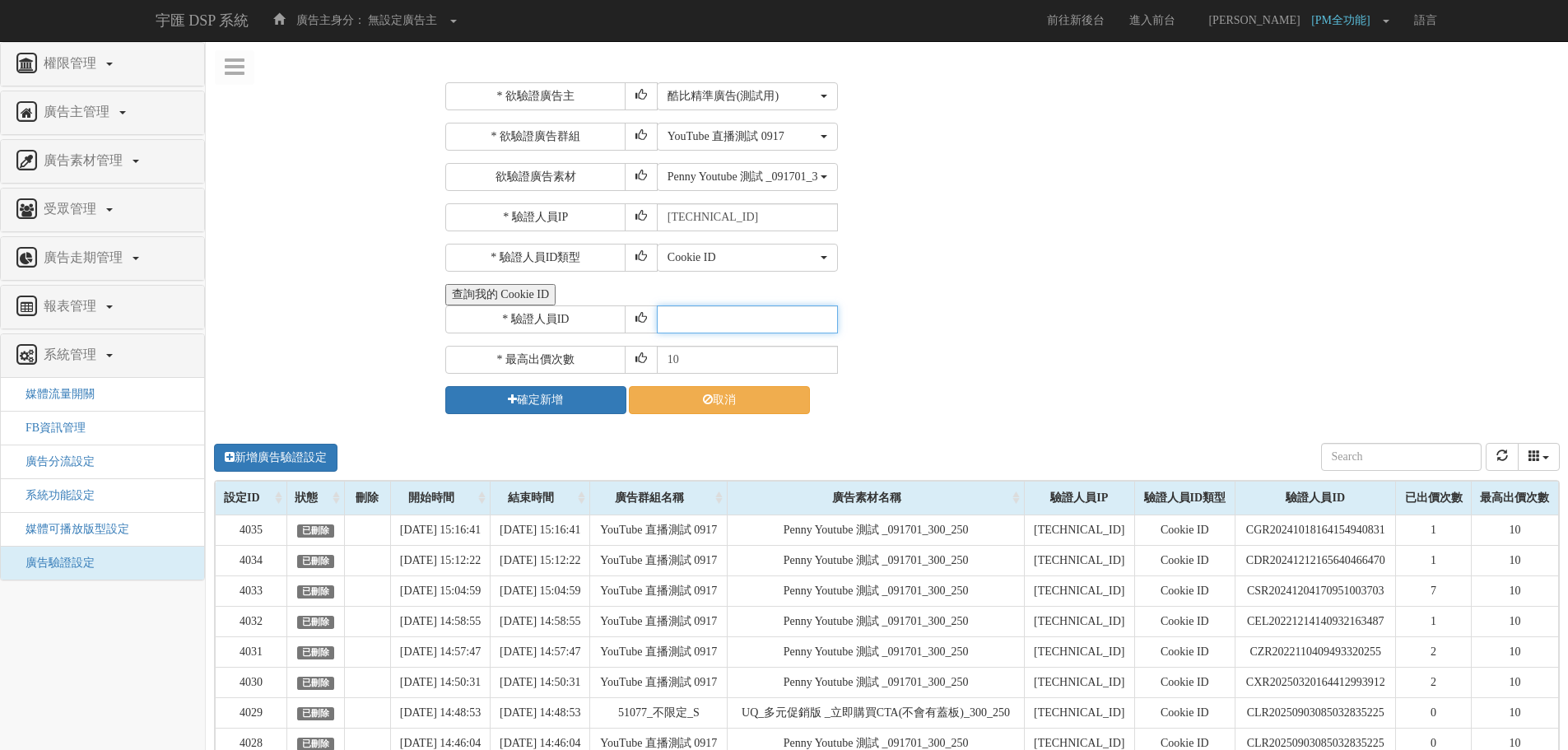
click at [737, 323] on input "text" at bounding box center [748, 319] width 181 height 28
paste input "CVR20250122005530711375"
type input "CVR20250122005530711375"
click at [972, 291] on div "查詢我的 Cookie ID" at bounding box center [1001, 294] width 1110 height 21
click at [529, 399] on button "確定新增" at bounding box center [536, 400] width 181 height 28
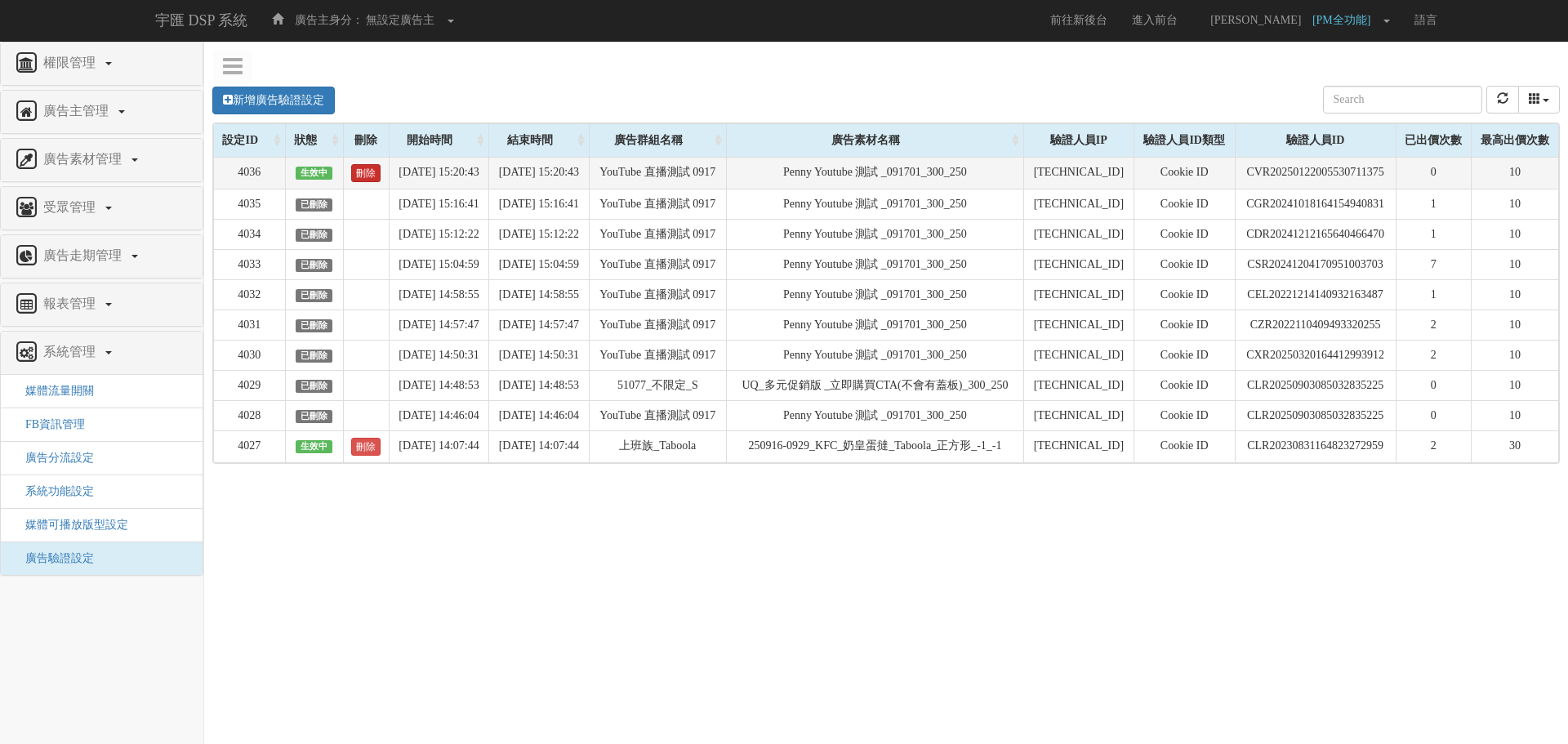
click at [359, 181] on link "刪除" at bounding box center [366, 172] width 30 height 18
